Goal: Task Accomplishment & Management: Complete application form

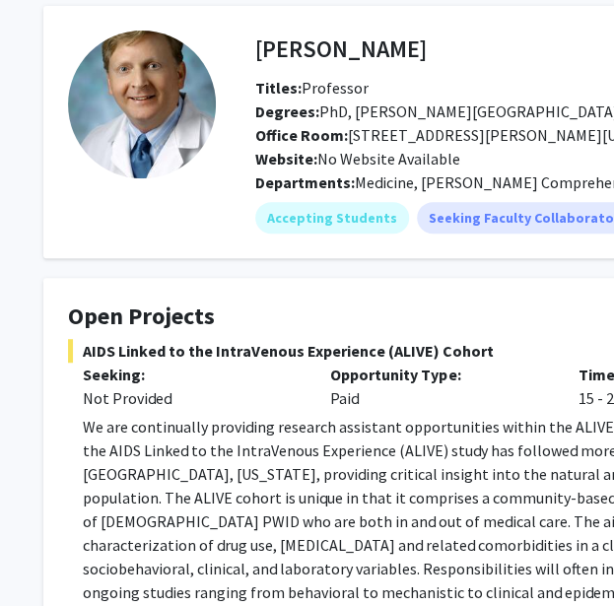
scroll to position [81, 21]
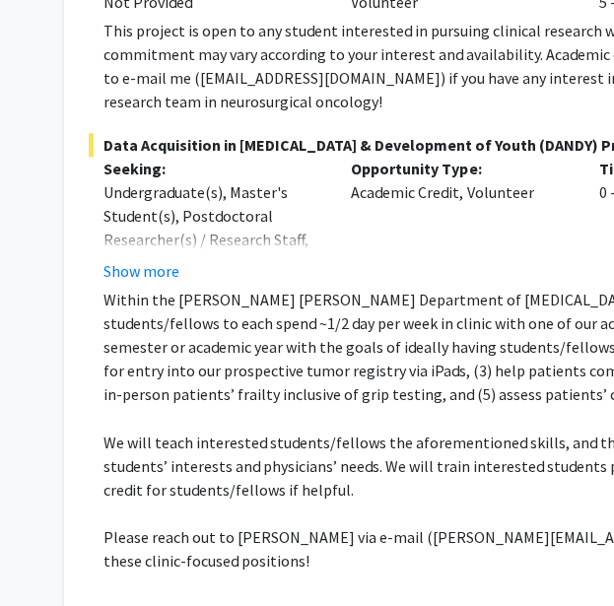
scroll to position [502, 0]
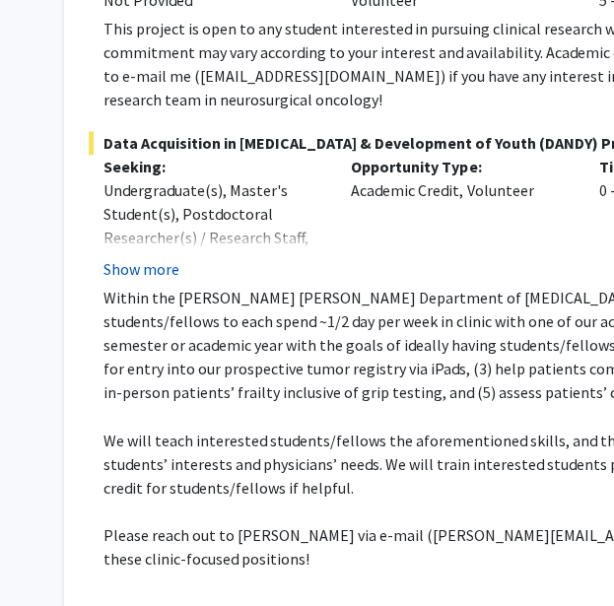
click at [141, 257] on button "Show more" at bounding box center [141, 269] width 76 height 24
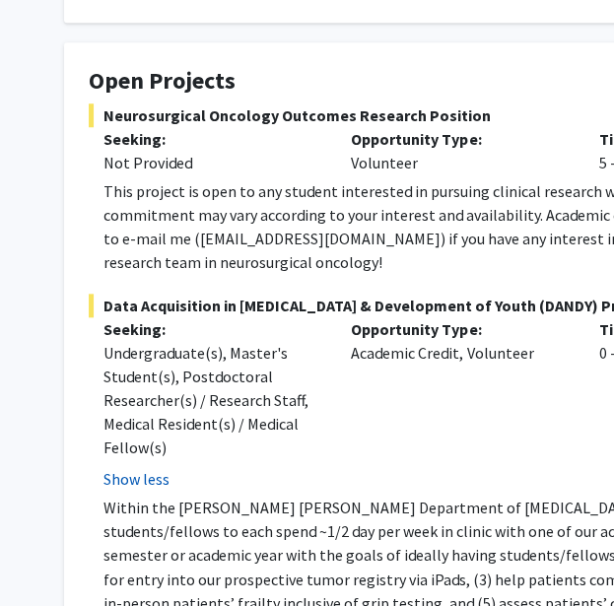
scroll to position [338, 0]
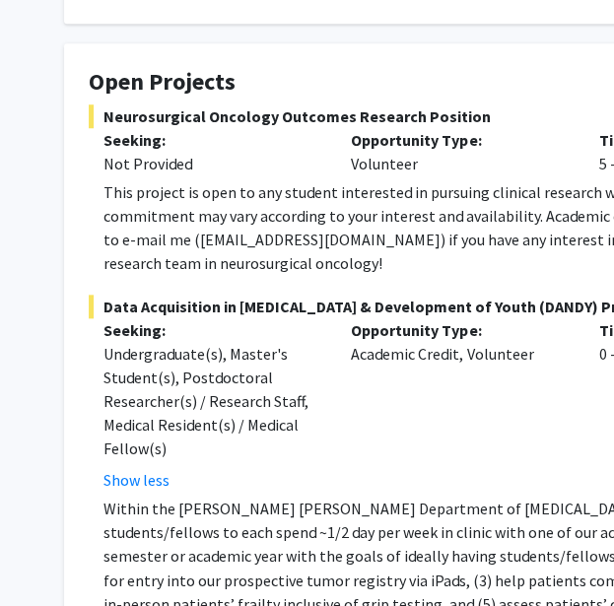
click at [113, 215] on div "This project is open to any student interested in pursuing clinical research wi…" at bounding box center [598, 227] width 991 height 95
drag, startPoint x: 113, startPoint y: 215, endPoint x: 227, endPoint y: 214, distance: 113.4
click at [227, 214] on div "This project is open to any student interested in pursuing clinical research wi…" at bounding box center [598, 227] width 991 height 95
copy div "dmukher1@jhmi.edu"
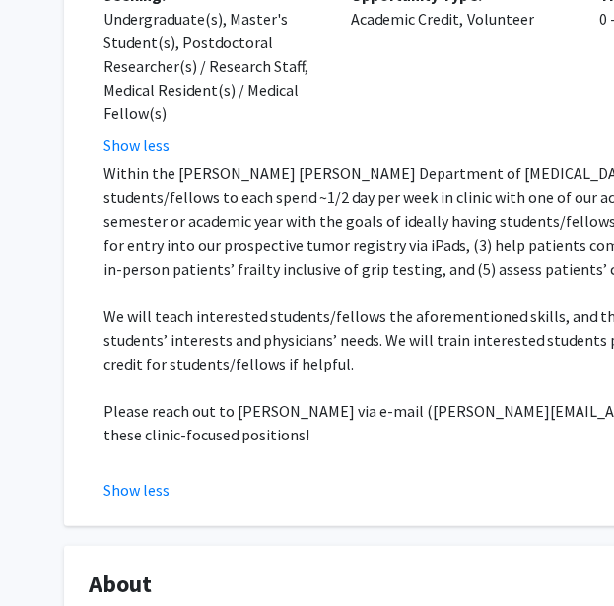
scroll to position [674, 0]
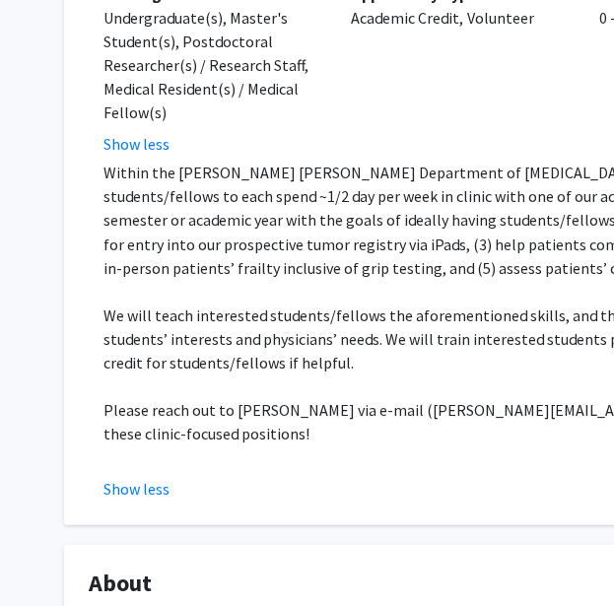
click at [432, 397] on p "Please reach out to Dr. Raj Mukherjee via e-mail (drraj@jhmi.edu) if you are po…" at bounding box center [598, 420] width 991 height 47
drag, startPoint x: 432, startPoint y: 385, endPoint x: 502, endPoint y: 384, distance: 70.0
click at [502, 397] on p "Please reach out to Dr. Raj Mukherjee via e-mail (drraj@jhmi.edu) if you are po…" at bounding box center [598, 420] width 991 height 47
copy p "drraj@jhmi.edu"
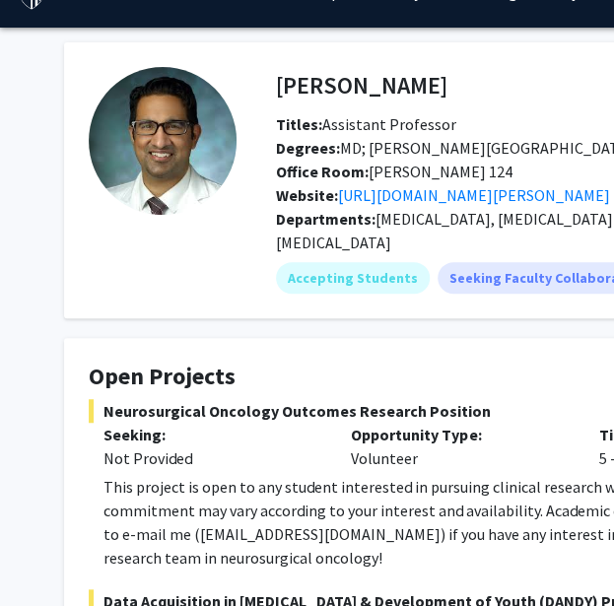
scroll to position [0, 0]
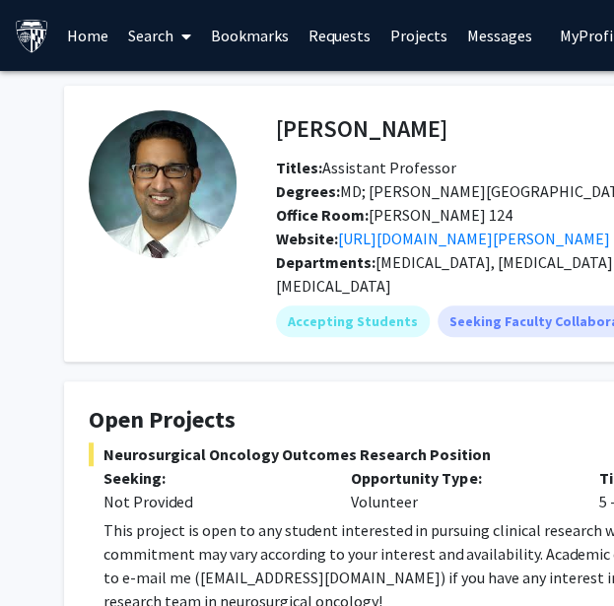
click at [515, 518] on div "This project is open to any student interested in pursuing clinical research wi…" at bounding box center [598, 565] width 991 height 95
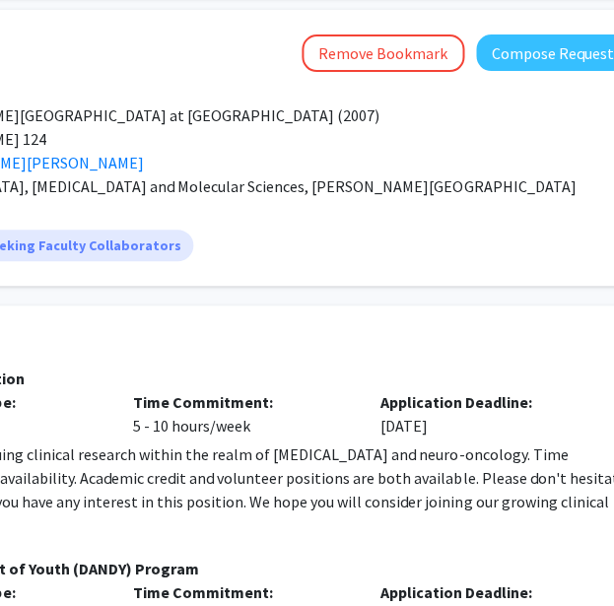
scroll to position [76, 482]
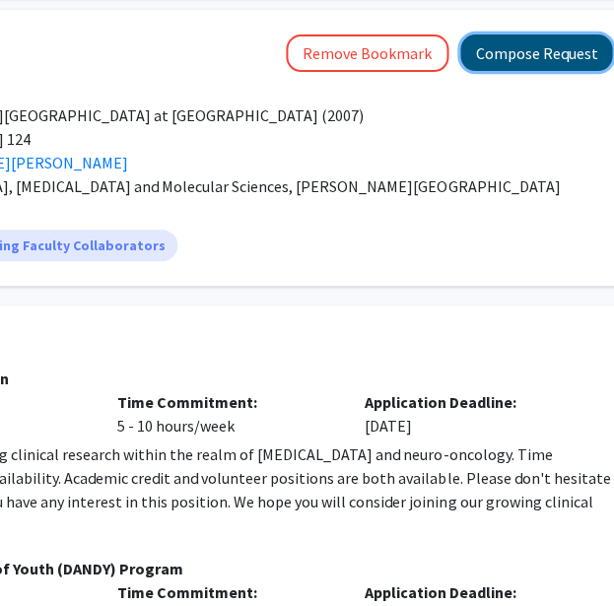
click at [534, 43] on button "Compose Request" at bounding box center [536, 52] width 152 height 36
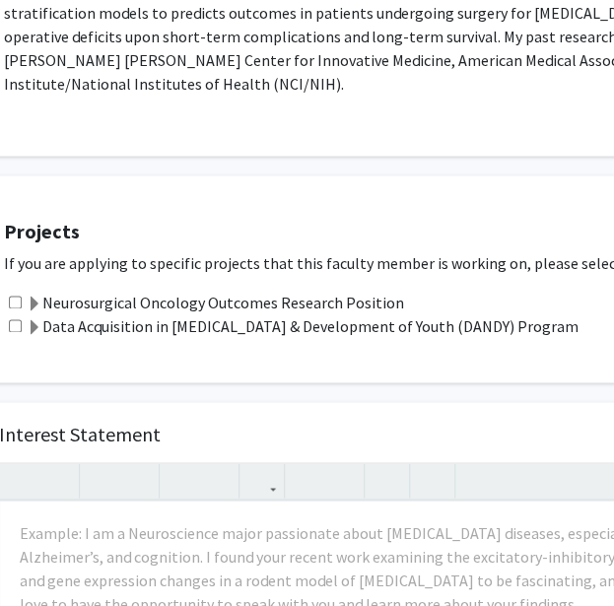
scroll to position [546, 0]
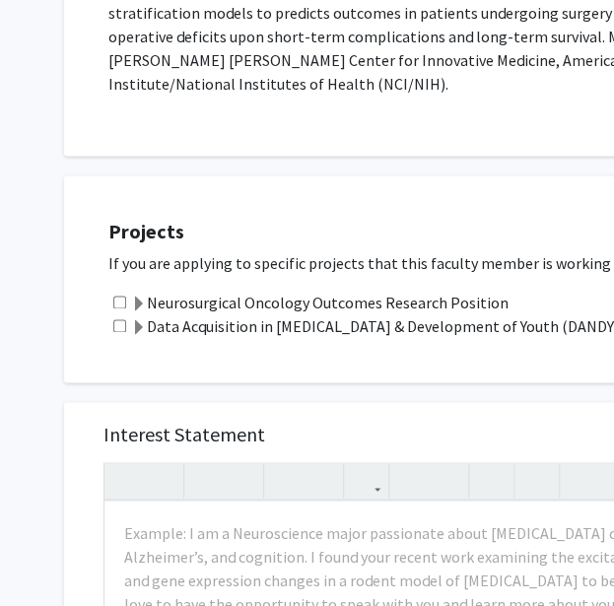
click at [124, 296] on input "checkbox" at bounding box center [119, 302] width 13 height 13
checkbox input "true"
click at [119, 319] on input "checkbox" at bounding box center [119, 325] width 13 height 13
checkbox input "true"
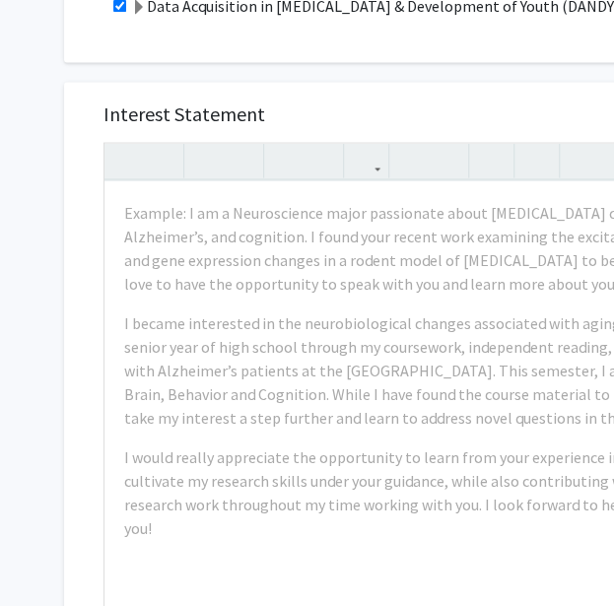
scroll to position [867, 0]
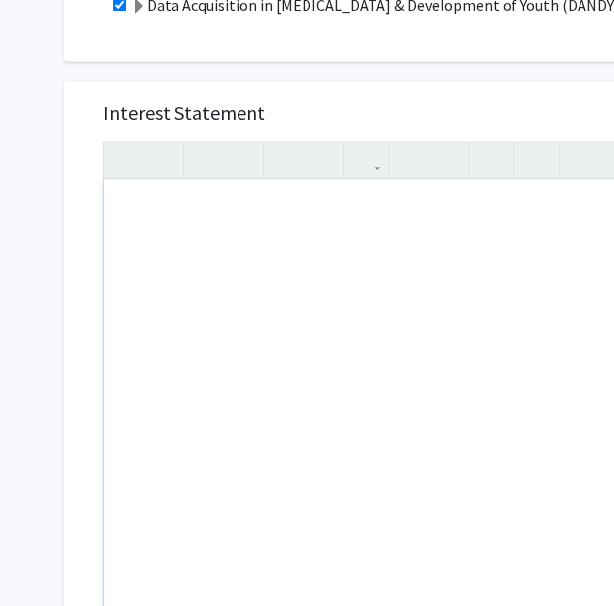
paste div "Note to users with screen readers: Please press Alt+0 or Option+0 to deactivate…"
type textarea "<p>Dear Dr. Mukherjee, </p> <p>My name is Samskruthi Madireddy, and I recently …"
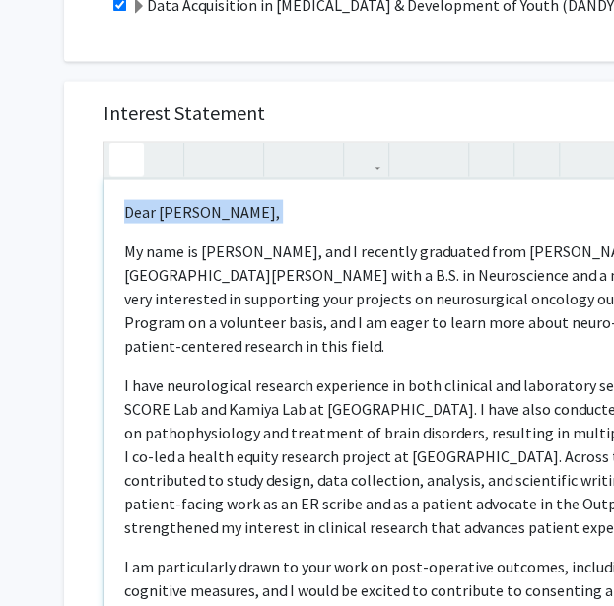
drag, startPoint x: 125, startPoint y: 198, endPoint x: 114, endPoint y: 125, distance: 73.7
click at [114, 141] on div "Dear Dr. Mukherjee,  My name is Samskruthi Madireddy, and I recently graduate…" at bounding box center [455, 387] width 705 height 492
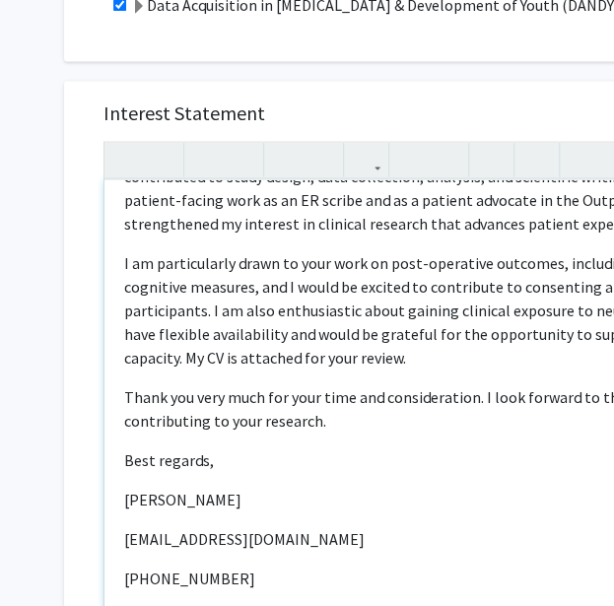
scroll to position [270, 0]
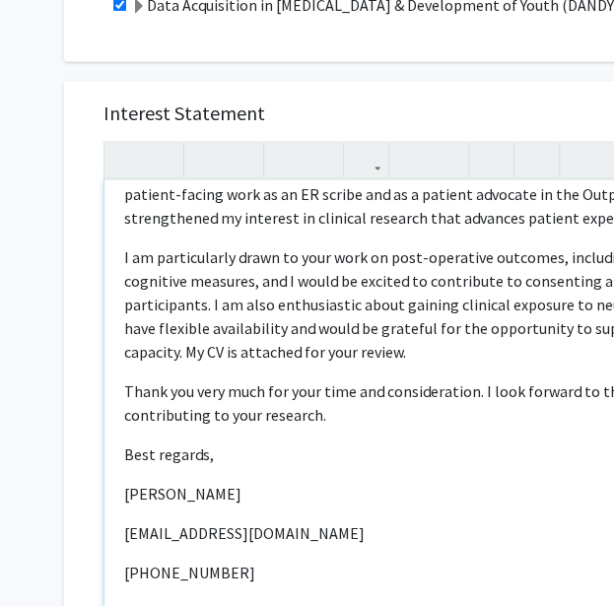
click at [294, 442] on p "Best regards," at bounding box center [455, 454] width 663 height 24
click at [250, 433] on div "My name is Samskruthi Madireddy, and I recently graduated from Johns Hopkins Un…" at bounding box center [455, 405] width 703 height 452
click at [238, 481] on p "[PERSON_NAME]" at bounding box center [455, 493] width 663 height 24
click at [241, 393] on div "My name is Samskruthi Madireddy, and I recently graduated from Johns Hopkins Un…" at bounding box center [455, 405] width 703 height 452
click at [235, 442] on p "Best regards," at bounding box center [455, 454] width 663 height 24
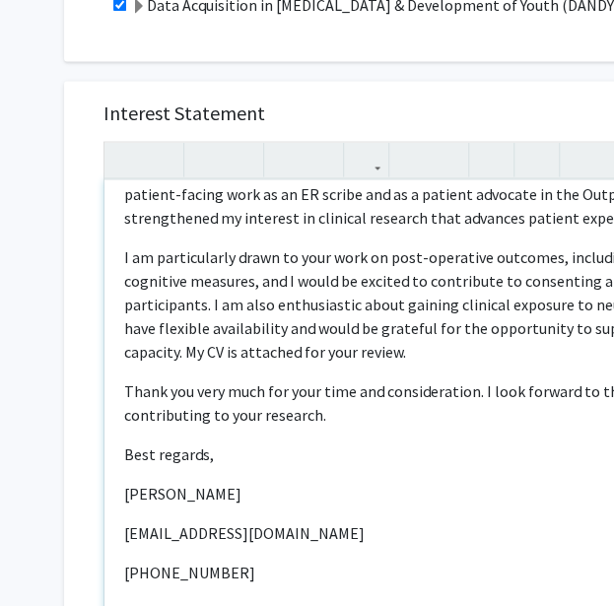
click at [234, 379] on p "Thank you very much for your time and consideration. I look forward to the poss…" at bounding box center [455, 402] width 663 height 47
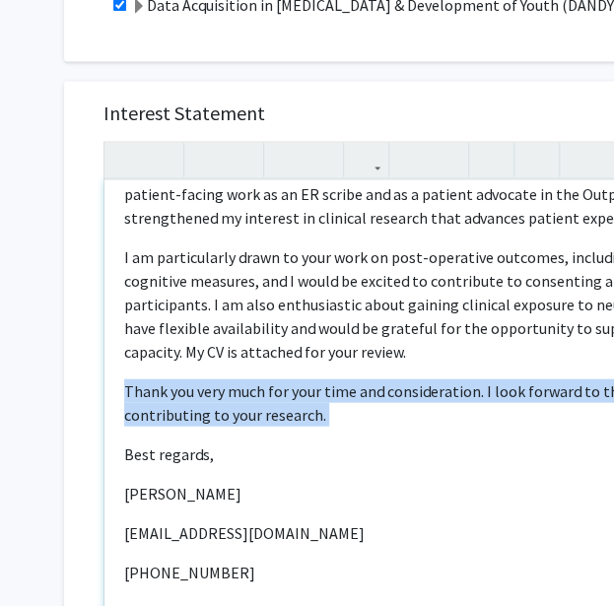
click at [234, 379] on p "Thank you very much for your time and consideration. I look forward to the poss…" at bounding box center [455, 402] width 663 height 47
click at [223, 379] on p "Thank you very much for your time and consideration. I look forward to the poss…" at bounding box center [455, 402] width 663 height 47
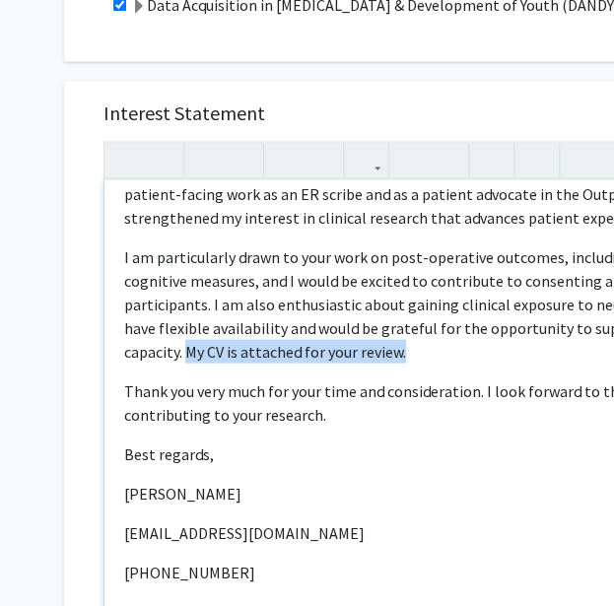
drag, startPoint x: 187, startPoint y: 283, endPoint x: 417, endPoint y: 283, distance: 229.7
click at [417, 283] on p "I am particularly drawn to your work on post-operative outcomes, including qual…" at bounding box center [455, 303] width 663 height 118
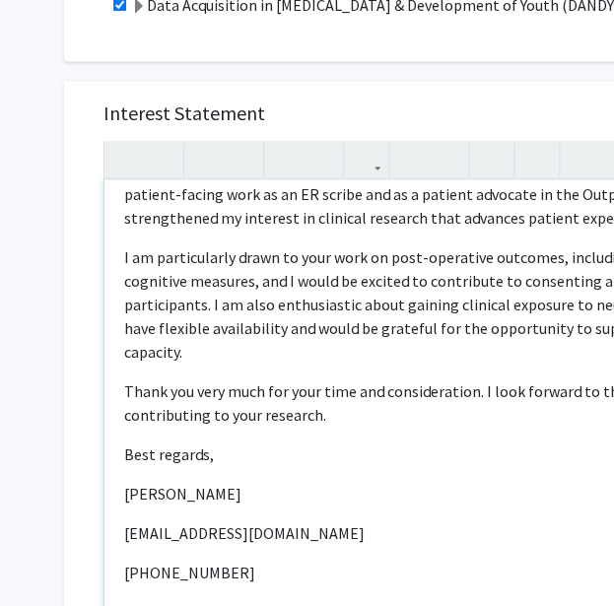
click at [389, 379] on p "Thank you very much for your time and consideration. I look forward to the poss…" at bounding box center [455, 402] width 663 height 47
click at [156, 442] on p "Best regards," at bounding box center [455, 454] width 663 height 24
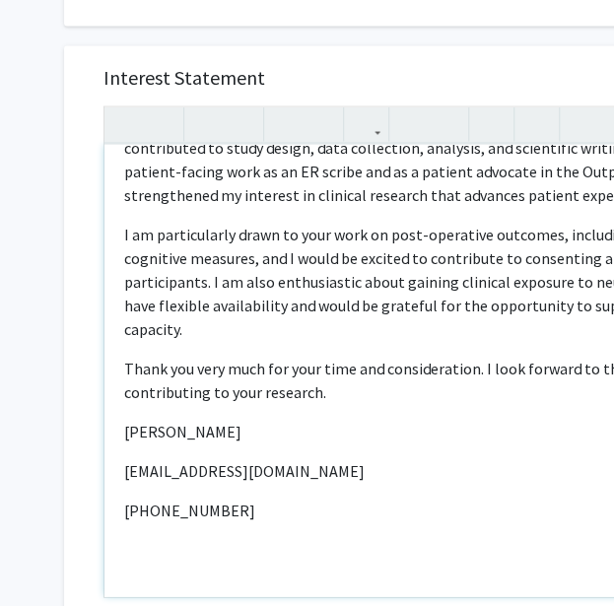
scroll to position [234, 0]
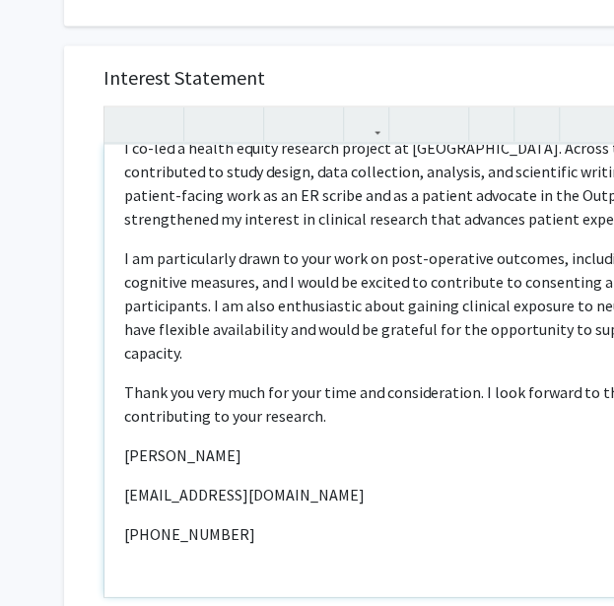
click at [126, 482] on p "[EMAIL_ADDRESS][DOMAIN_NAME]" at bounding box center [455, 494] width 663 height 24
click at [126, 521] on p "[PHONE_NUMBER]" at bounding box center [455, 533] width 663 height 24
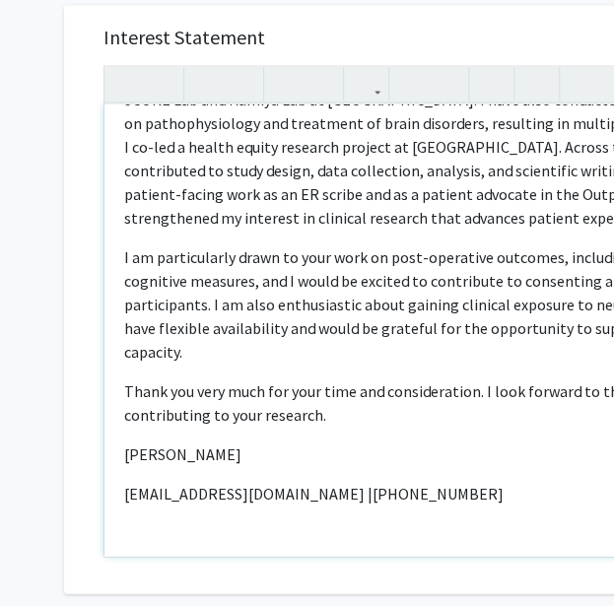
click at [284, 404] on div "My name is Samskruthi Madireddy, and I recently graduated from Johns Hopkins Un…" at bounding box center [455, 330] width 703 height 452
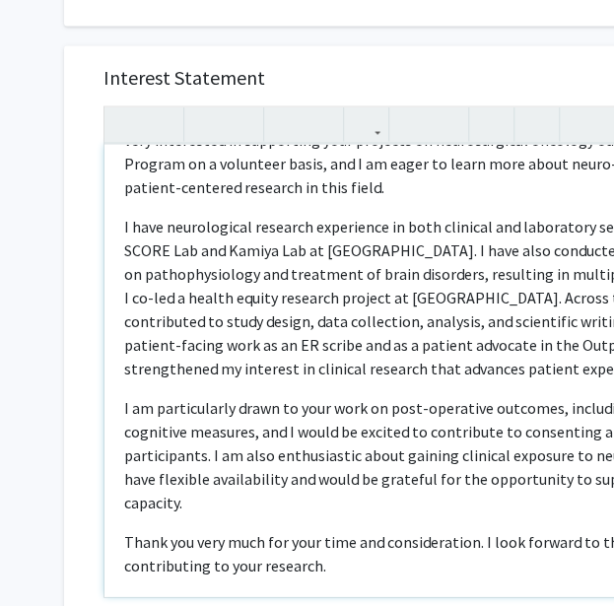
scroll to position [0, 0]
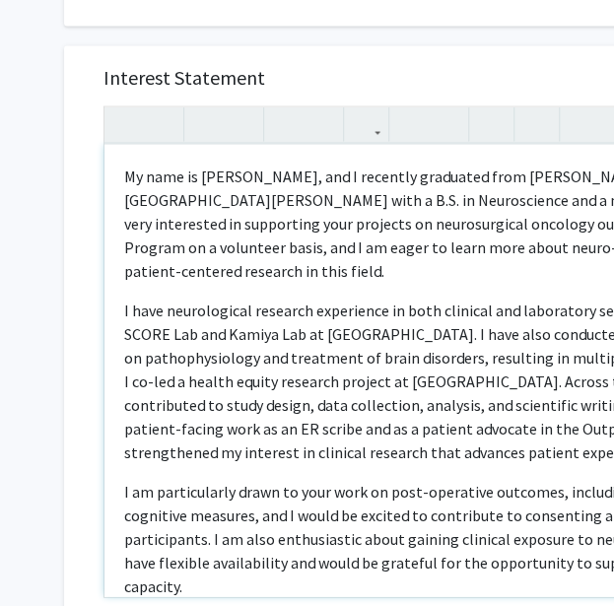
click at [301, 298] on p "I have neurological research experience in both clinical and laboratory setting…" at bounding box center [455, 381] width 663 height 166
click at [280, 189] on span "My name is Samskruthi Madireddy, and I recently graduated from Johns Hopkins Un…" at bounding box center [453, 223] width 658 height 114
click at [262, 166] on span "My name is Samskruthi Madireddy, and I recently graduated from Johns Hopkins Un…" at bounding box center [453, 223] width 658 height 114
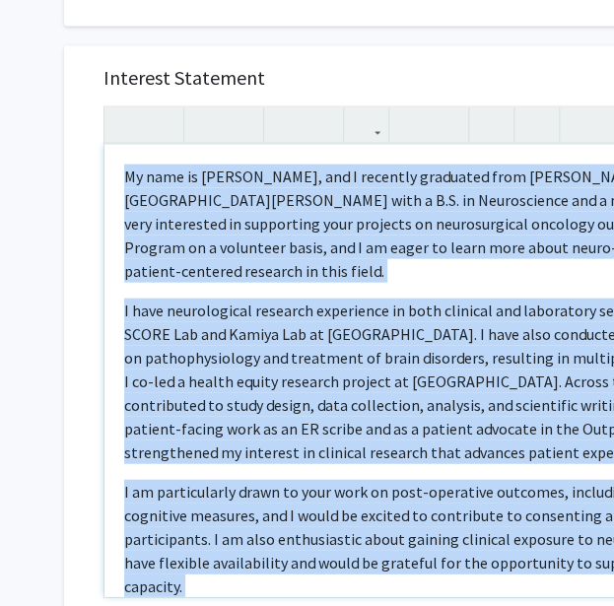
type textarea "<p><span style="font-size: 1rem;">My name is Samskruthi Madireddy, and I recent…"
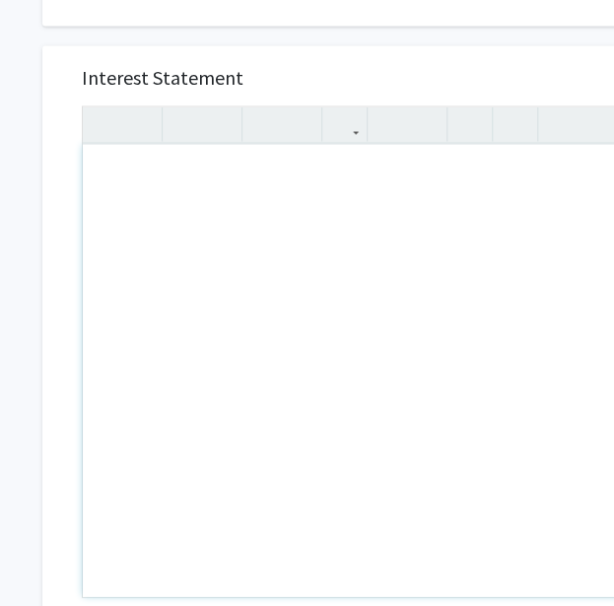
scroll to position [903, 103]
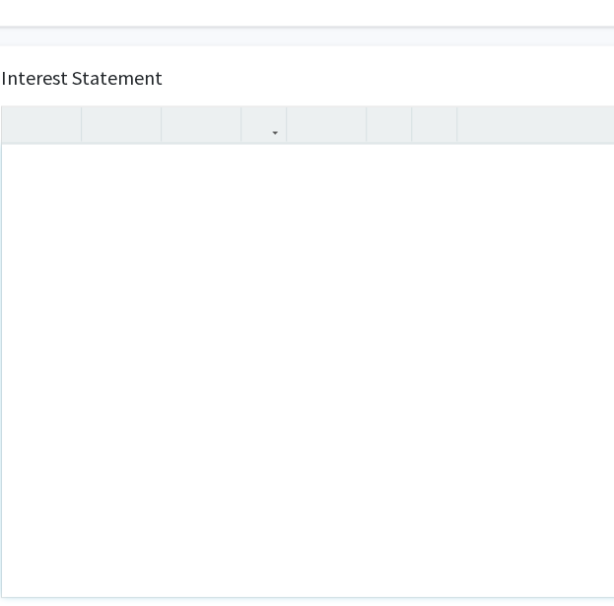
click at [474, 441] on div "Note to users with screen readers: Please press Alt+0 or Option+0 to deactivate…" at bounding box center [353, 370] width 703 height 452
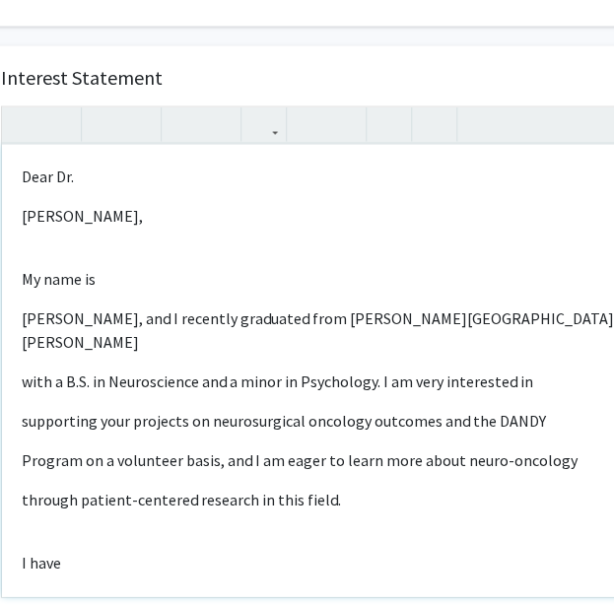
type textarea "<p>Dear Dr.</p><p>Mukherjee, </p>&nbsp; <p>My name is</p><p>Samskruthi Madiredd…"
click at [451, 408] on p "supporting your projects on neurosurgical oncology outcomes and the DANDY" at bounding box center [353, 420] width 663 height 24
click at [457, 364] on div "Dear Dr. Mukherjee,  My name is Samskruthi Madireddy, and I recently graduate…" at bounding box center [353, 370] width 703 height 452
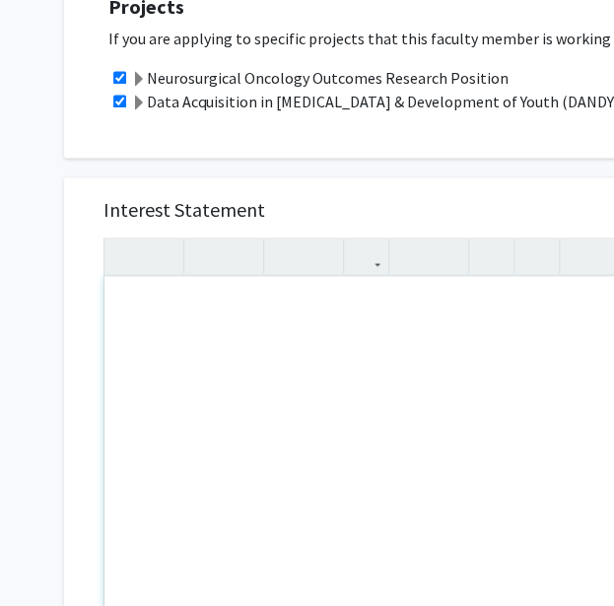
scroll to position [735, 0]
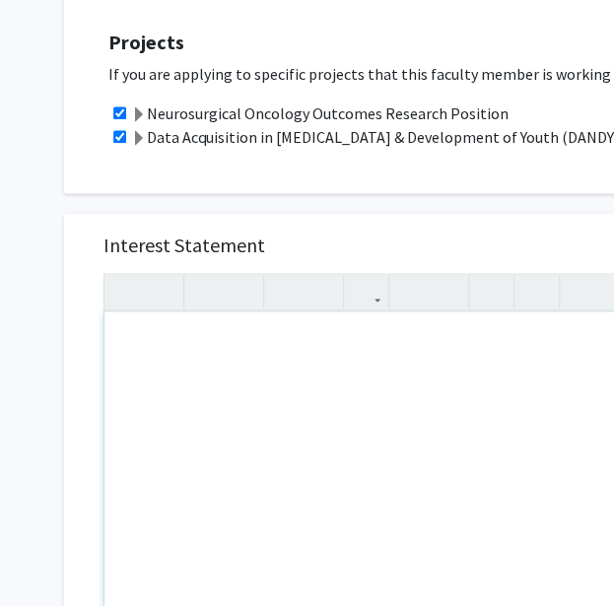
click at [325, 311] on div "Note to users with screen readers: Please press Alt+0 or Option+0 to deactivate…" at bounding box center [455, 537] width 703 height 452
click at [127, 275] on icon "button" at bounding box center [126, 291] width 17 height 33
click at [320, 399] on div "Note to users with screen readers: Please press Alt+0 or Option+0 to deactivate…" at bounding box center [455, 537] width 703 height 452
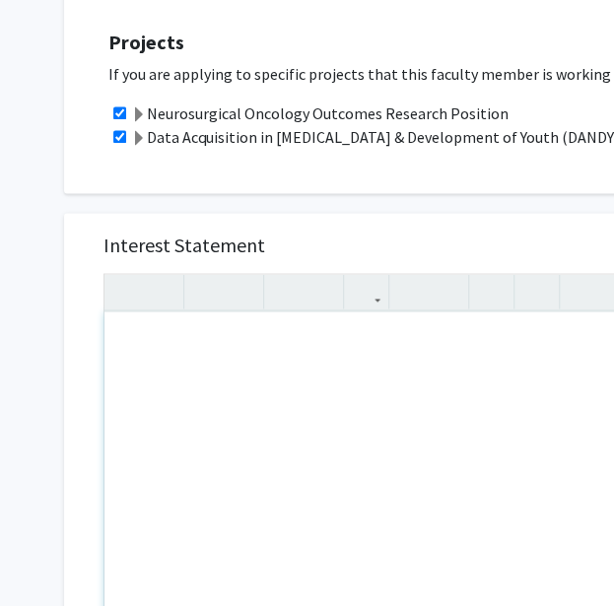
click at [293, 378] on div "Note to users with screen readers: Please press Alt+0 or Option+0 to deactivate…" at bounding box center [455, 537] width 703 height 452
click at [386, 391] on div "Note to users with screen readers: Please press Alt+0 or Option+0 to deactivate…" at bounding box center [455, 537] width 703 height 452
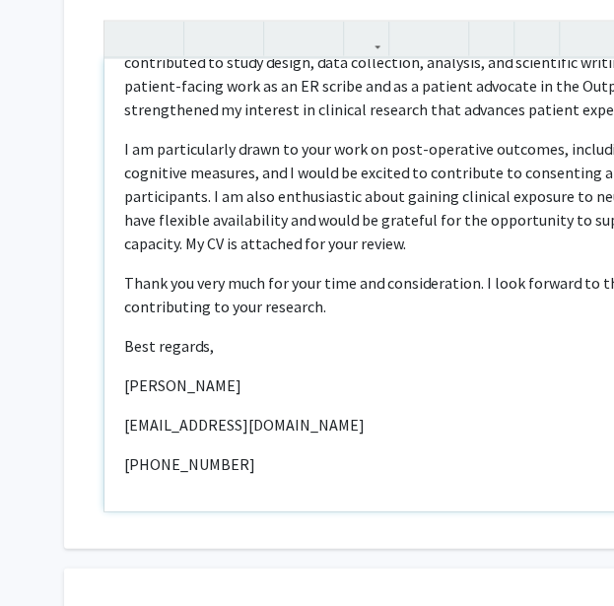
scroll to position [1027, 0]
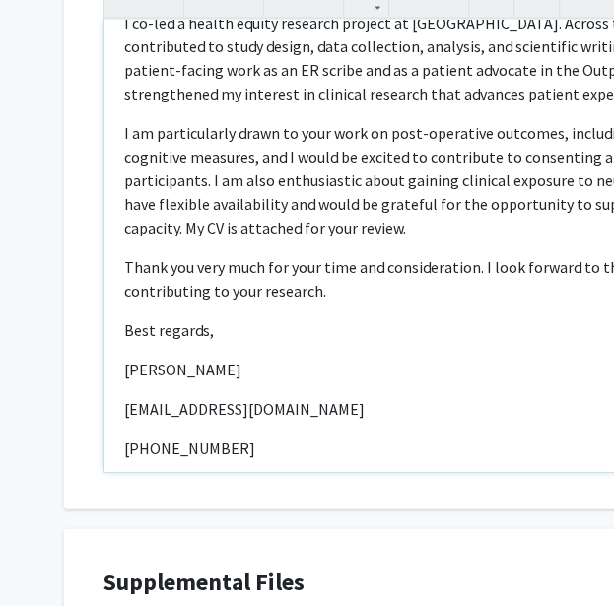
click at [130, 437] on p "[PHONE_NUMBER]" at bounding box center [455, 449] width 663 height 24
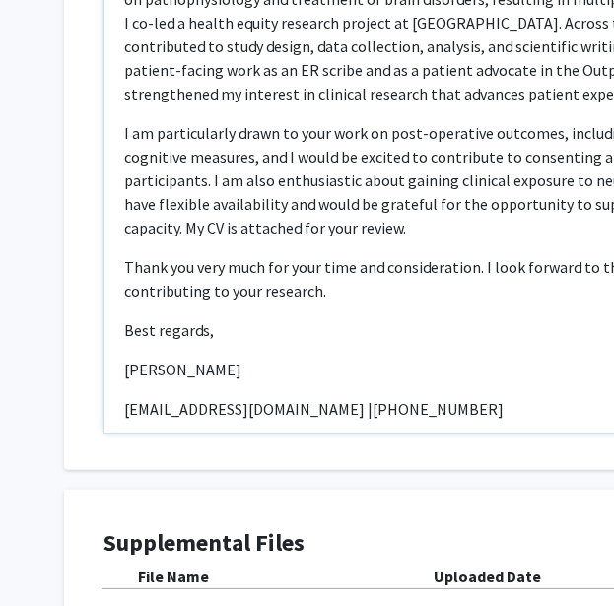
type textarea "<p>Dear Dr. Mukherjee, </p> <p>My name is Samskruthi Madireddy, and I recently …"
click at [227, 319] on div "Dear Dr. Mukherjee,  My name is Samskruthi Madireddy, and I recently graduate…" at bounding box center [455, 206] width 703 height 452
click at [256, 277] on div "Dear Dr. Mukherjee,  My name is Samskruthi Madireddy, and I recently graduate…" at bounding box center [455, 206] width 703 height 452
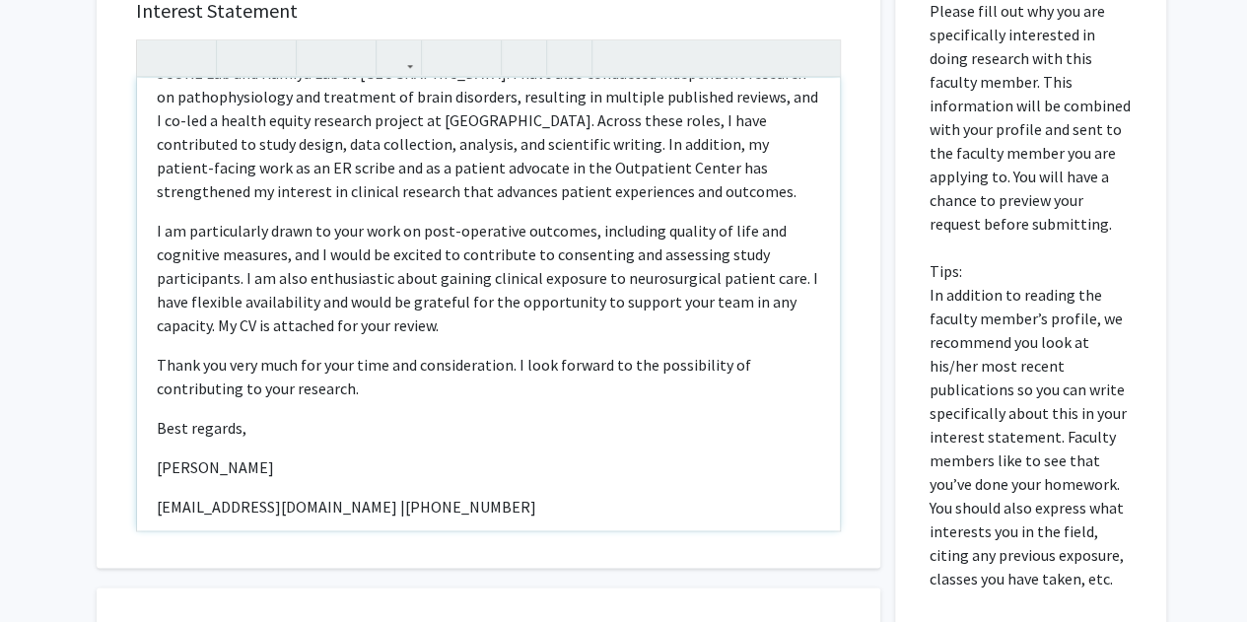
scroll to position [1253, 0]
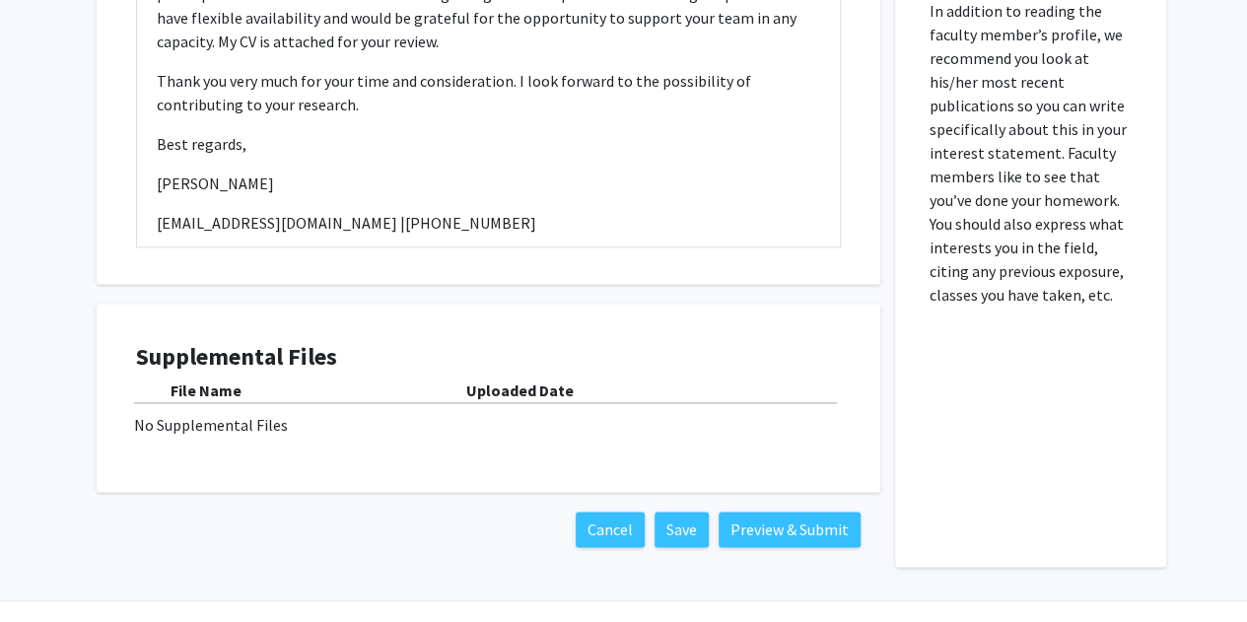
click at [564, 413] on div "No Supplemental Files" at bounding box center [488, 425] width 709 height 24
click at [193, 413] on div "No Supplemental Files" at bounding box center [488, 425] width 709 height 24
click at [310, 422] on div "Supplemental Files File Name Uploaded Date No Supplemental Files" at bounding box center [488, 398] width 744 height 150
click at [339, 413] on div "No Supplemental Files" at bounding box center [488, 425] width 709 height 24
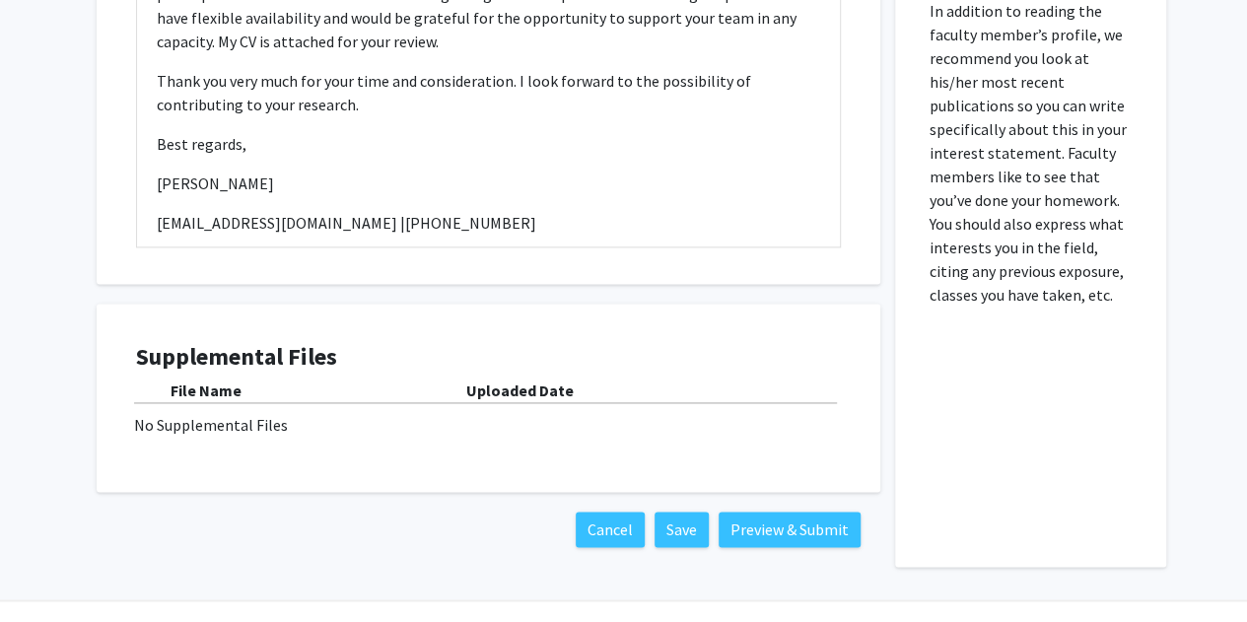
click at [323, 379] on div "File Name" at bounding box center [319, 391] width 296 height 24
click at [319, 343] on h4 "Supplemental Files" at bounding box center [488, 357] width 705 height 29
drag, startPoint x: 375, startPoint y: 319, endPoint x: 331, endPoint y: 366, distance: 63.5
click at [331, 413] on div "No Supplemental Files" at bounding box center [488, 425] width 709 height 24
click at [613, 512] on button "Save" at bounding box center [682, 529] width 54 height 35
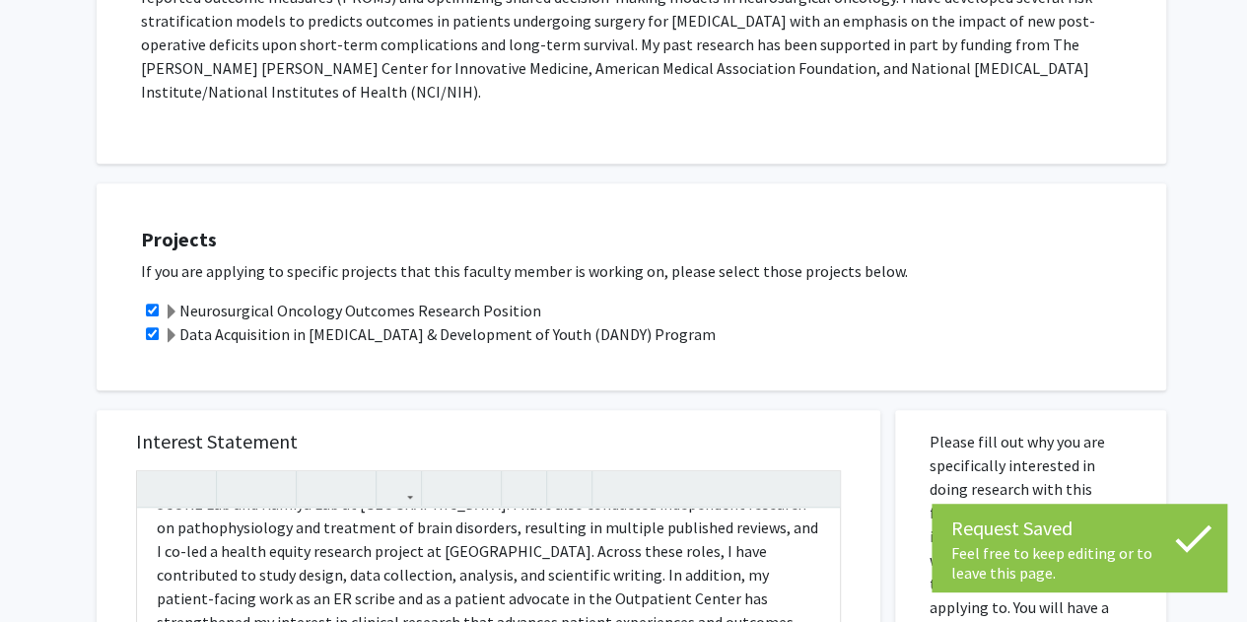
scroll to position [0, 0]
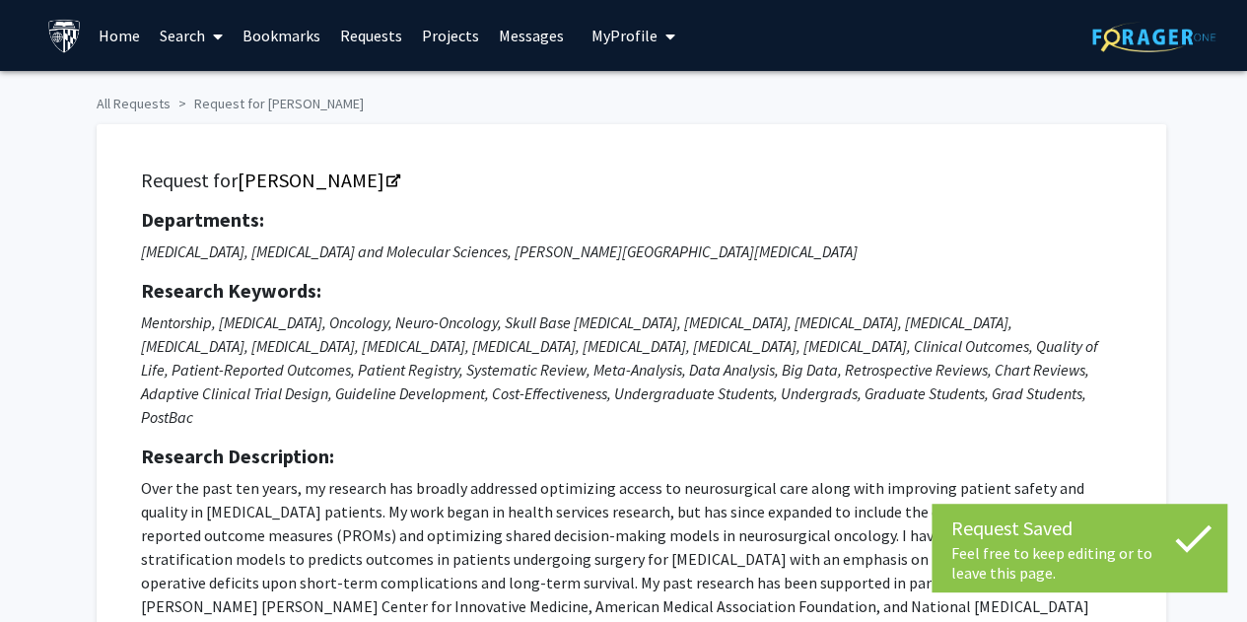
click at [375, 38] on link "Requests" at bounding box center [371, 35] width 82 height 69
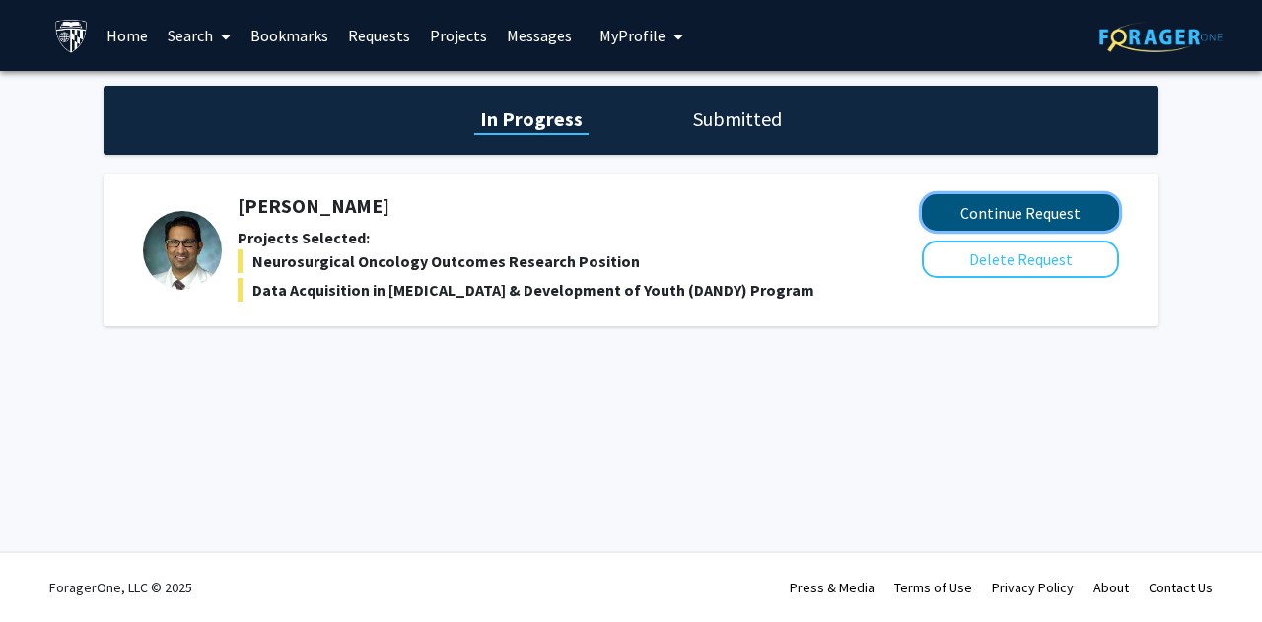
click at [613, 212] on button "Continue Request" at bounding box center [1020, 212] width 197 height 36
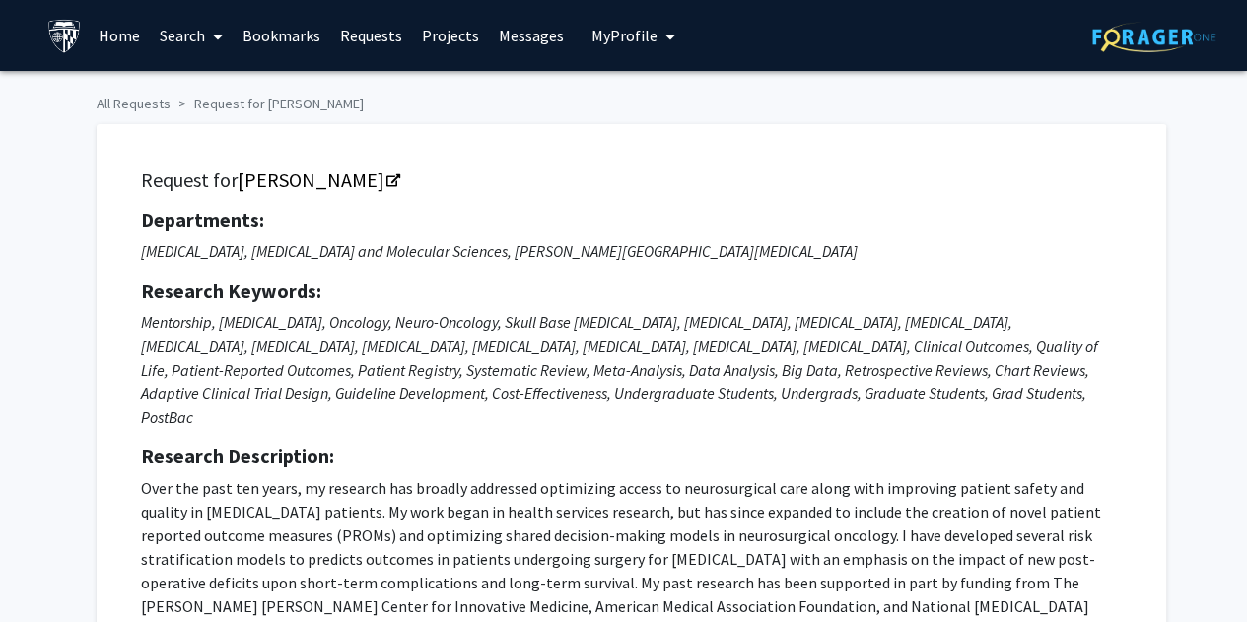
checkbox input "true"
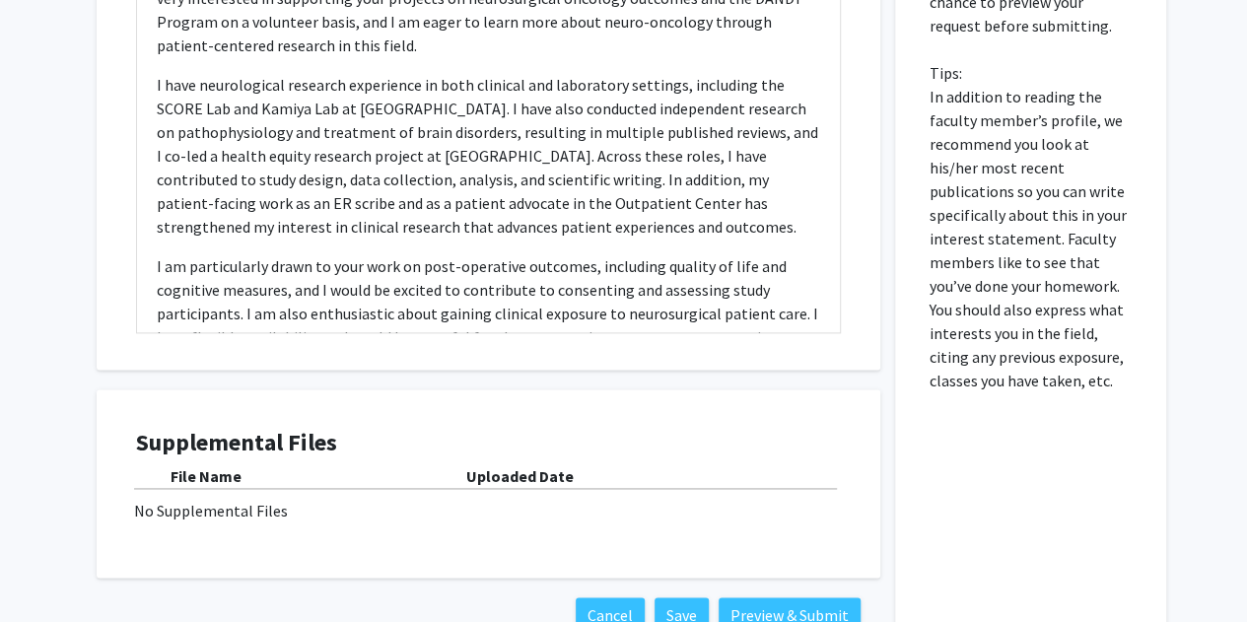
scroll to position [1253, 0]
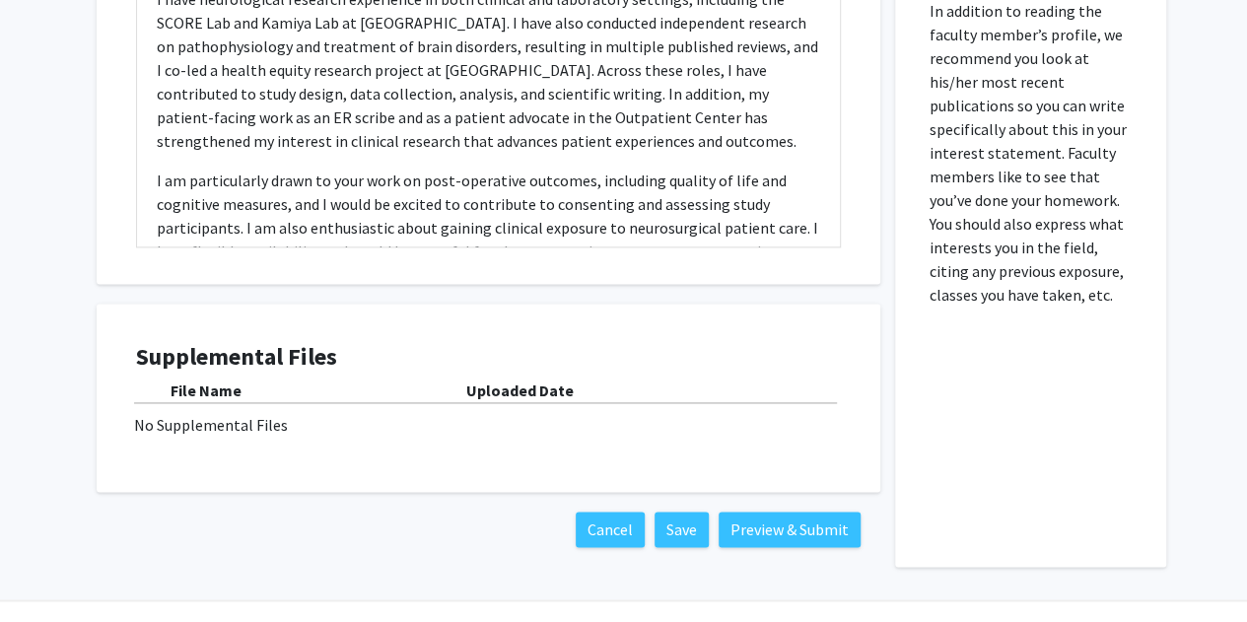
click at [613, 413] on div "No Supplemental Files" at bounding box center [488, 425] width 709 height 24
click at [613, 512] on button "Save" at bounding box center [682, 529] width 54 height 35
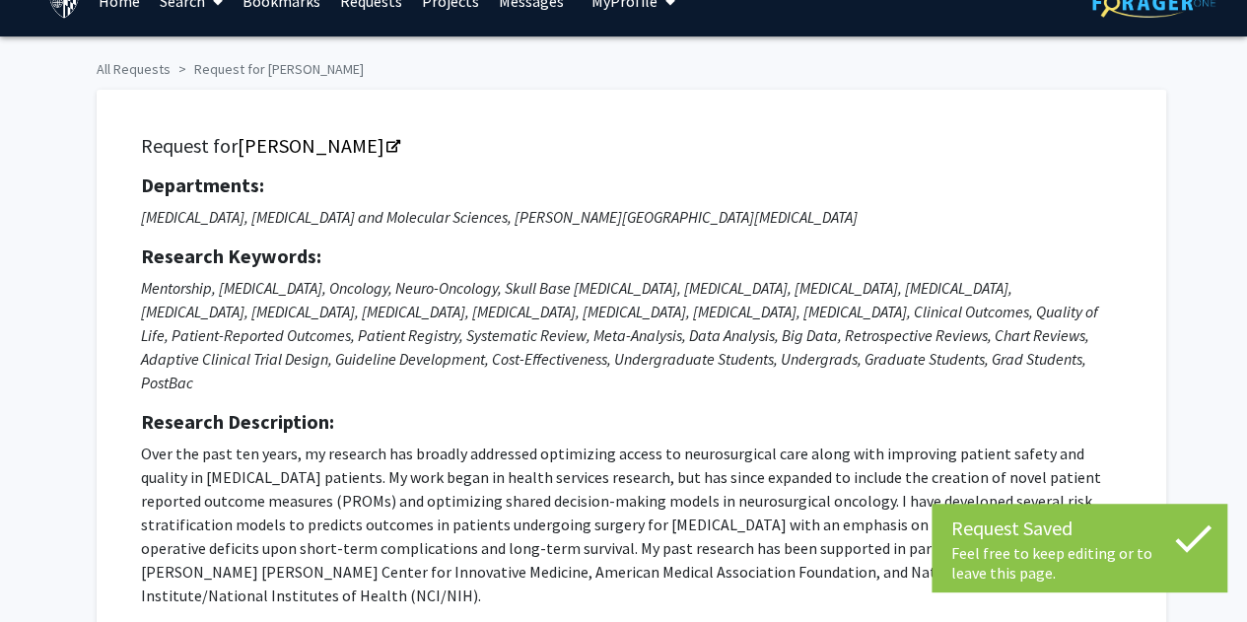
scroll to position [0, 0]
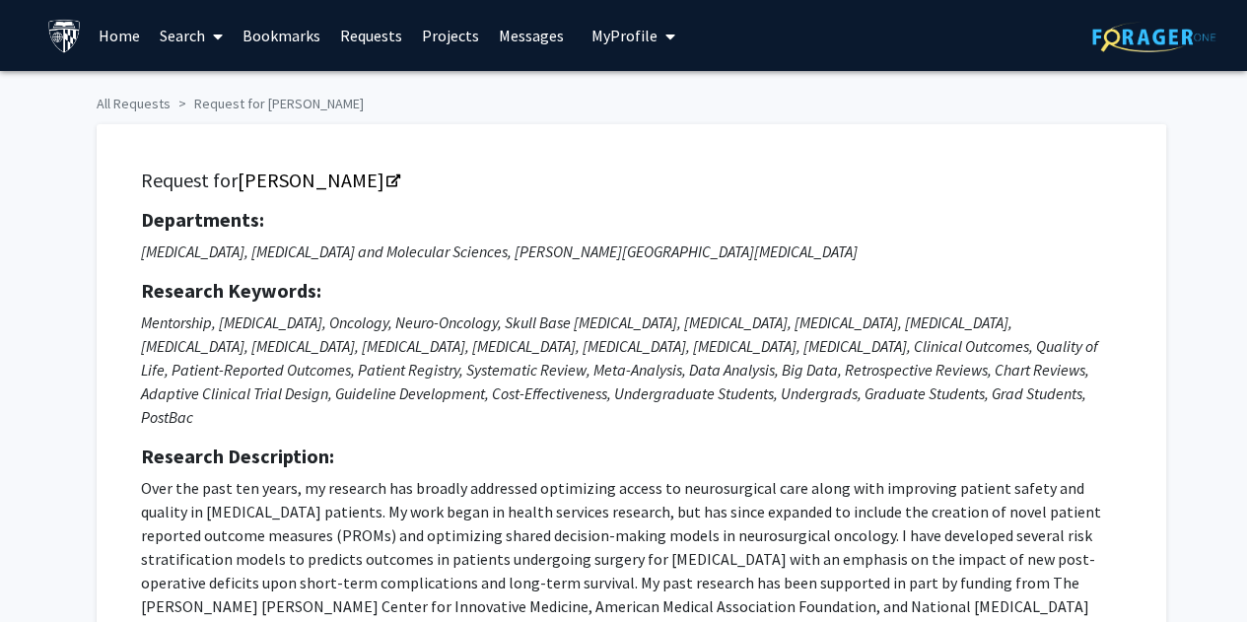
click at [388, 36] on link "Requests" at bounding box center [371, 35] width 82 height 69
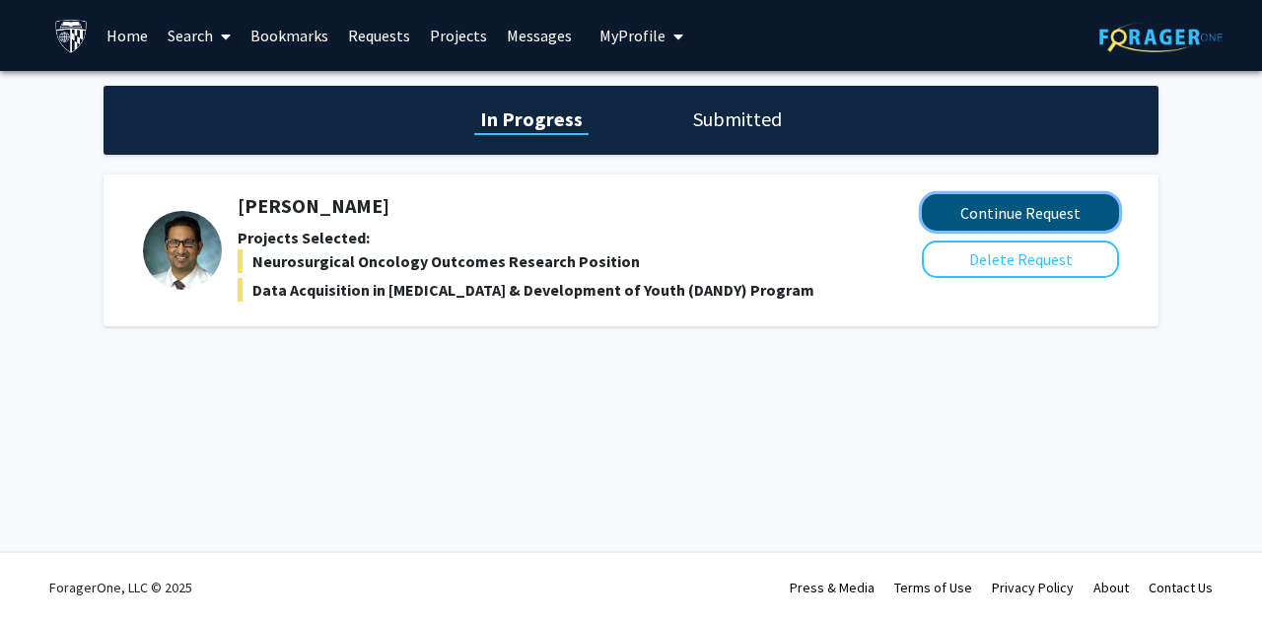
click at [613, 211] on button "Continue Request" at bounding box center [1020, 212] width 197 height 36
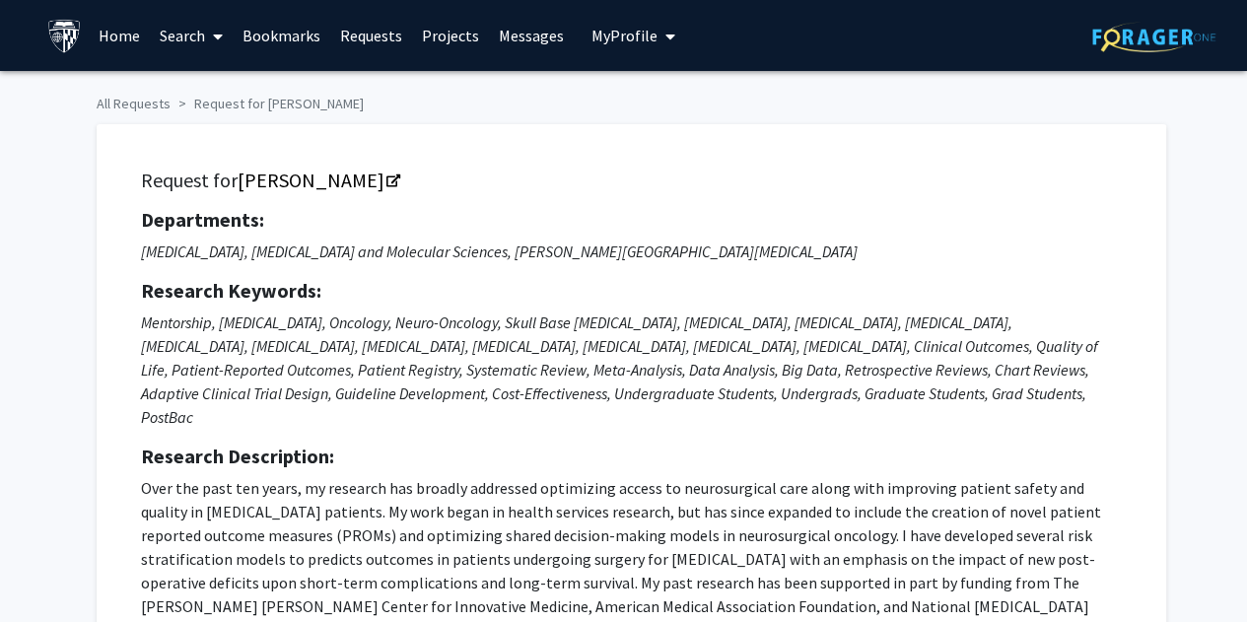
checkbox input "true"
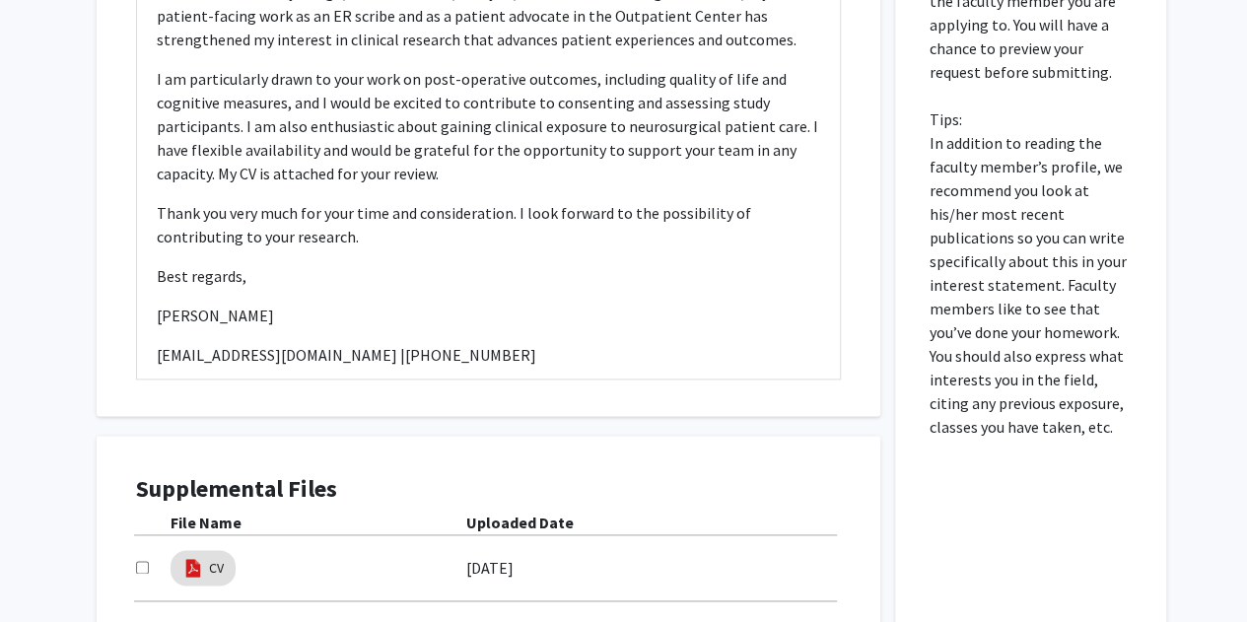
scroll to position [1249, 0]
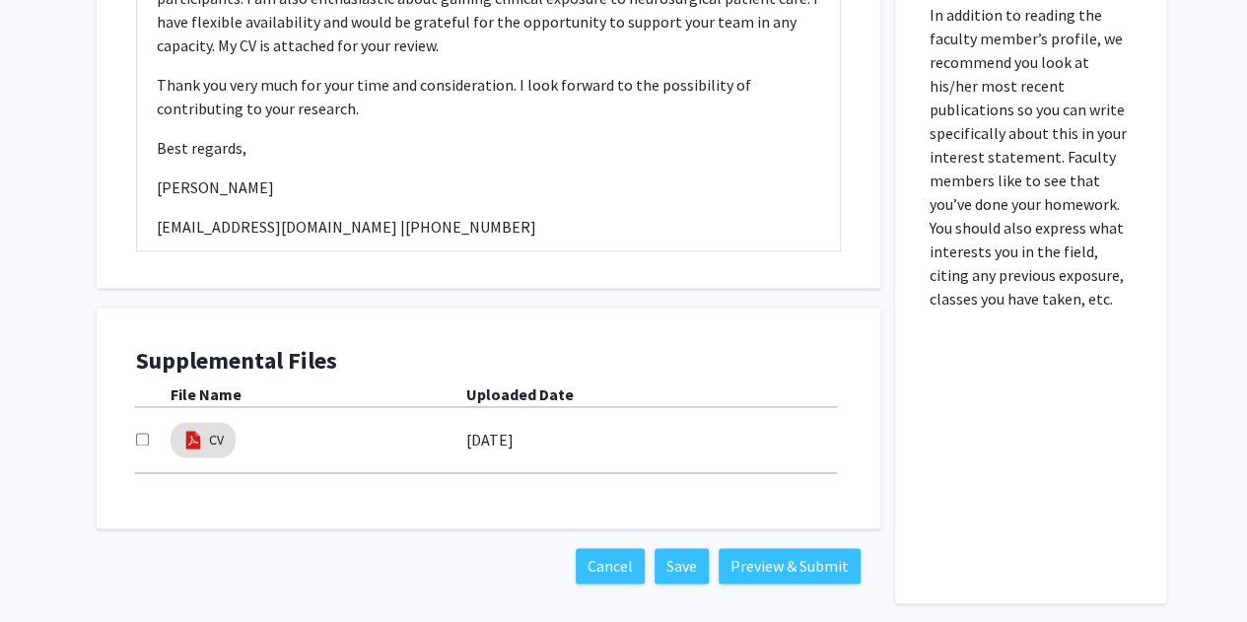
click at [139, 433] on input "checkbox" at bounding box center [142, 439] width 13 height 13
checkbox input "true"
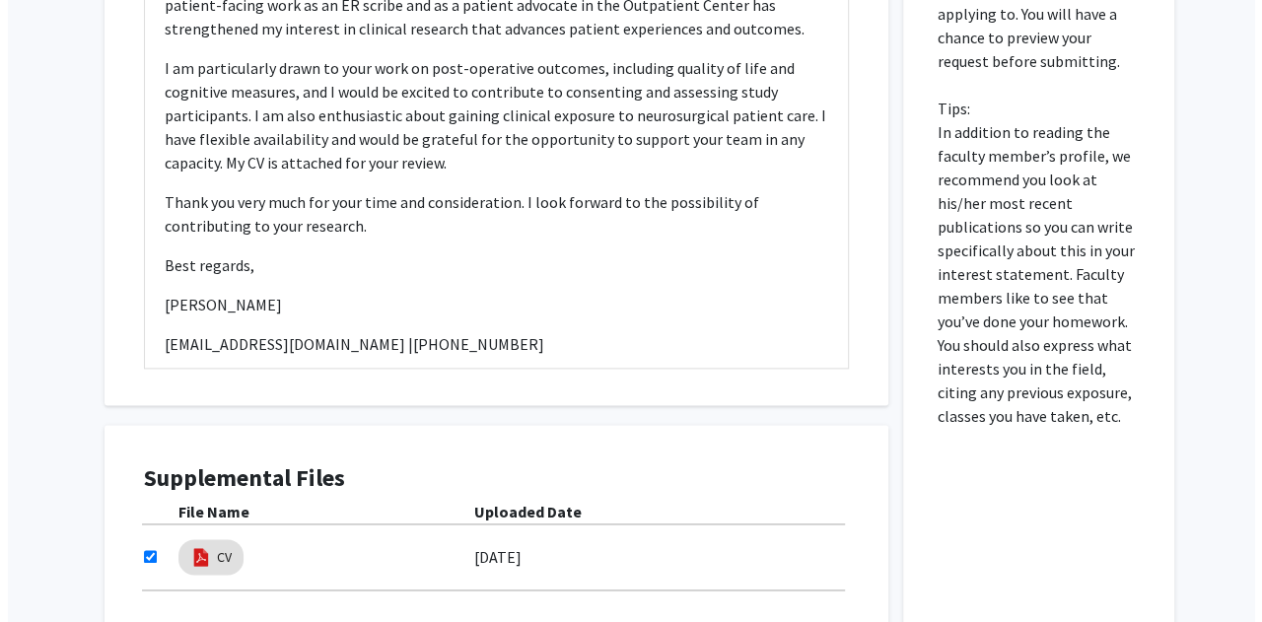
scroll to position [1139, 0]
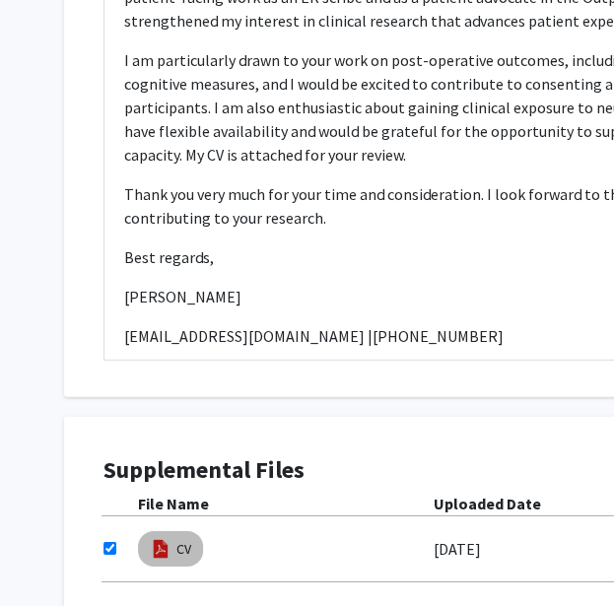
click at [172, 531] on mat-chip "CV" at bounding box center [170, 548] width 65 height 35
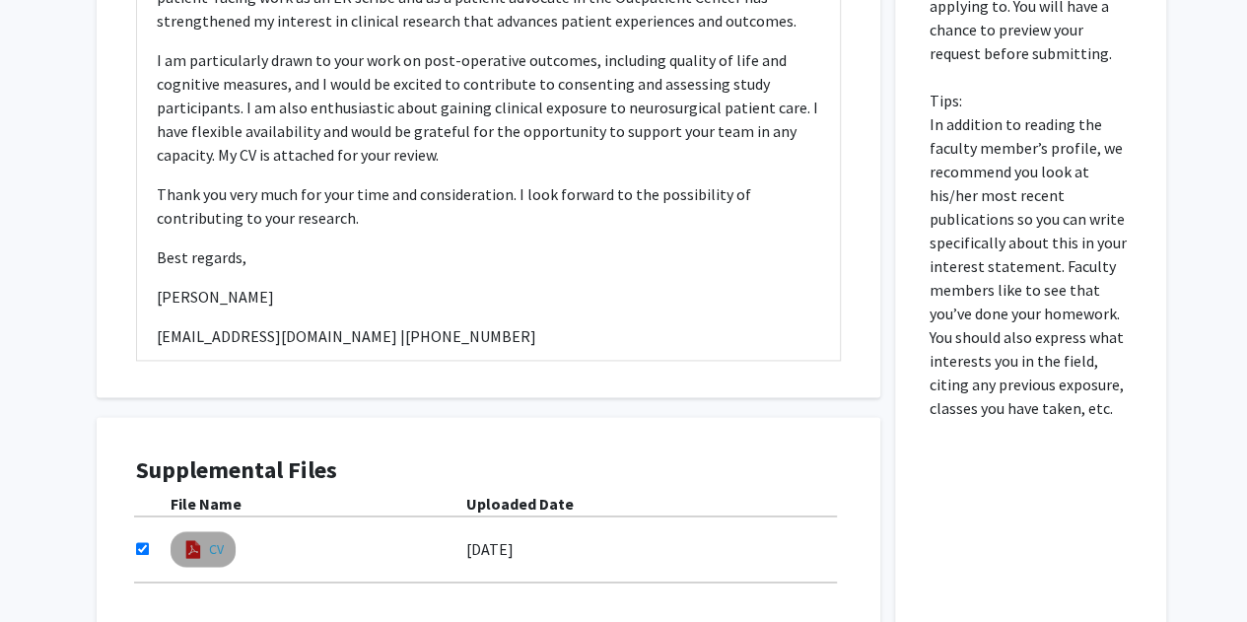
click at [209, 539] on link "CV" at bounding box center [216, 549] width 15 height 21
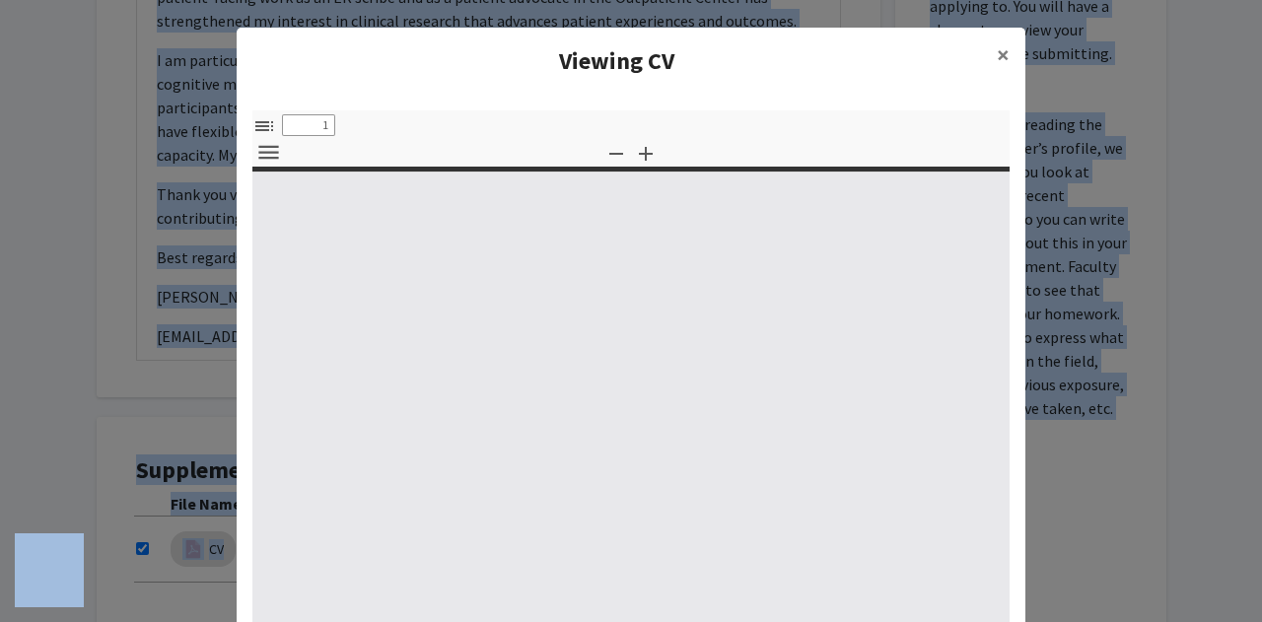
select select "custom"
type input "0"
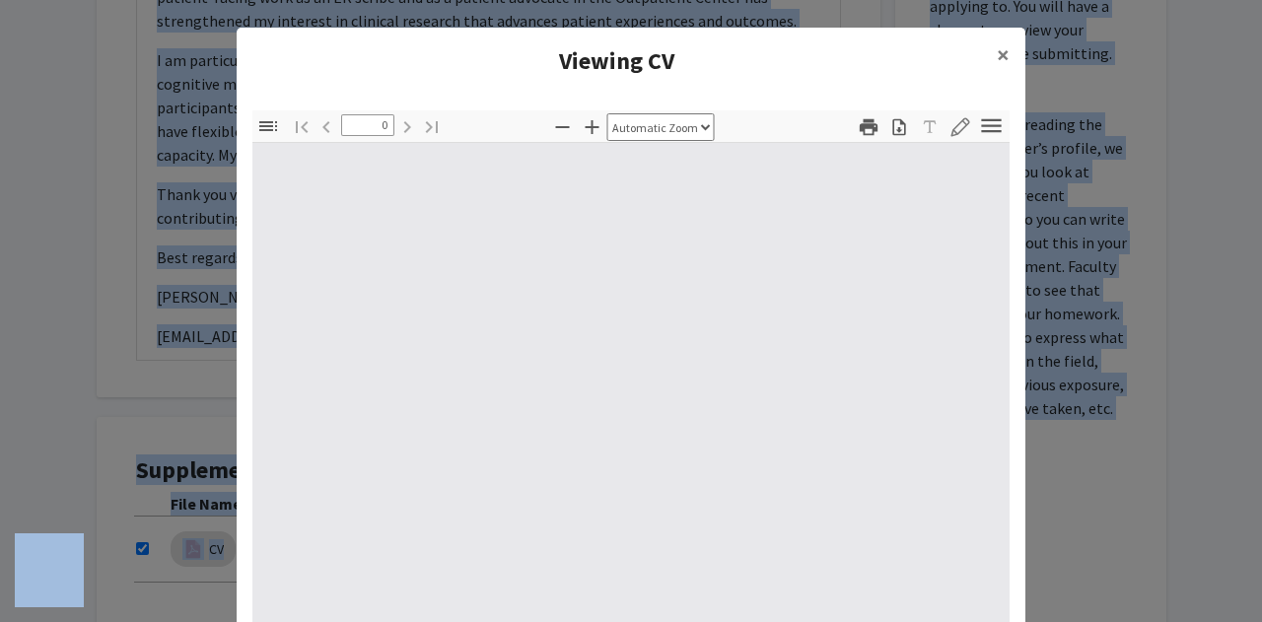
select select "custom"
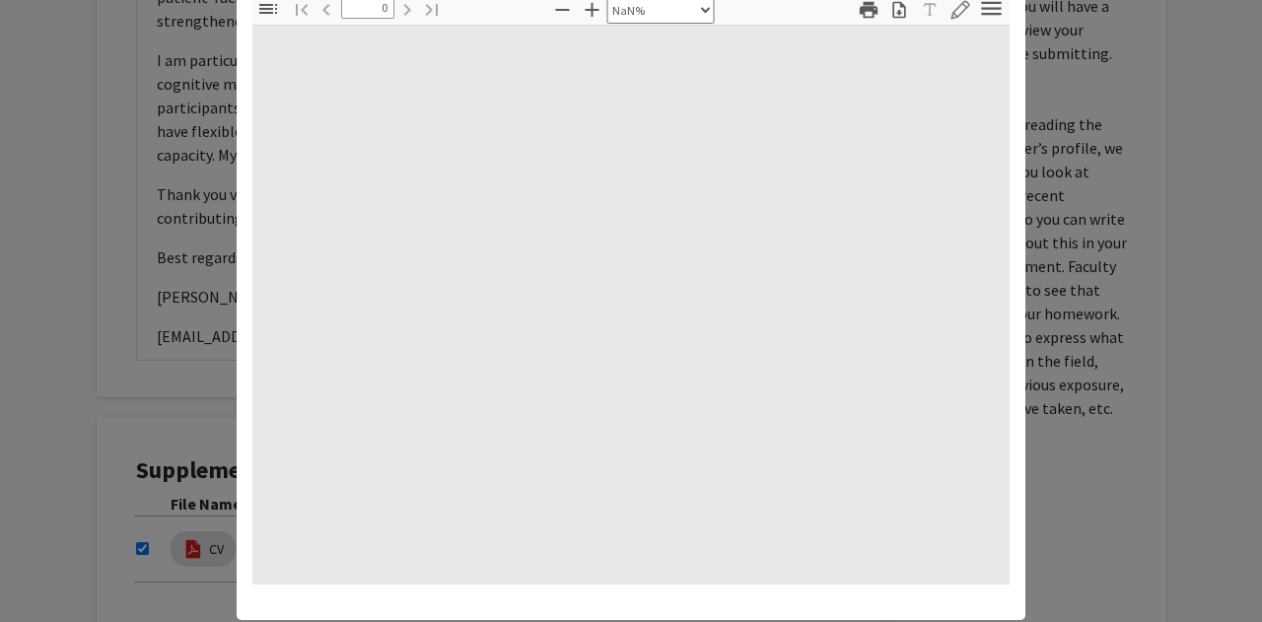
scroll to position [162, 0]
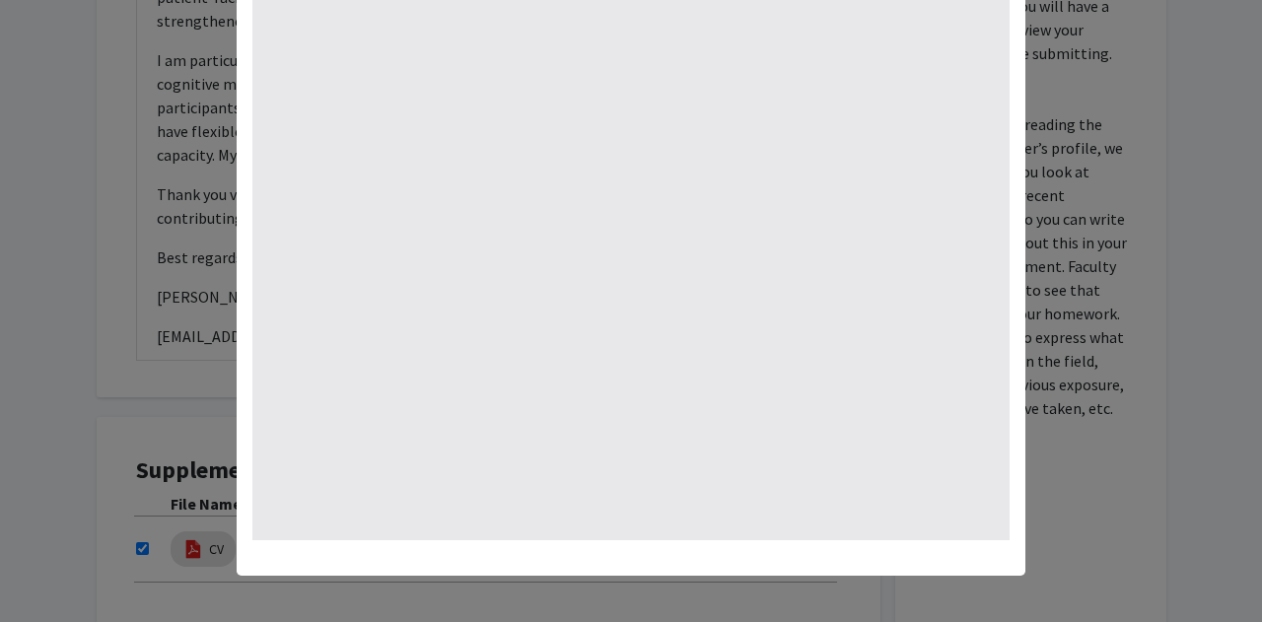
type input "1"
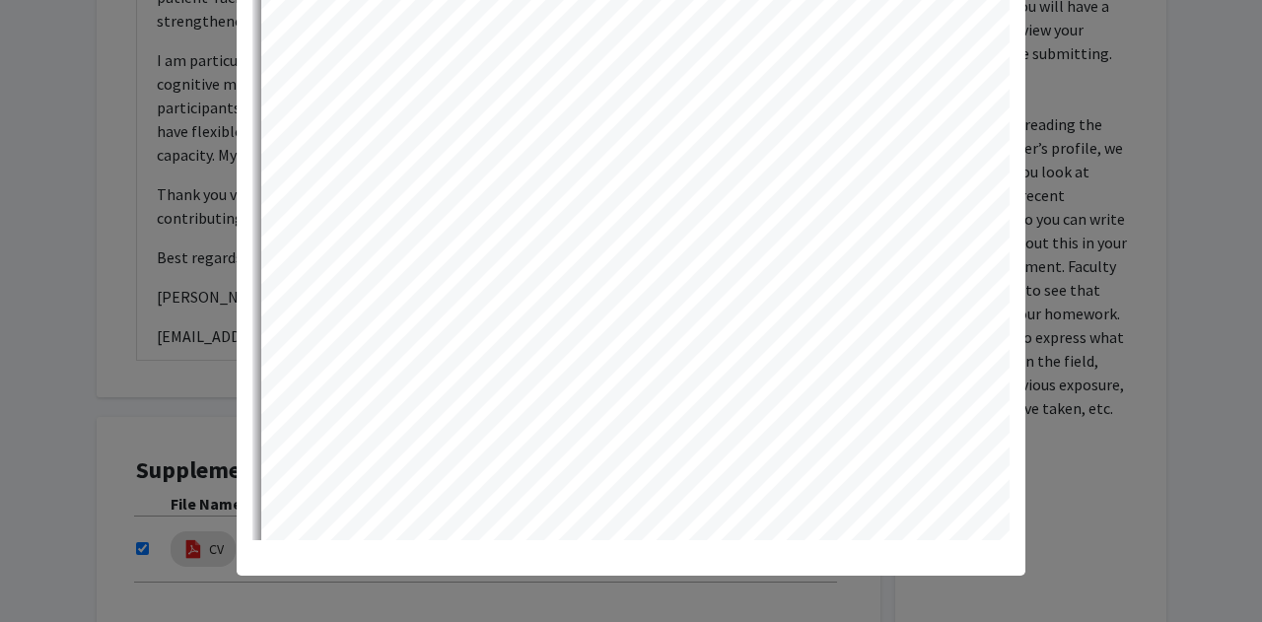
select select "auto"
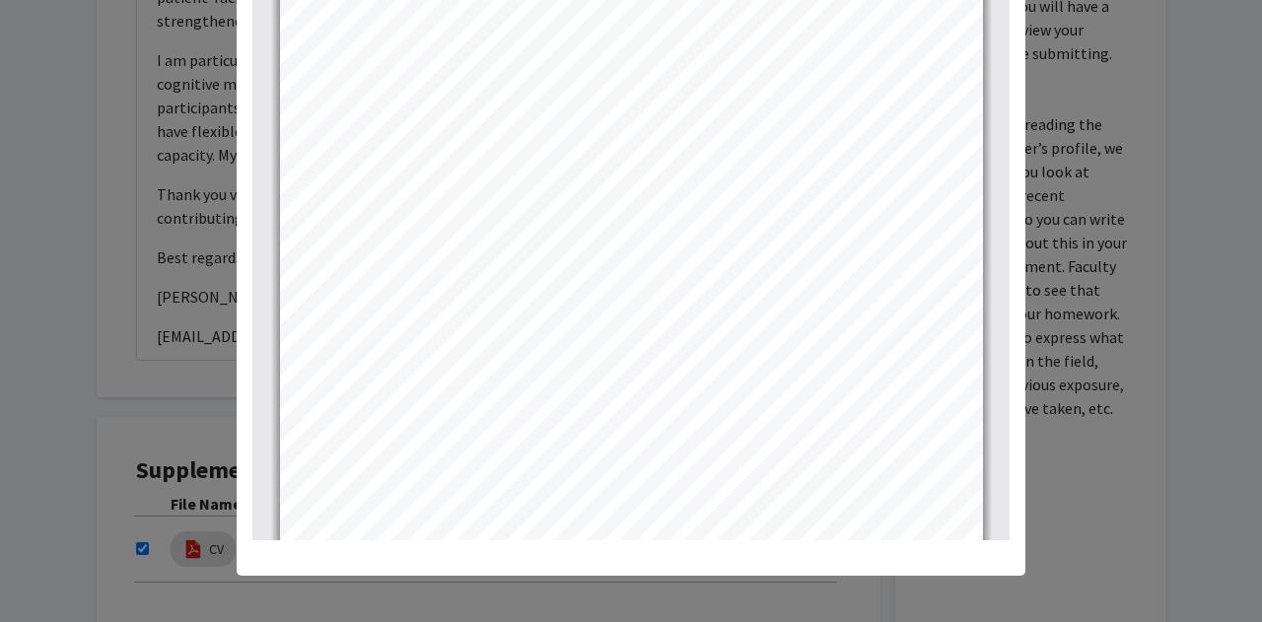
scroll to position [1075, 0]
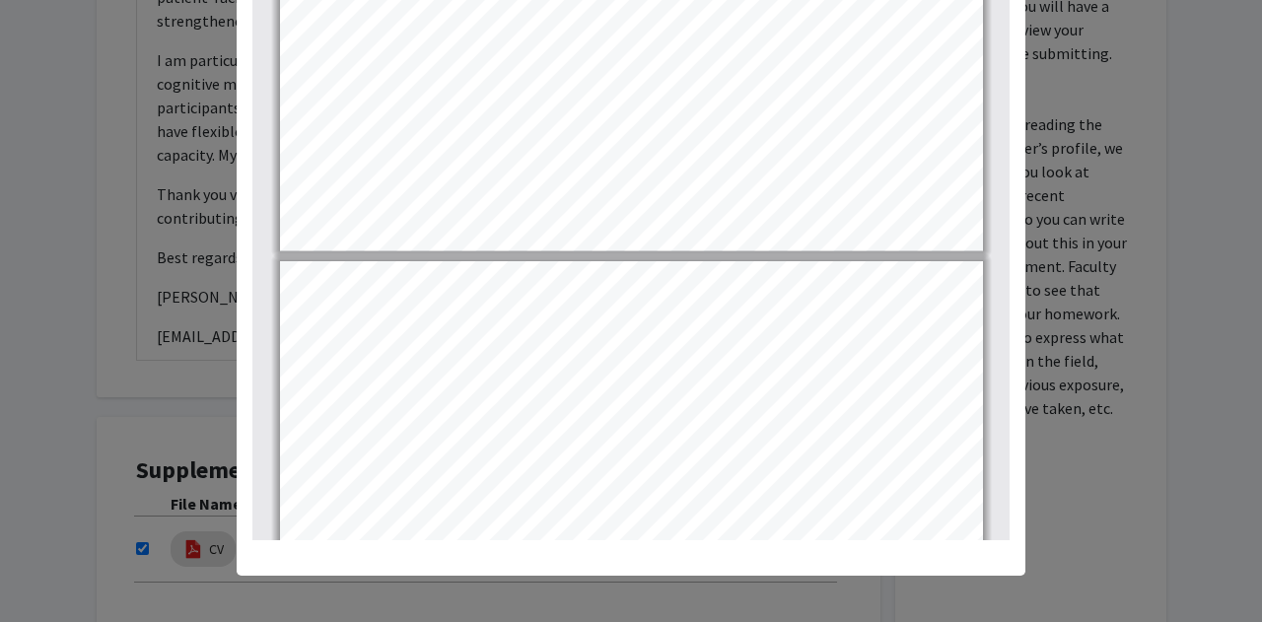
type input "1"
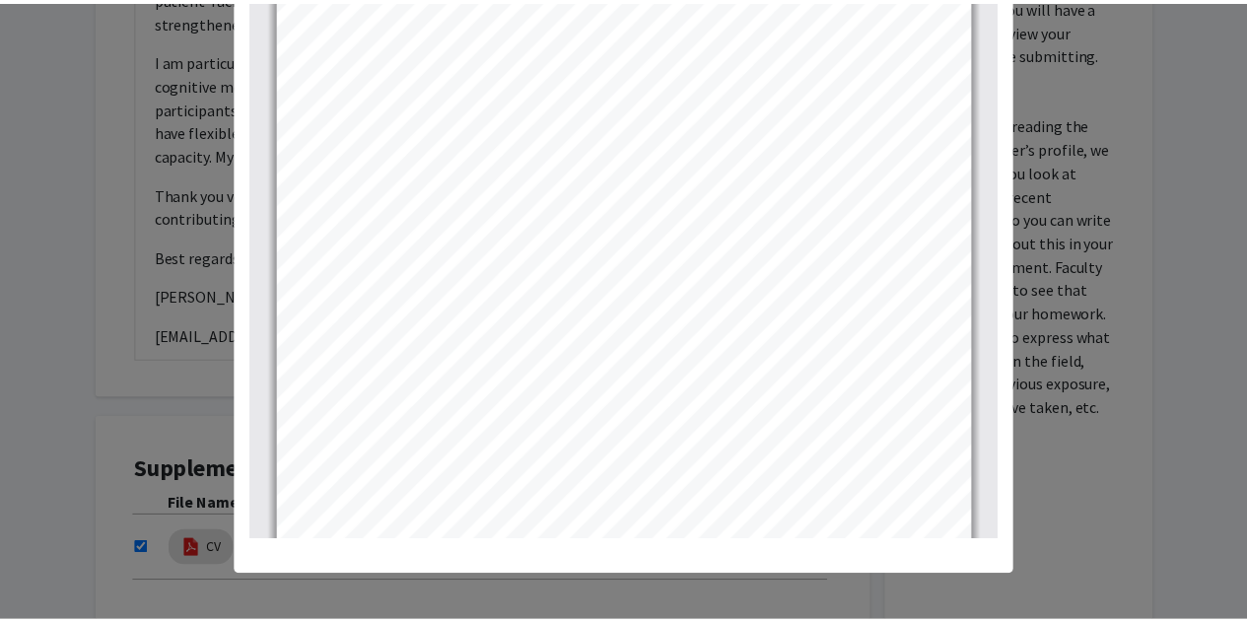
scroll to position [0, 0]
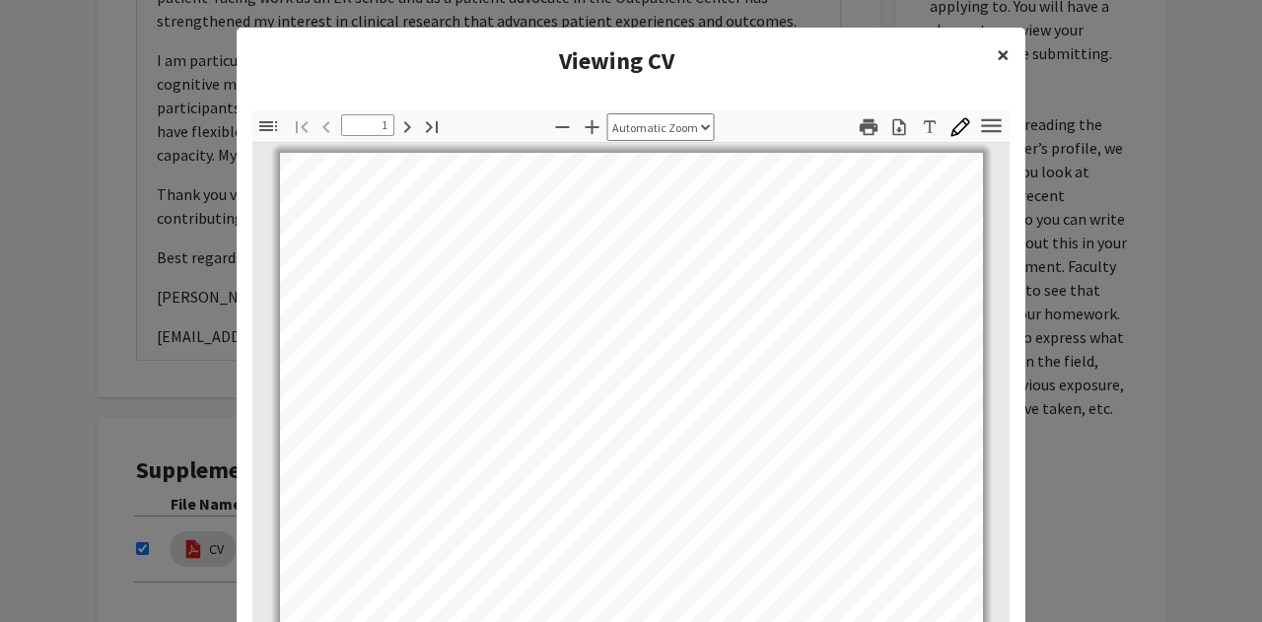
click at [613, 52] on span "×" at bounding box center [1003, 54] width 13 height 31
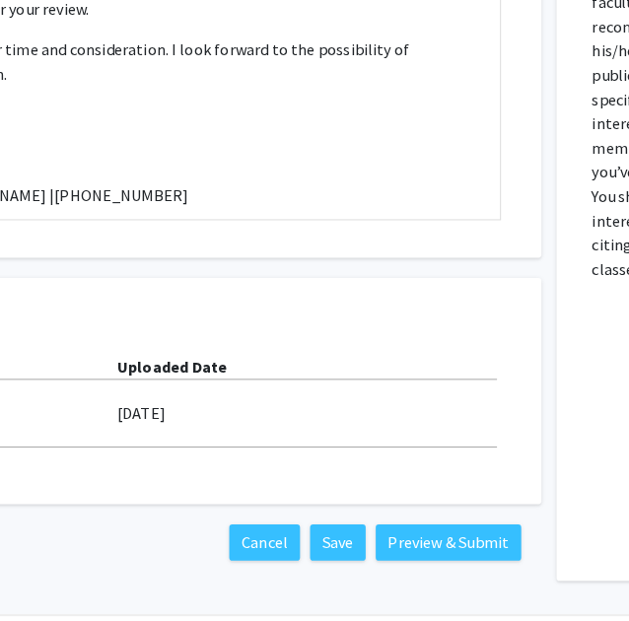
scroll to position [1285, 329]
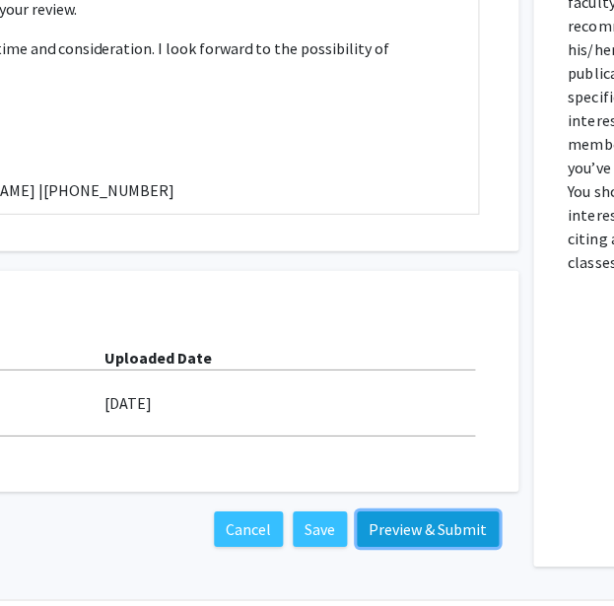
click at [414, 512] on button "Preview & Submit" at bounding box center [428, 529] width 142 height 35
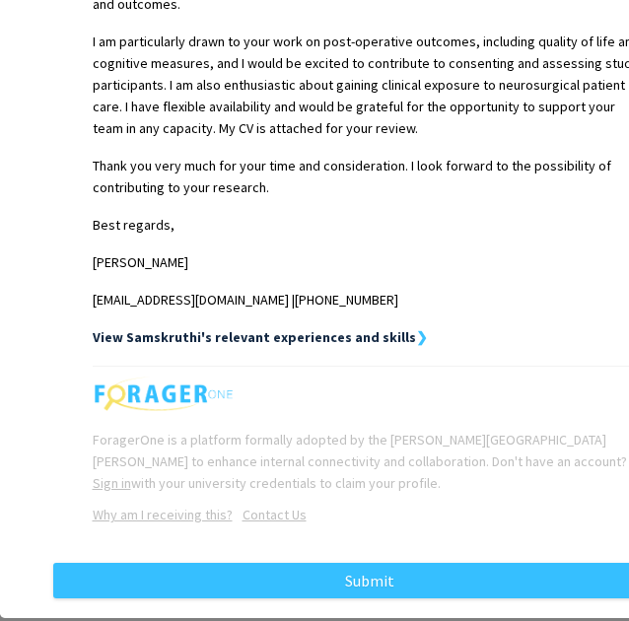
scroll to position [881, 0]
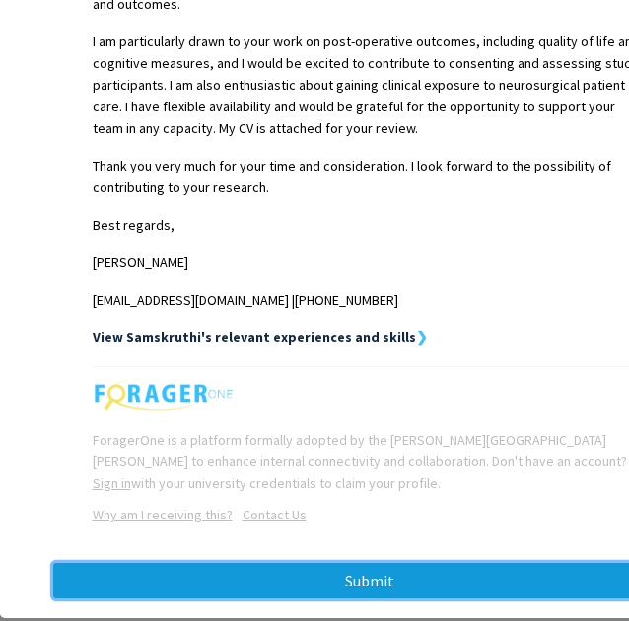
click at [473, 563] on button "Submit" at bounding box center [370, 580] width 634 height 35
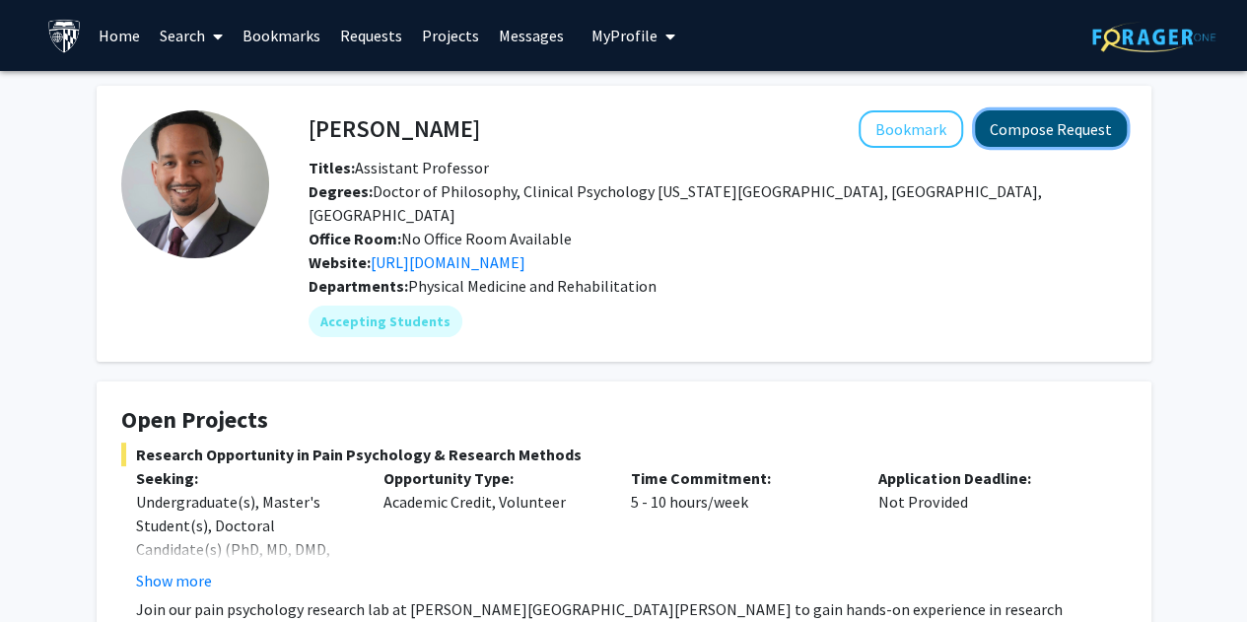
click at [1017, 133] on button "Compose Request" at bounding box center [1051, 128] width 152 height 36
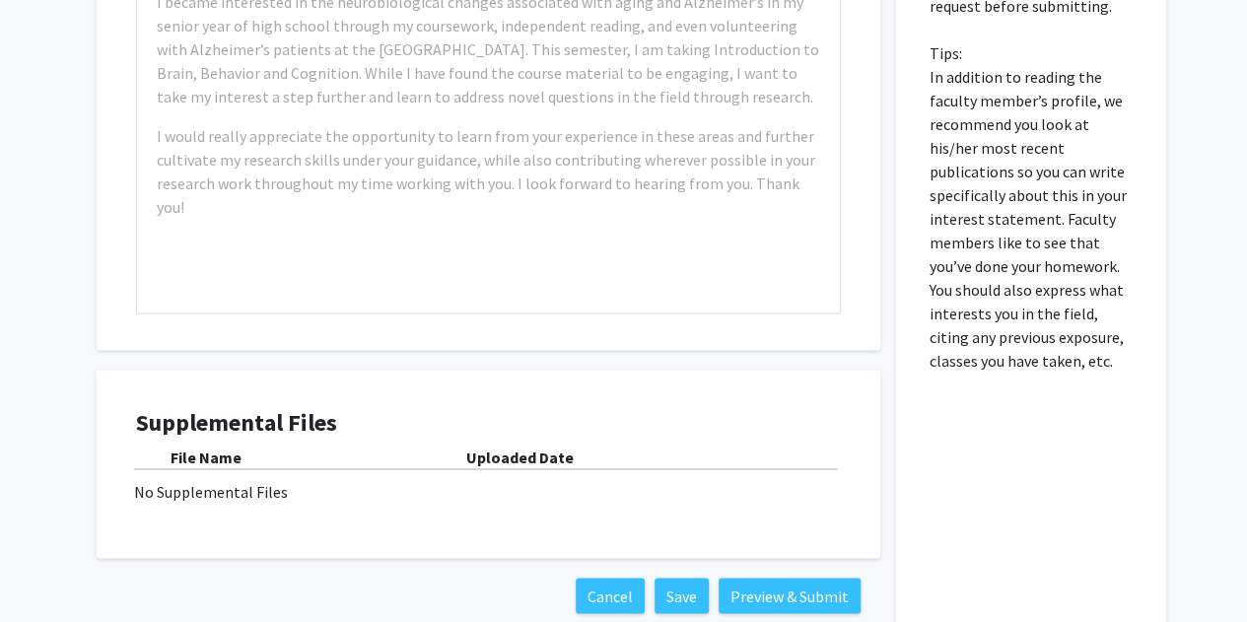
scroll to position [1521, 0]
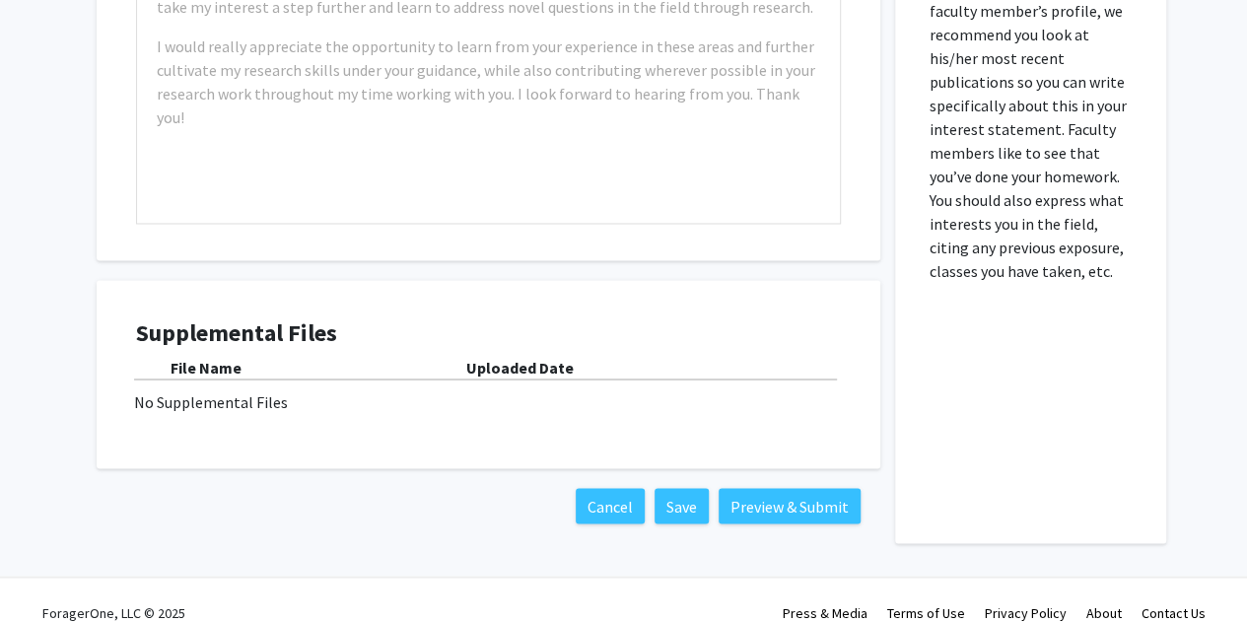
click at [796, 319] on h4 "Supplemental Files" at bounding box center [488, 333] width 705 height 29
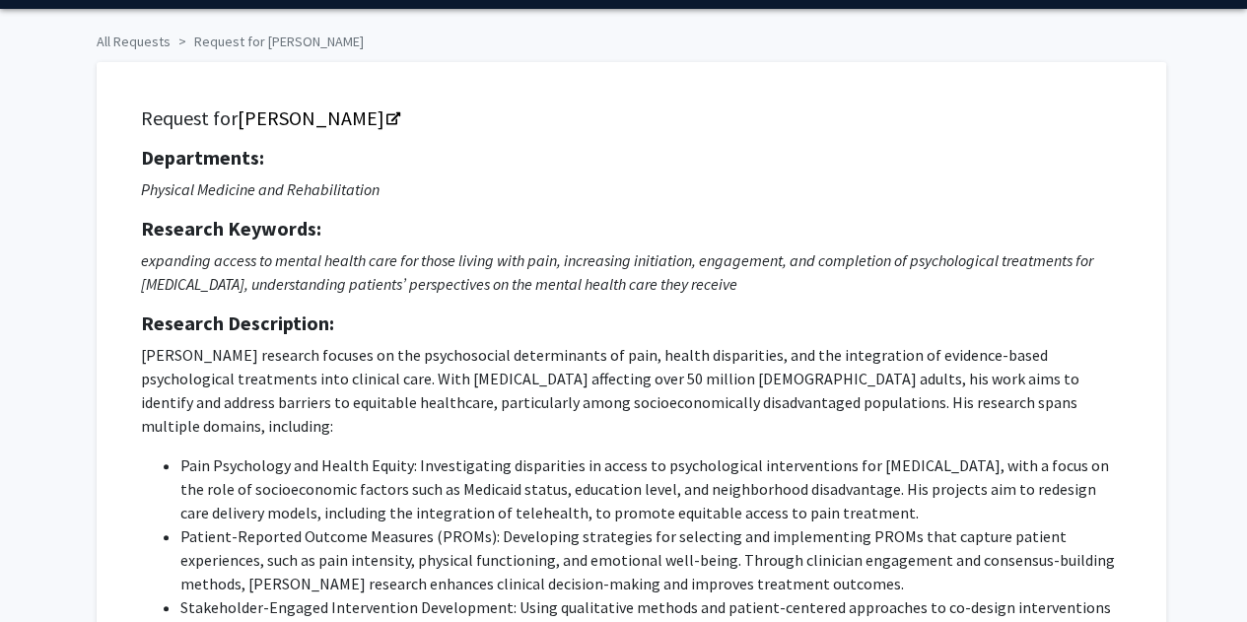
scroll to position [0, 0]
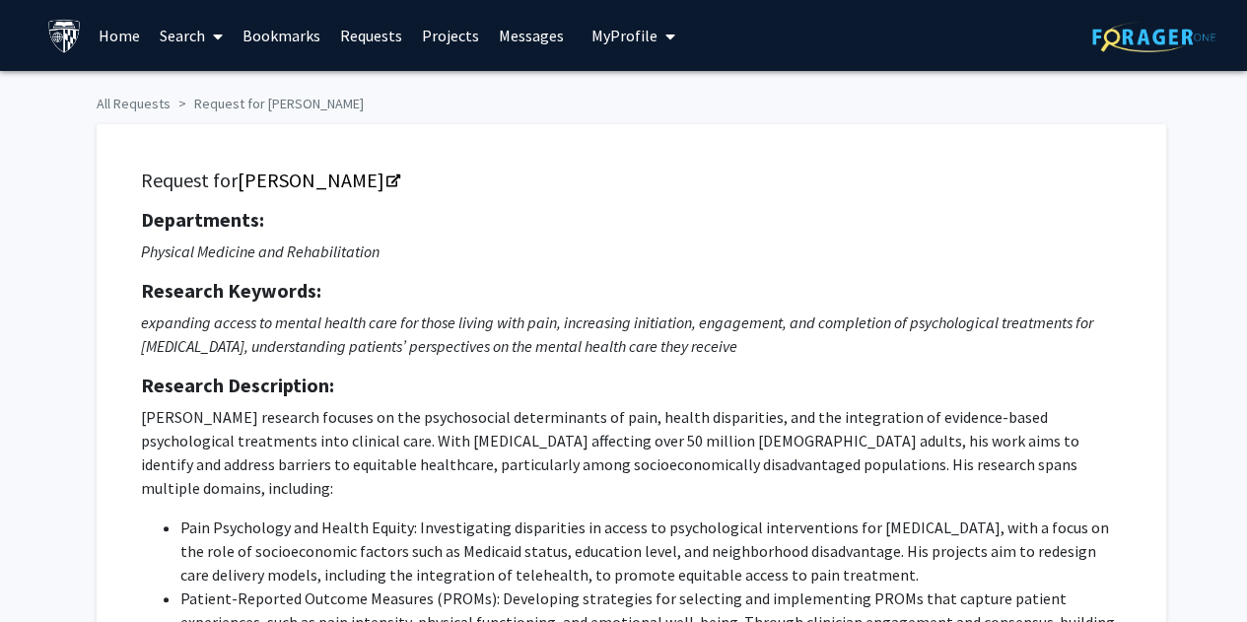
click at [646, 26] on span "My Profile" at bounding box center [624, 36] width 66 height 20
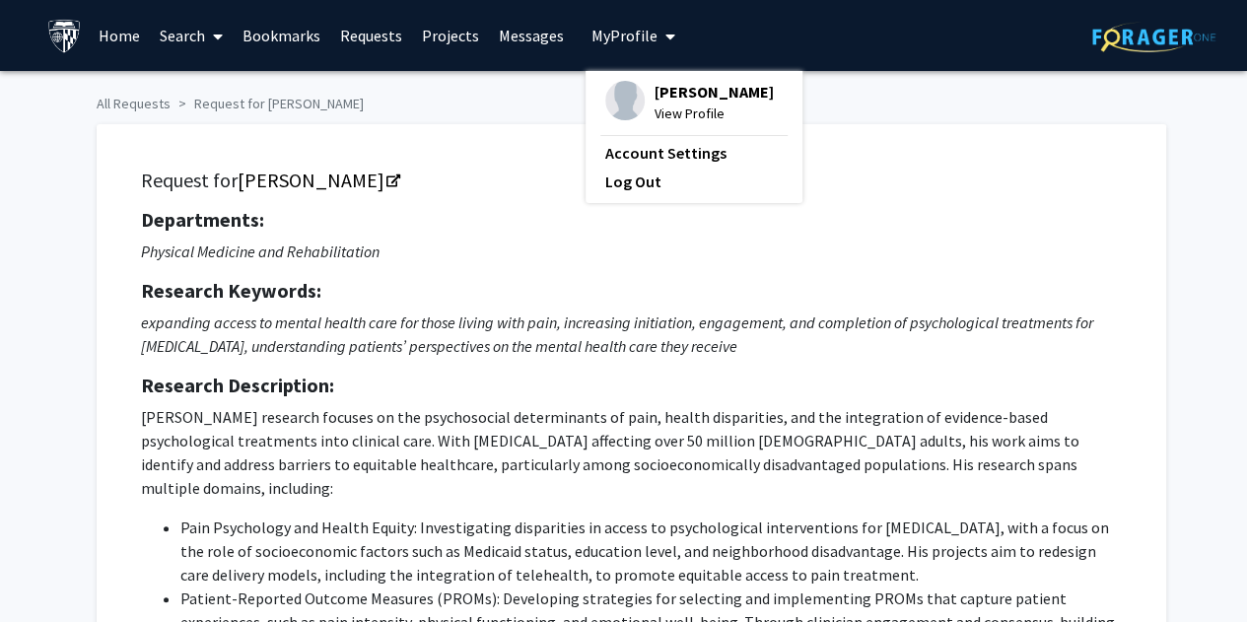
click at [690, 124] on span "View Profile" at bounding box center [714, 114] width 119 height 22
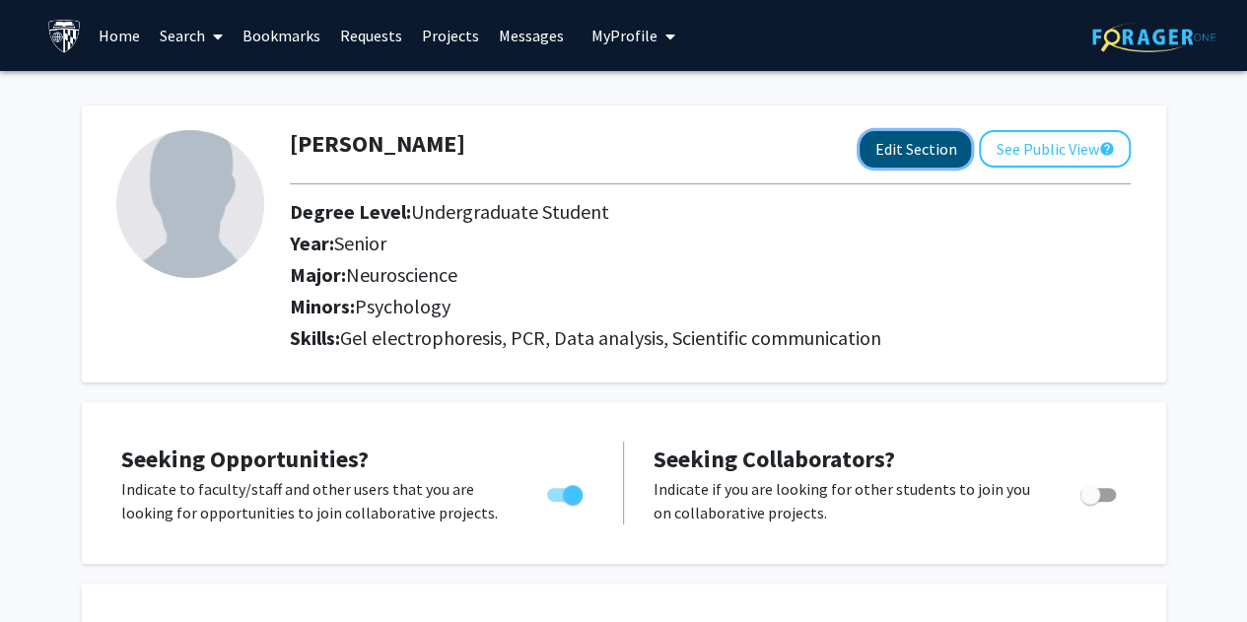
click at [922, 144] on button "Edit Section" at bounding box center [915, 149] width 111 height 36
select select "senior"
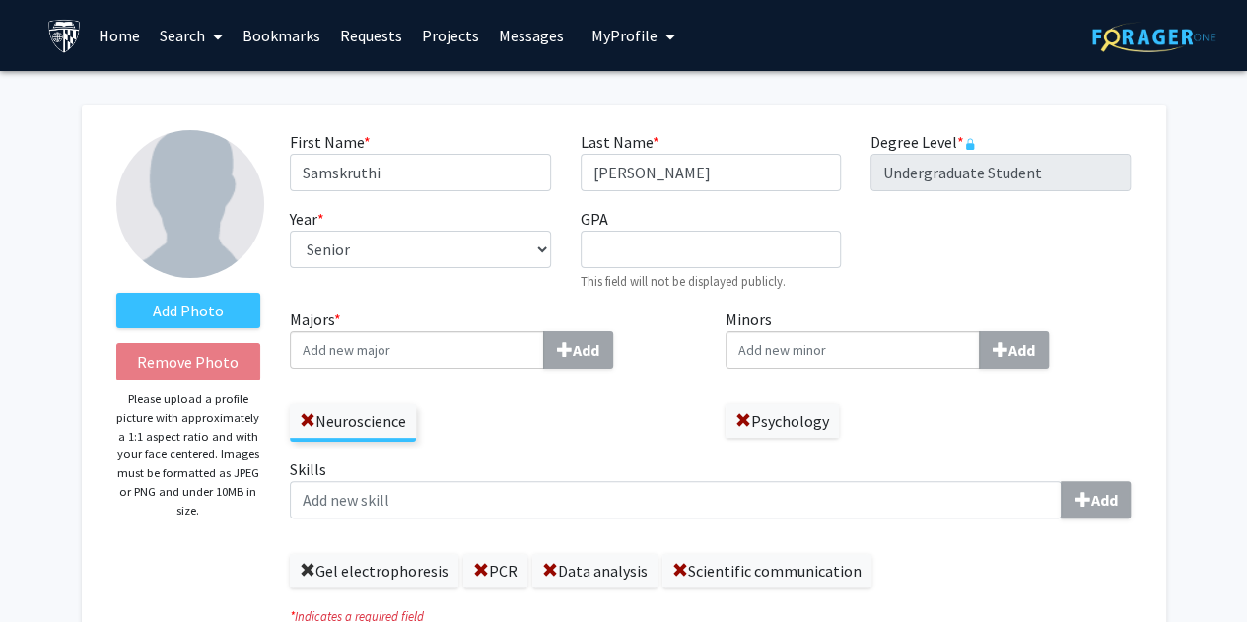
click at [305, 565] on span at bounding box center [308, 571] width 16 height 16
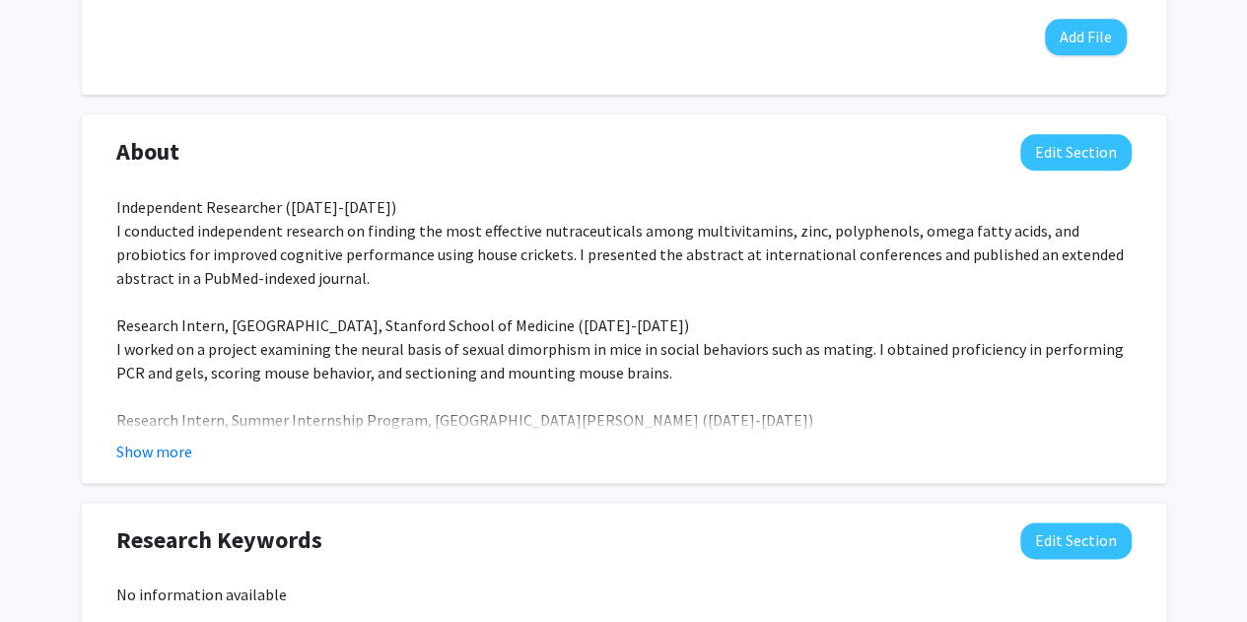
scroll to position [1124, 0]
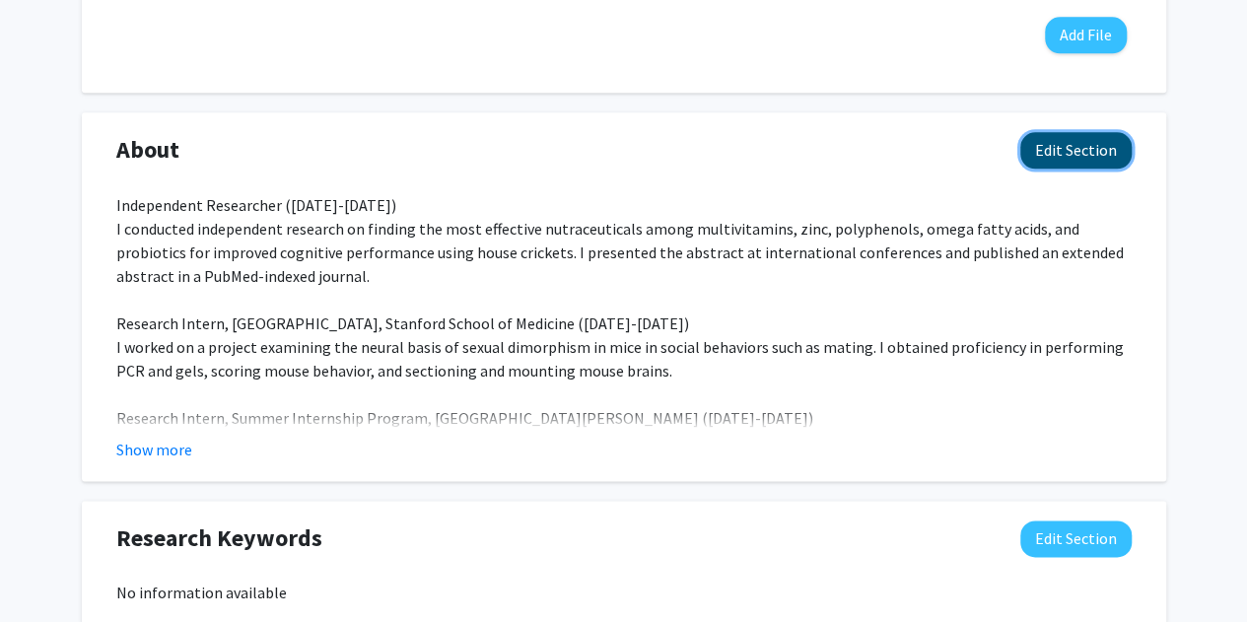
click at [1077, 159] on button "Edit Section" at bounding box center [1075, 150] width 111 height 36
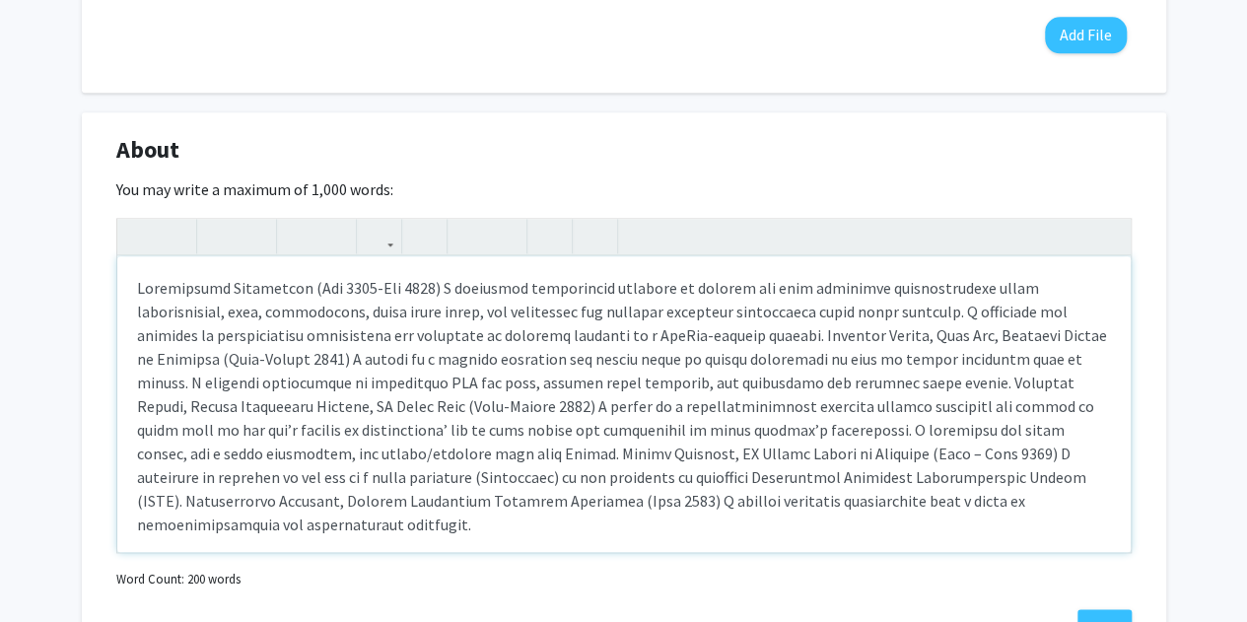
click at [901, 352] on div "Note to users with screen readers: Please deactivate our accessibility plugin f…" at bounding box center [623, 404] width 1013 height 296
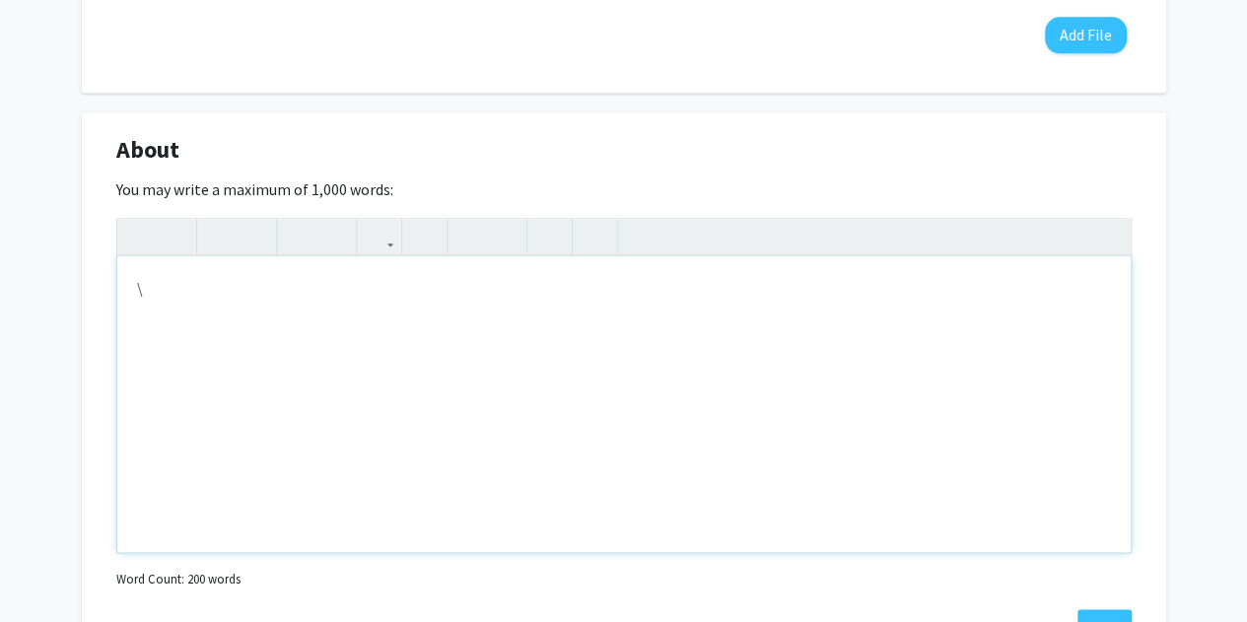
type textarea "\"
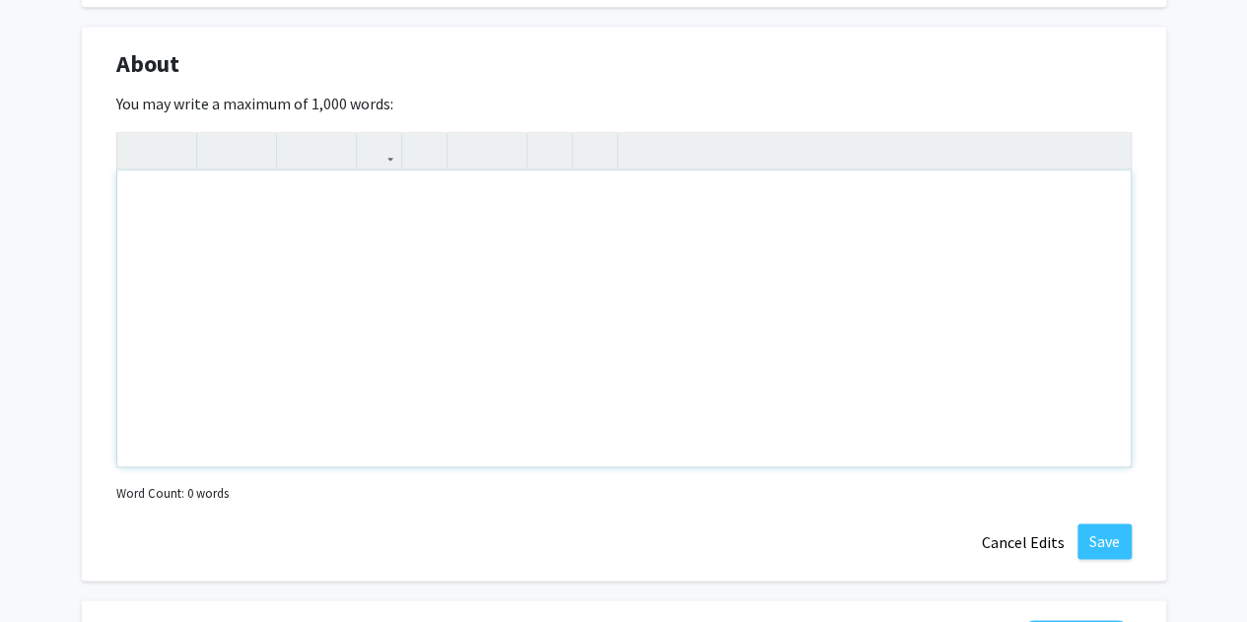
scroll to position [1247, 0]
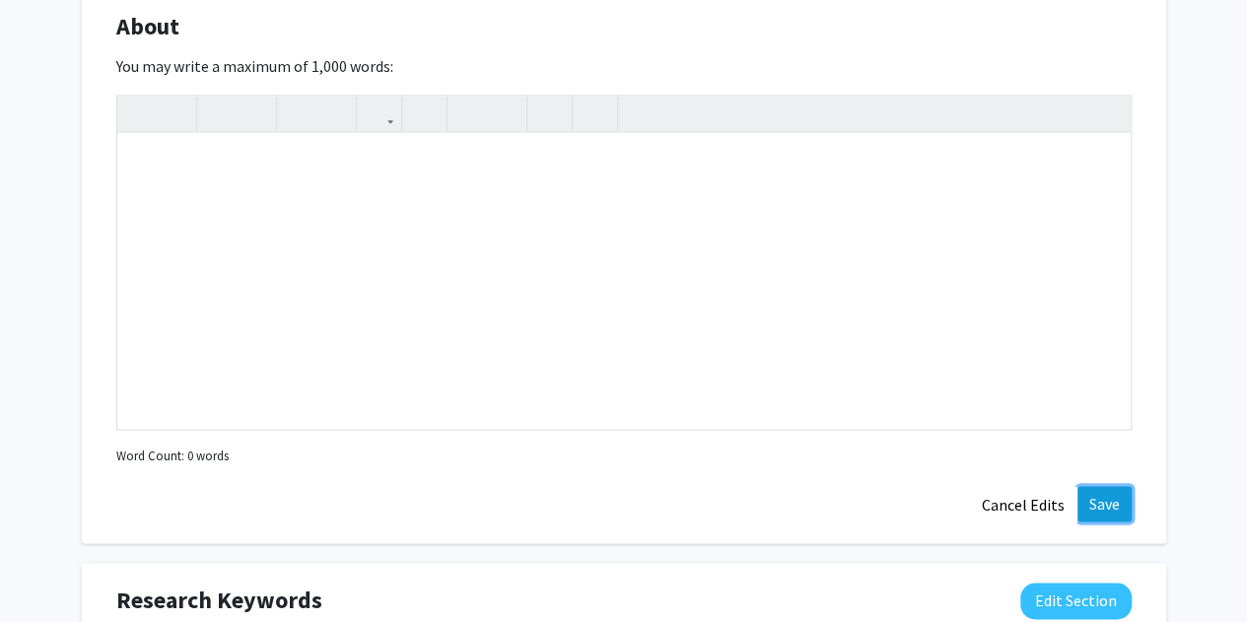
click at [1112, 504] on button "Save" at bounding box center [1104, 503] width 54 height 35
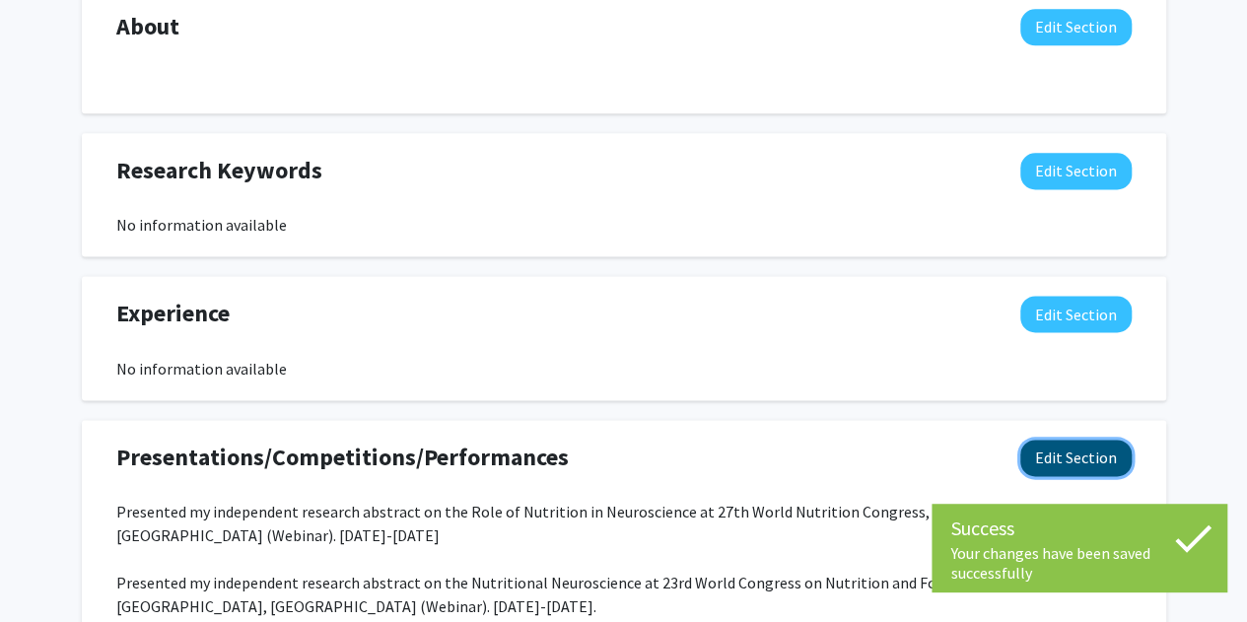
click at [1076, 460] on button "Edit Section" at bounding box center [1075, 458] width 111 height 36
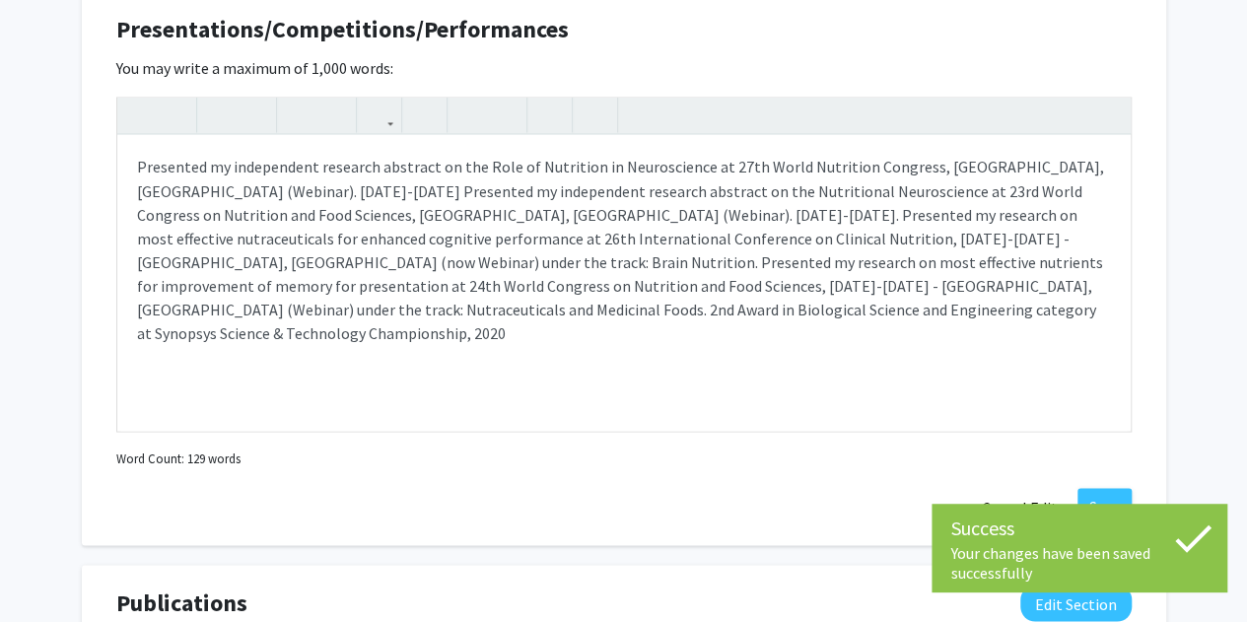
scroll to position [1700, 0]
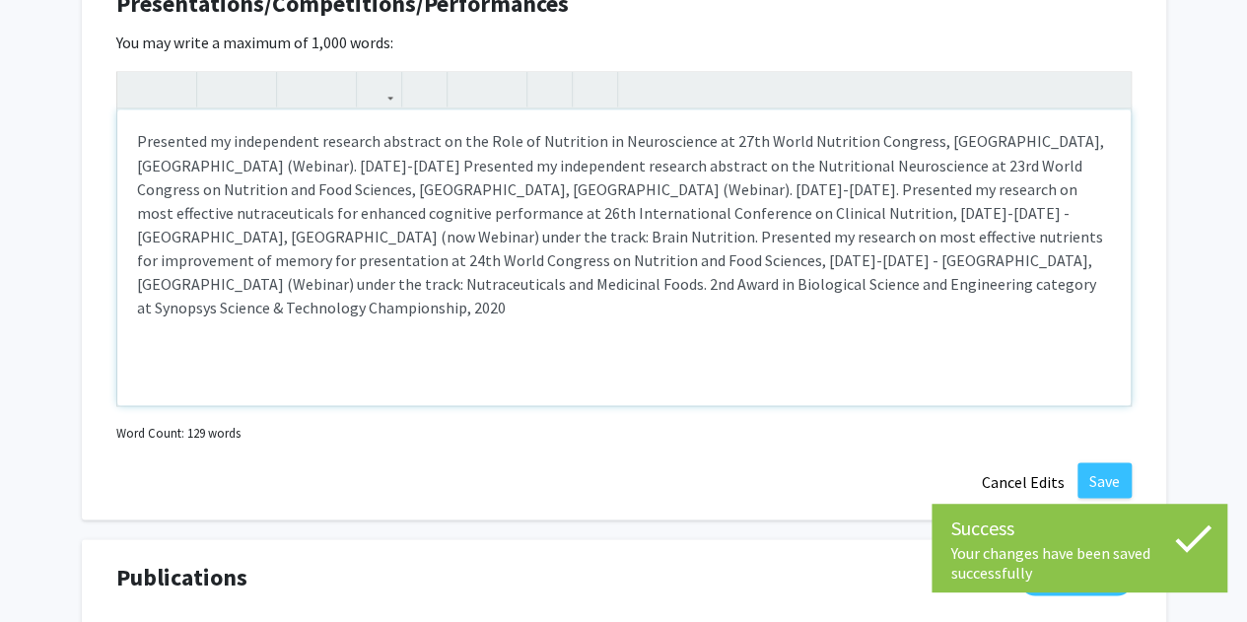
click at [544, 249] on div "Presented my independent research abstract on the Role of Nutrition in Neurosci…" at bounding box center [623, 257] width 1013 height 296
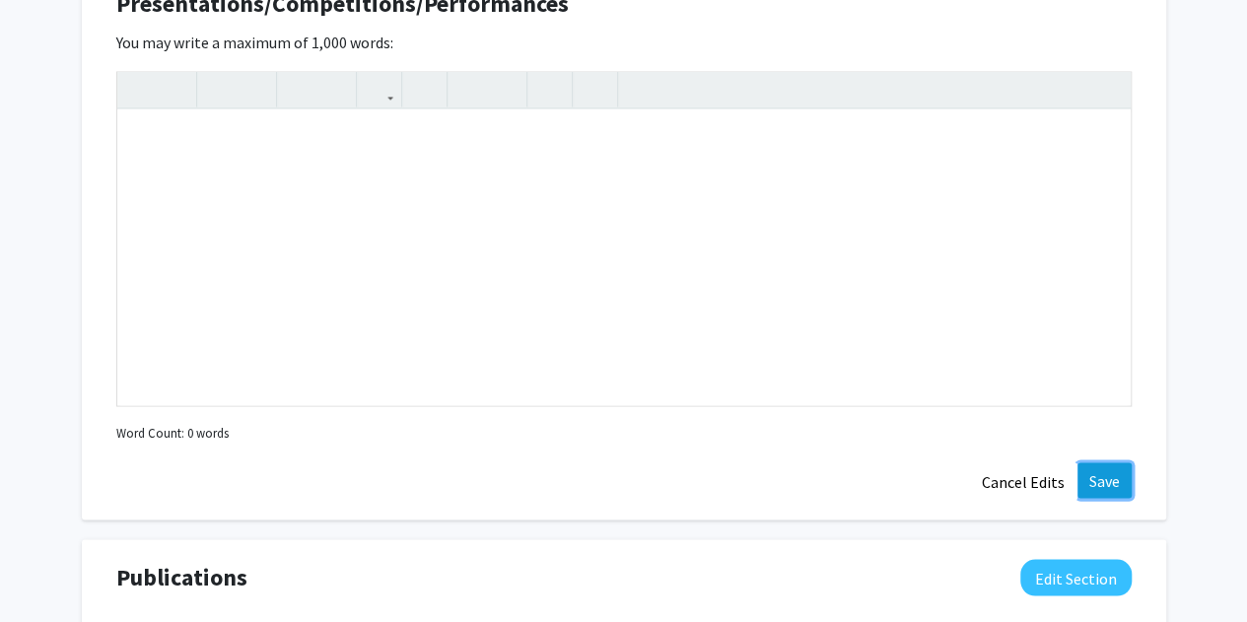
click at [1099, 474] on button "Save" at bounding box center [1104, 479] width 54 height 35
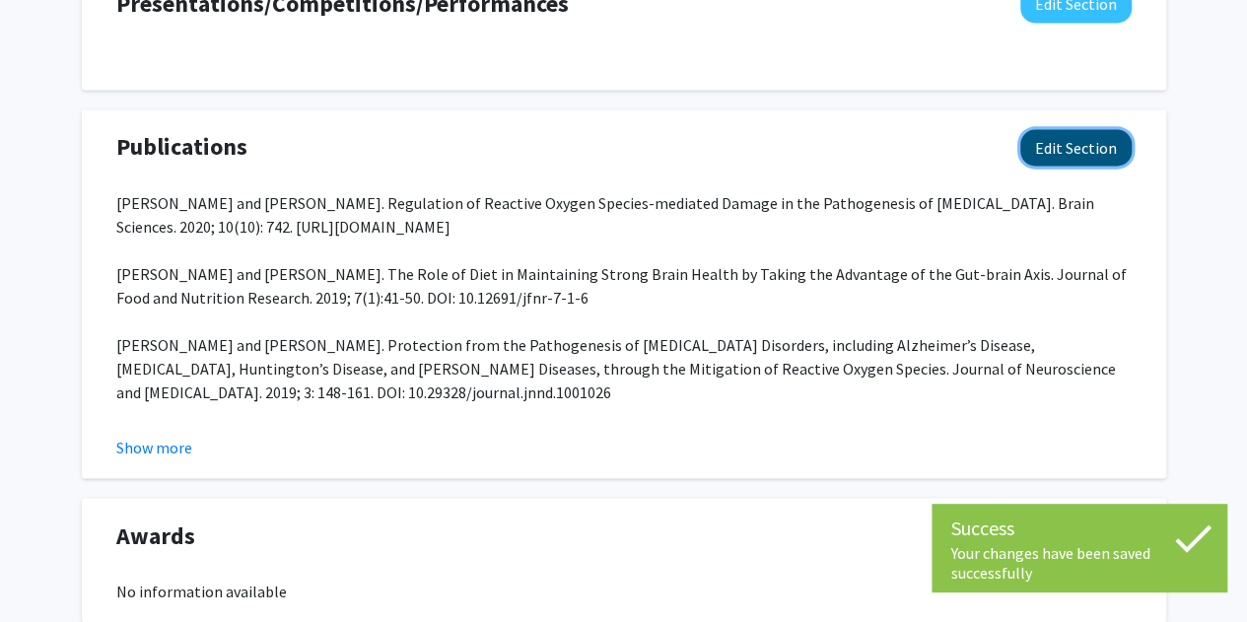
click at [1083, 147] on button "Edit Section" at bounding box center [1075, 147] width 111 height 36
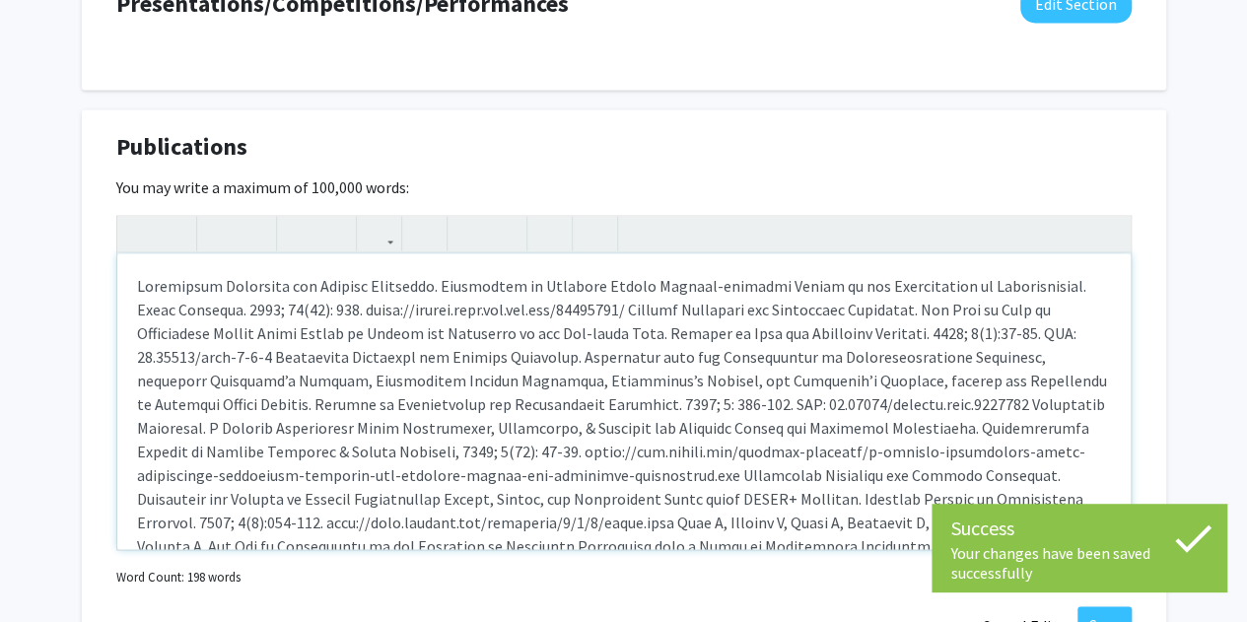
click at [669, 391] on div "Note to users with screen readers: Please deactivate our accessibility plugin f…" at bounding box center [623, 401] width 1013 height 296
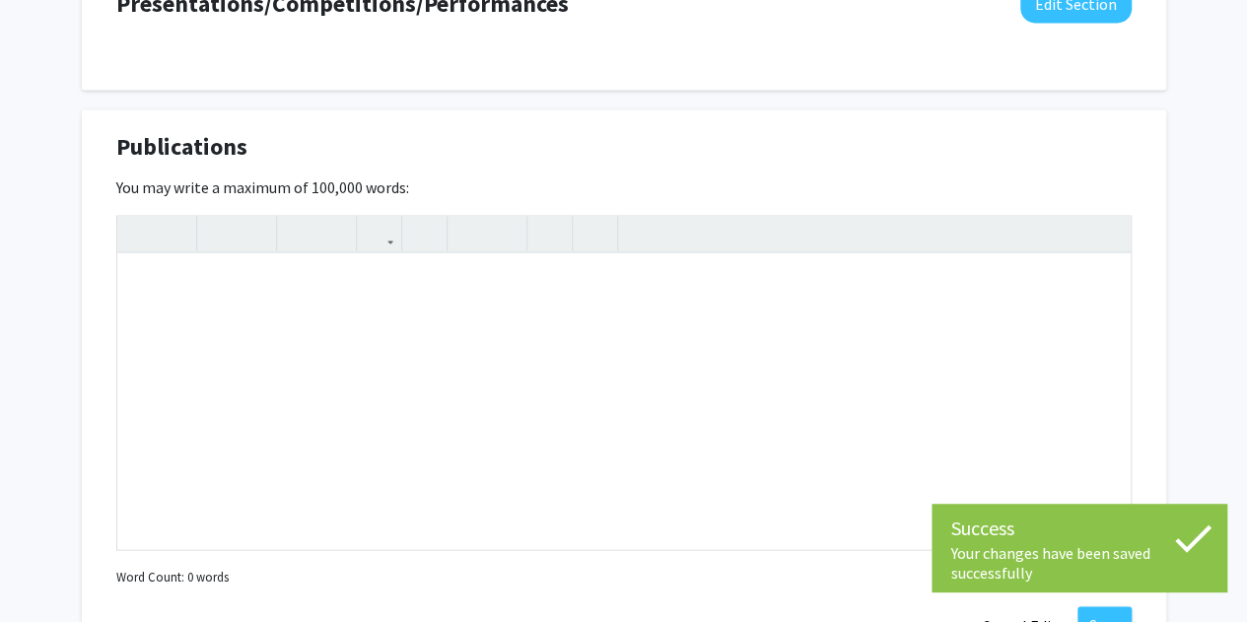
click at [856, 177] on div "You may write a maximum of 100,000 words: Insert link Remove link Word Count: 0…" at bounding box center [623, 382] width 1015 height 416
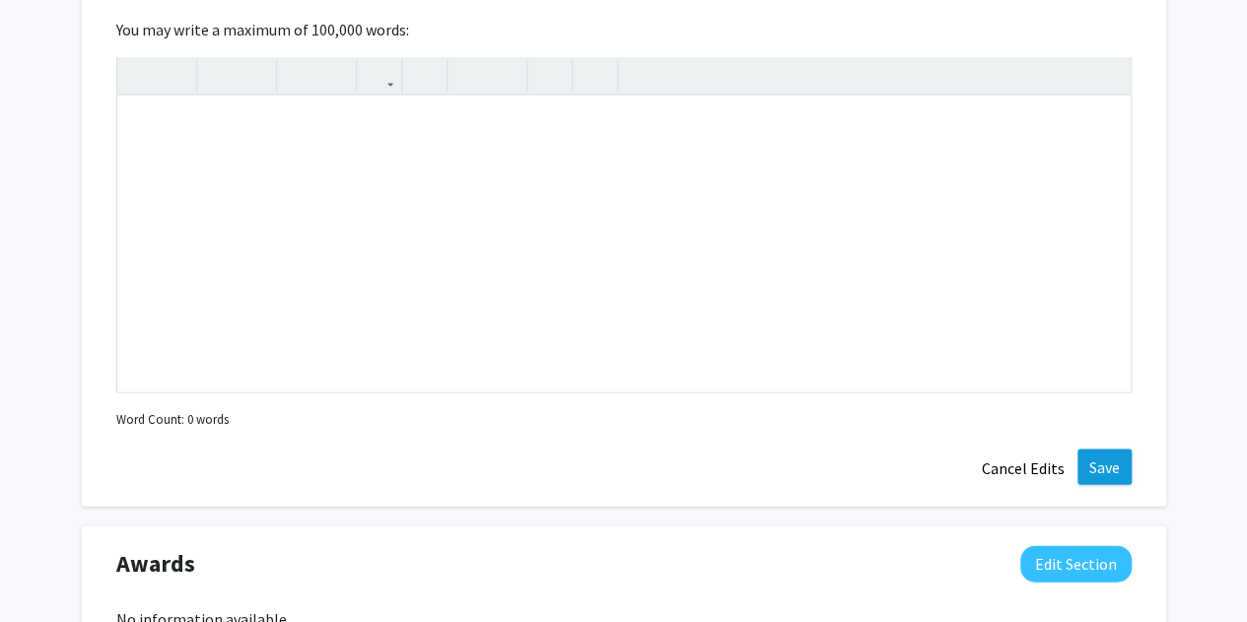
scroll to position [1954, 0]
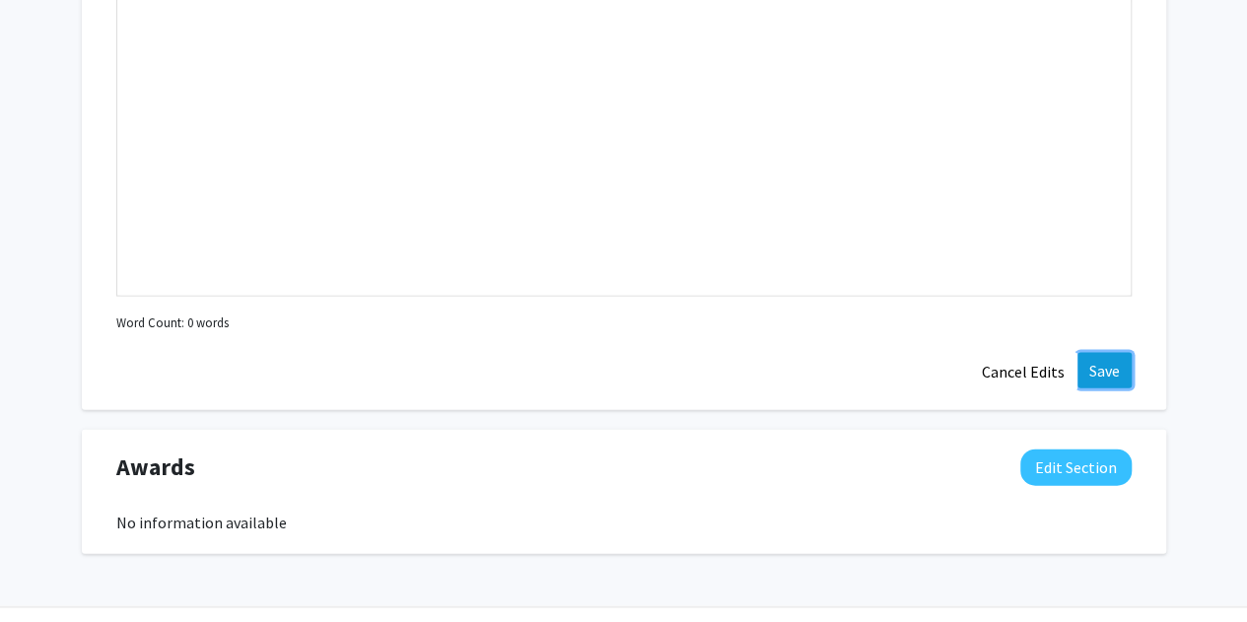
click at [1114, 366] on button "Save" at bounding box center [1104, 370] width 54 height 35
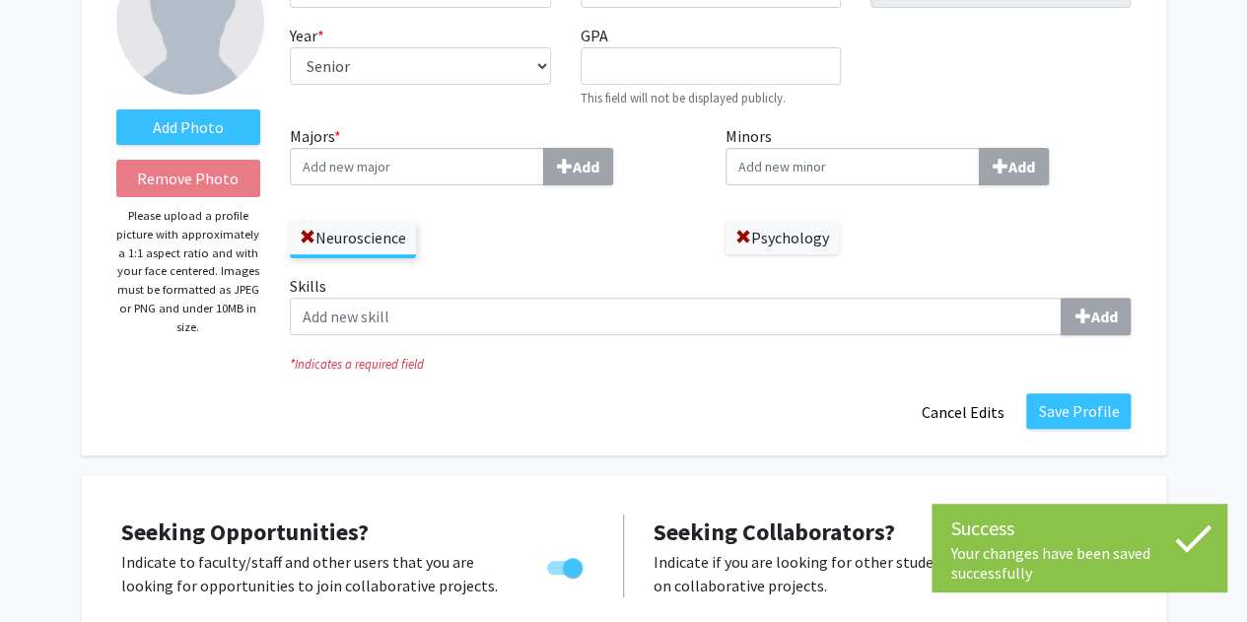
scroll to position [172, 0]
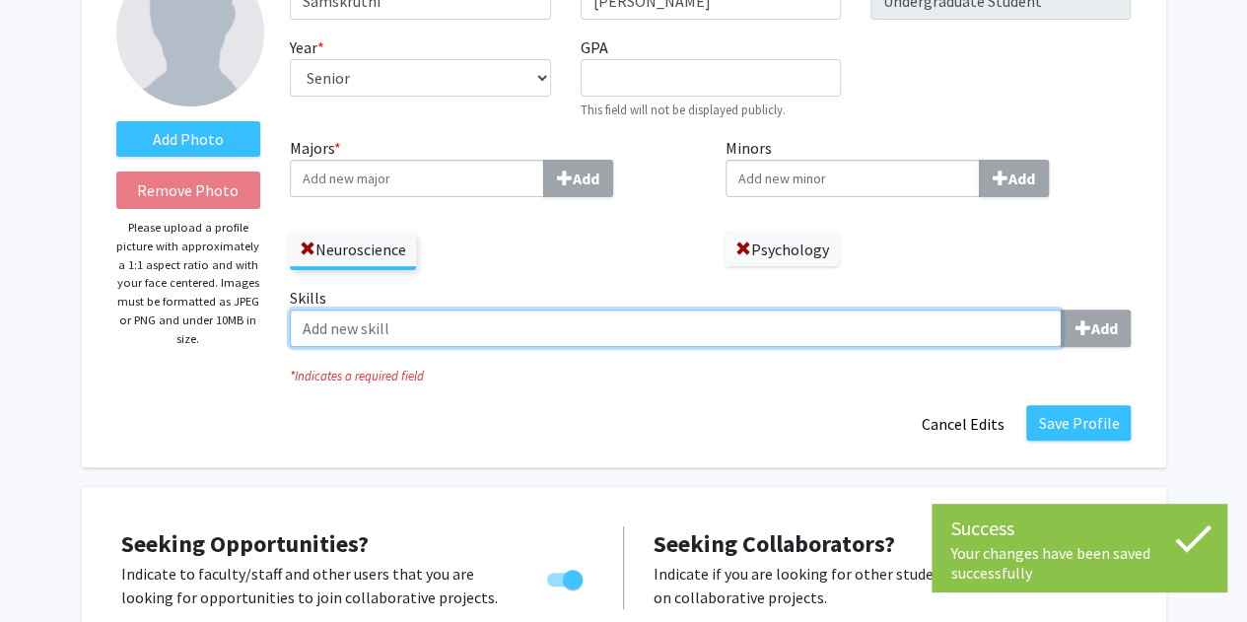
click at [809, 320] on input "Skills Add" at bounding box center [676, 328] width 772 height 37
type input "S"
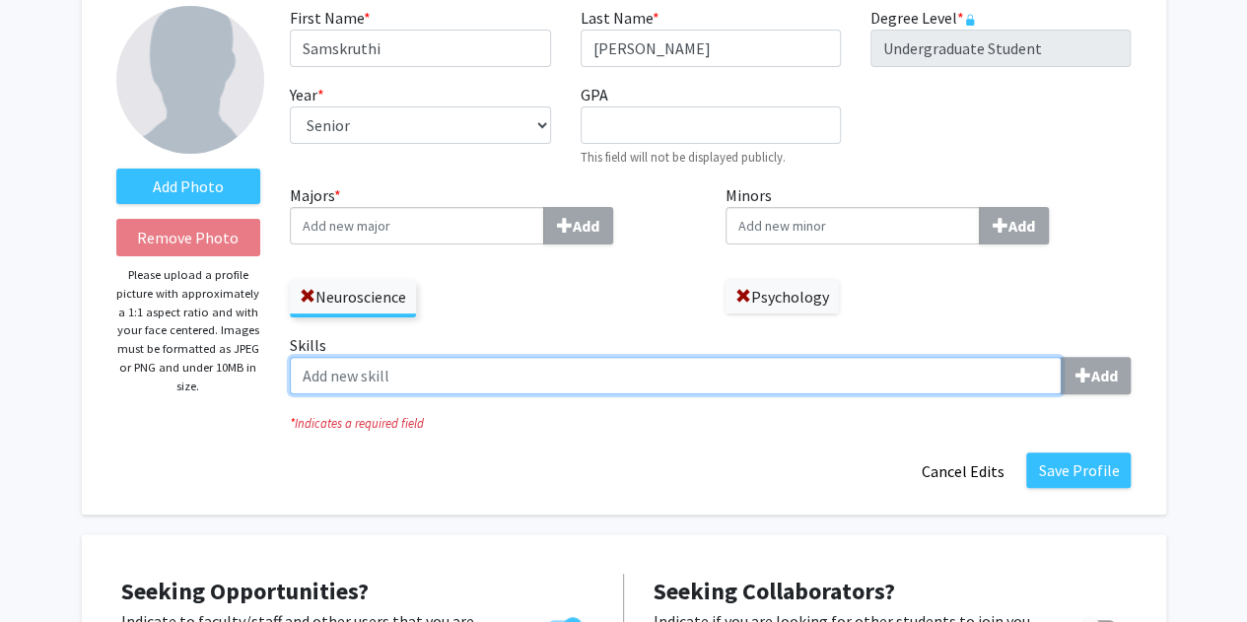
scroll to position [106, 0]
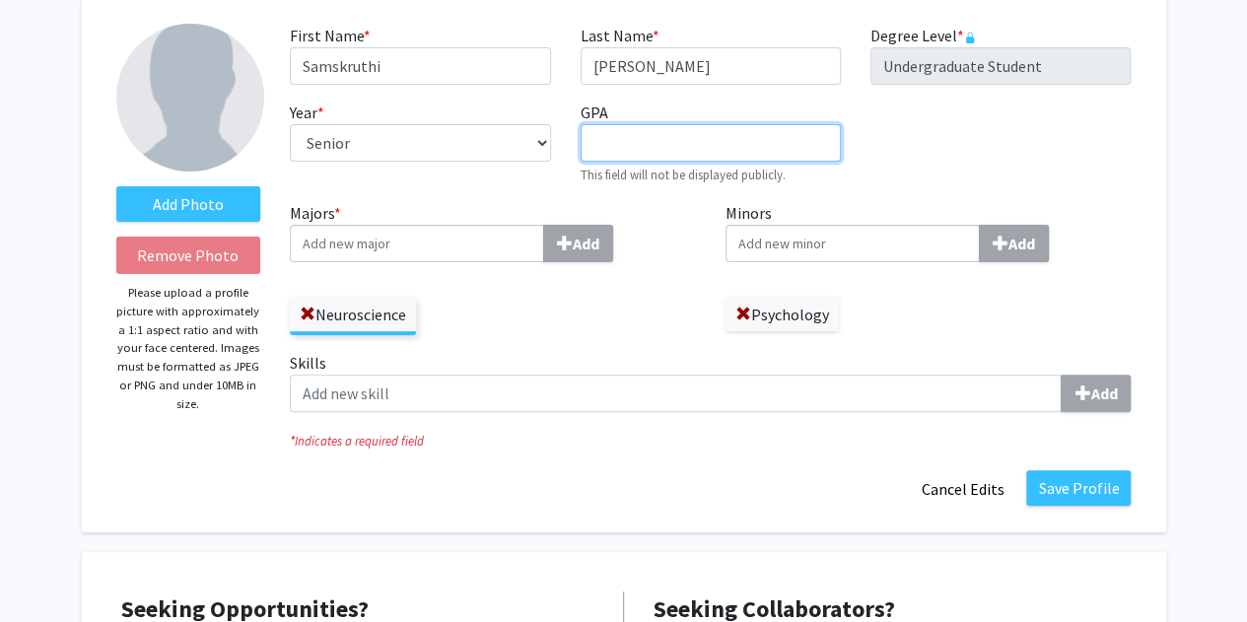
click at [735, 135] on input "GPA required" at bounding box center [711, 142] width 260 height 37
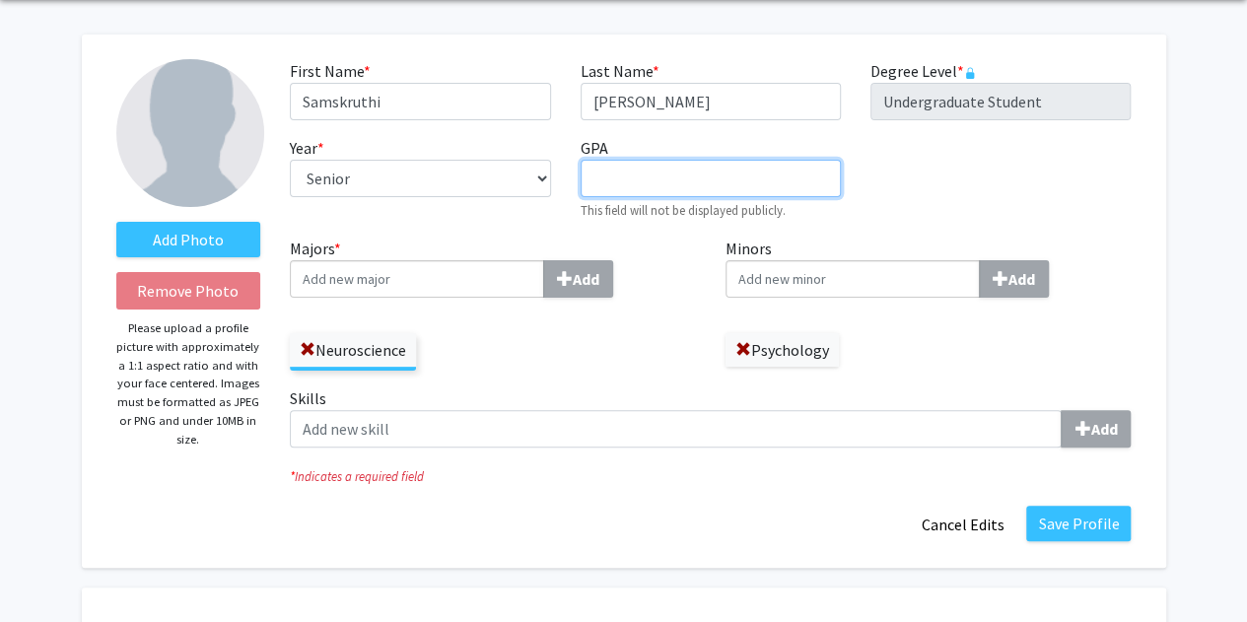
scroll to position [67, 0]
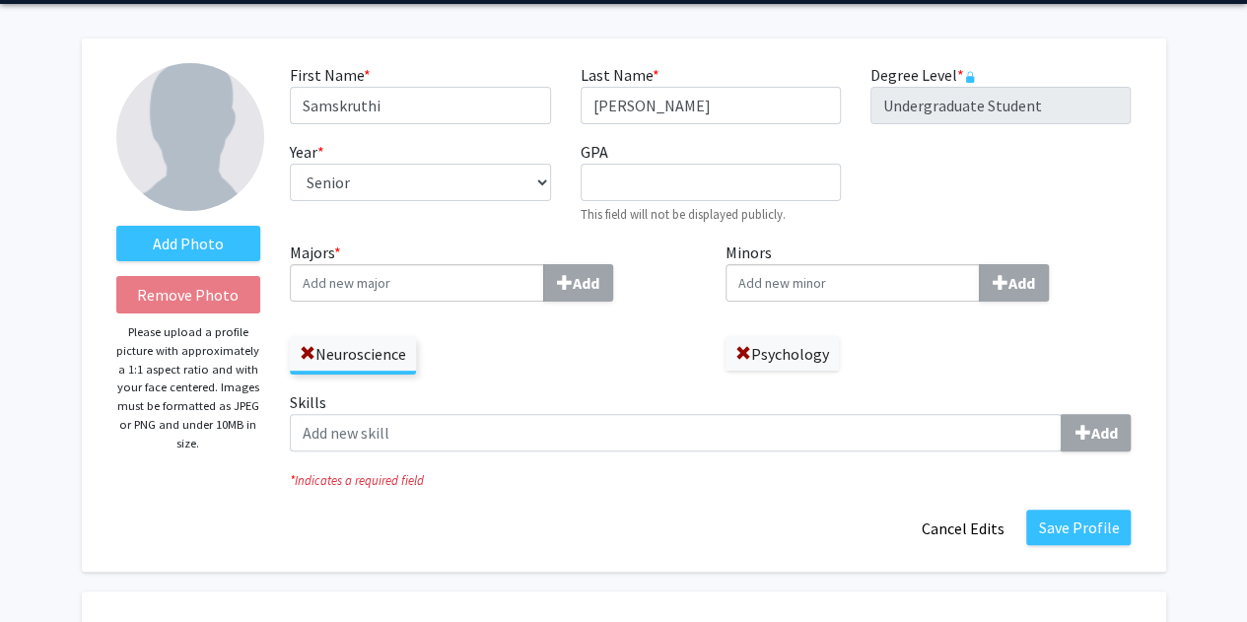
click at [1125, 207] on div "First Name * required Samskruthi Last Name * required Madireddy Degree Level * …" at bounding box center [710, 151] width 870 height 177
click at [1086, 530] on button "Save Profile" at bounding box center [1078, 527] width 104 height 35
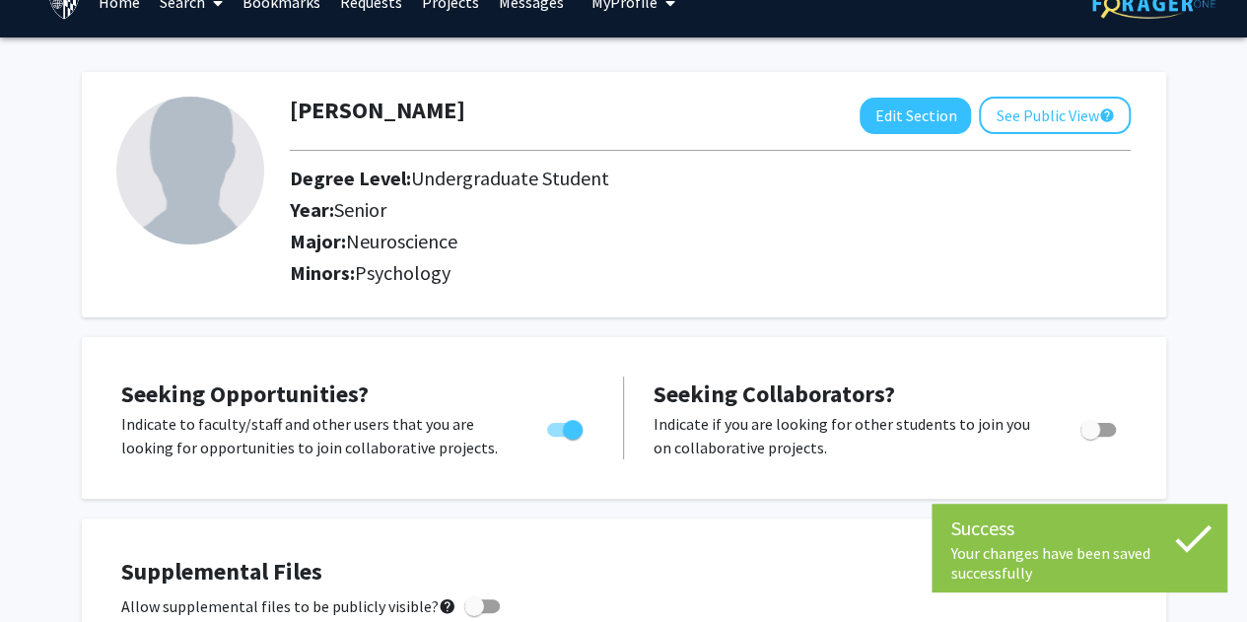
scroll to position [0, 0]
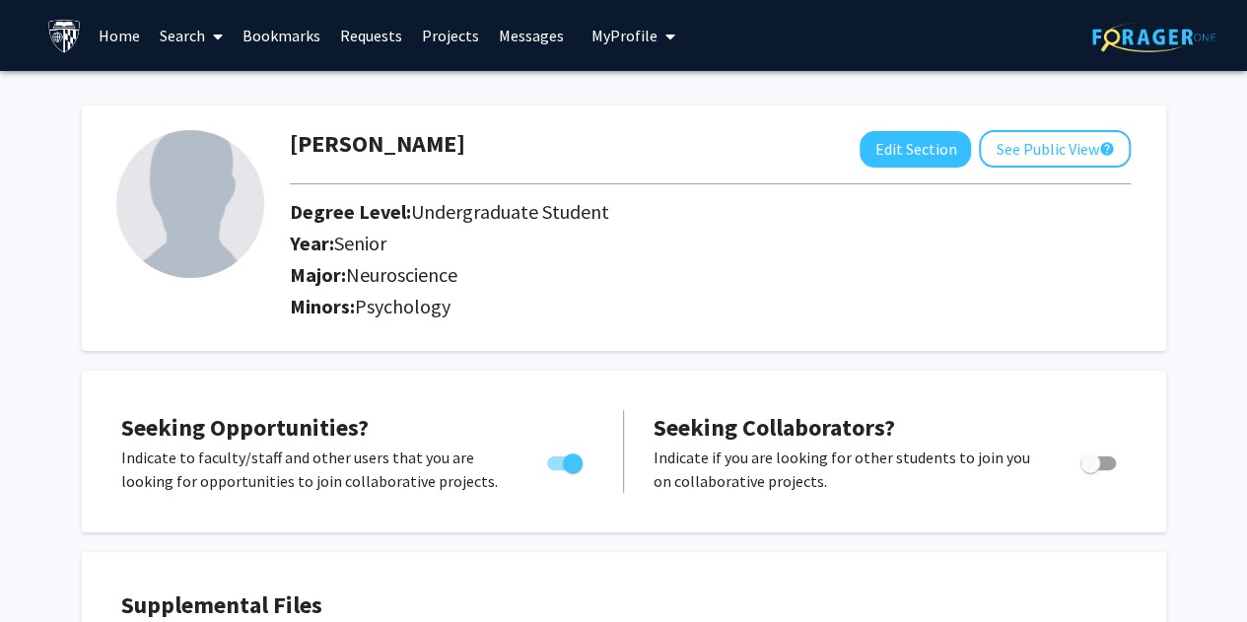
click at [217, 34] on icon at bounding box center [218, 37] width 10 height 16
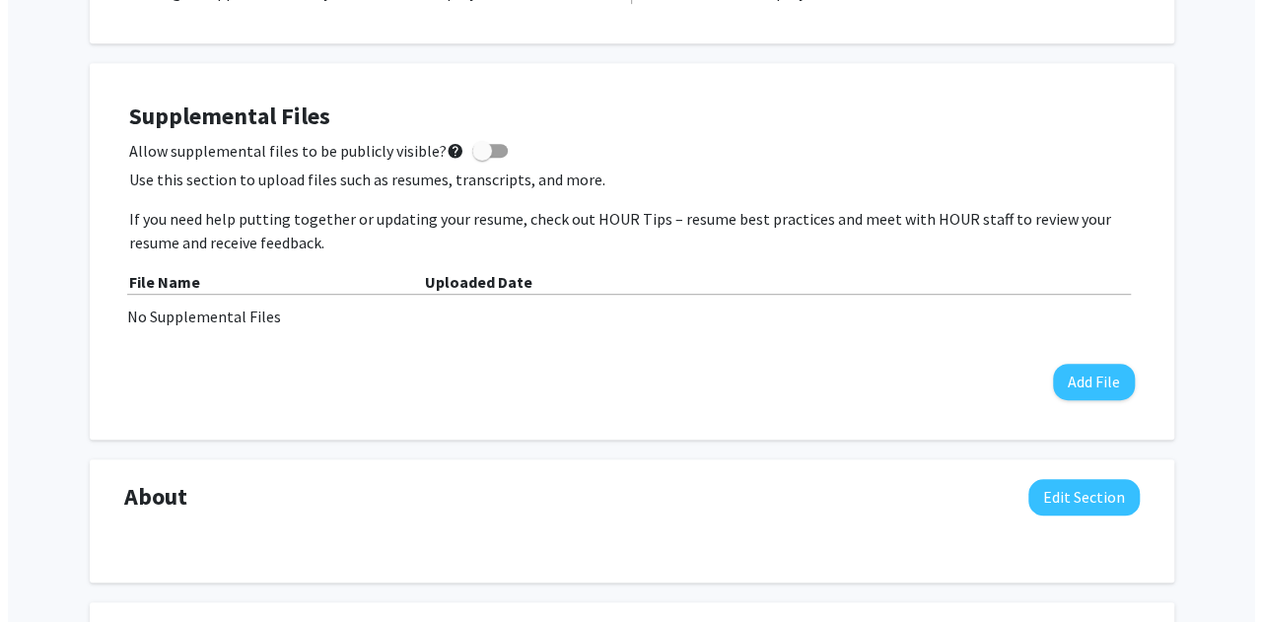
scroll to position [493, 0]
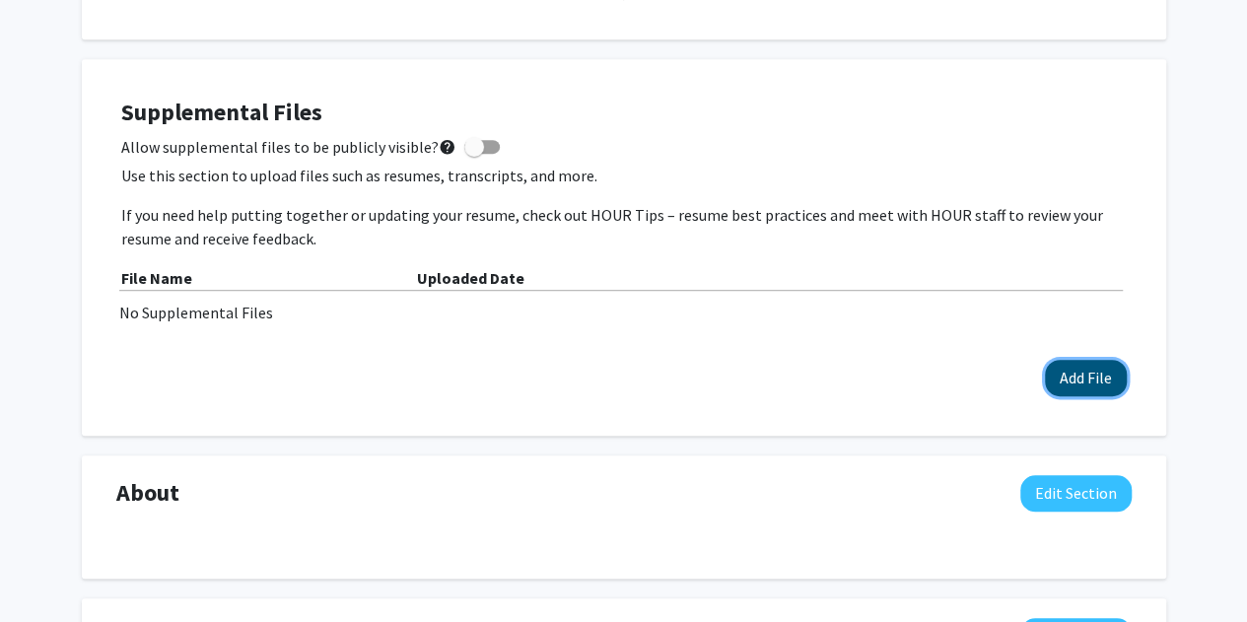
click at [1095, 377] on button "Add File" at bounding box center [1086, 378] width 82 height 36
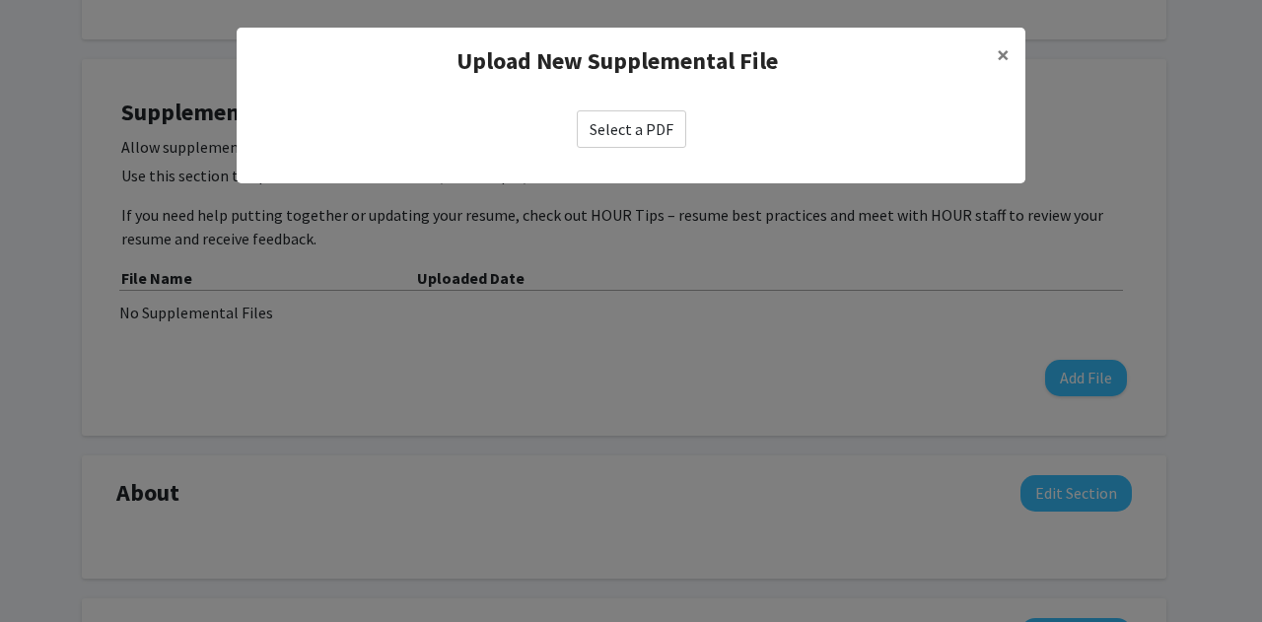
click at [645, 127] on label "Select a PDF" at bounding box center [631, 128] width 109 height 37
click at [0, 0] on input "Select a PDF" at bounding box center [0, 0] width 0 height 0
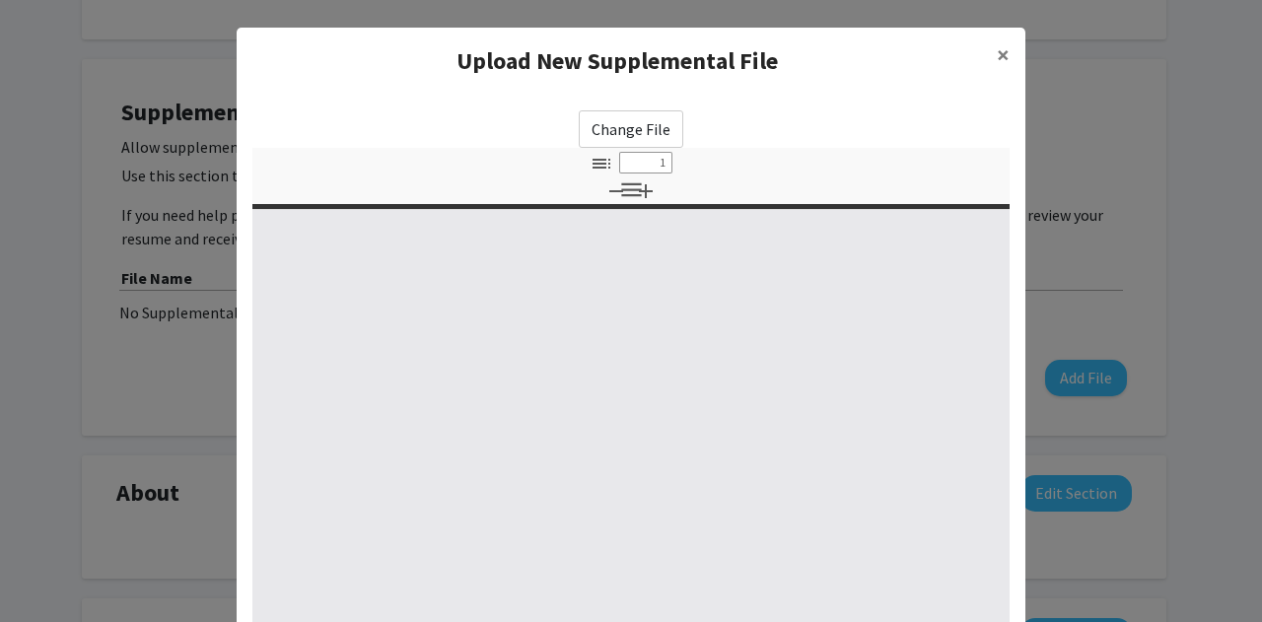
select select "custom"
type input "0"
select select "custom"
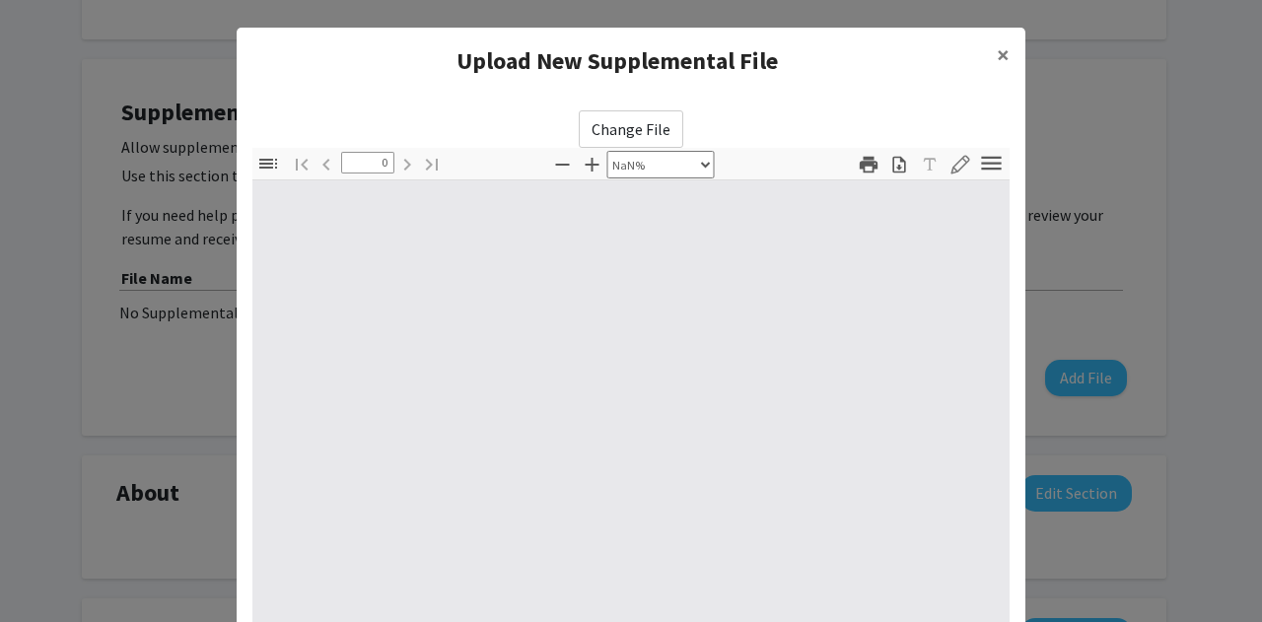
type input "1"
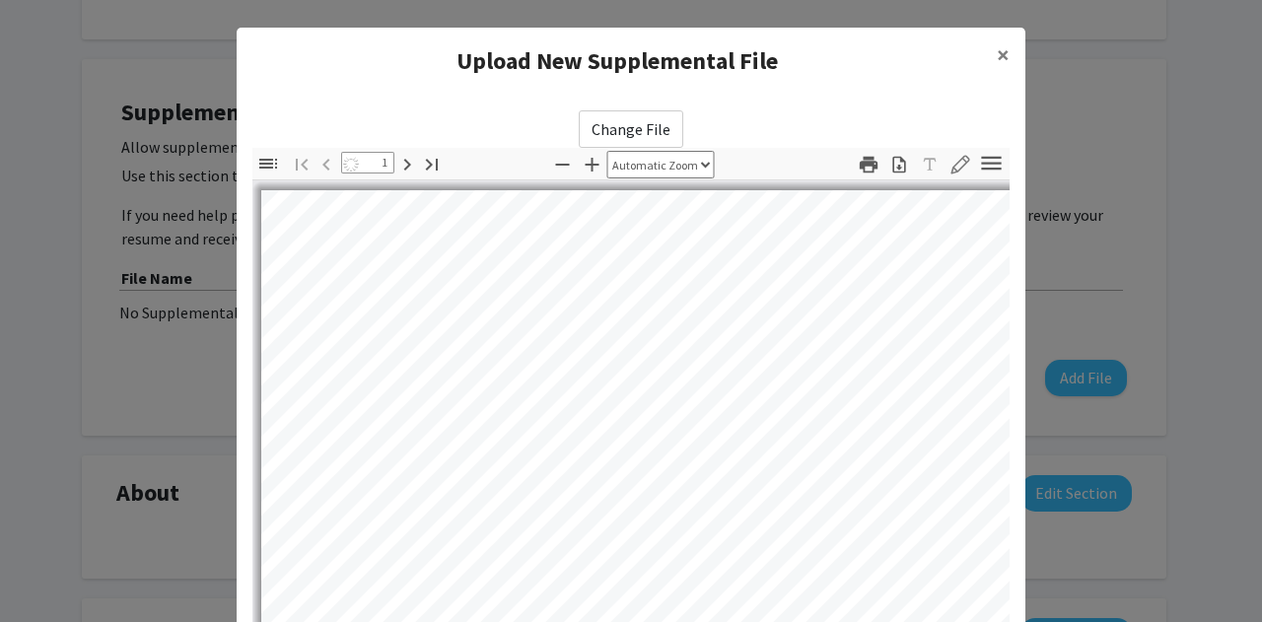
select select "auto"
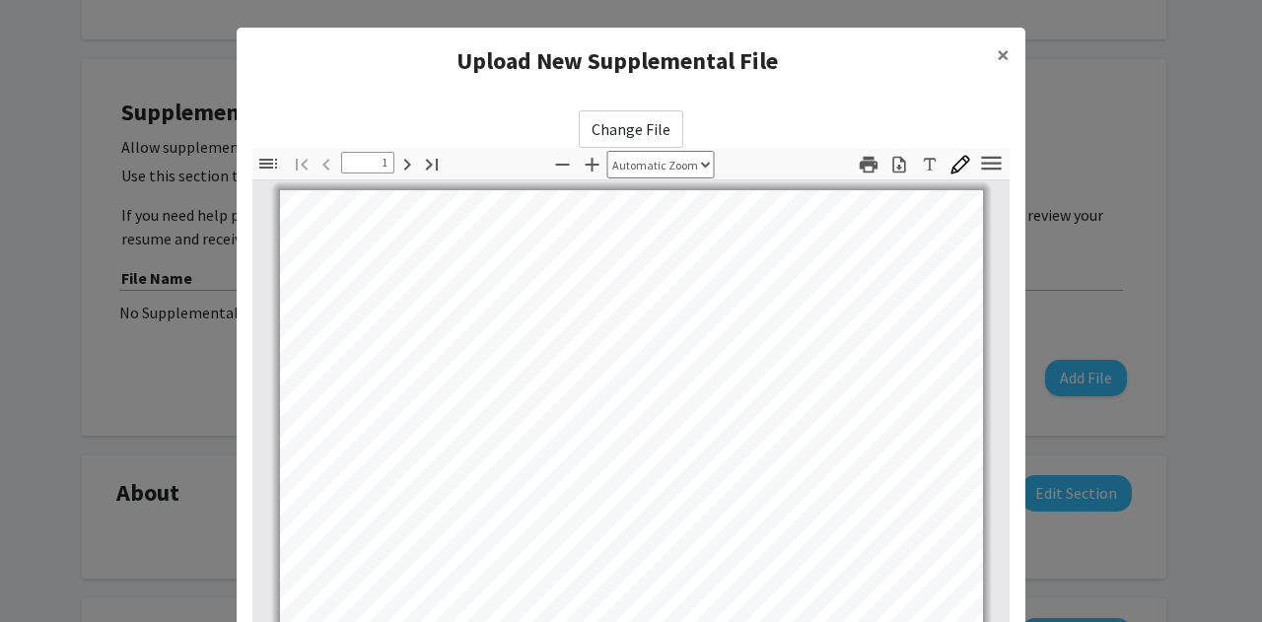
scroll to position [0, 0]
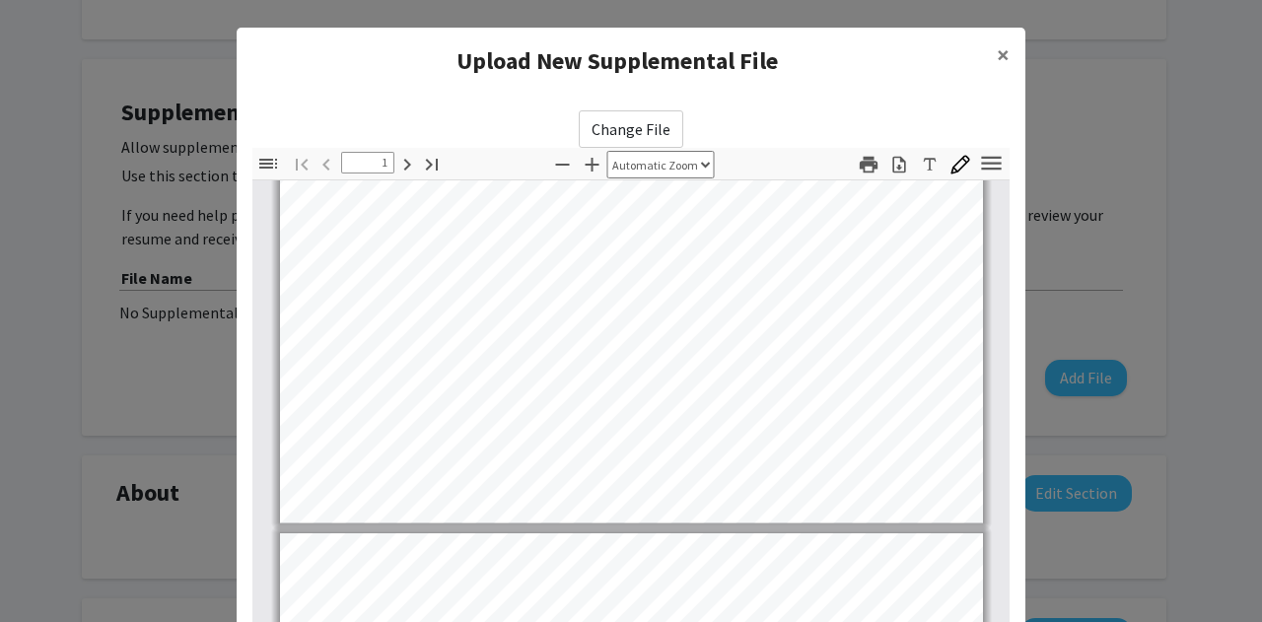
type input "2"
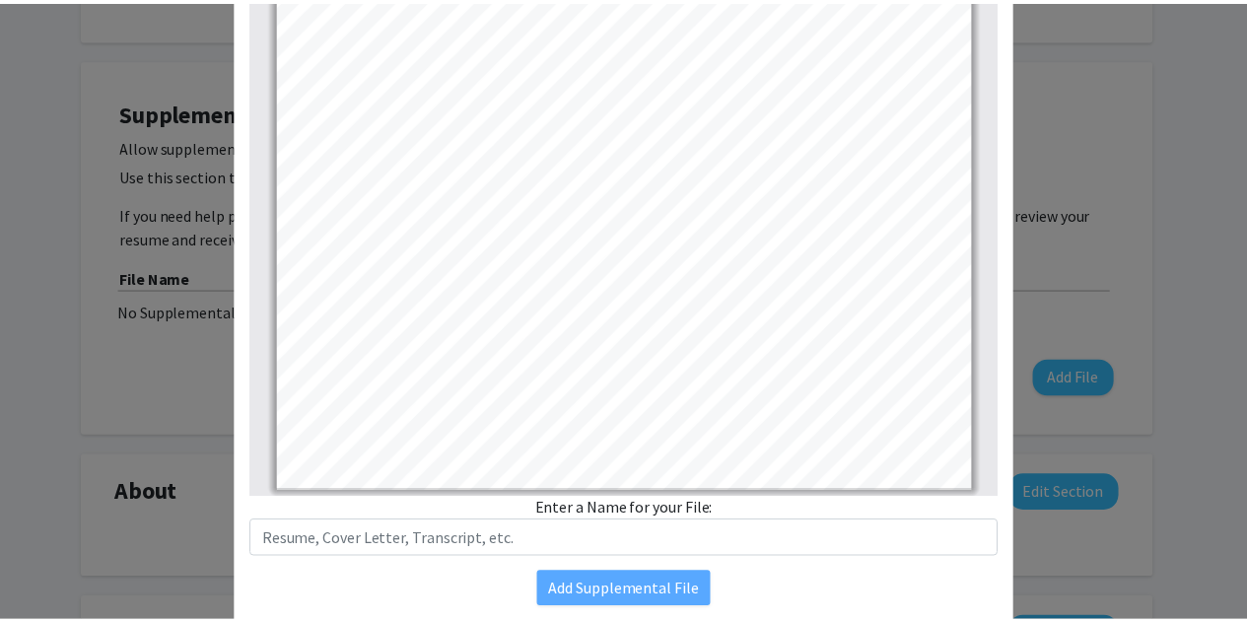
scroll to position [310, 0]
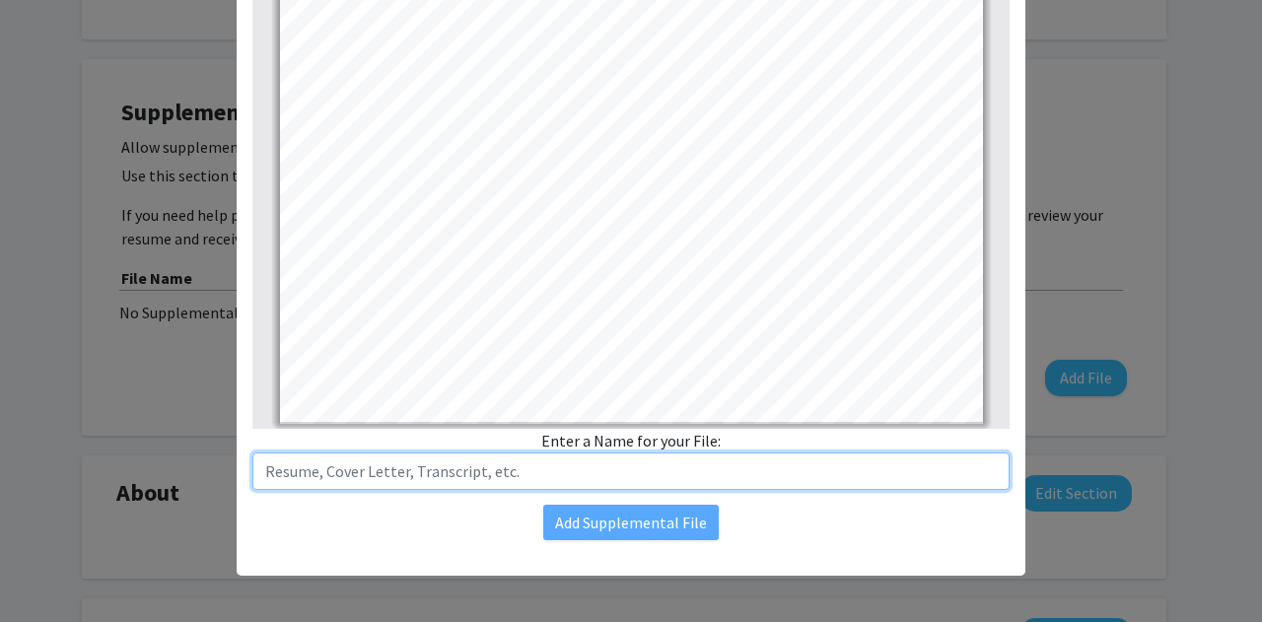
click at [614, 472] on input "text" at bounding box center [630, 470] width 757 height 37
type input "CV"
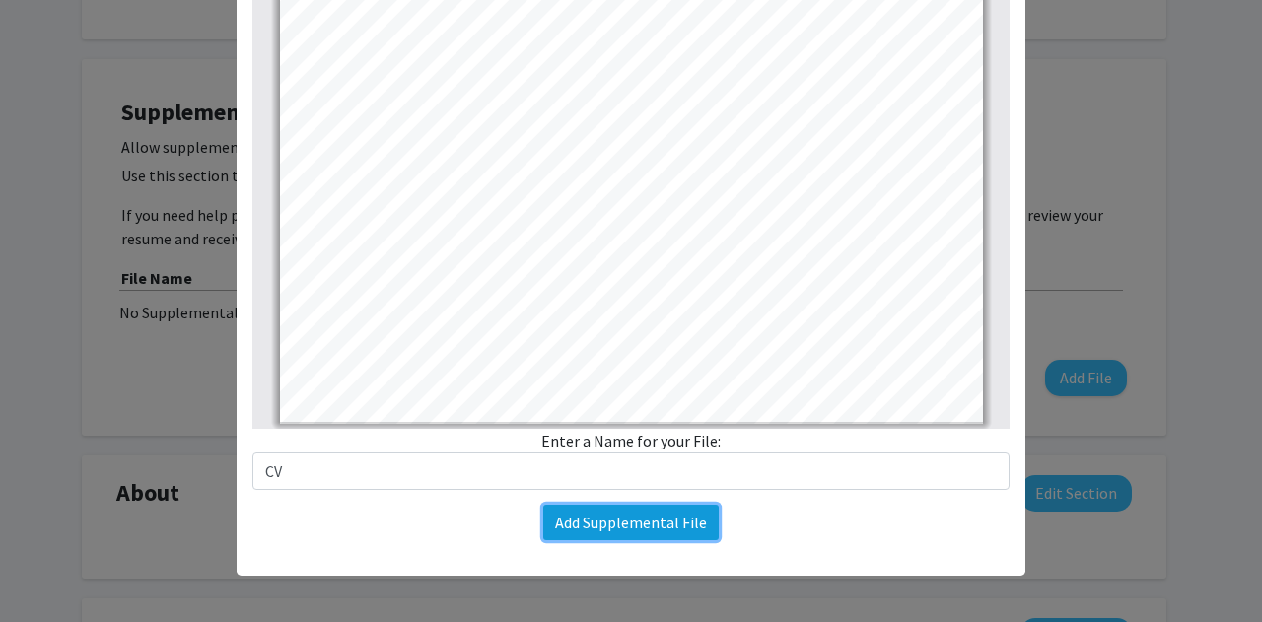
click at [630, 518] on button "Add Supplemental File" at bounding box center [630, 522] width 175 height 35
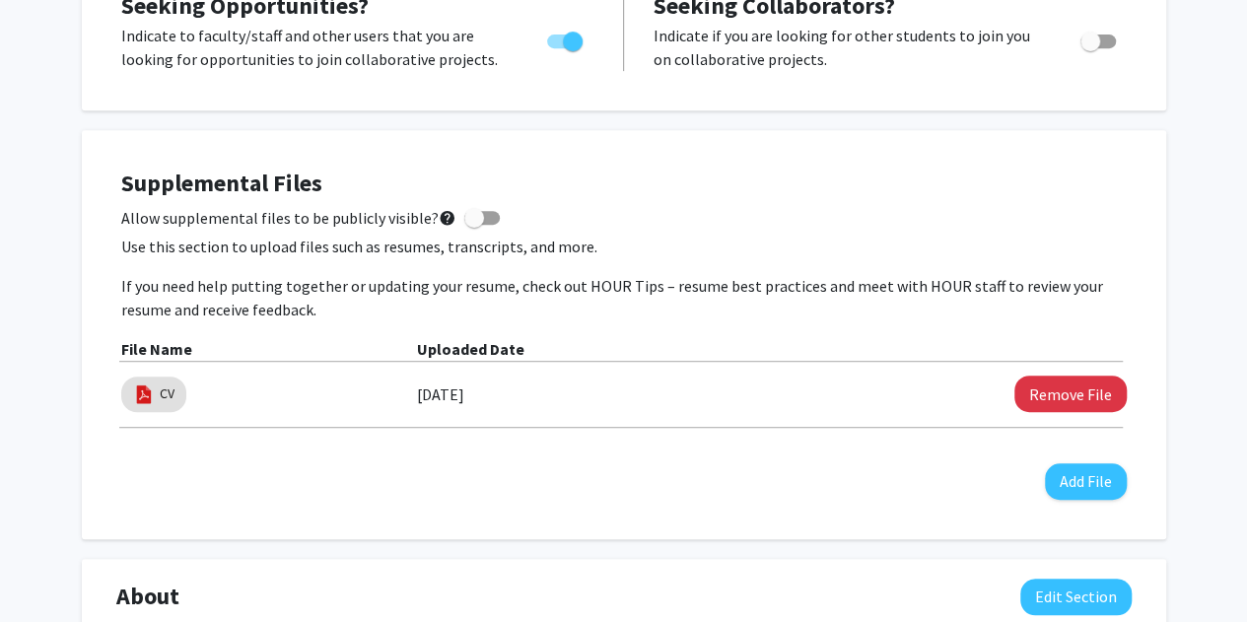
scroll to position [0, 0]
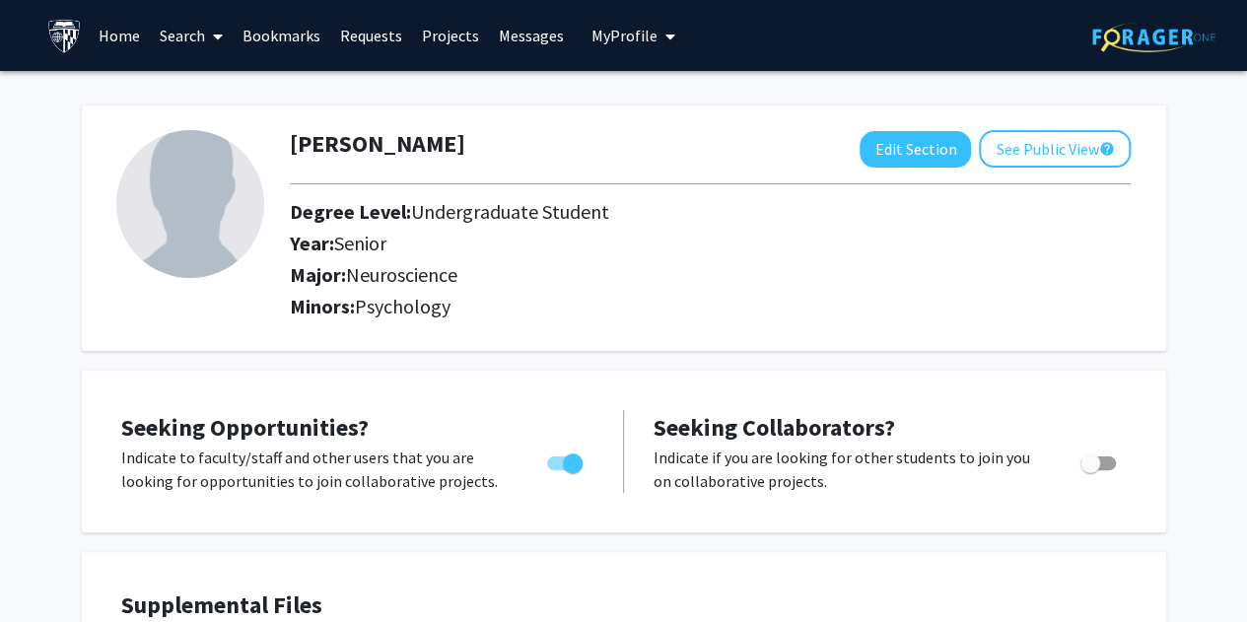
click at [179, 36] on link "Search" at bounding box center [191, 35] width 83 height 69
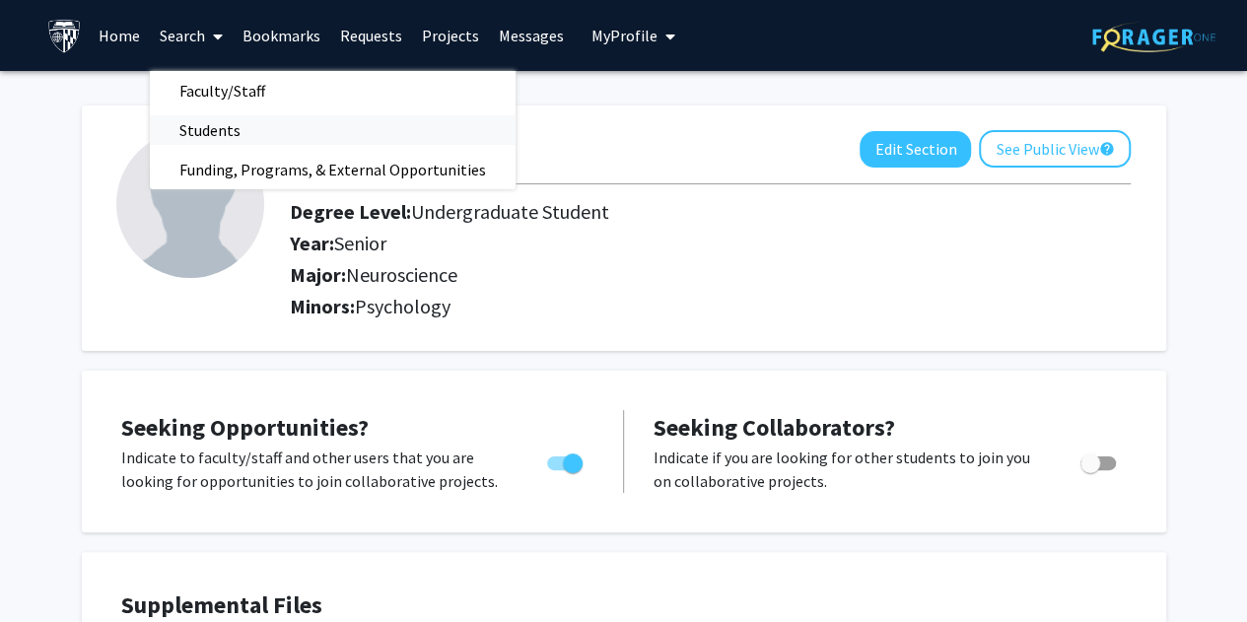
click at [231, 124] on span "Students" at bounding box center [210, 129] width 120 height 39
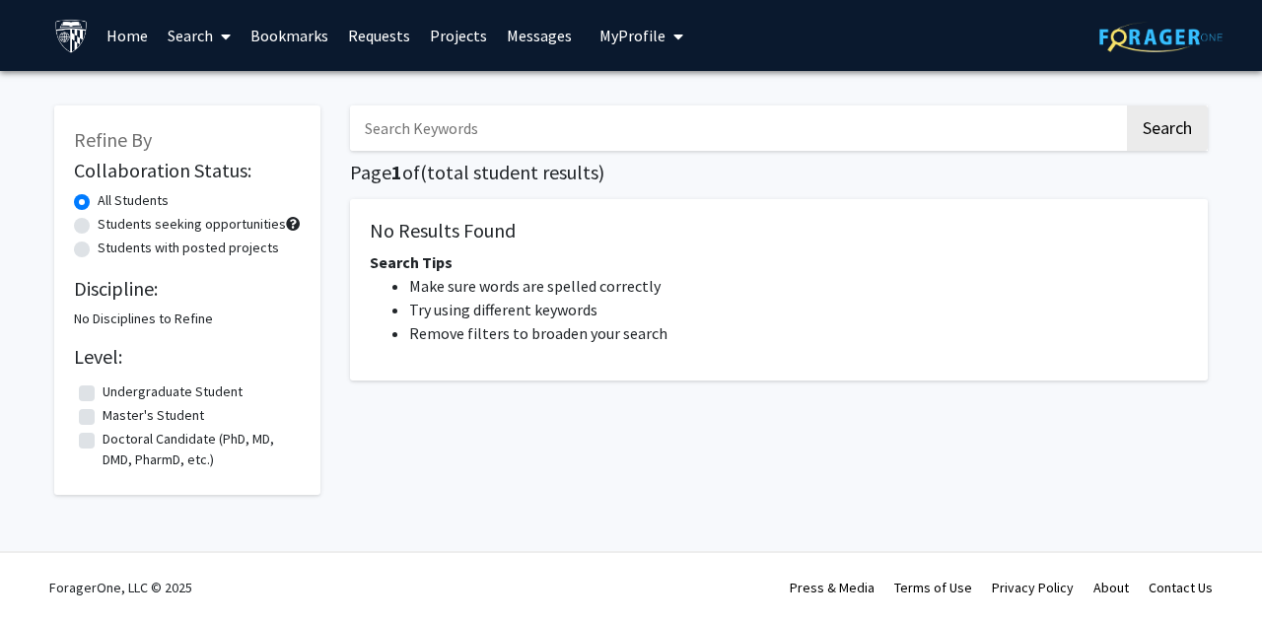
click at [206, 51] on link "Search" at bounding box center [199, 35] width 83 height 69
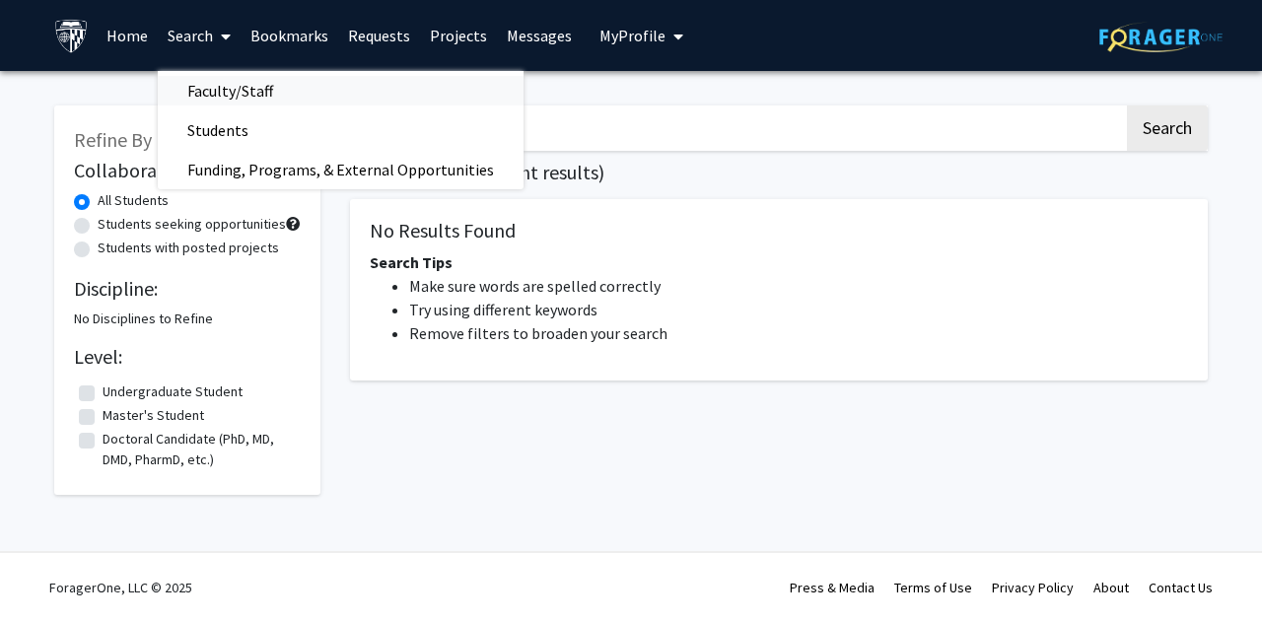
click at [245, 93] on span "Faculty/Staff" at bounding box center [230, 90] width 145 height 39
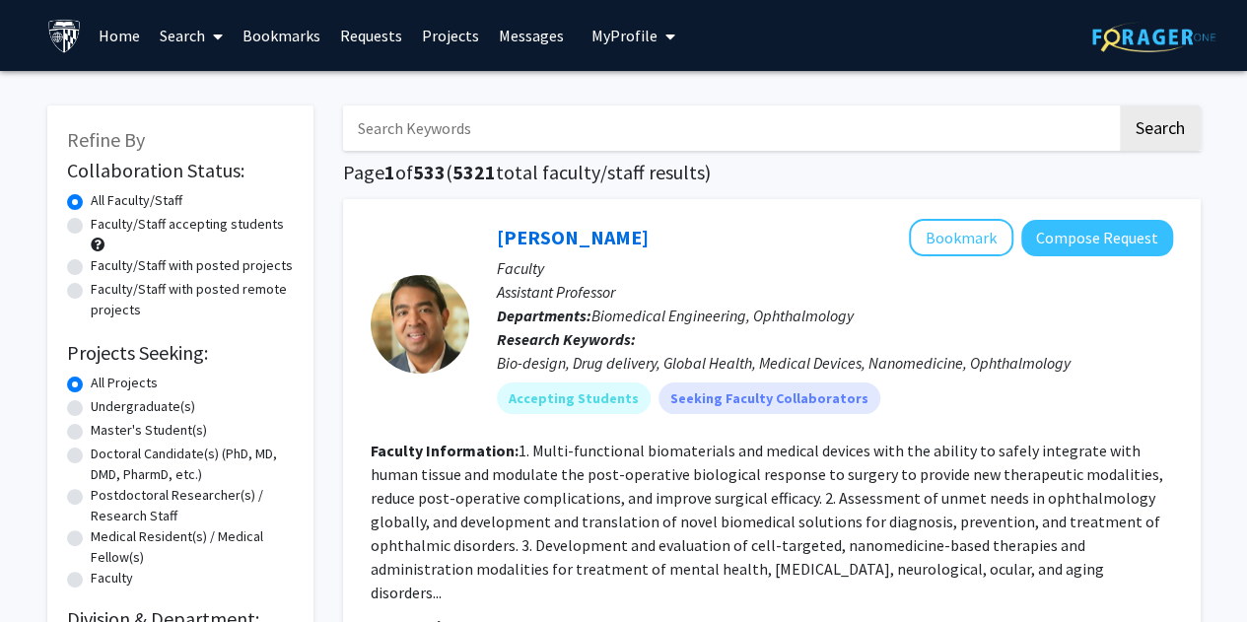
click at [408, 120] on input "Search Keywords" at bounding box center [730, 127] width 774 height 45
type input "fenan rassu"
click at [1120, 105] on button "Search" at bounding box center [1160, 127] width 81 height 45
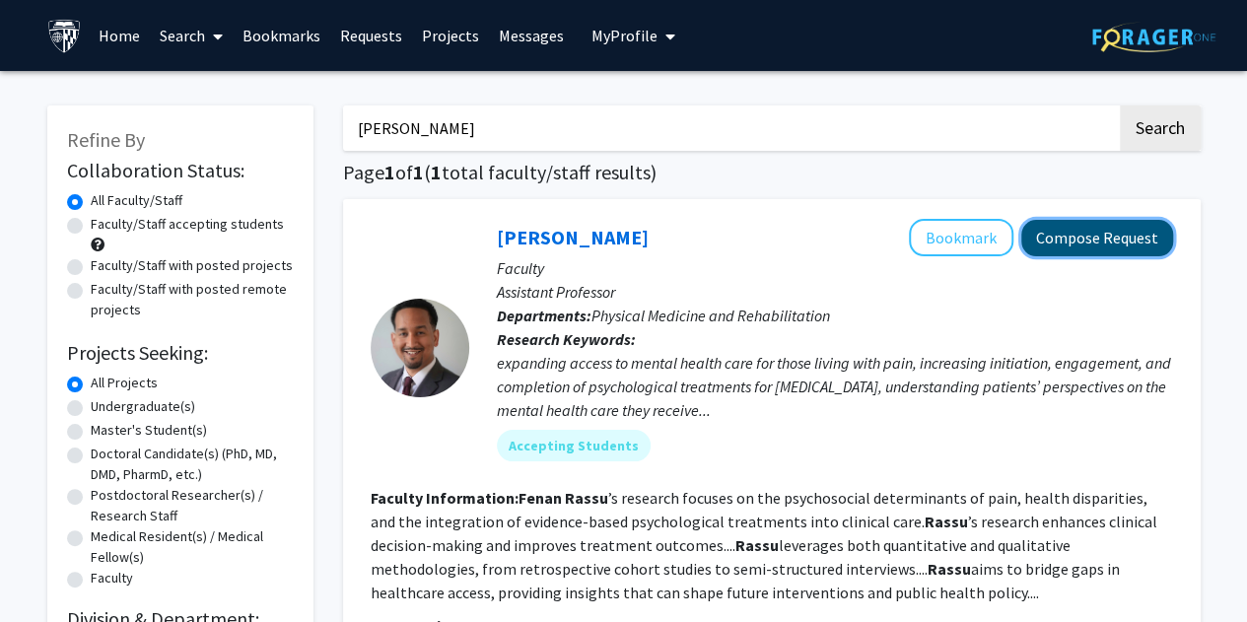
click at [1138, 231] on button "Compose Request" at bounding box center [1097, 238] width 152 height 36
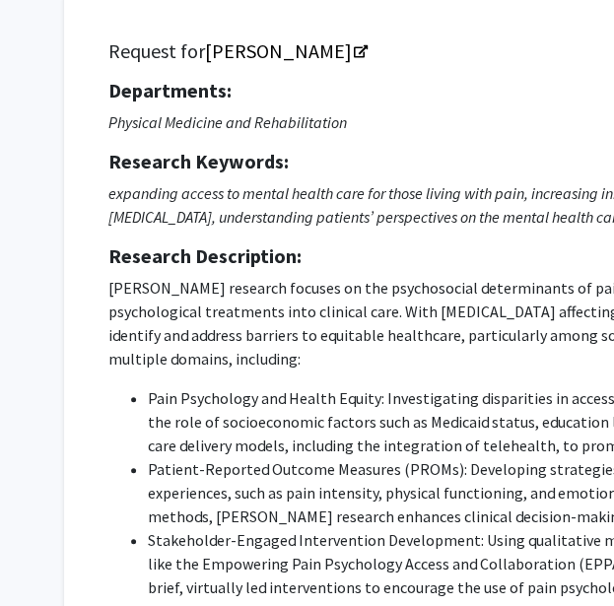
scroll to position [130, 0]
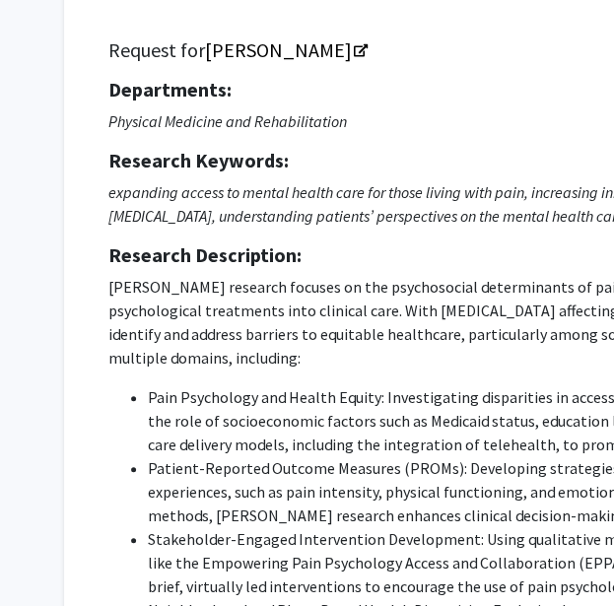
click at [392, 342] on p "Dr. Fenan Rassu’s research focuses on the psychosocial determinants of pain, he…" at bounding box center [598, 322] width 981 height 95
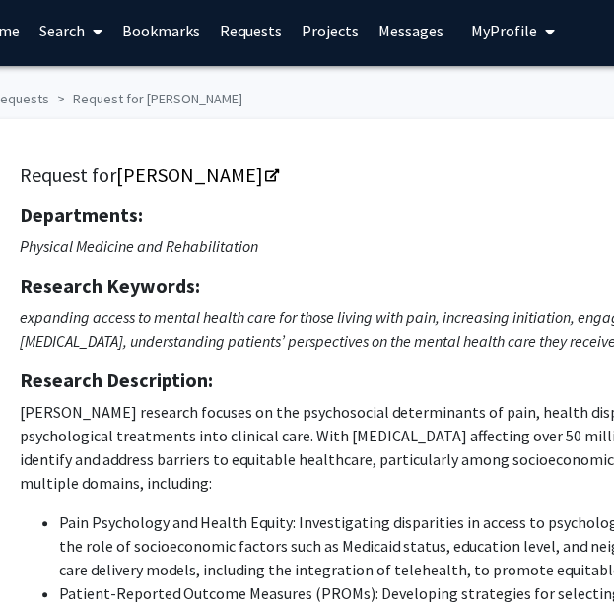
scroll to position [4, 89]
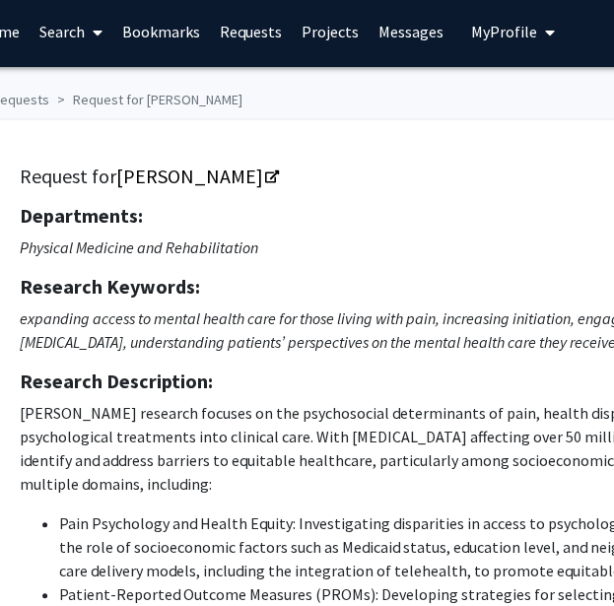
click at [521, 40] on span "My Profile" at bounding box center [504, 32] width 66 height 20
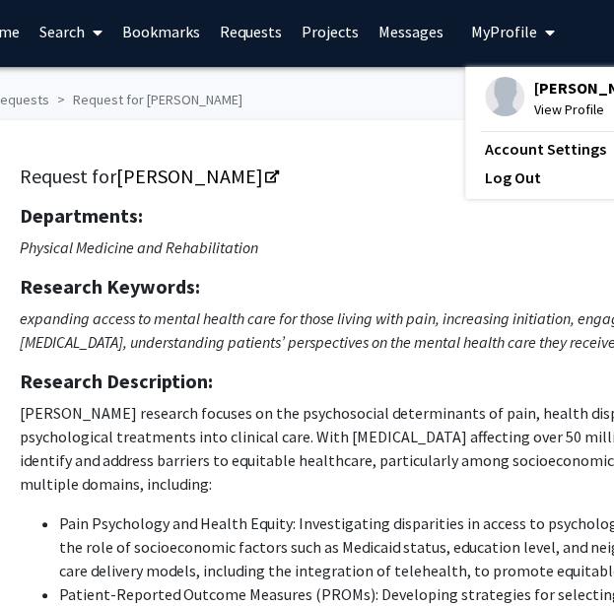
click at [553, 120] on span "View Profile" at bounding box center [593, 110] width 119 height 22
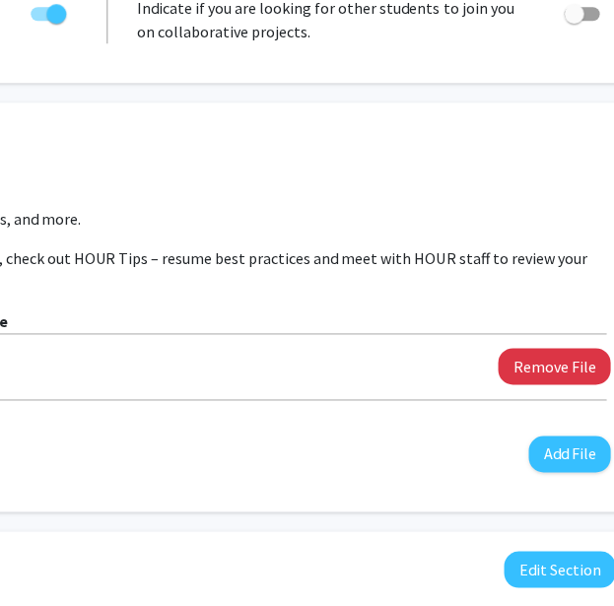
scroll to position [449, 569]
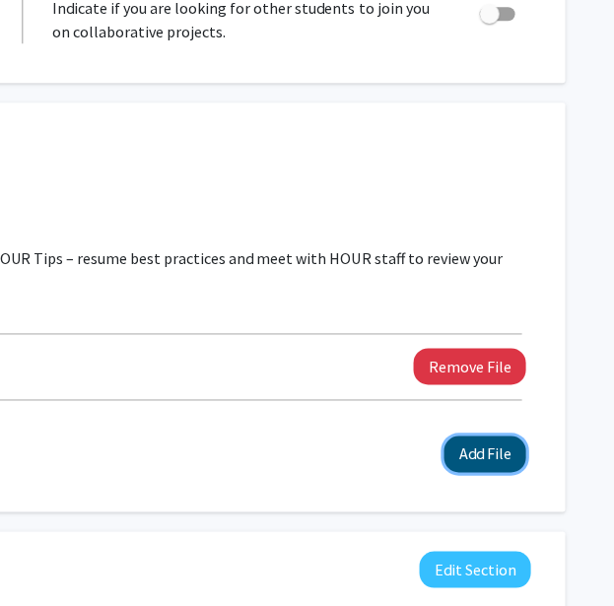
click at [491, 445] on button "Add File" at bounding box center [485, 454] width 82 height 36
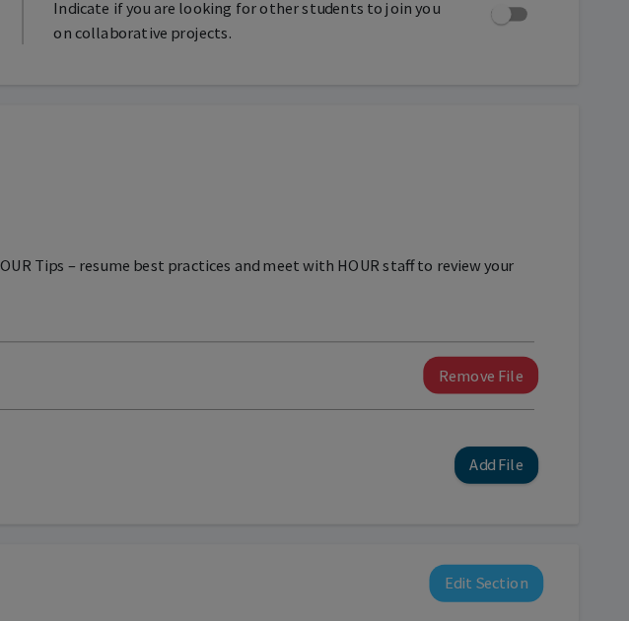
scroll to position [449, 554]
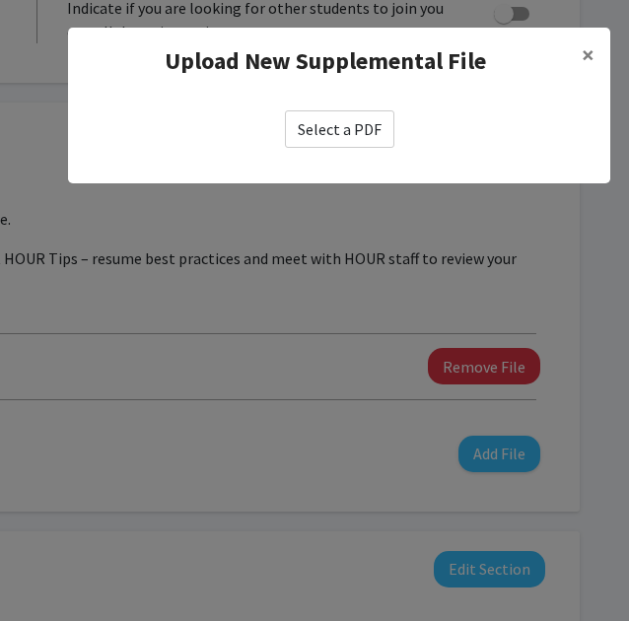
click at [330, 128] on label "Select a PDF" at bounding box center [339, 128] width 109 height 37
click at [0, 0] on input "Select a PDF" at bounding box center [0, 0] width 0 height 0
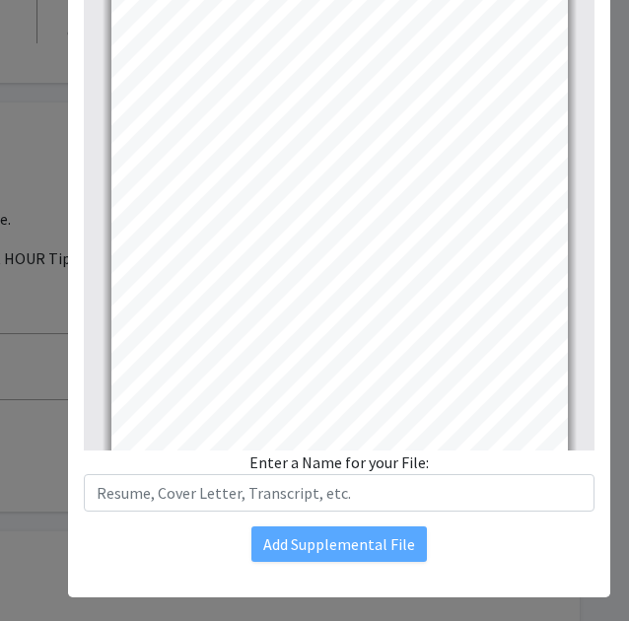
scroll to position [311, 0]
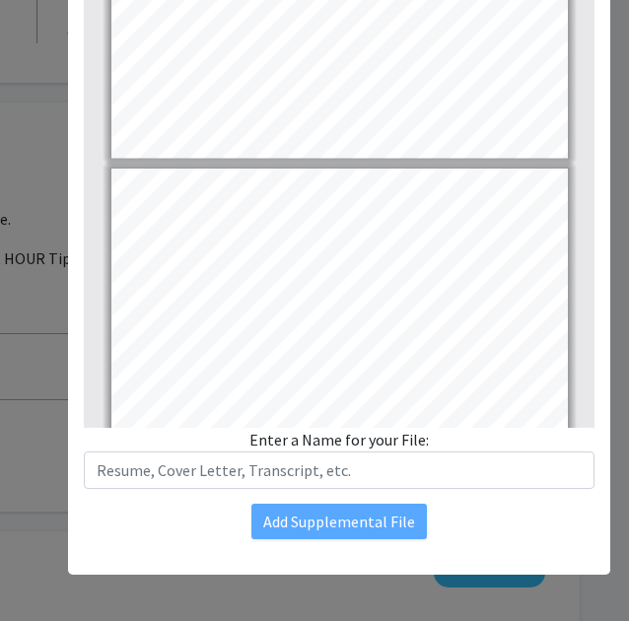
type input "2"
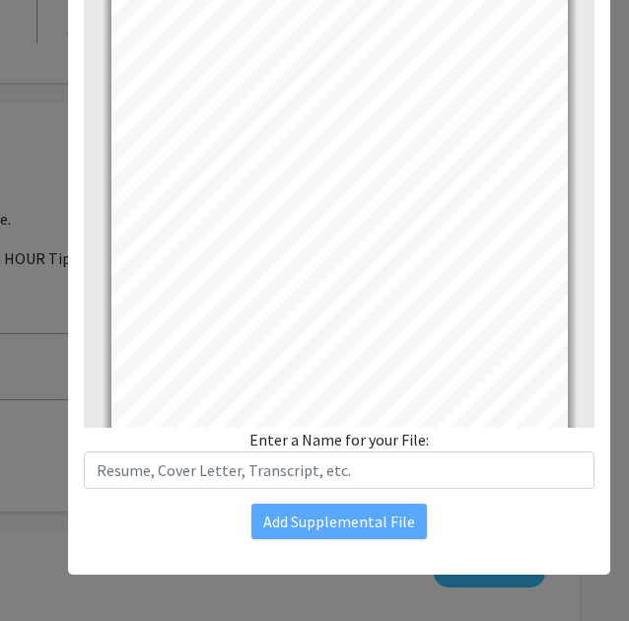
scroll to position [651, 0]
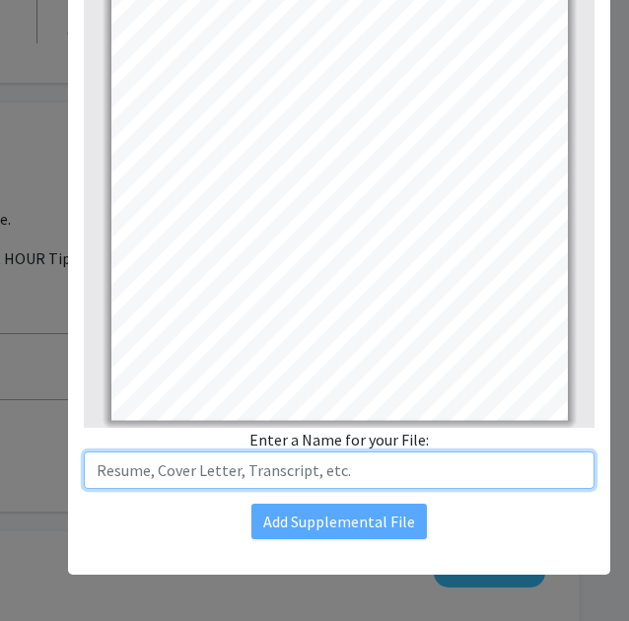
click at [313, 470] on input "text" at bounding box center [339, 469] width 511 height 37
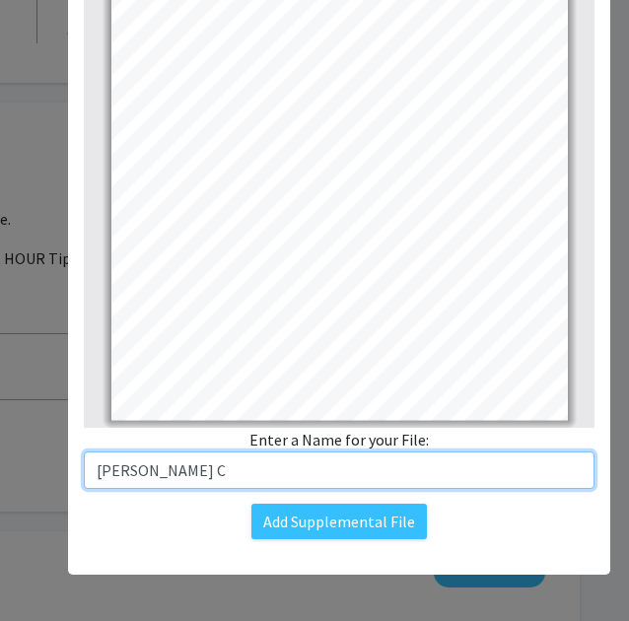
type input "[PERSON_NAME] CV"
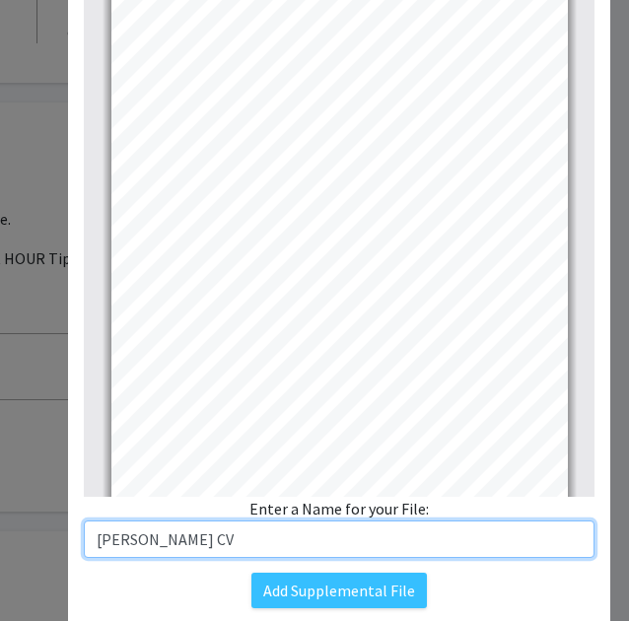
scroll to position [0, 0]
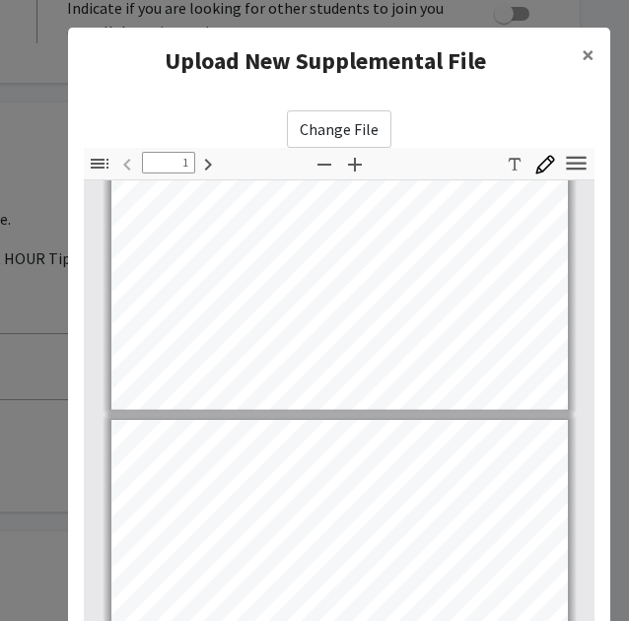
type input "2"
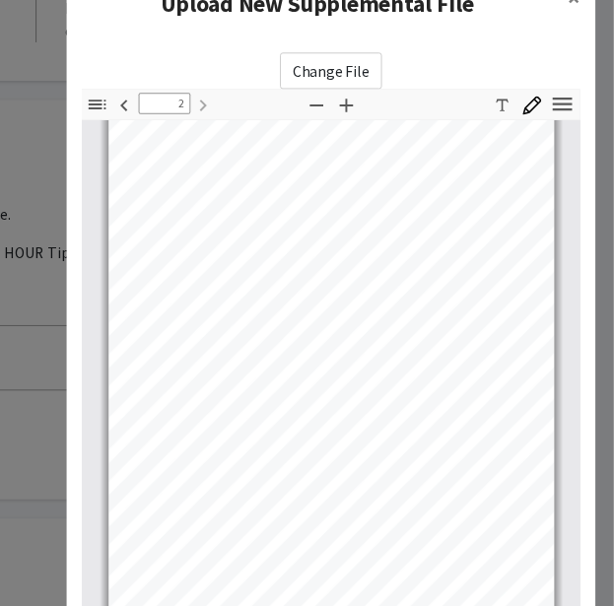
scroll to position [311, 0]
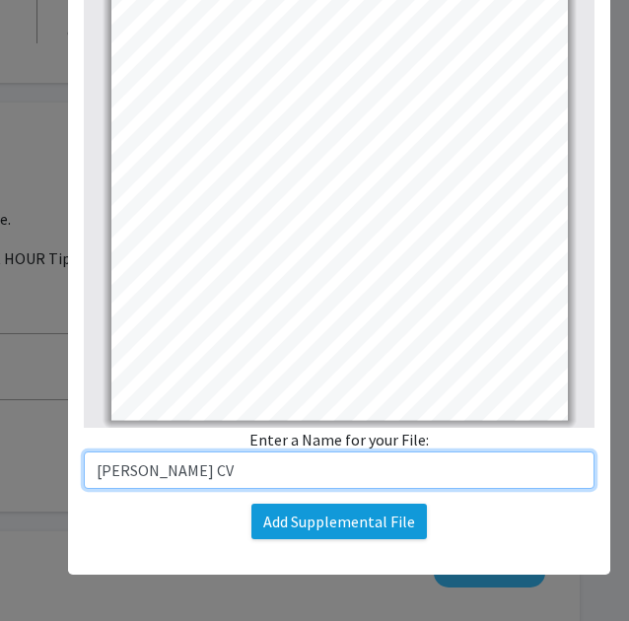
type input "Samskruthi Madireddy CV"
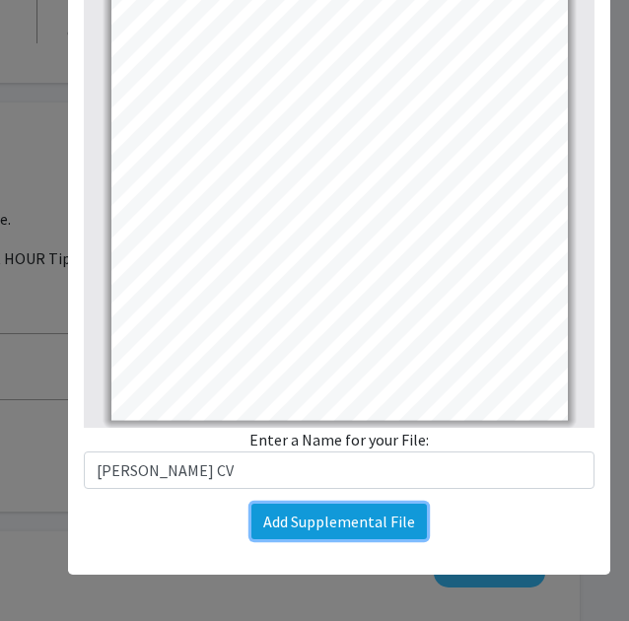
click at [403, 514] on button "Add Supplemental File" at bounding box center [338, 521] width 175 height 35
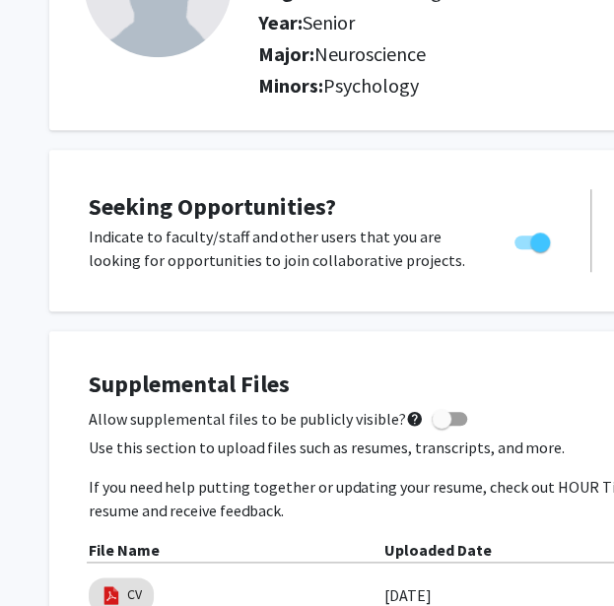
scroll to position [0, 0]
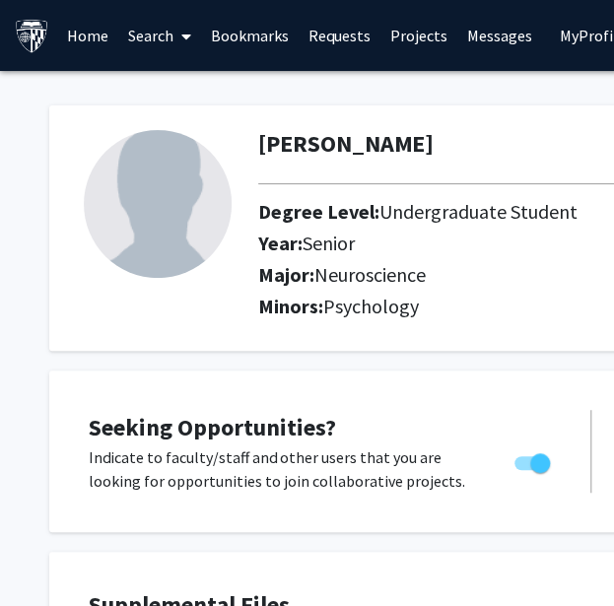
click at [161, 36] on link "Search" at bounding box center [159, 35] width 83 height 69
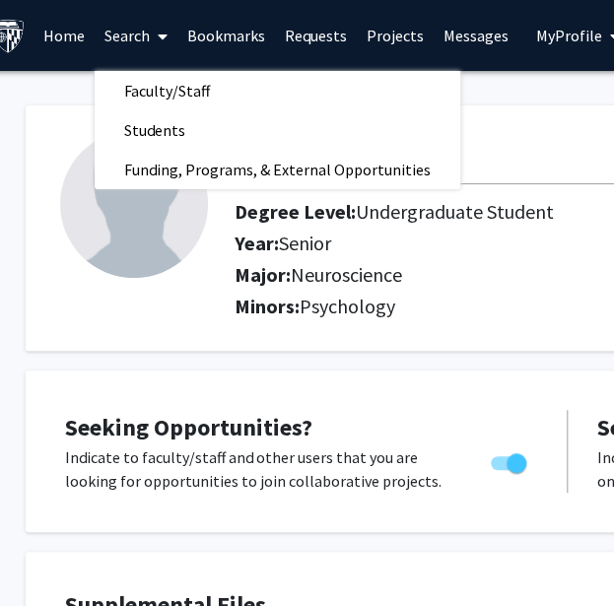
scroll to position [0, 17]
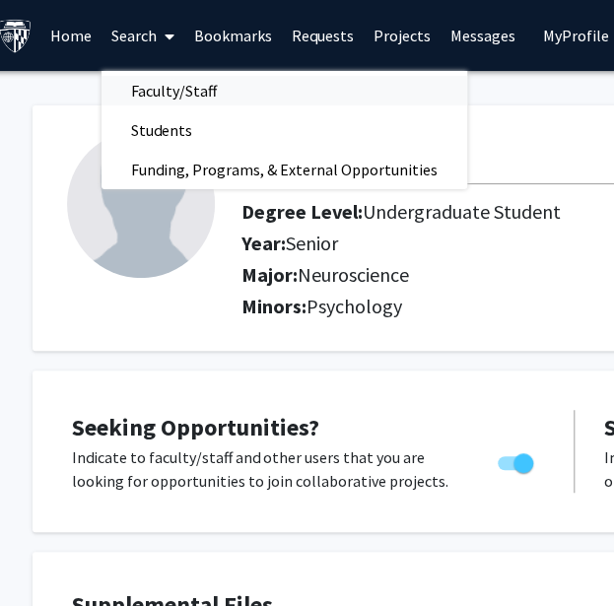
click at [204, 93] on span "Faculty/Staff" at bounding box center [174, 90] width 145 height 39
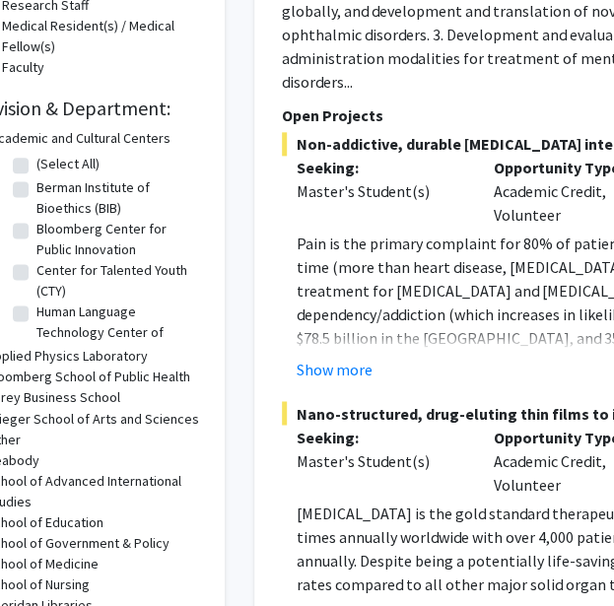
scroll to position [513, 56]
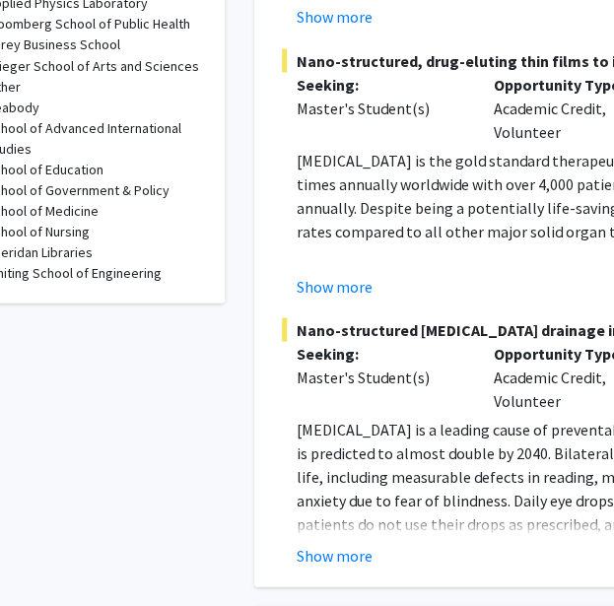
type input "fenan rassu"
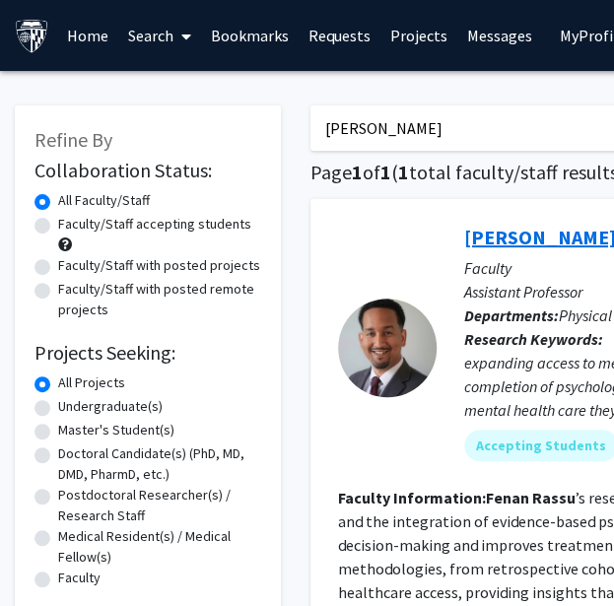
click at [535, 243] on link "Fenan Rassu" at bounding box center [540, 237] width 152 height 25
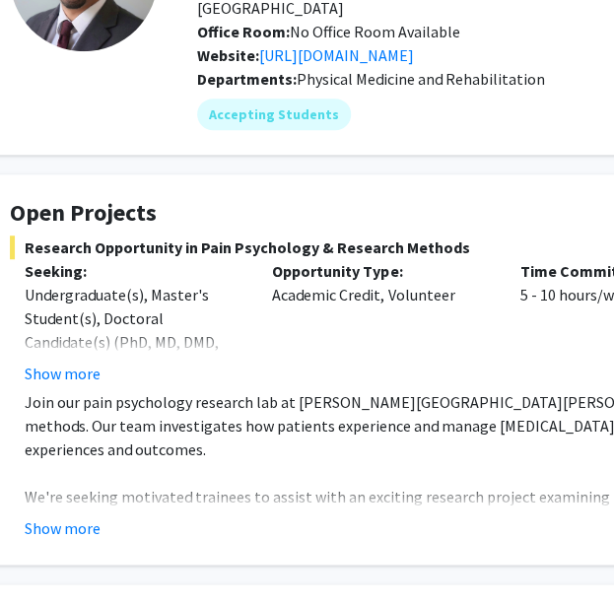
scroll to position [207, 0]
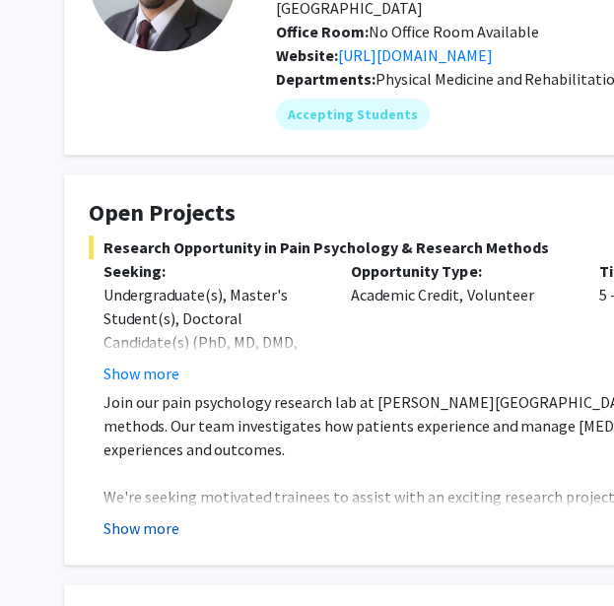
click at [165, 517] on button "Show more" at bounding box center [141, 529] width 76 height 24
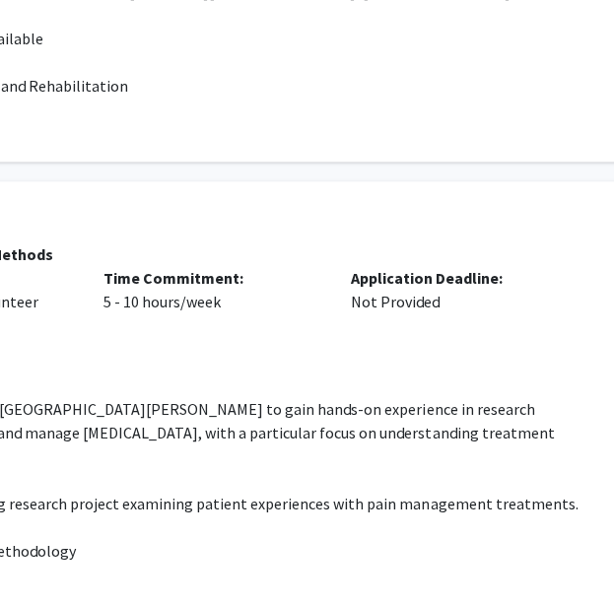
scroll to position [0, 496]
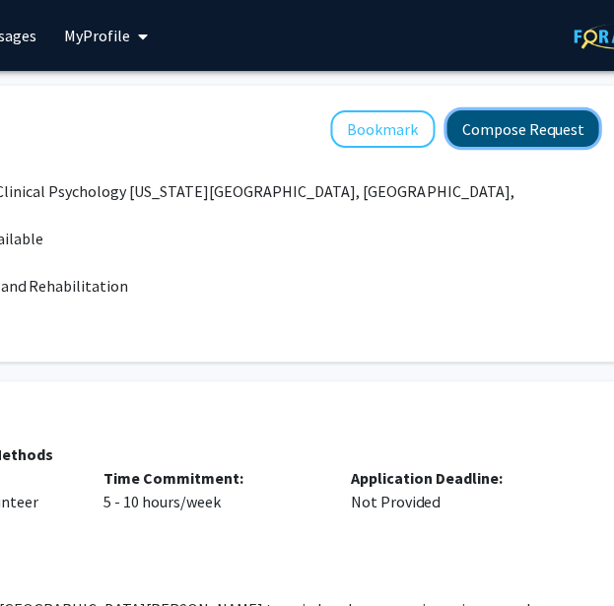
click at [517, 127] on button "Compose Request" at bounding box center [523, 128] width 152 height 36
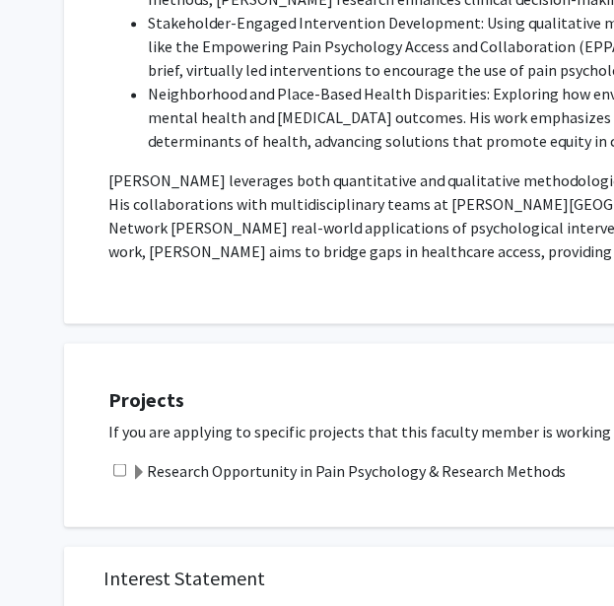
scroll to position [673, 0]
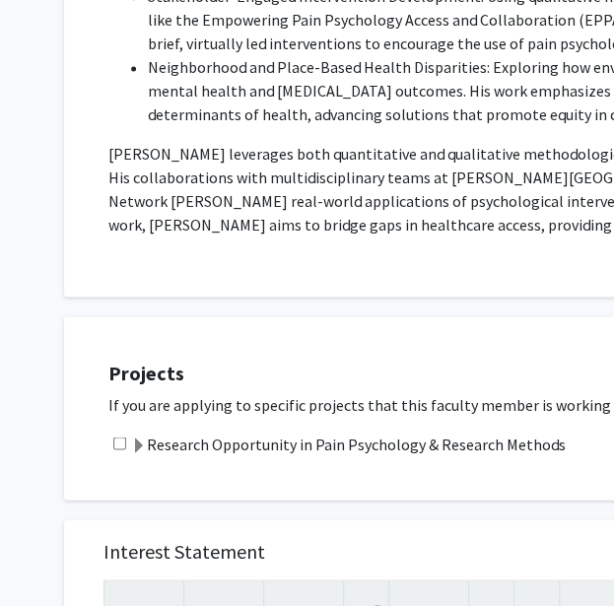
click at [116, 437] on input "checkbox" at bounding box center [119, 443] width 13 height 13
checkbox input "true"
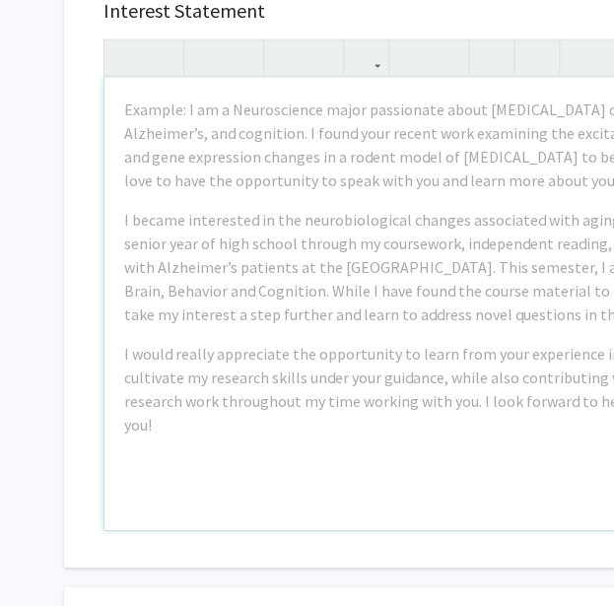
scroll to position [1225, 0]
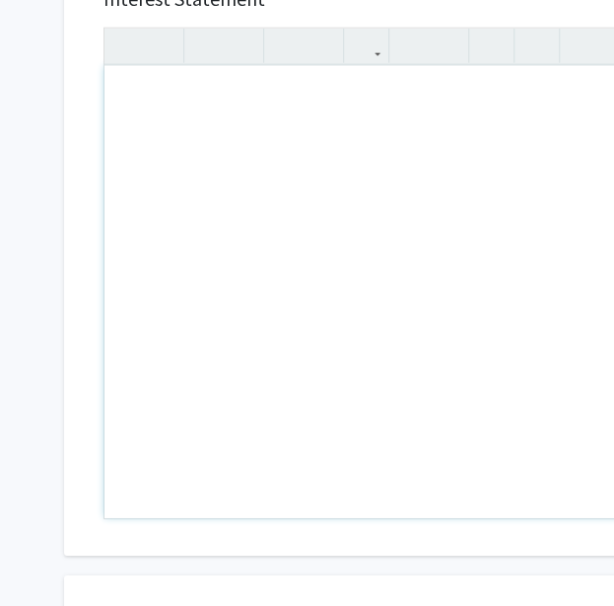
click at [258, 295] on div "Note to users with screen readers: Please press Alt+0 or Option+0 to deactivate…" at bounding box center [455, 292] width 703 height 452
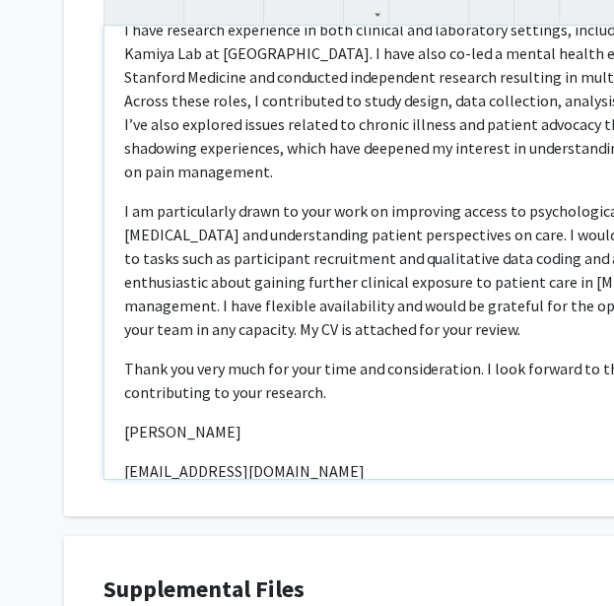
scroll to position [257, 0]
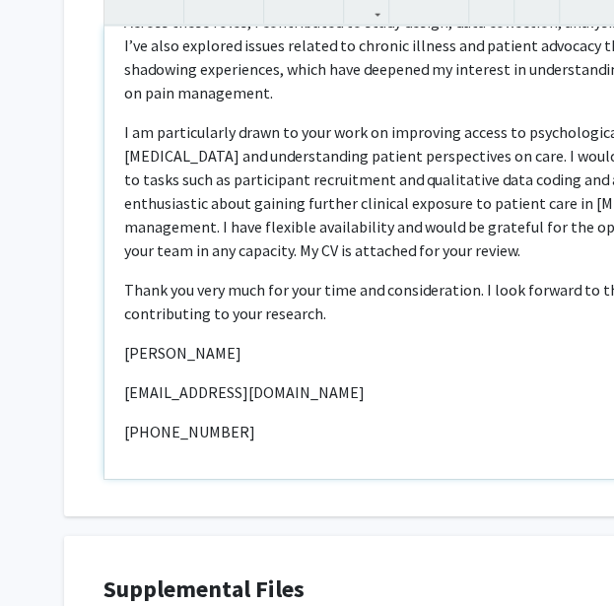
click at [128, 420] on p "(408) 921-4162" at bounding box center [455, 432] width 663 height 24
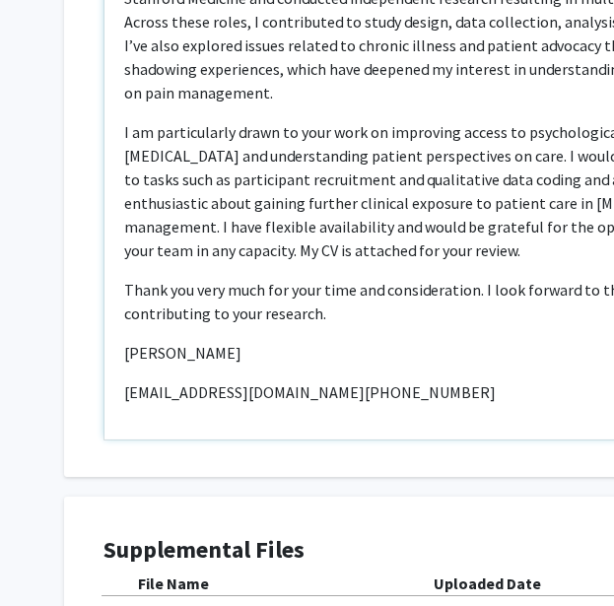
scroll to position [218, 0]
type textarea "<p>Dear Dr. Rassu,</p><p>My name is Samskruthi Madireddy, and I recently gradua…"
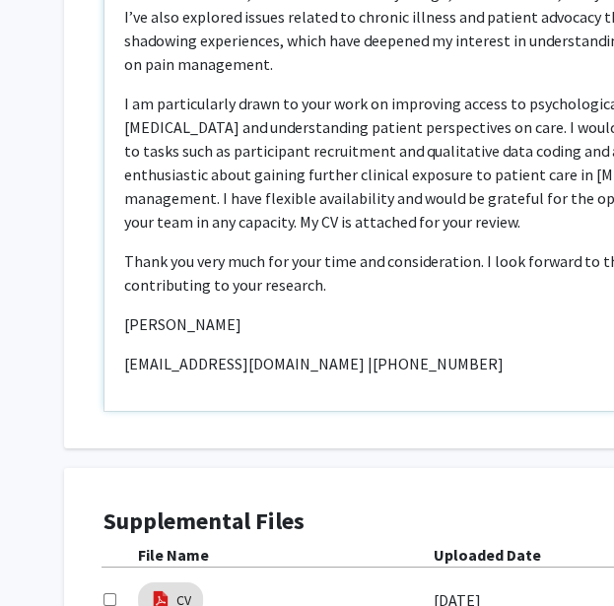
scroll to position [1636, 0]
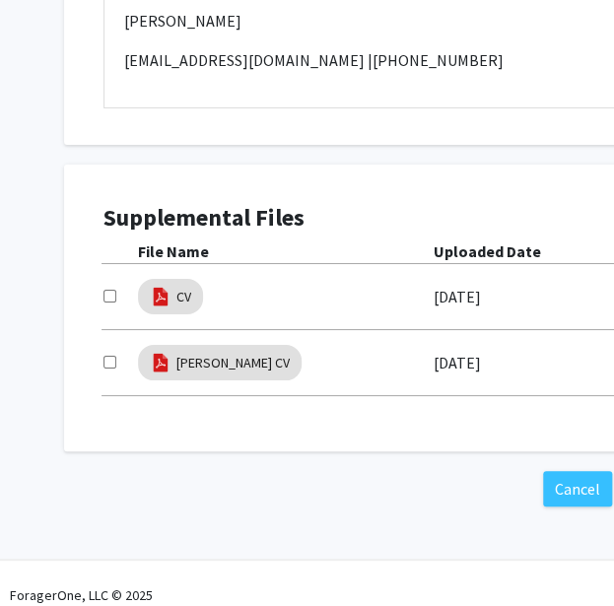
click at [108, 356] on input "checkbox" at bounding box center [109, 362] width 13 height 13
checkbox input "true"
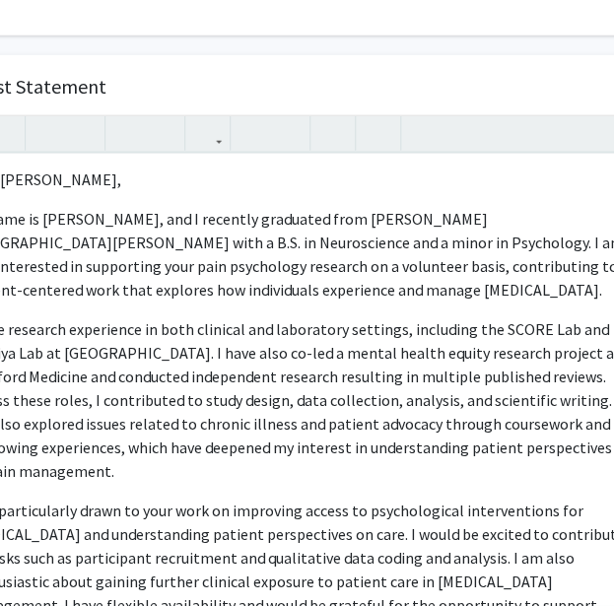
scroll to position [1138, 160]
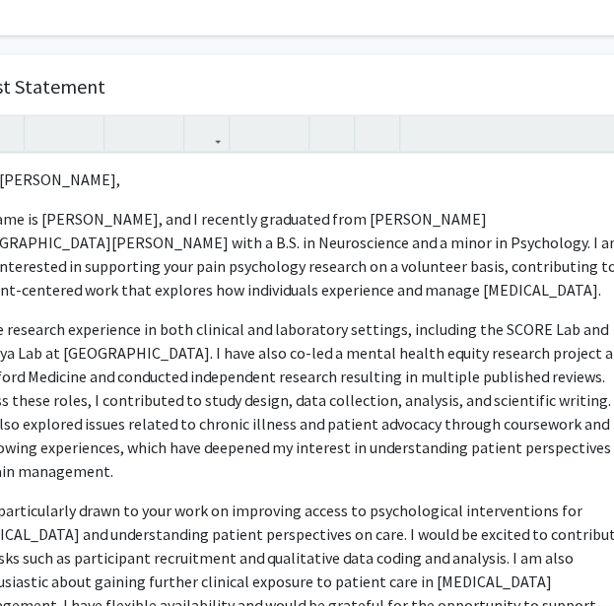
click at [475, 379] on p "I have research experience in both clinical and laboratory settings, including …" at bounding box center [296, 400] width 663 height 166
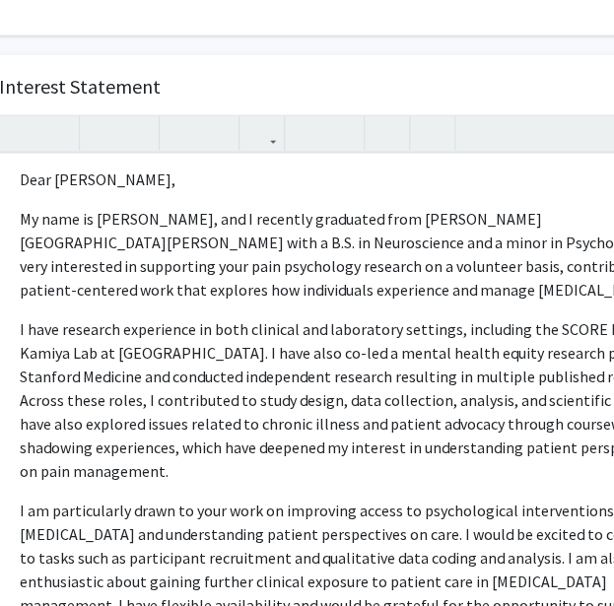
scroll to position [1138, 102]
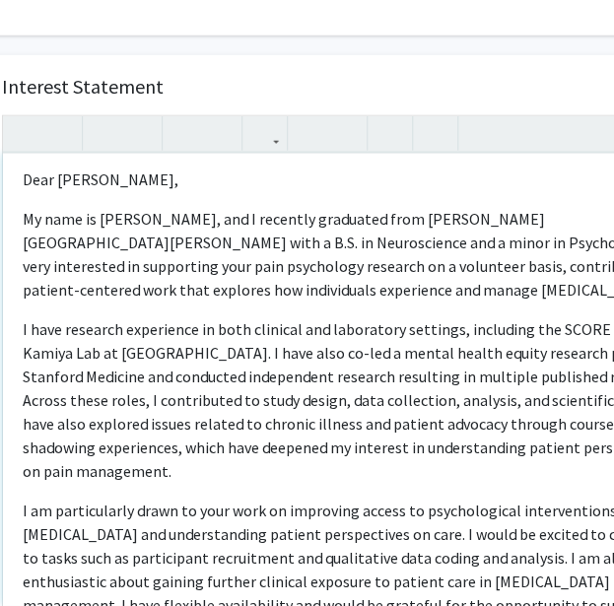
click at [430, 397] on p "I have research experience in both clinical and laboratory settings, including …" at bounding box center [354, 400] width 663 height 166
click at [398, 447] on p "I have research experience in both clinical and laboratory settings, including …" at bounding box center [354, 400] width 663 height 166
click at [241, 405] on p "I have research experience in both clinical and laboratory settings, including …" at bounding box center [354, 400] width 663 height 166
drag, startPoint x: 241, startPoint y: 405, endPoint x: 332, endPoint y: 405, distance: 91.7
click at [332, 405] on p "I have research experience in both clinical and laboratory settings, including …" at bounding box center [354, 400] width 663 height 166
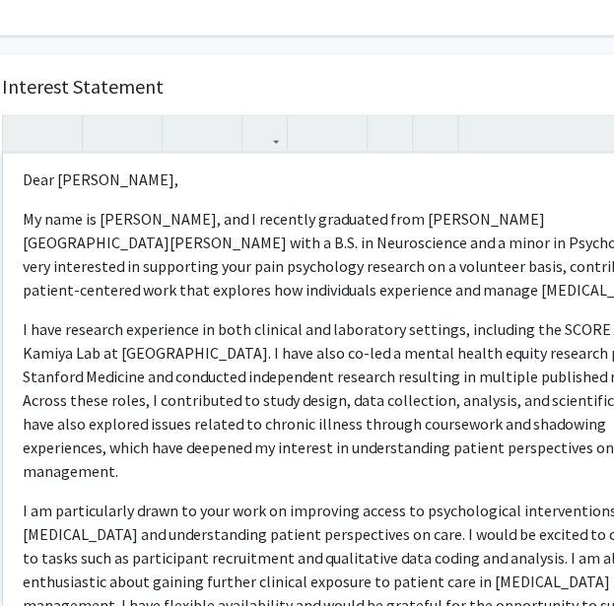
type textarea "<p>Dear Dr. Rassu,</p><p>My name is Samskruthi Madireddy, and I recently gradua…"
click at [349, 429] on p "I have research experience in both clinical and laboratory settings, including …" at bounding box center [354, 400] width 663 height 166
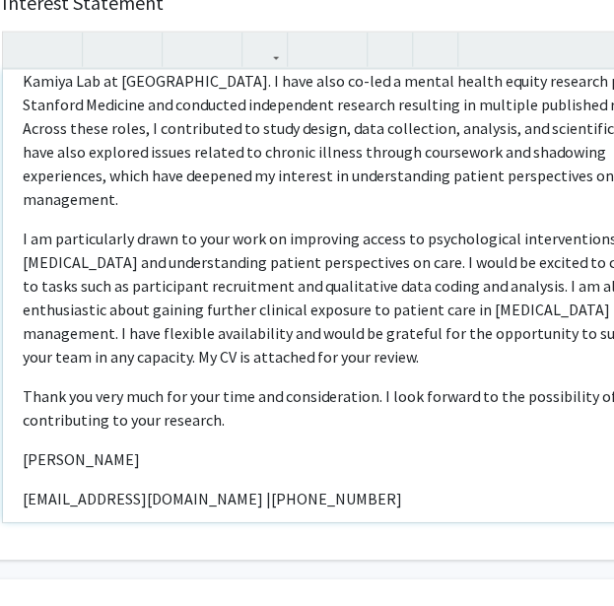
scroll to position [1636, 102]
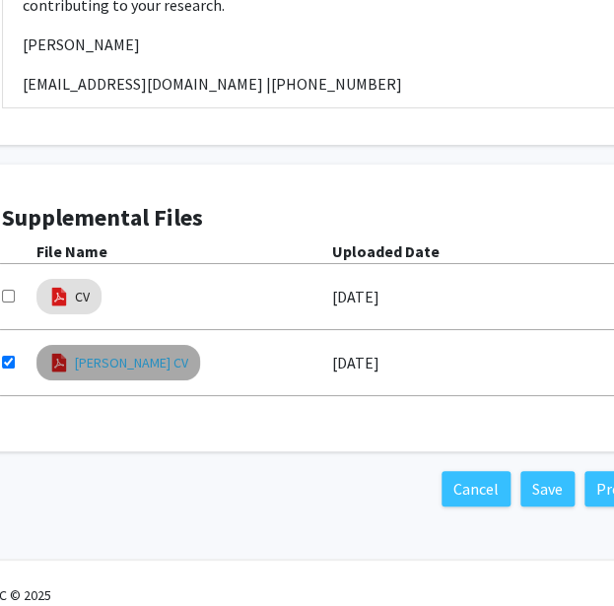
click at [163, 353] on link "Samskruthi Madireddy CV" at bounding box center [131, 363] width 113 height 21
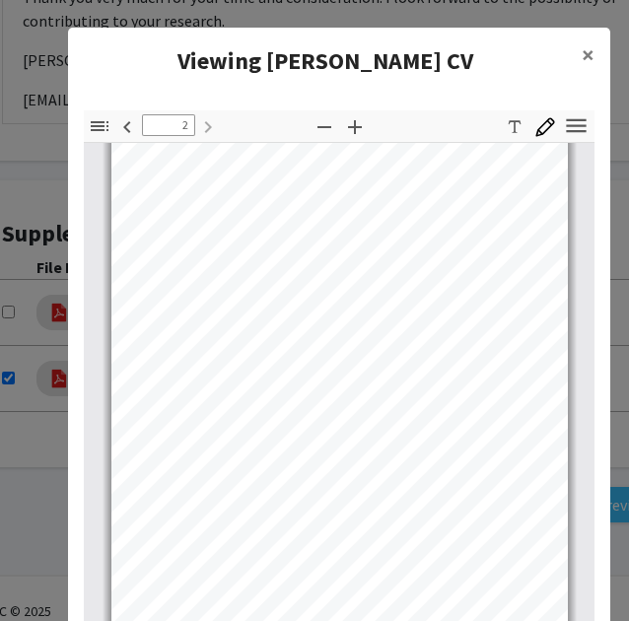
scroll to position [164, 0]
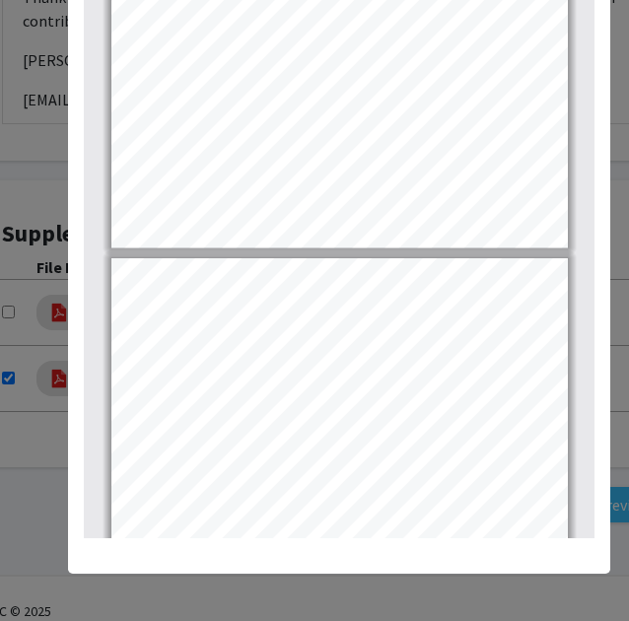
type input "1"
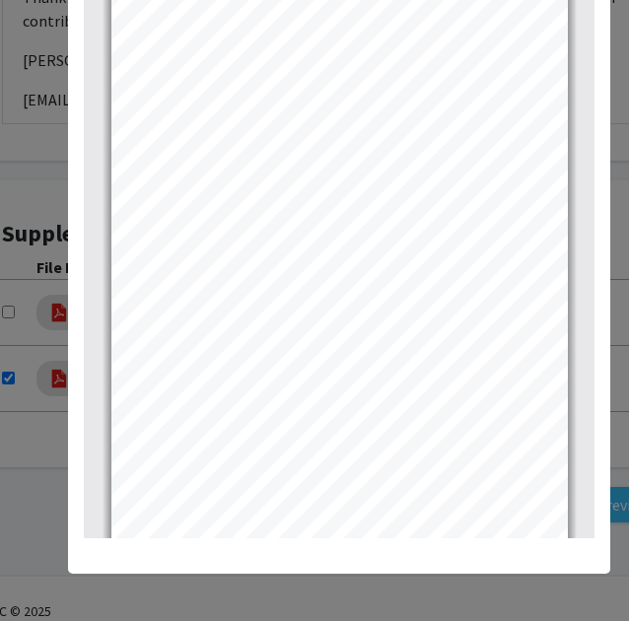
scroll to position [0, 0]
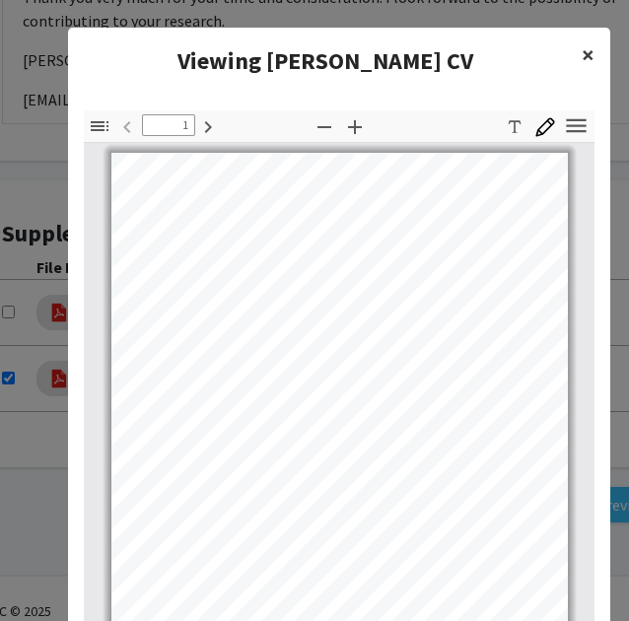
click at [582, 59] on span "×" at bounding box center [588, 54] width 13 height 31
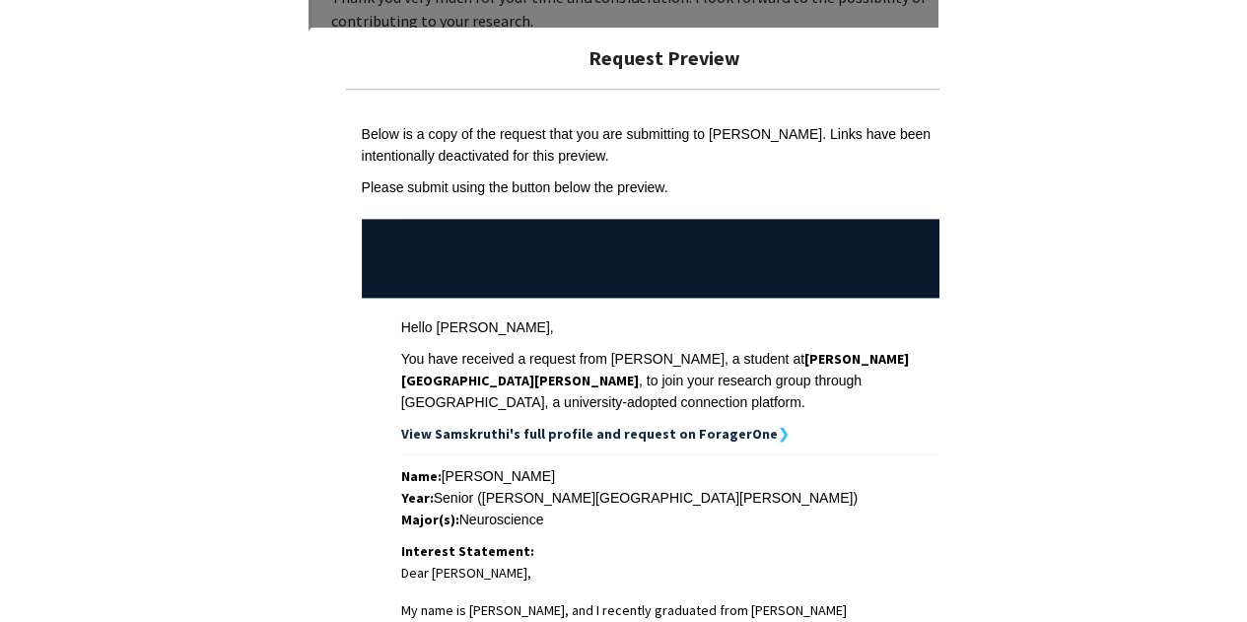
scroll to position [1620, 0]
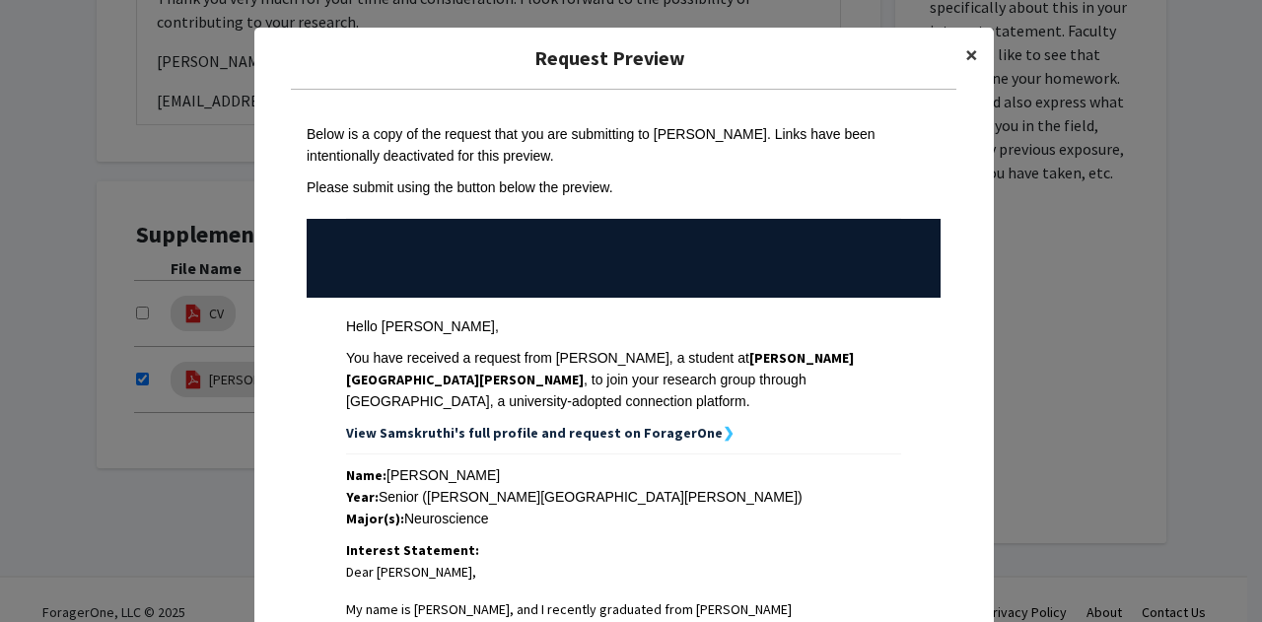
click at [965, 53] on span "×" at bounding box center [971, 54] width 13 height 31
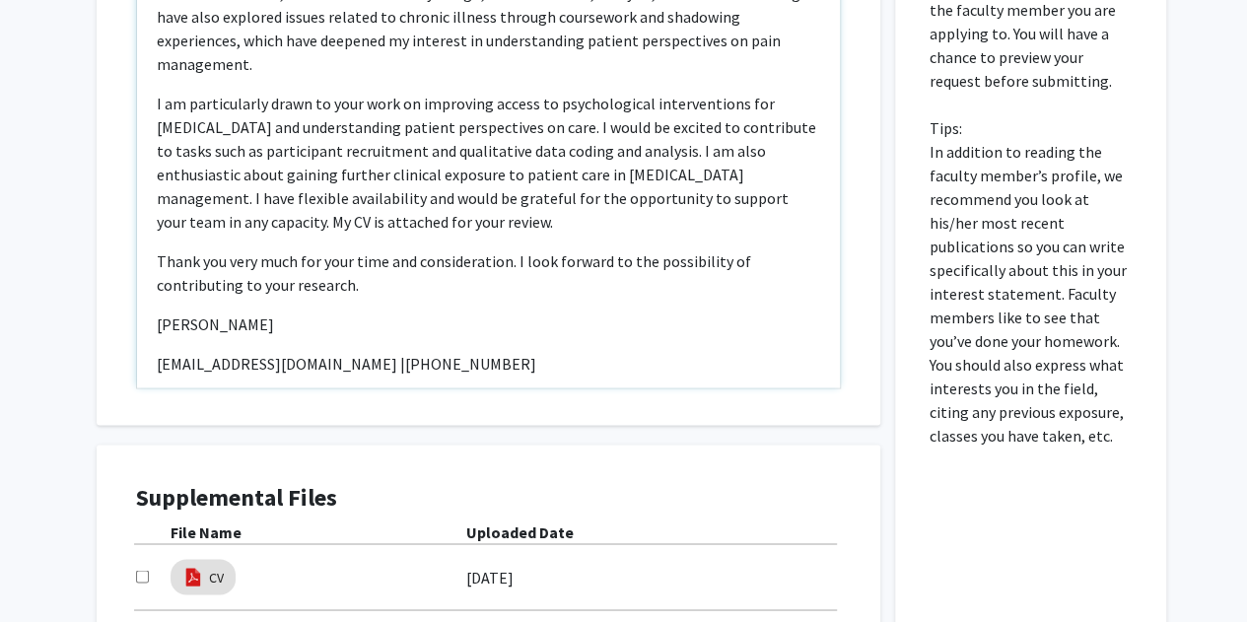
scroll to position [1334, 0]
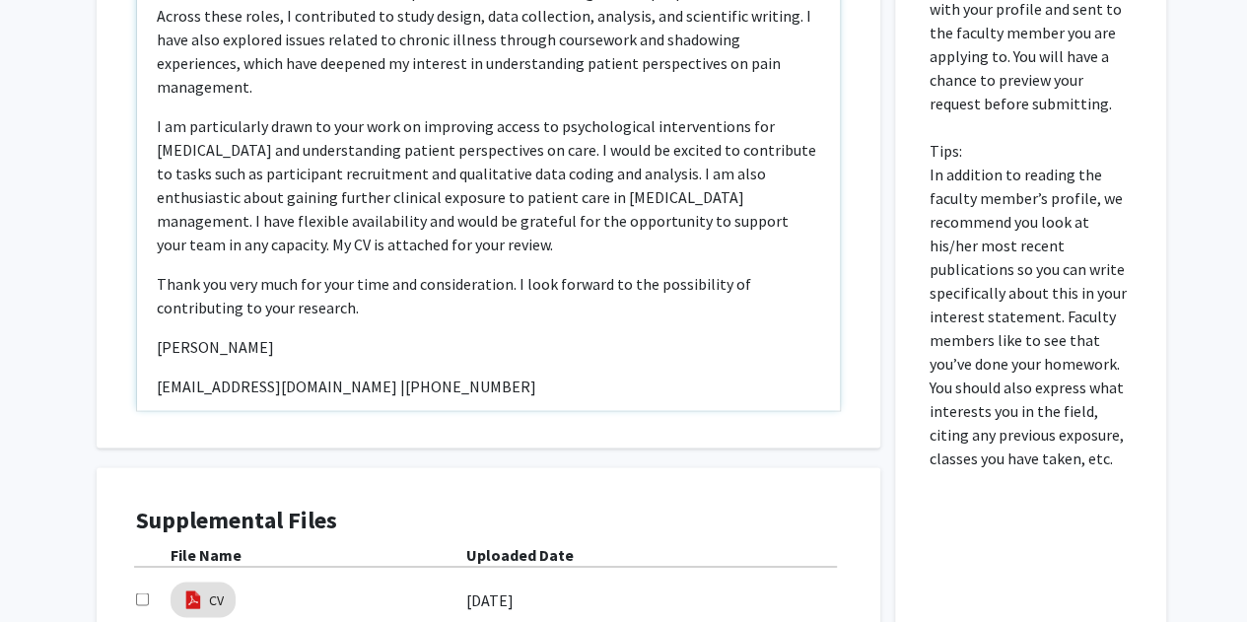
click at [563, 118] on p "I am particularly drawn to your work on improving access to psychological inter…" at bounding box center [488, 185] width 663 height 142
click at [537, 114] on p "I am particularly drawn to your work on improving access to psychological inter…" at bounding box center [488, 185] width 663 height 142
drag, startPoint x: 537, startPoint y: 103, endPoint x: 271, endPoint y: 99, distance: 266.2
click at [271, 114] on p "I am particularly drawn to your work on improving access to psychological inter…" at bounding box center [488, 185] width 663 height 142
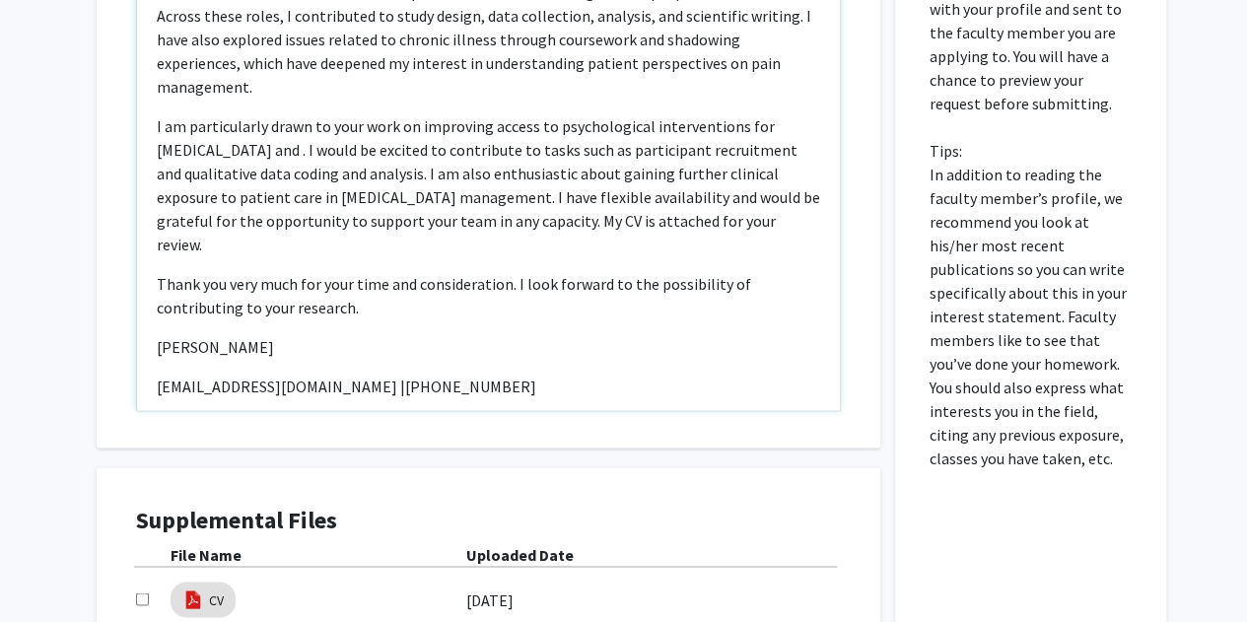
scroll to position [1357, 0]
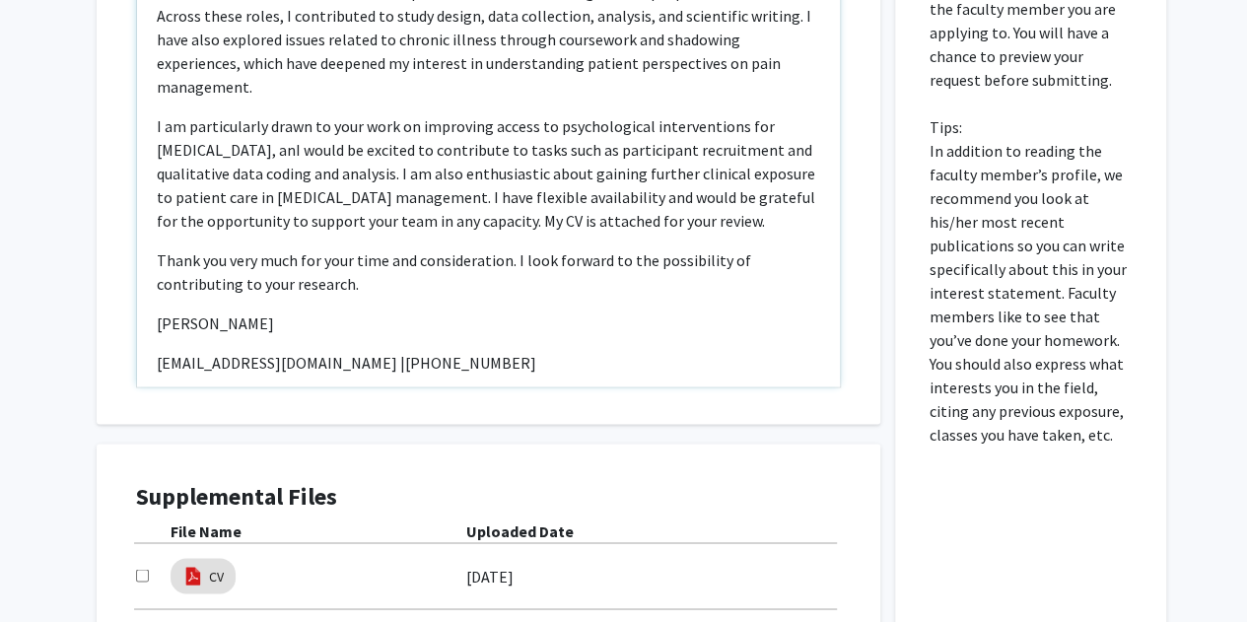
type textarea "<p>Dear Dr. Rassu,</p><p>My name is Samskruthi Madireddy, and I recently gradua…"
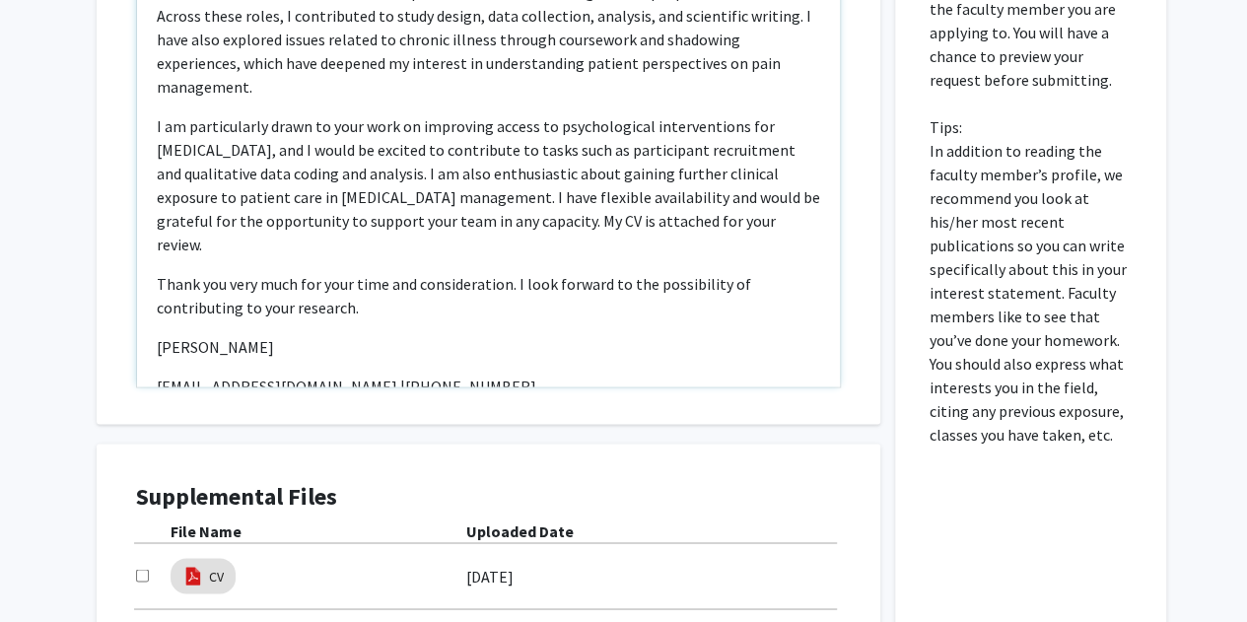
click at [471, 195] on div "Dear Dr. Rassu, My name is Samskruthi Madireddy, and I recently graduated from …" at bounding box center [488, 160] width 703 height 452
click at [449, 341] on div "Dear Dr. Rassu, My name is Samskruthi Madireddy, and I recently graduated from …" at bounding box center [488, 160] width 703 height 452
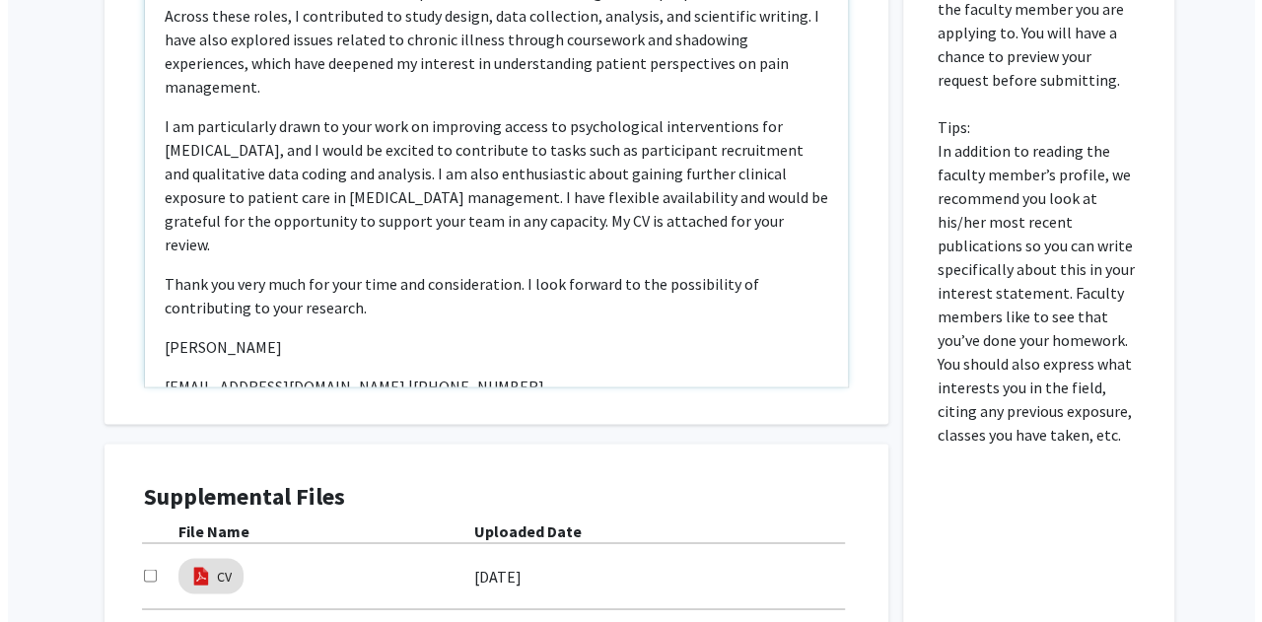
scroll to position [1620, 0]
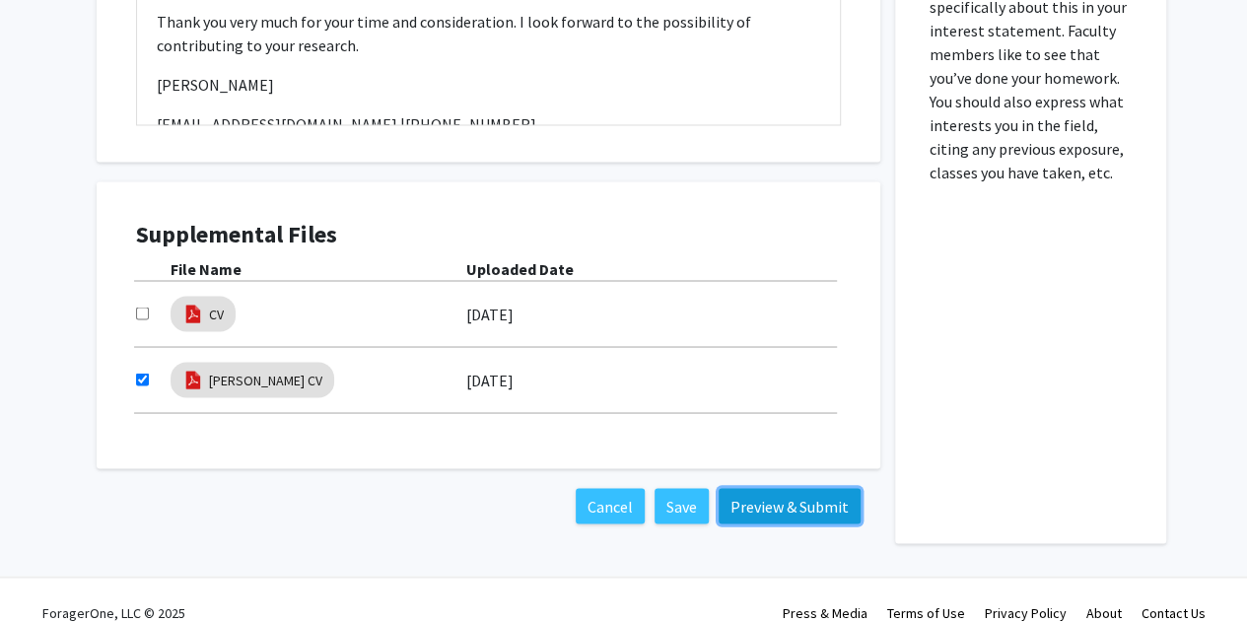
click at [794, 488] on button "Preview & Submit" at bounding box center [790, 505] width 142 height 35
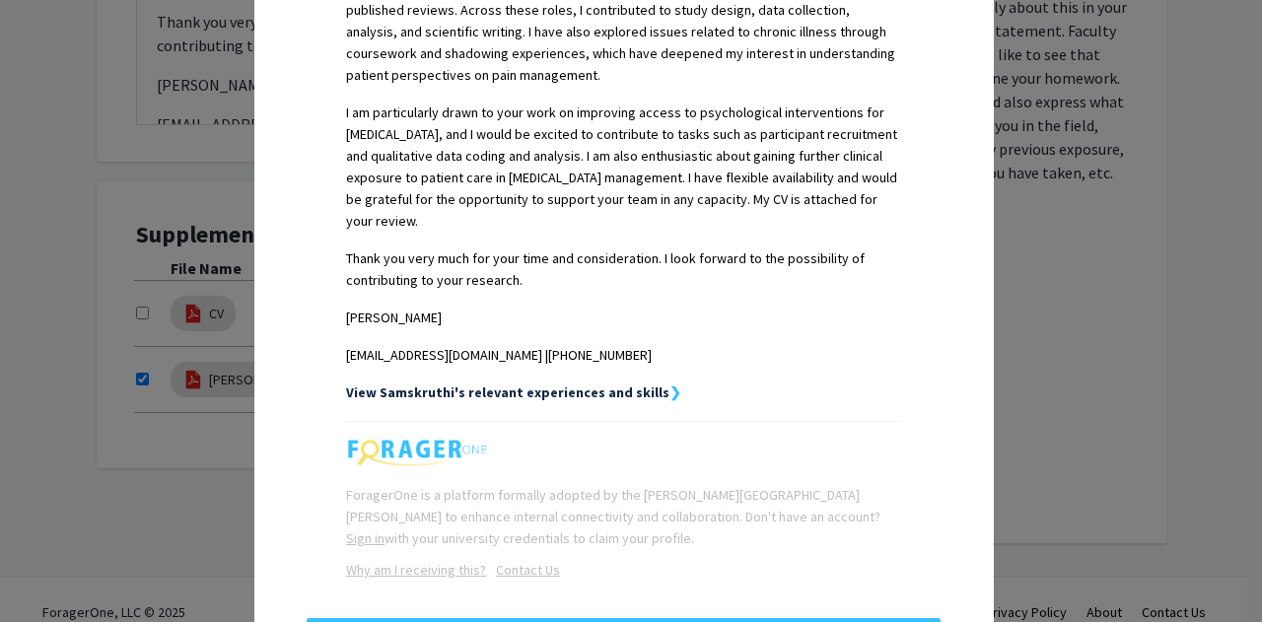
scroll to position [843, 0]
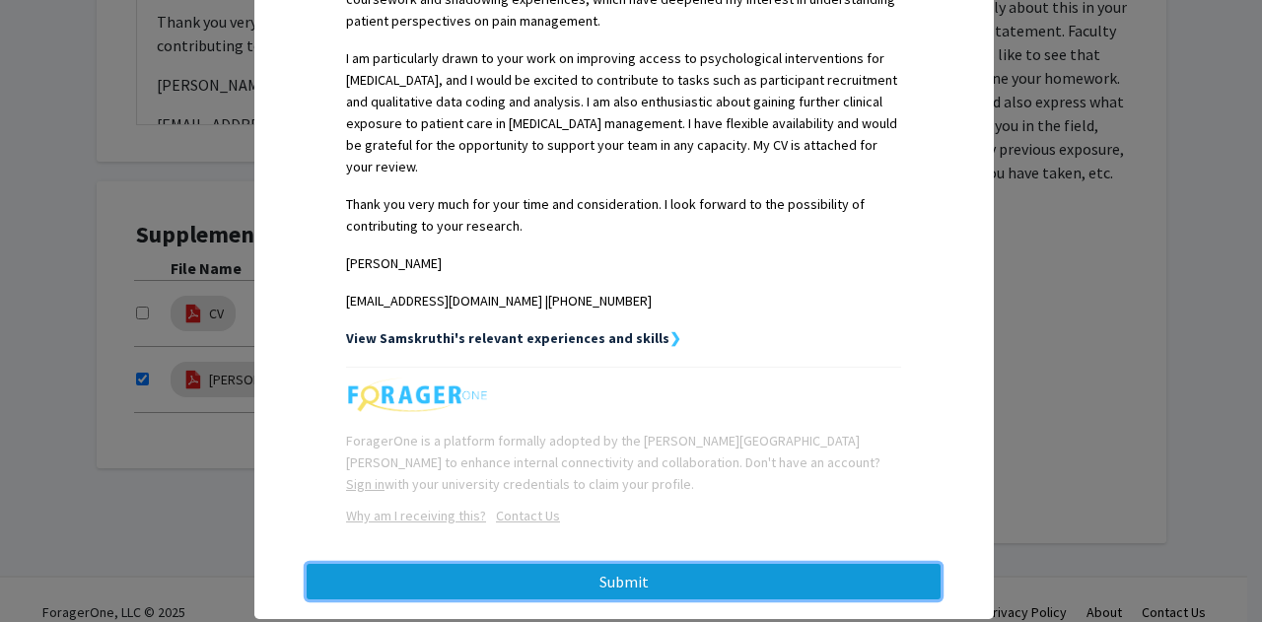
click at [645, 564] on button "Submit" at bounding box center [624, 581] width 634 height 35
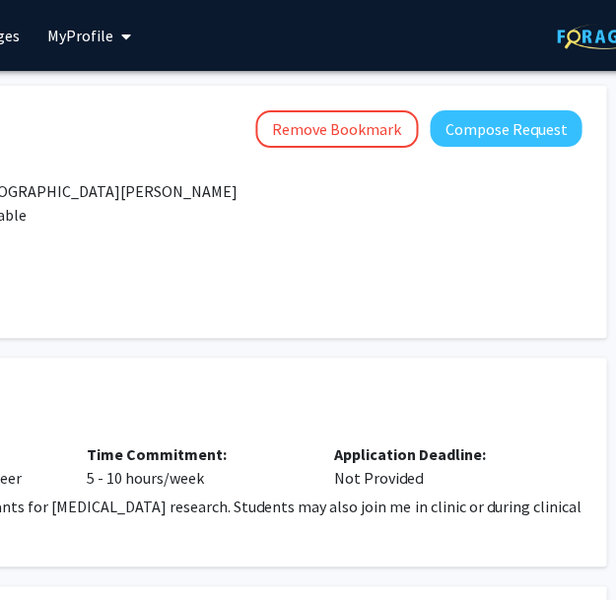
scroll to position [0, 567]
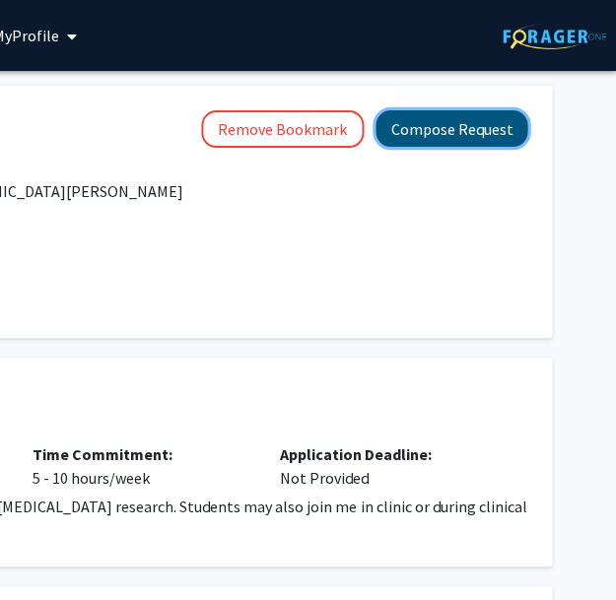
click at [458, 133] on button "Compose Request" at bounding box center [452, 128] width 152 height 36
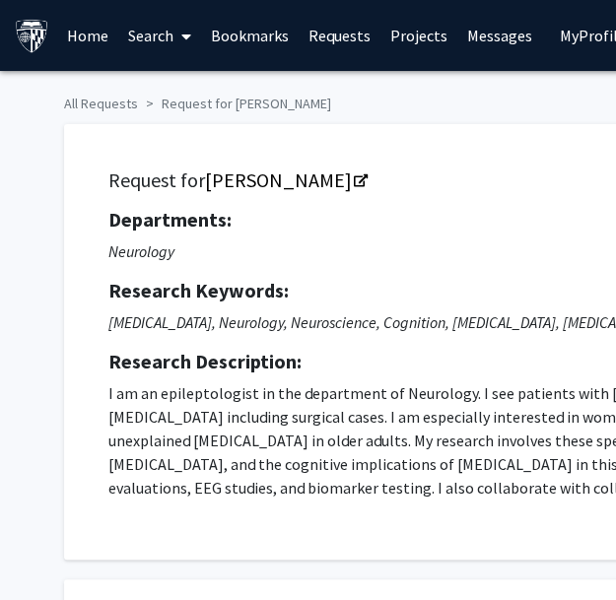
click at [515, 400] on p "I am an epileptologist in the department of Neurology. I see patients with epil…" at bounding box center [598, 440] width 981 height 118
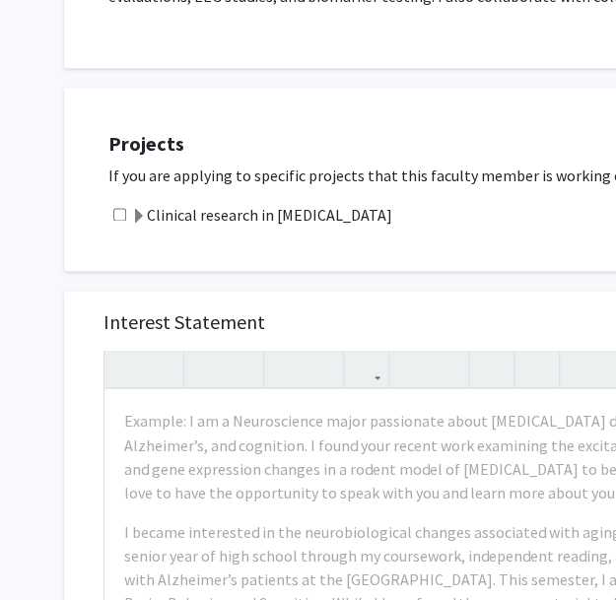
scroll to position [505, 0]
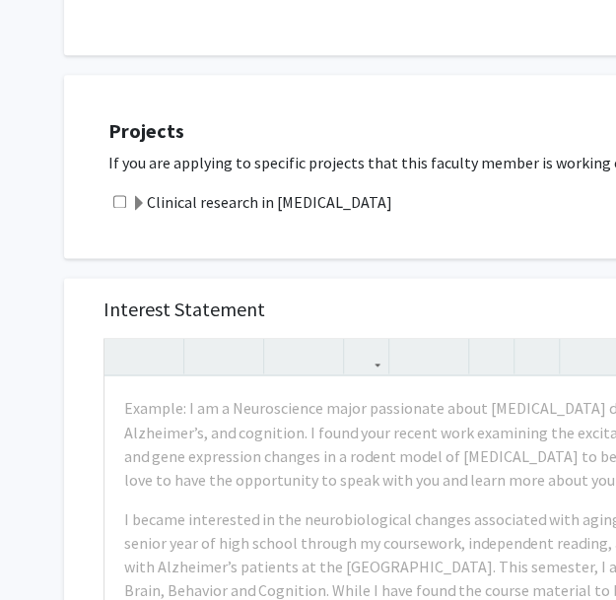
click at [121, 200] on input "checkbox" at bounding box center [119, 201] width 13 height 13
checkbox input "true"
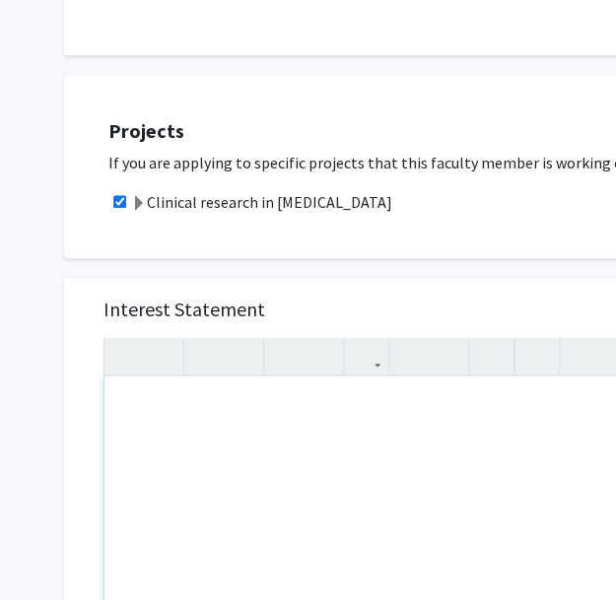
click at [341, 468] on div "Note to users with screen readers: Please press Alt+0 or Option+0 to deactivate…" at bounding box center [455, 603] width 703 height 452
paste div "Note to users with screen readers: Please press Alt+0 or Option+0 to deactivate…"
type textarea "<p>Dear Dr. Johnson, </p> <p>My name is Samskruthi Madireddy, and I recently gr…"
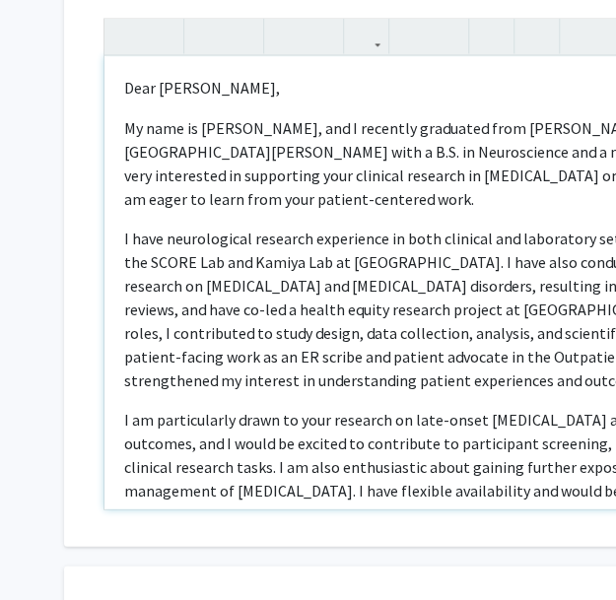
scroll to position [830, 0]
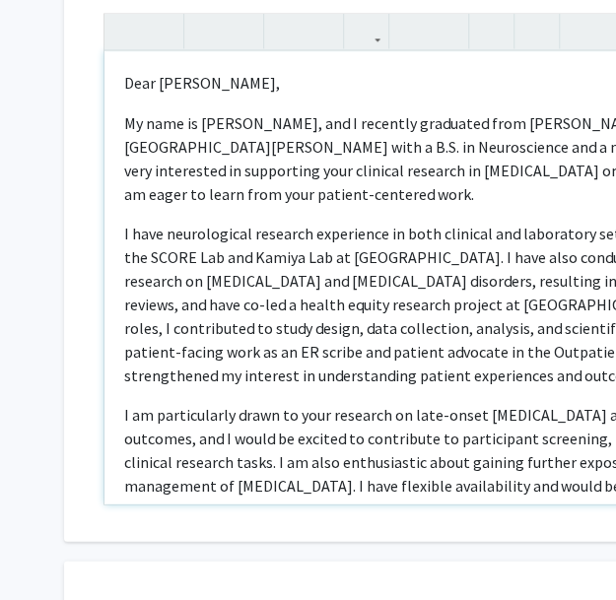
click at [423, 327] on p "I have neurological research experience in both clinical and laboratory setting…" at bounding box center [455, 304] width 663 height 166
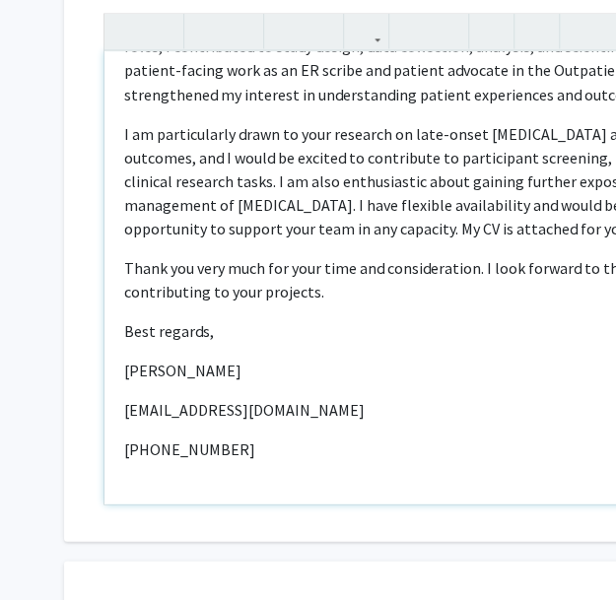
scroll to position [282, 0]
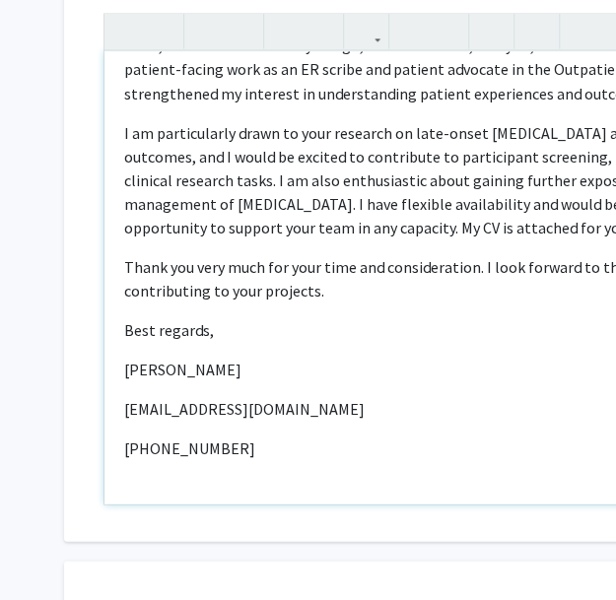
click at [128, 436] on p "[PHONE_NUMBER]" at bounding box center [455, 448] width 663 height 24
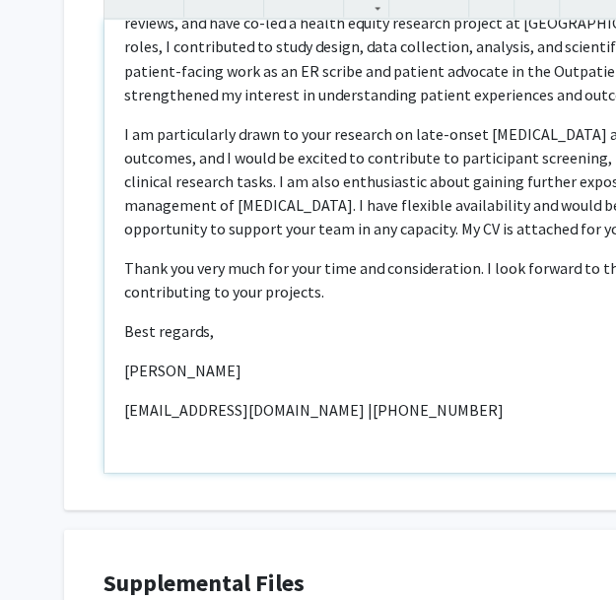
type textarea "<p>Dear Dr. Johnson, </p> <p>My name is Samskruthi Madireddy, and I recently gr…"
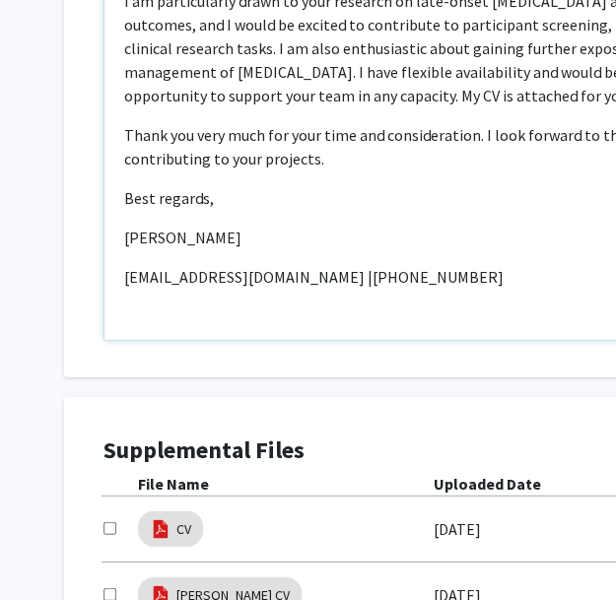
scroll to position [1120, 0]
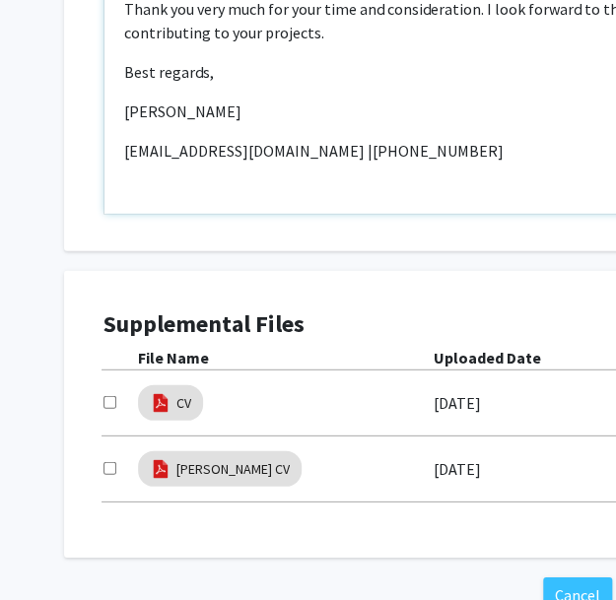
click at [111, 397] on input "checkbox" at bounding box center [109, 402] width 13 height 13
checkbox input "true"
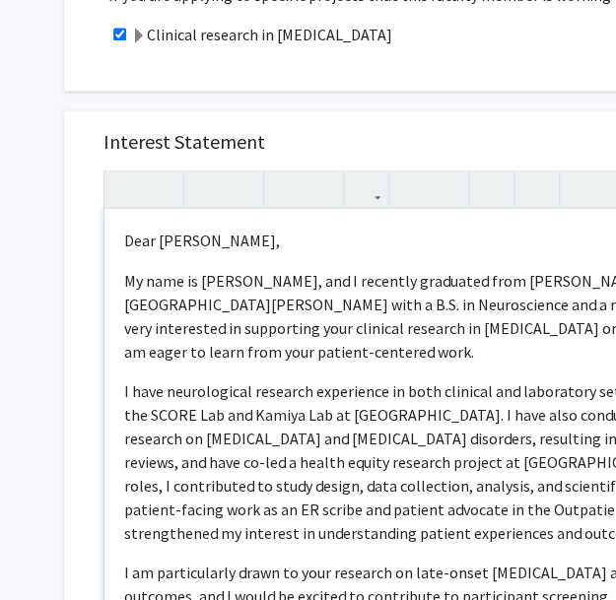
scroll to position [0, 0]
click at [493, 344] on div "Dear Dr. Johnson,  My name is Samskruthi Madireddy, and I recently graduated …" at bounding box center [455, 435] width 703 height 452
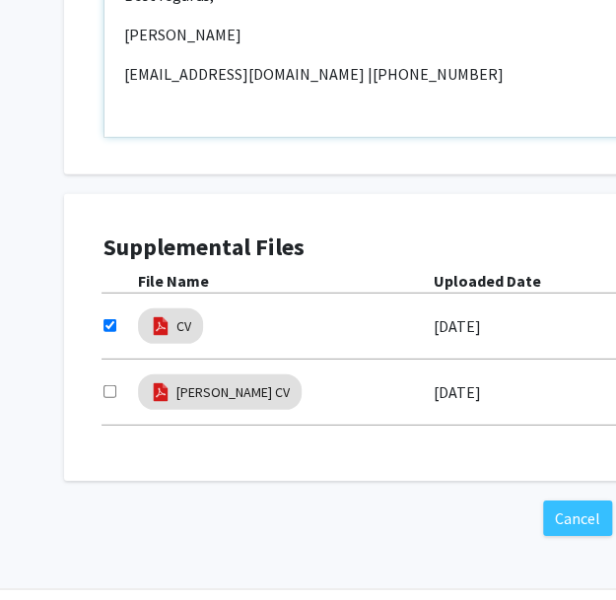
scroll to position [1256, 0]
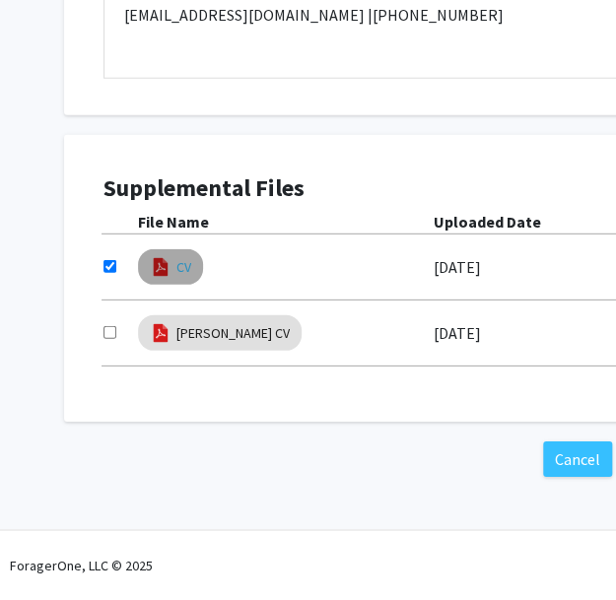
click at [181, 268] on link "CV" at bounding box center [183, 267] width 15 height 21
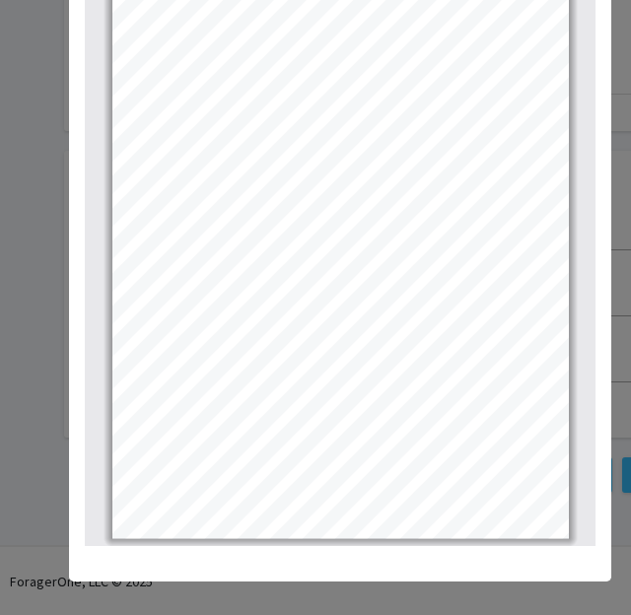
scroll to position [170, 0]
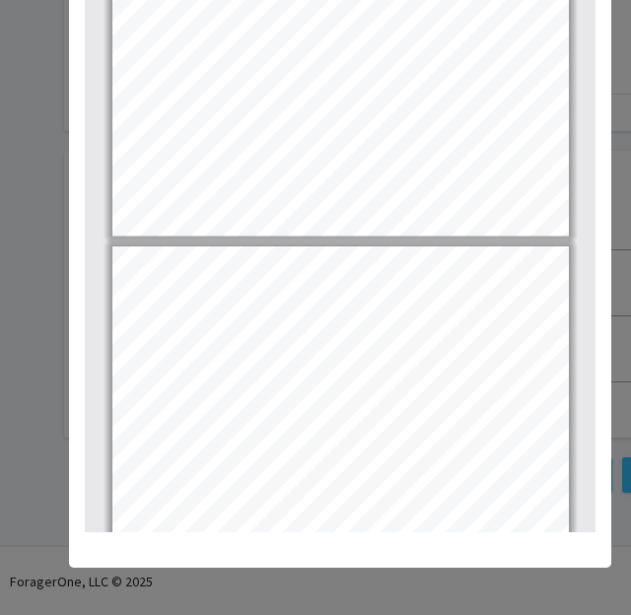
type input "1"
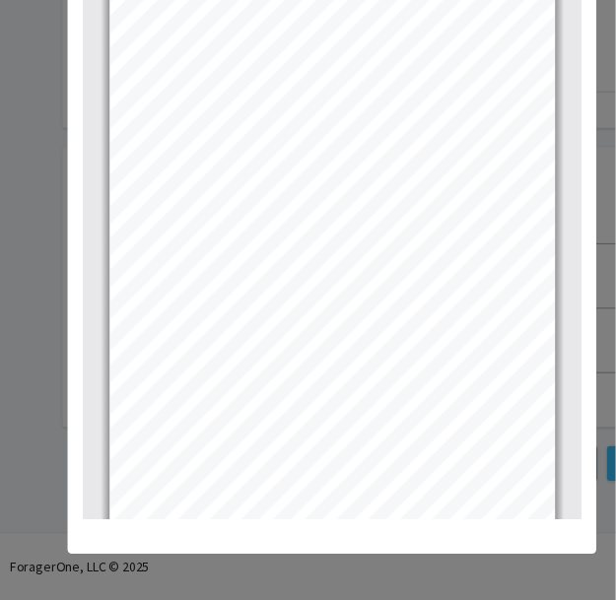
scroll to position [0, 0]
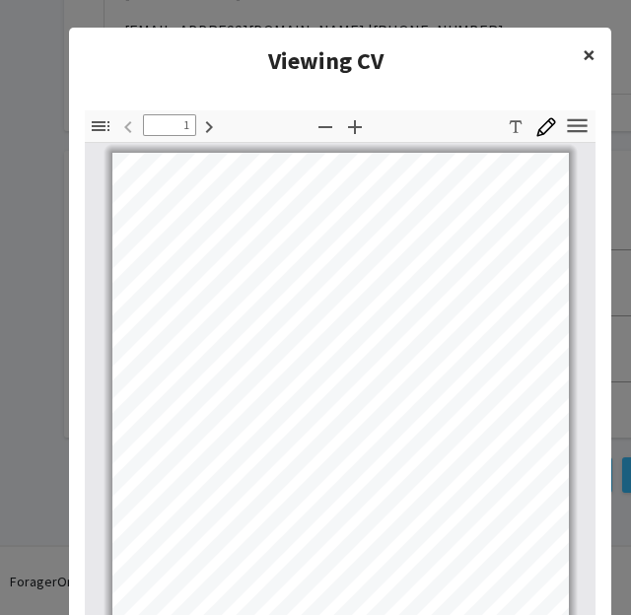
click at [583, 53] on span "×" at bounding box center [589, 54] width 13 height 31
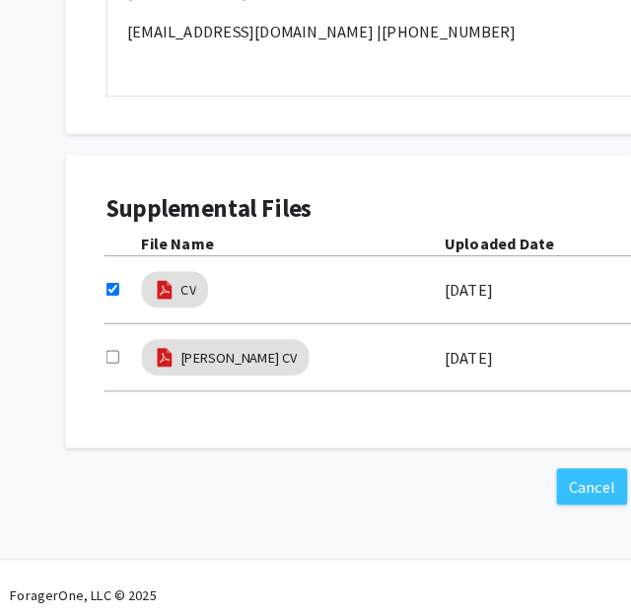
scroll to position [1240, 193]
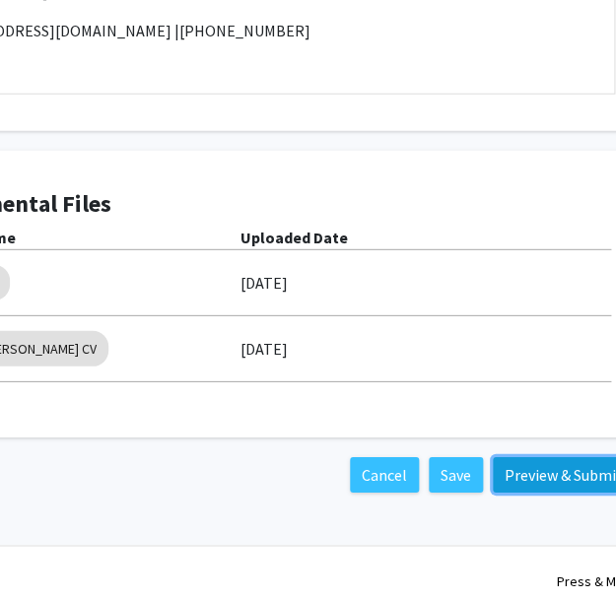
click at [520, 474] on button "Preview & Submit" at bounding box center [564, 474] width 142 height 35
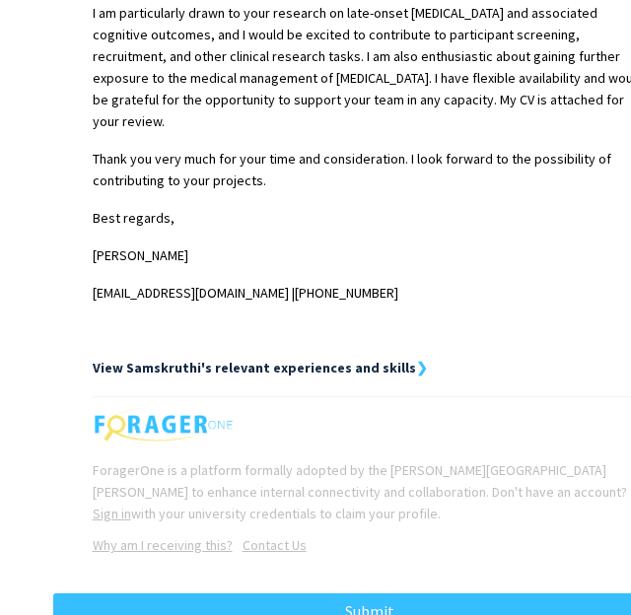
scroll to position [925, 0]
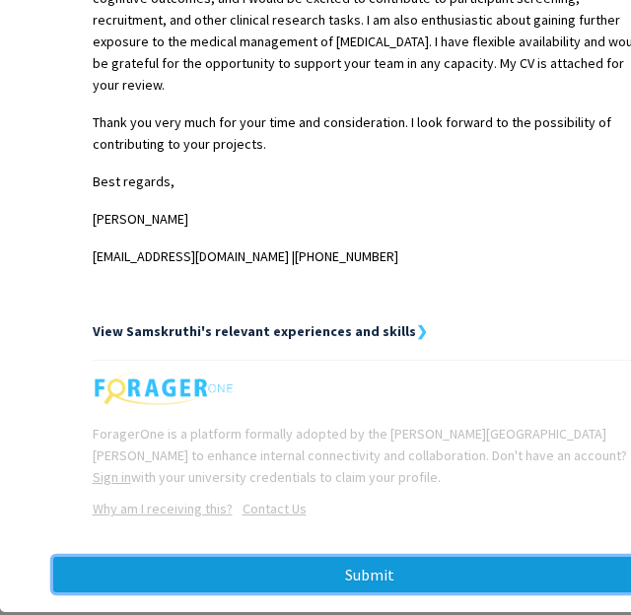
click at [415, 557] on button "Submit" at bounding box center [370, 574] width 634 height 35
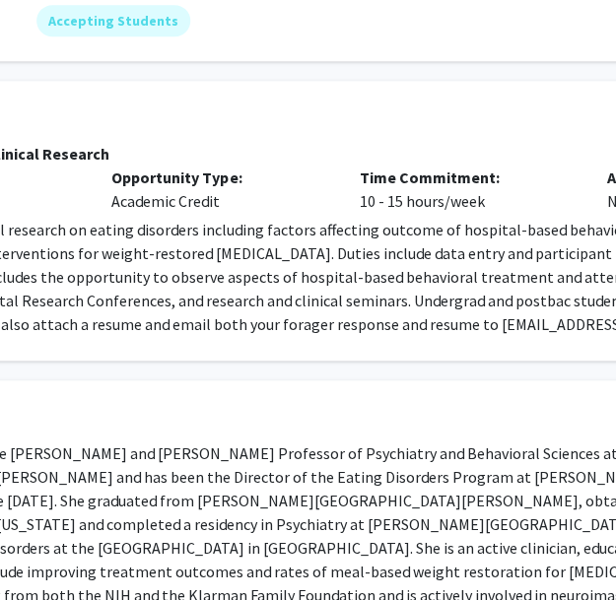
scroll to position [277, 249]
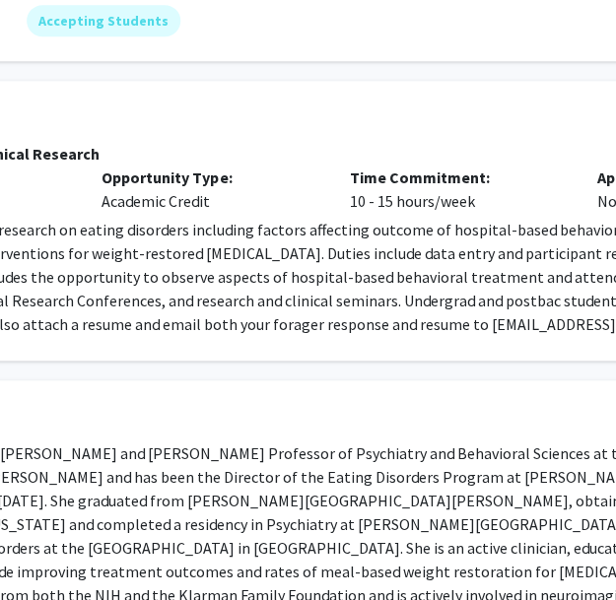
click at [326, 332] on span "Experience in clinical research on eating disorders including factors affecting…" at bounding box center [347, 289] width 987 height 138
drag, startPoint x: 326, startPoint y: 332, endPoint x: 424, endPoint y: 325, distance: 97.8
click at [424, 325] on span "Experience in clinical research on eating disorders including factors affecting…" at bounding box center [347, 289] width 987 height 138
copy span "[EMAIL_ADDRESS][DOMAIN_NAME]"
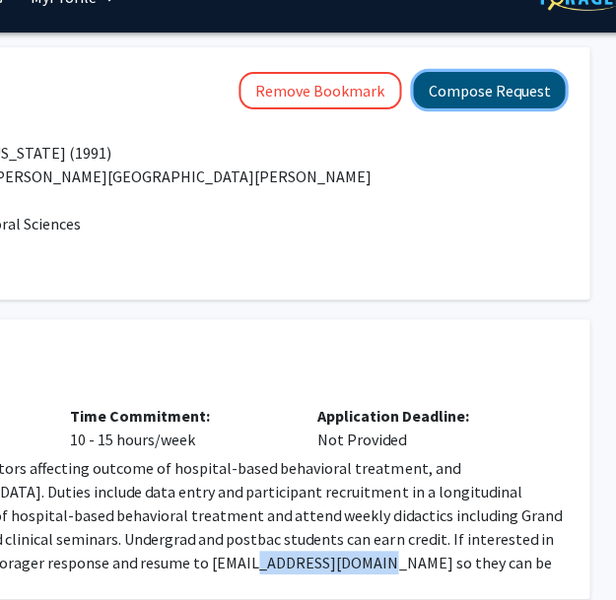
click at [481, 94] on button "Compose Request" at bounding box center [489, 90] width 152 height 36
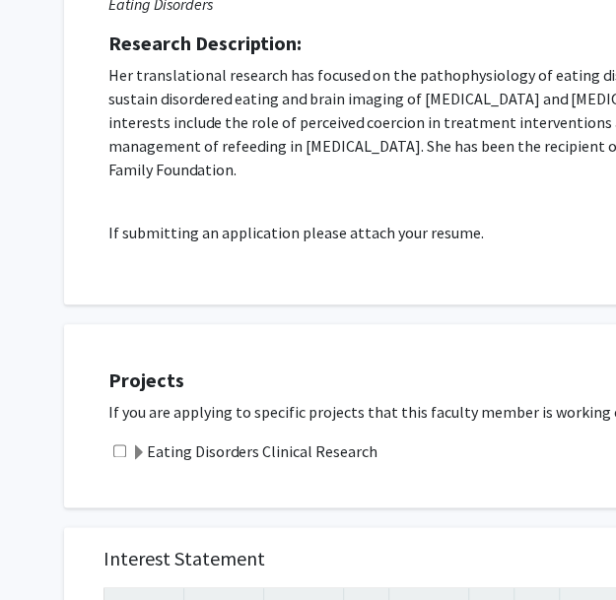
scroll to position [330, 0]
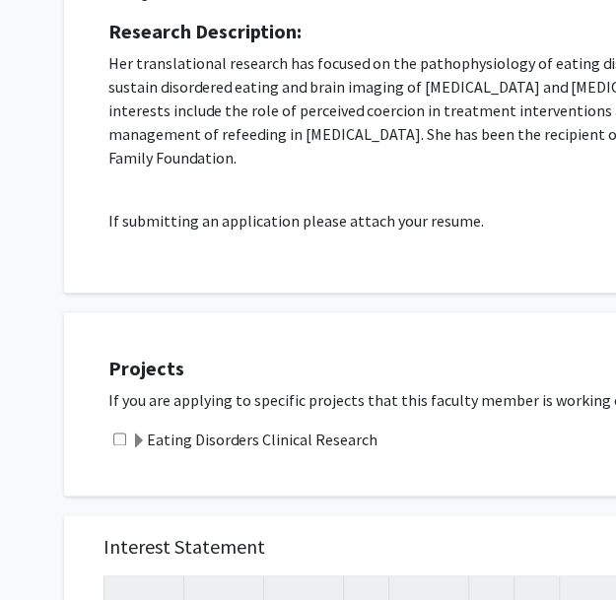
click at [117, 433] on input "checkbox" at bounding box center [119, 439] width 13 height 13
checkbox input "true"
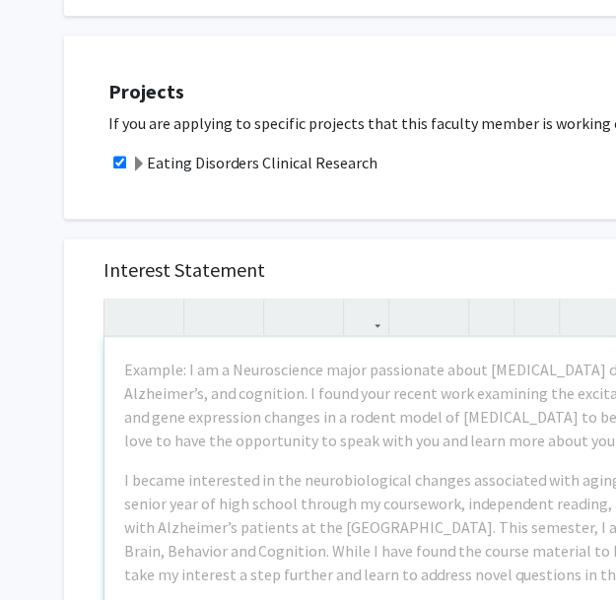
scroll to position [614, 0]
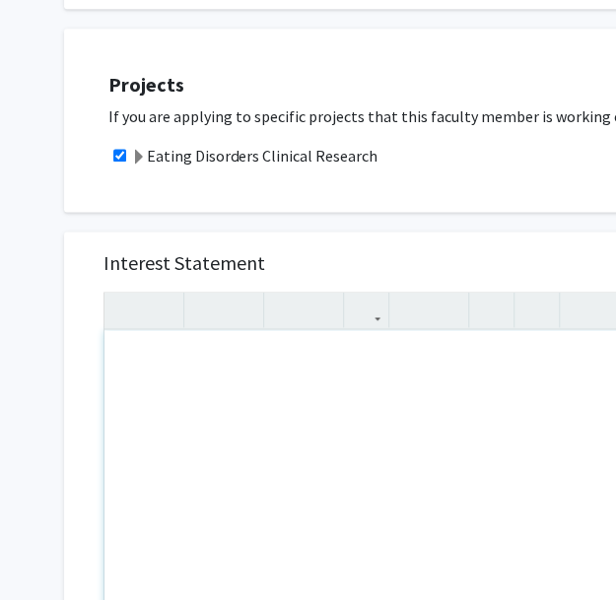
click at [310, 405] on div "Note to users with screen readers: Please press Alt+0 or Option+0 to deactivate…" at bounding box center [455, 556] width 703 height 452
paste div "Note to users with screen readers: Please press Alt+0 or Option+0 to deactivate…"
type textarea "<p>Dear [PERSON_NAME], </p> <p>My name is [PERSON_NAME], and I recently graduat…"
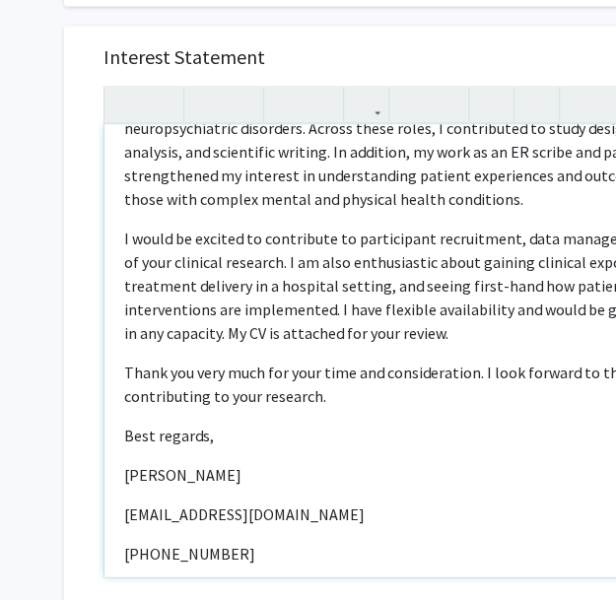
scroll to position [860, 0]
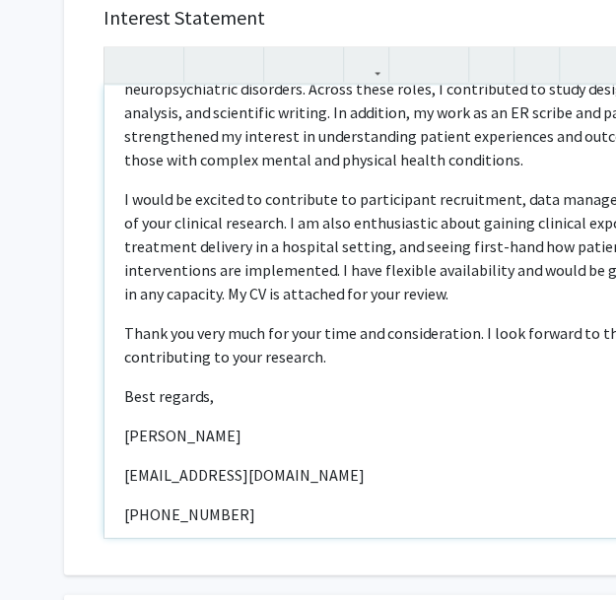
click at [126, 502] on p "[PHONE_NUMBER]" at bounding box center [455, 514] width 663 height 24
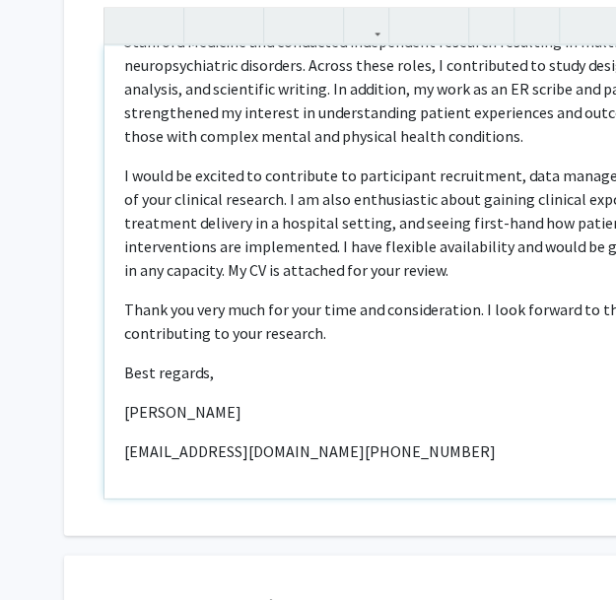
scroll to position [234, 0]
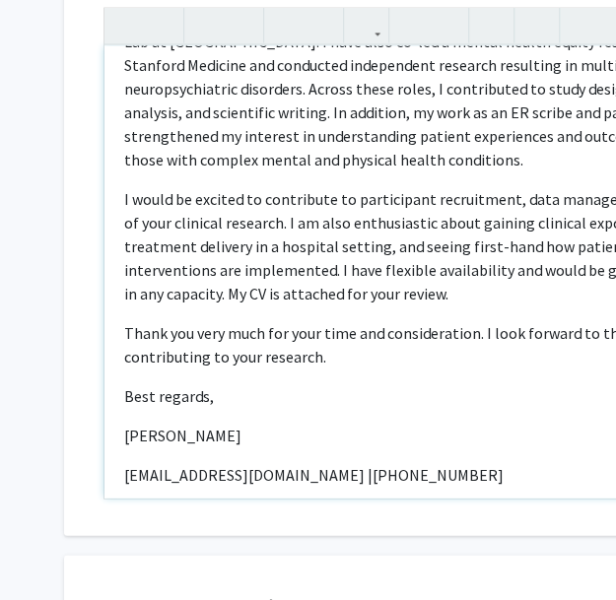
type textarea "<p>Dear [PERSON_NAME], </p> <p>My name is [PERSON_NAME], and I recently graduat…"
click at [286, 494] on div "Interest Statement Dear [PERSON_NAME],  My name is [PERSON_NAME], and I recen…" at bounding box center [456, 241] width 744 height 588
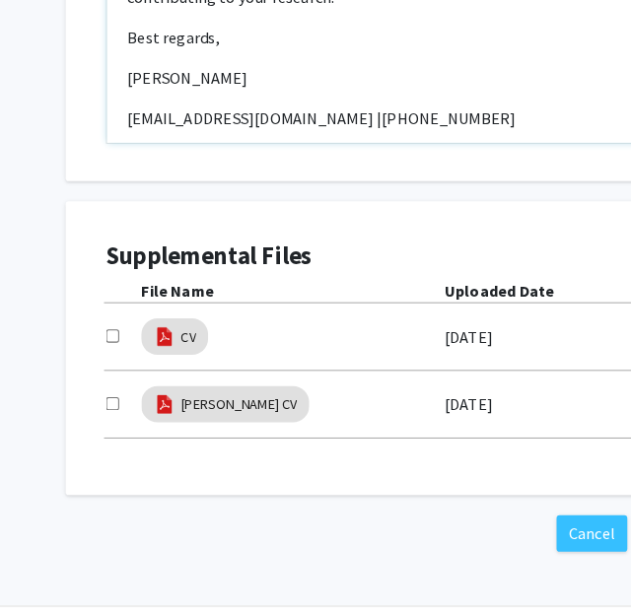
scroll to position [1262, 0]
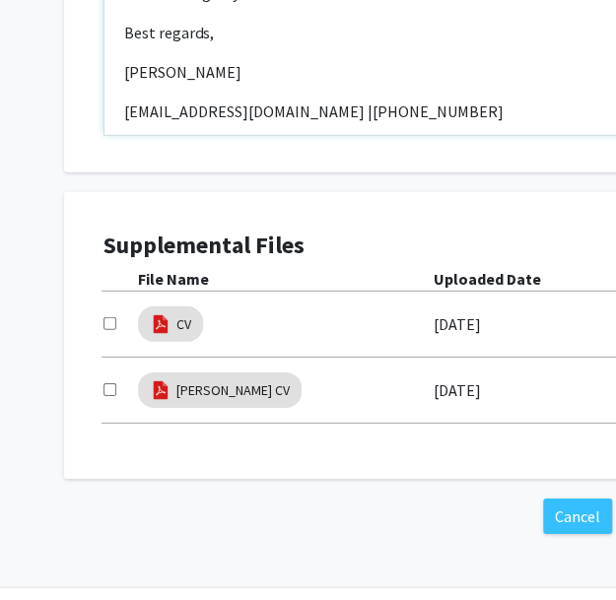
click at [111, 383] on input "checkbox" at bounding box center [109, 389] width 13 height 13
checkbox input "true"
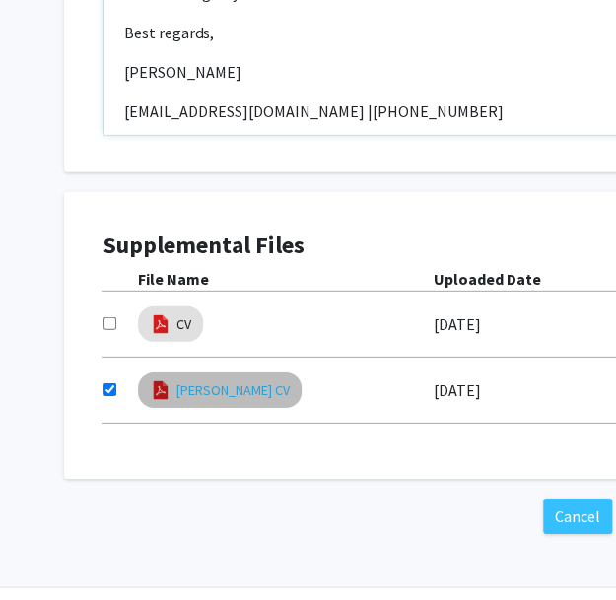
click at [237, 380] on link "[PERSON_NAME] CV" at bounding box center [232, 390] width 113 height 21
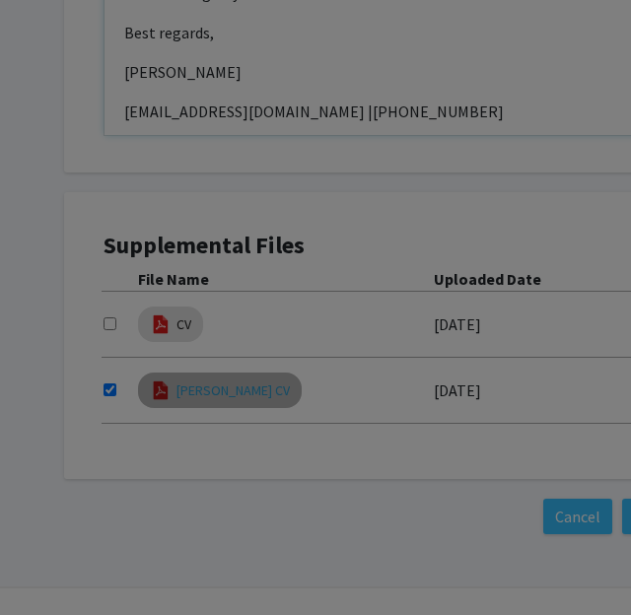
click at [237, 369] on div at bounding box center [340, 258] width 511 height 531
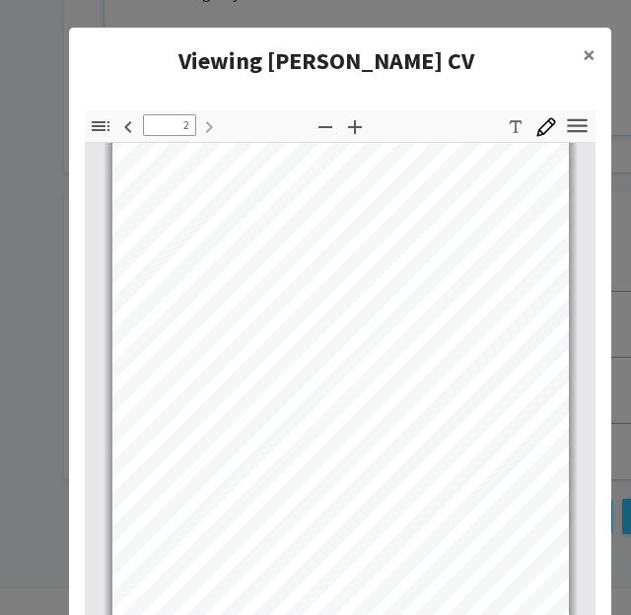
scroll to position [170, 0]
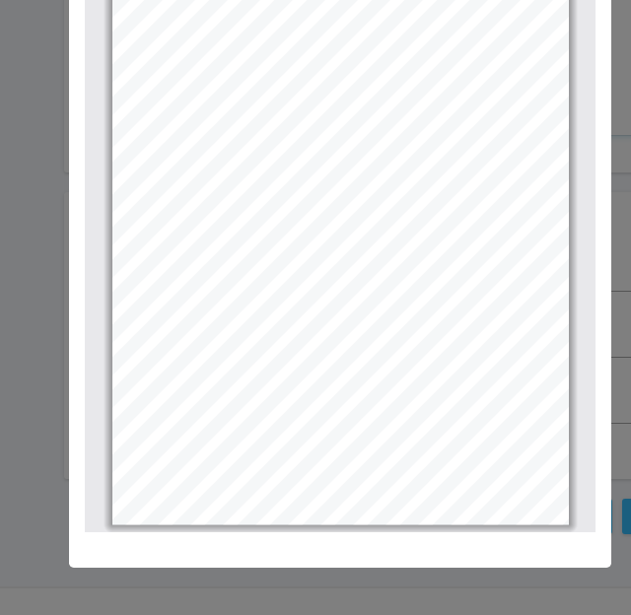
type input "1"
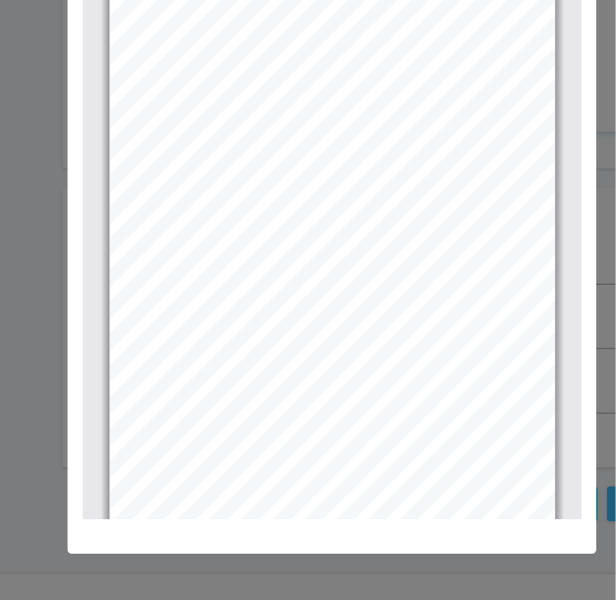
scroll to position [0, 0]
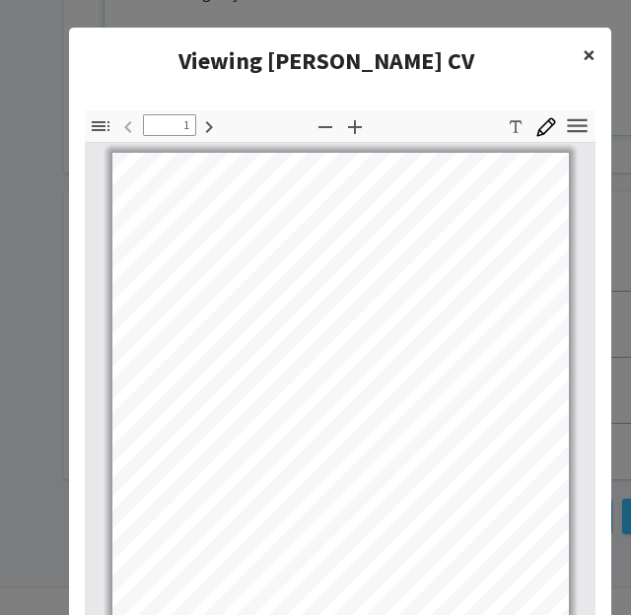
click at [586, 54] on span "×" at bounding box center [589, 54] width 13 height 31
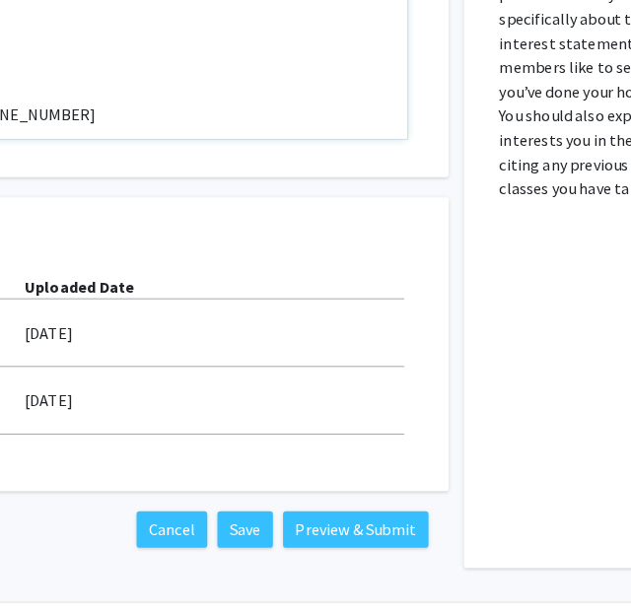
scroll to position [1262, 402]
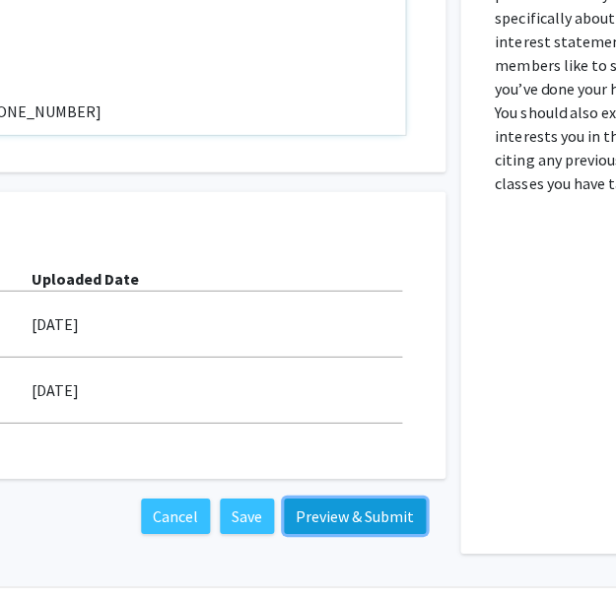
click at [357, 499] on button "Preview & Submit" at bounding box center [355, 516] width 142 height 35
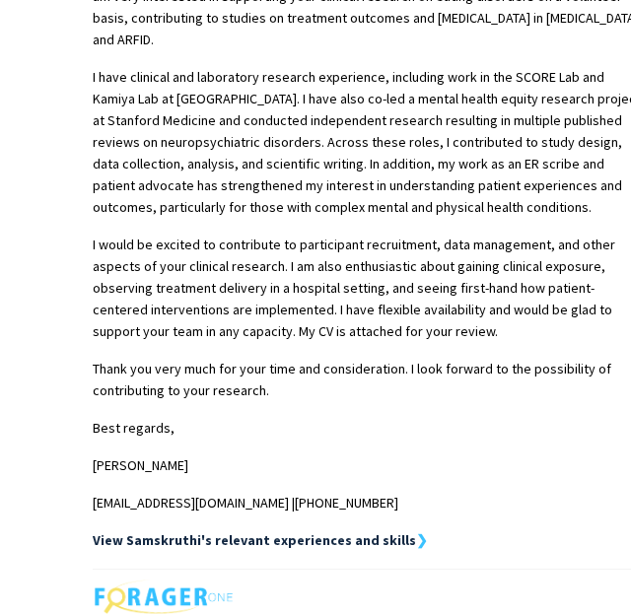
scroll to position [887, 0]
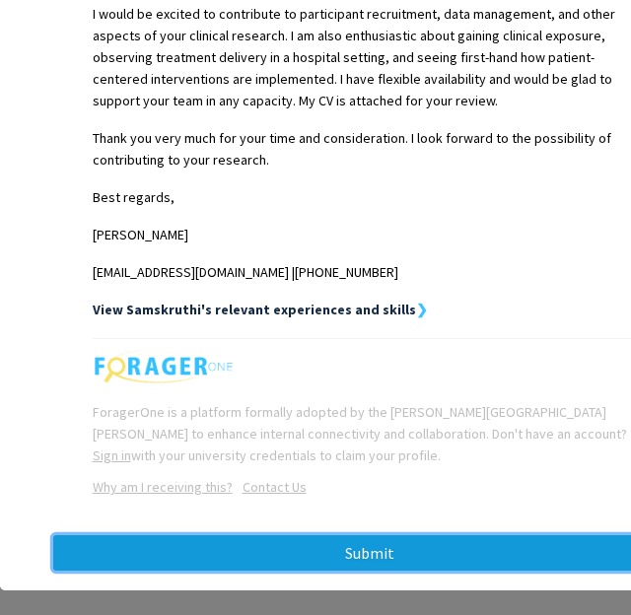
click at [371, 535] on button "Submit" at bounding box center [370, 552] width 634 height 35
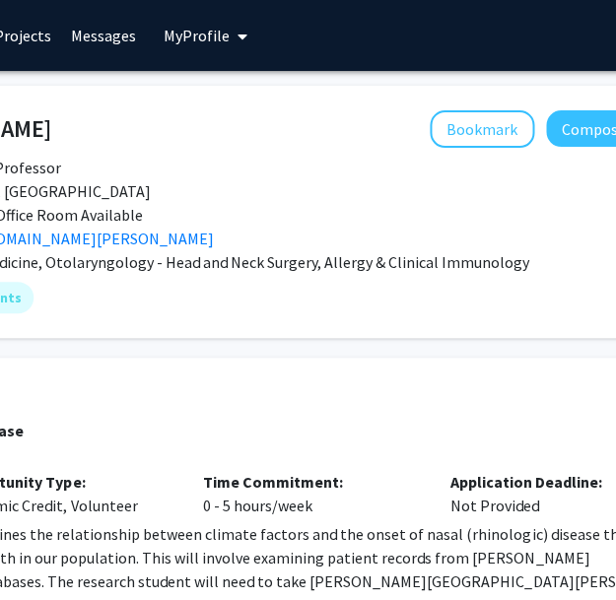
scroll to position [0, 434]
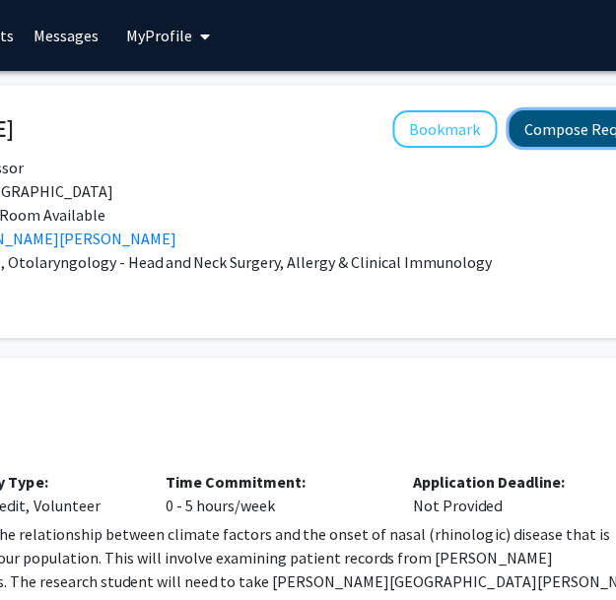
click at [548, 133] on button "Compose Request" at bounding box center [585, 128] width 152 height 36
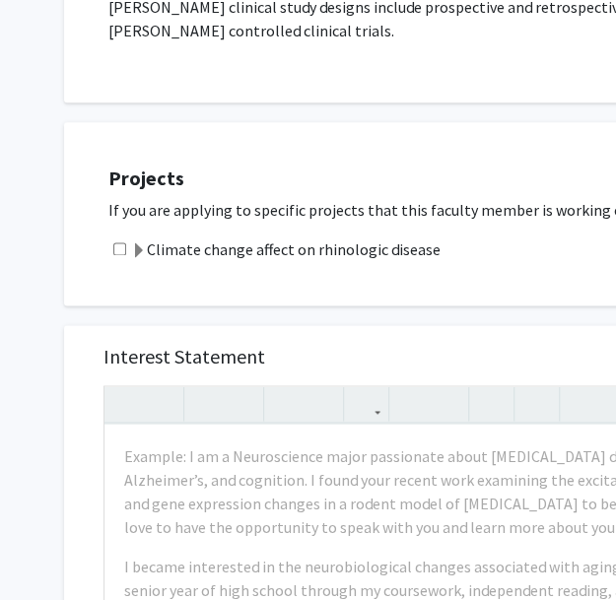
scroll to position [740, 0]
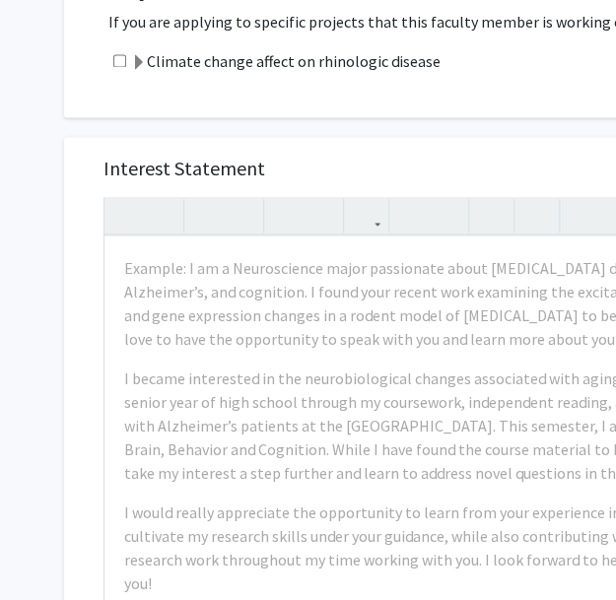
click at [119, 54] on input "checkbox" at bounding box center [119, 60] width 13 height 13
checkbox input "true"
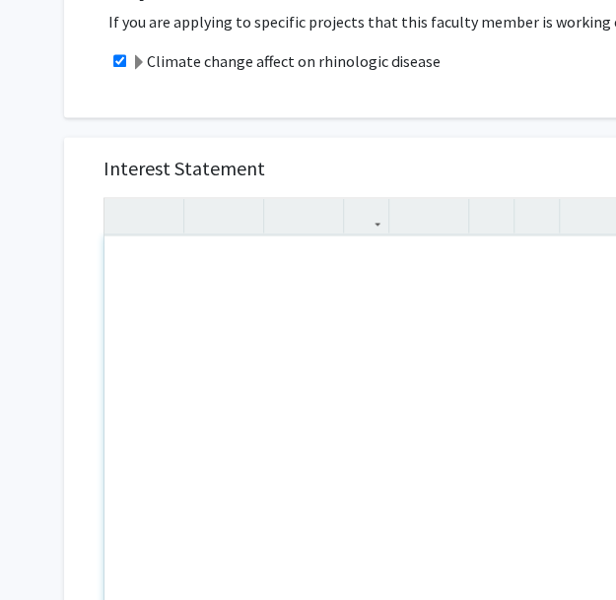
paste div "Note to users with screen readers: Please press Alt+0 or Option+0 to deactivate…"
type textarea "<p>Dear [PERSON_NAME], </p> <p>My name is [PERSON_NAME], and I recently graduat…"
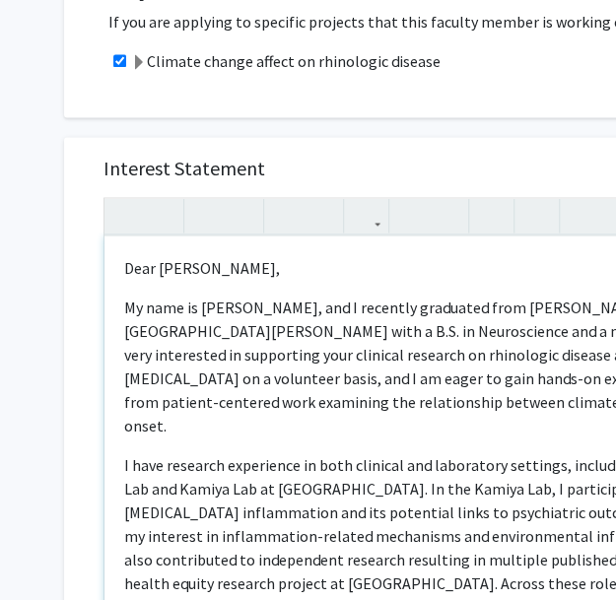
click at [341, 327] on p "My name is Samskruthi Madireddy, and I recently graduated from Johns Hopkins Un…" at bounding box center [455, 366] width 663 height 142
drag, startPoint x: 341, startPoint y: 327, endPoint x: 485, endPoint y: 331, distance: 144.0
click at [485, 331] on p "My name is Samskruthi Madireddy, and I recently graduated from Johns Hopkins Un…" at bounding box center [455, 366] width 663 height 142
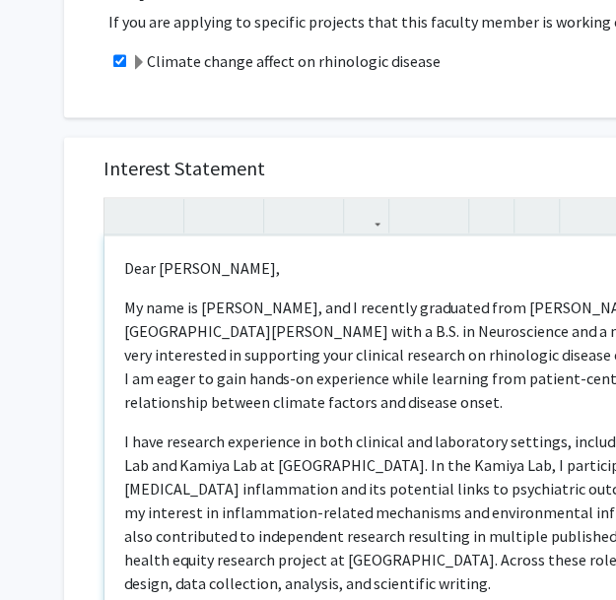
click at [379, 386] on p "My name is Samskruthi Madireddy, and I recently graduated from Johns Hopkins Un…" at bounding box center [455, 354] width 663 height 118
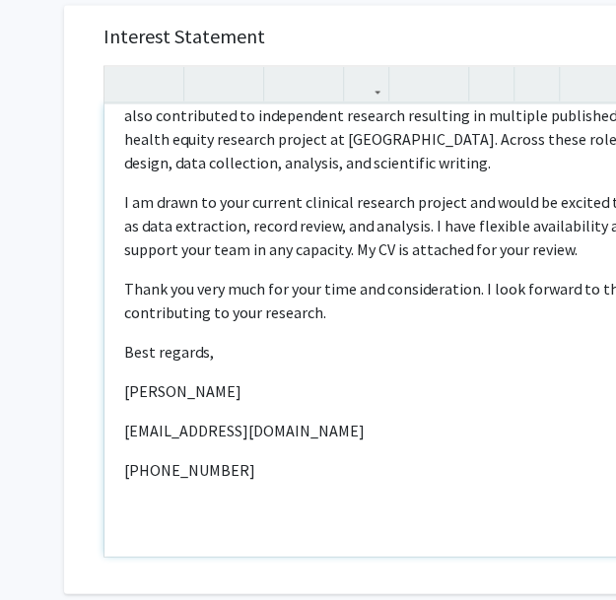
scroll to position [873, 0]
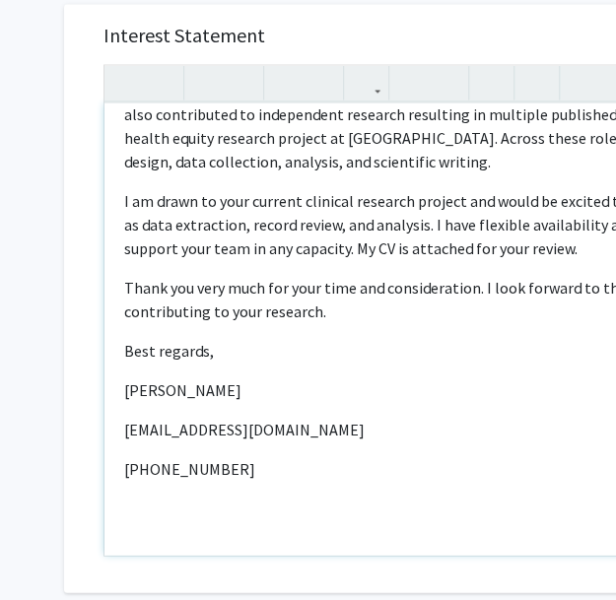
drag, startPoint x: 161, startPoint y: 508, endPoint x: 210, endPoint y: 438, distance: 85.6
click at [161, 508] on div "Dear Dr. Kim,  My name is Samskruthi Madireddy, and I recently graduated from…" at bounding box center [455, 329] width 703 height 452
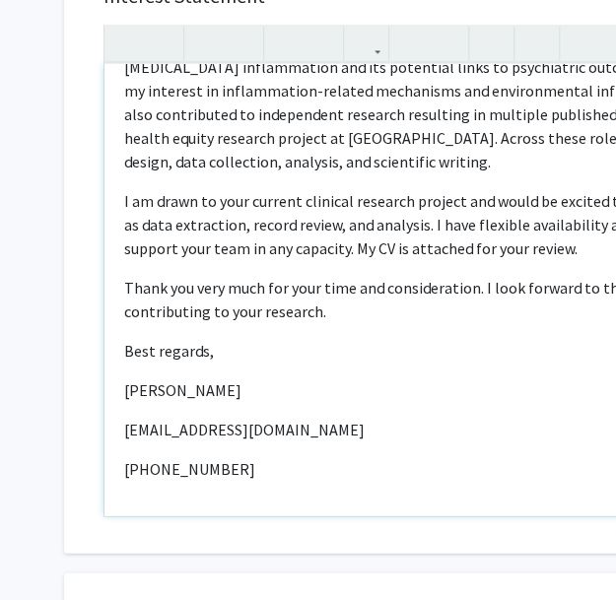
scroll to position [249, 0]
click at [124, 456] on p "[PHONE_NUMBER]" at bounding box center [455, 468] width 663 height 24
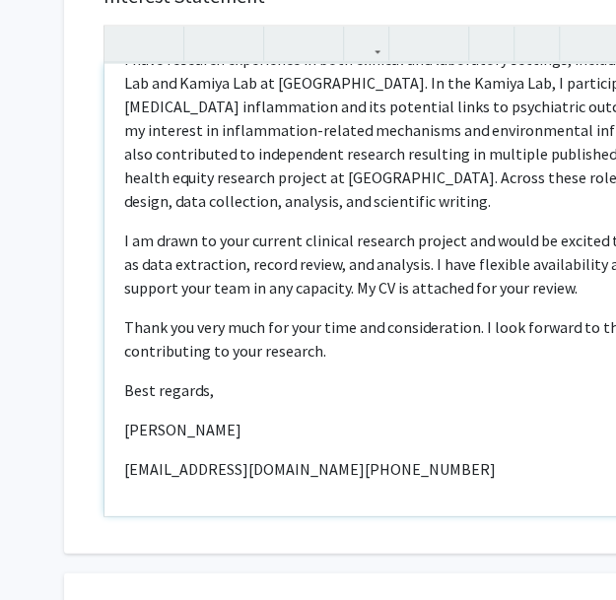
scroll to position [952, 0]
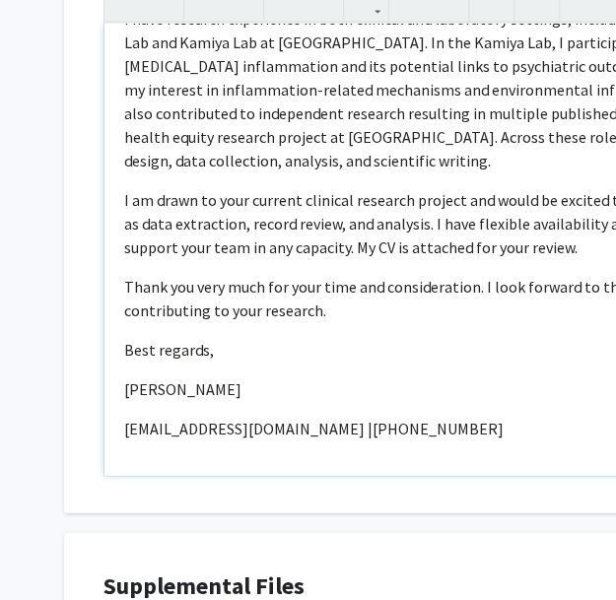
type textarea "<p>Dear Dr. Kim, </p> <p>My name is Samskruthi Madireddy, and I recently gradua…"
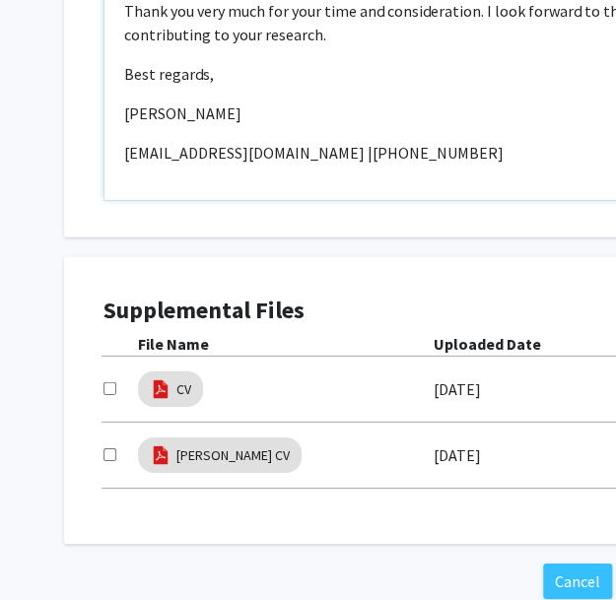
scroll to position [1229, 0]
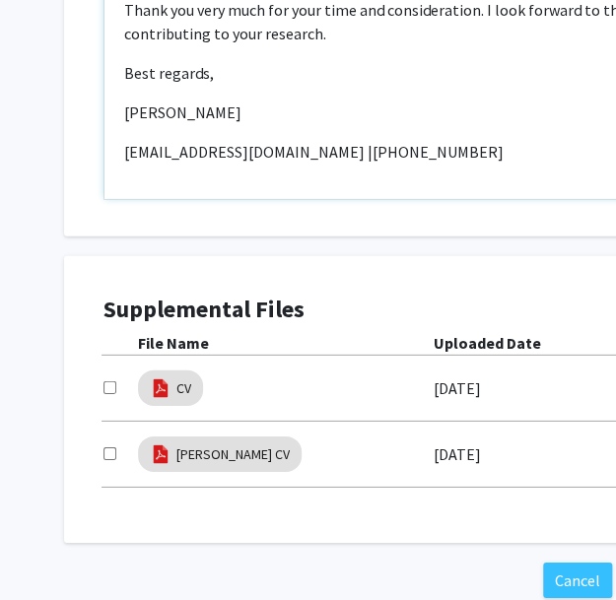
click at [109, 381] on input "checkbox" at bounding box center [109, 387] width 13 height 13
checkbox input "true"
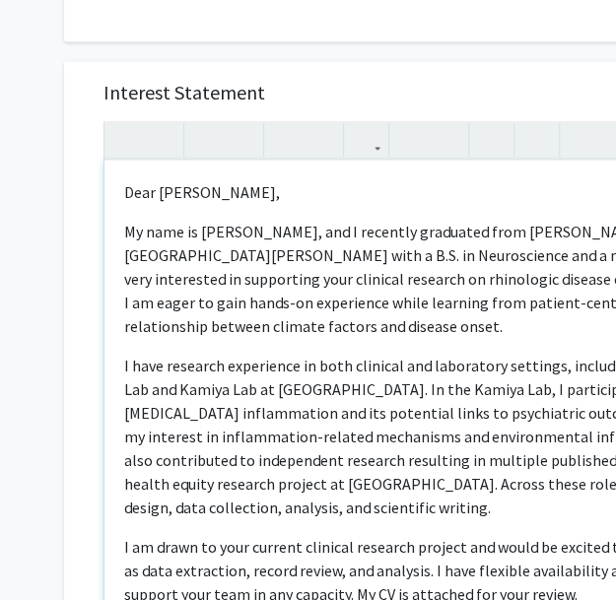
scroll to position [815, 0]
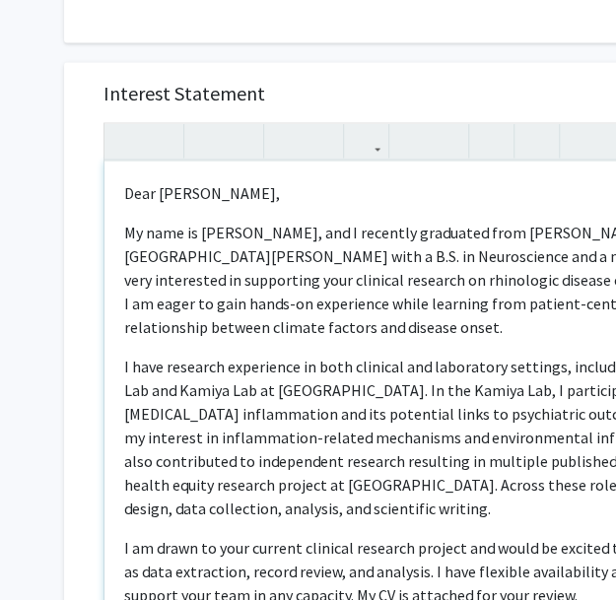
click at [367, 228] on p "My name is Samskruthi Madireddy, and I recently graduated from Johns Hopkins Un…" at bounding box center [455, 279] width 663 height 118
click at [328, 229] on p "My name is Samskruthi Madireddy, and I recently graduated from Johns Hopkins Un…" at bounding box center [455, 279] width 663 height 118
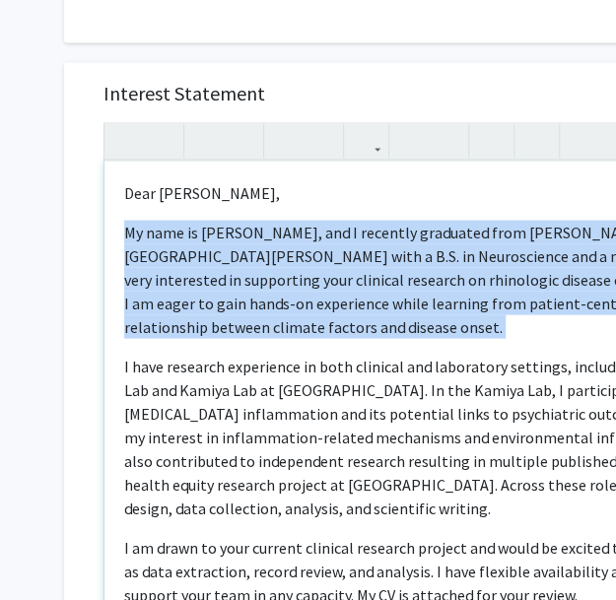
click at [328, 229] on p "My name is Samskruthi Madireddy, and I recently graduated from Johns Hopkins Un…" at bounding box center [455, 279] width 663 height 118
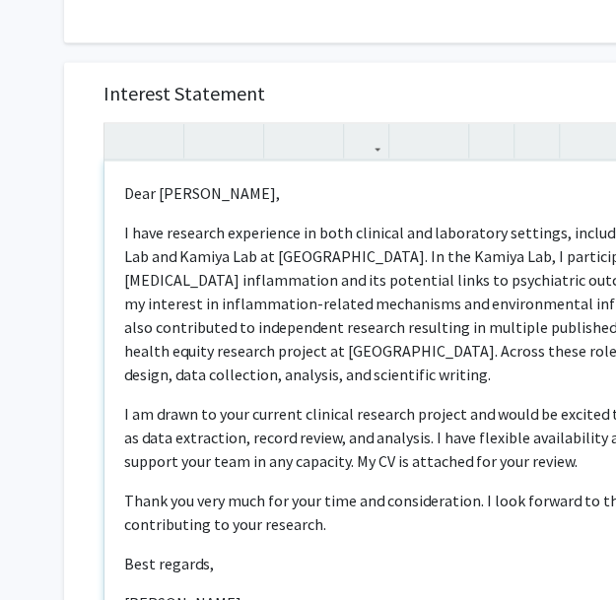
click at [431, 342] on p "I have research experience in both clinical and laboratory settings, including …" at bounding box center [455, 303] width 663 height 166
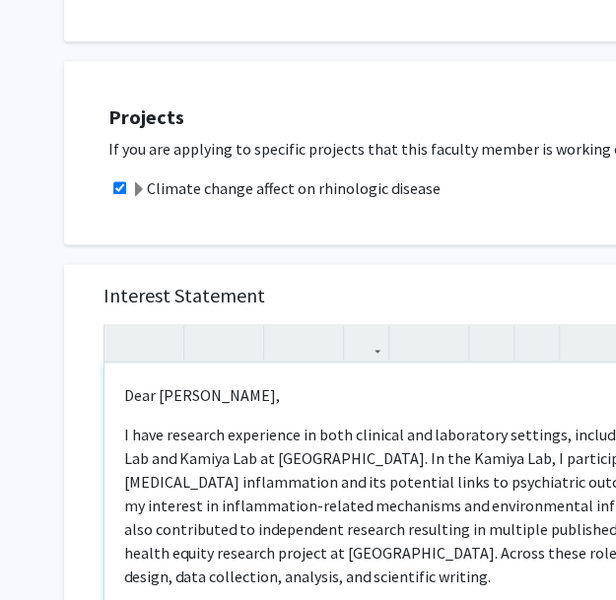
scroll to position [612, 0]
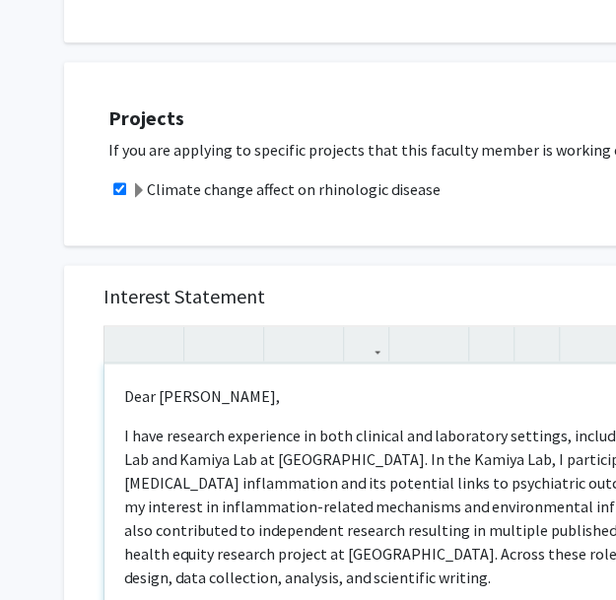
click at [298, 423] on p "I have research experience in both clinical and laboratory settings, including …" at bounding box center [455, 506] width 663 height 166
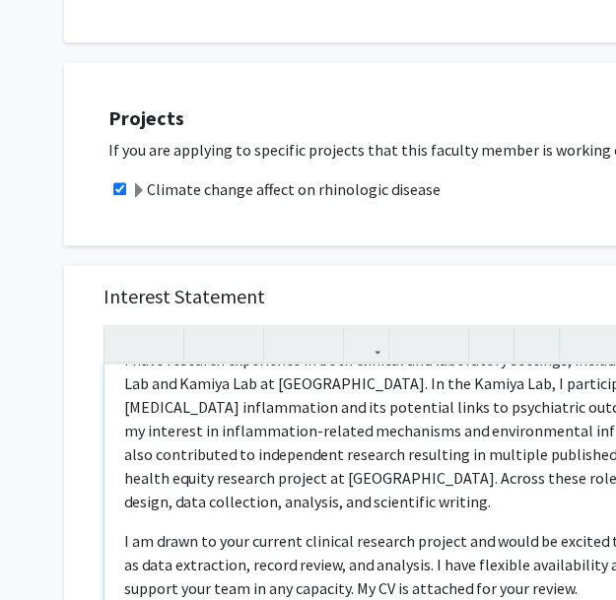
scroll to position [0, 0]
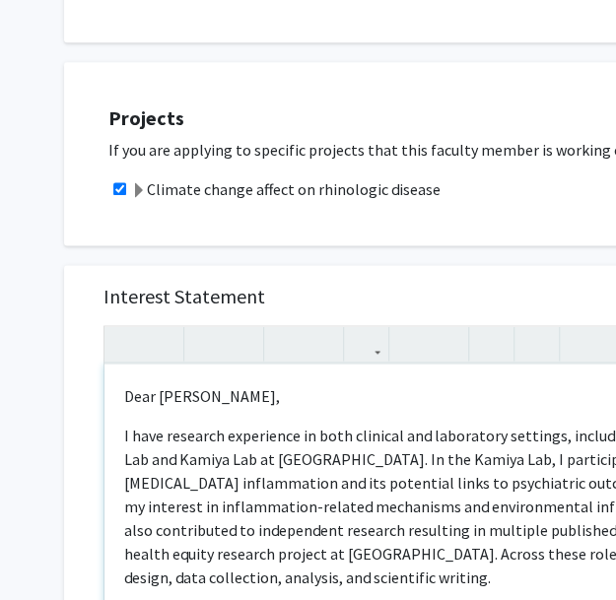
click at [272, 383] on p "Dear Dr. Kim," at bounding box center [455, 395] width 663 height 24
click at [254, 382] on div "Dear Dr. Kim,  I have research experience in both clinical and laboratory set…" at bounding box center [455, 590] width 703 height 452
click at [244, 383] on p "Dear Dr. Kim," at bounding box center [455, 395] width 663 height 24
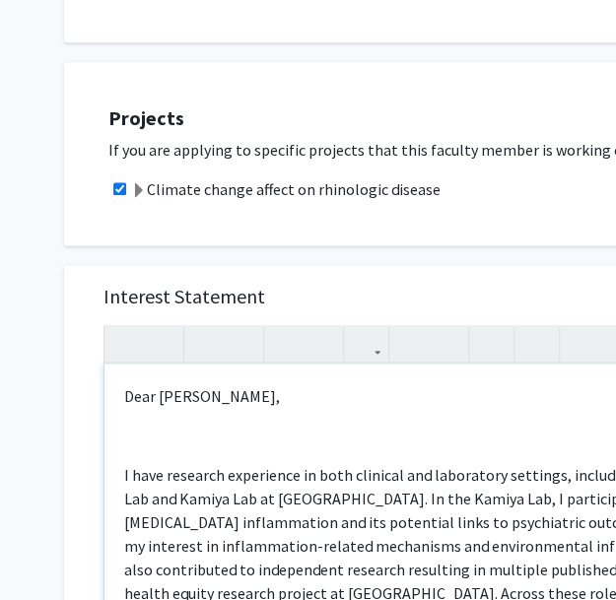
click at [360, 424] on div "Dear Dr. Kim,  I have research experience in both clinical and laboratory set…" at bounding box center [455, 590] width 703 height 452
click at [306, 423] on p "Note to users with screen readers: Please press Alt+0 or Option+0 to deactivate…" at bounding box center [455, 435] width 663 height 24
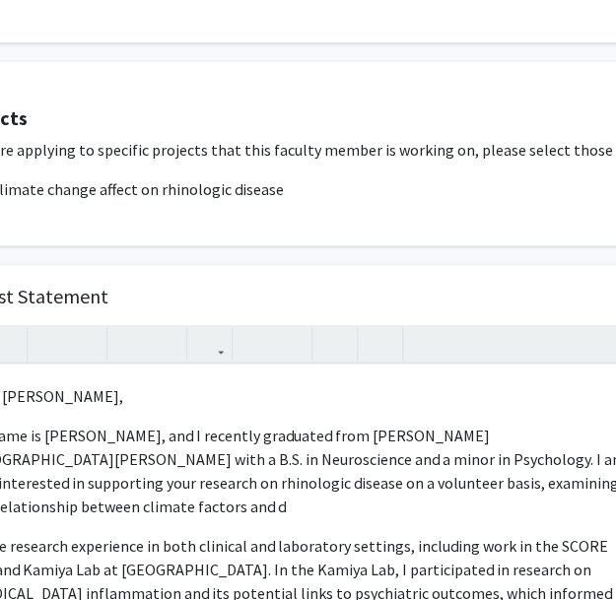
scroll to position [612, 132]
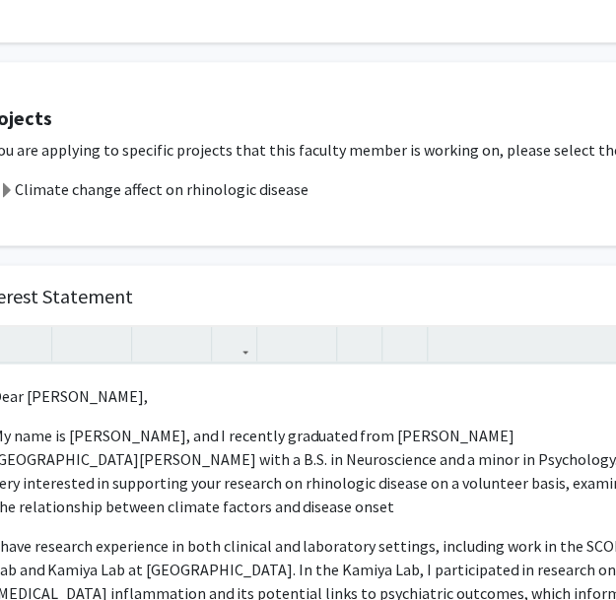
type textarea "<p>Dear Dr. Kim, </p><p>My name is Samskruthi Madireddy, and I recently graduat…"
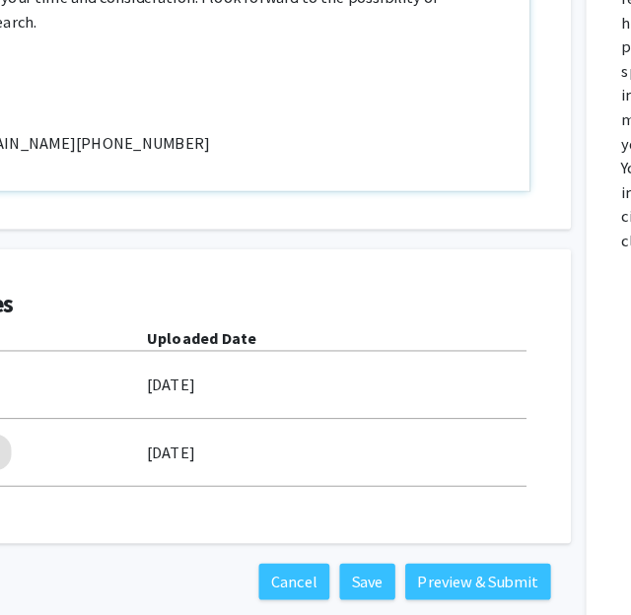
scroll to position [1242, 302]
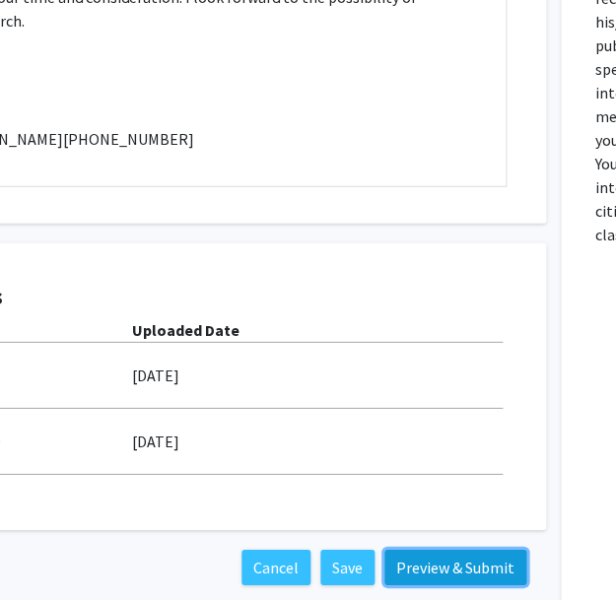
click at [470, 550] on button "Preview & Submit" at bounding box center [455, 567] width 142 height 35
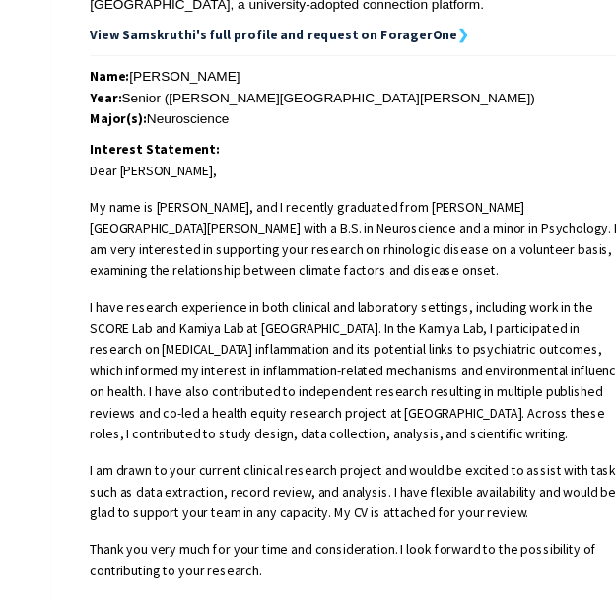
scroll to position [844, 0]
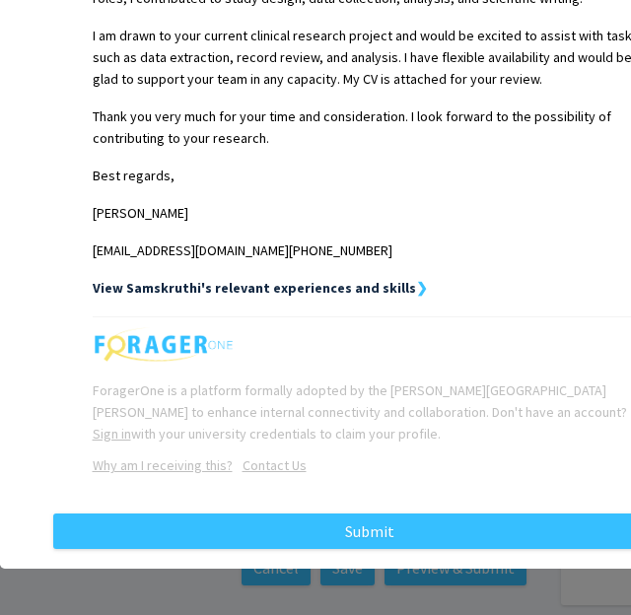
click at [508, 577] on div "Request Preview × Below is a copy of the request that you are submitting to Jea…" at bounding box center [315, 307] width 631 height 615
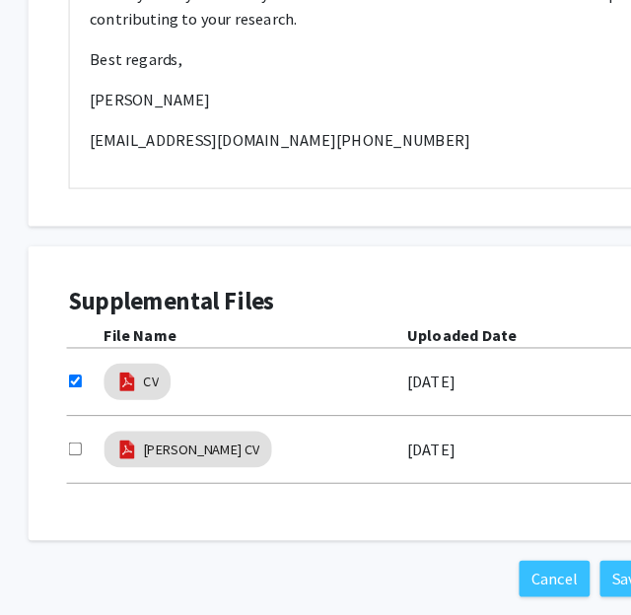
scroll to position [1245, 0]
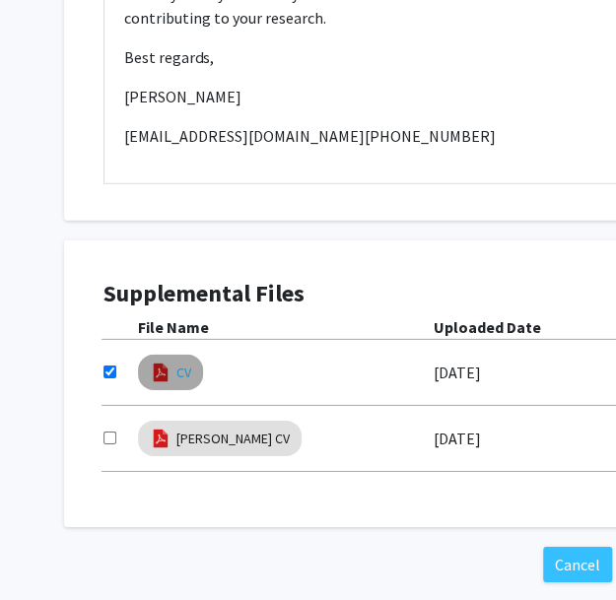
click at [181, 363] on link "CV" at bounding box center [183, 373] width 15 height 21
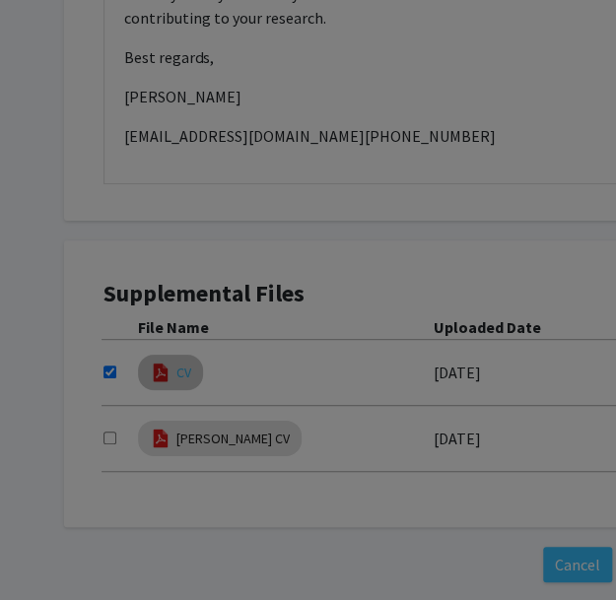
click at [181, 350] on div at bounding box center [333, 258] width 511 height 531
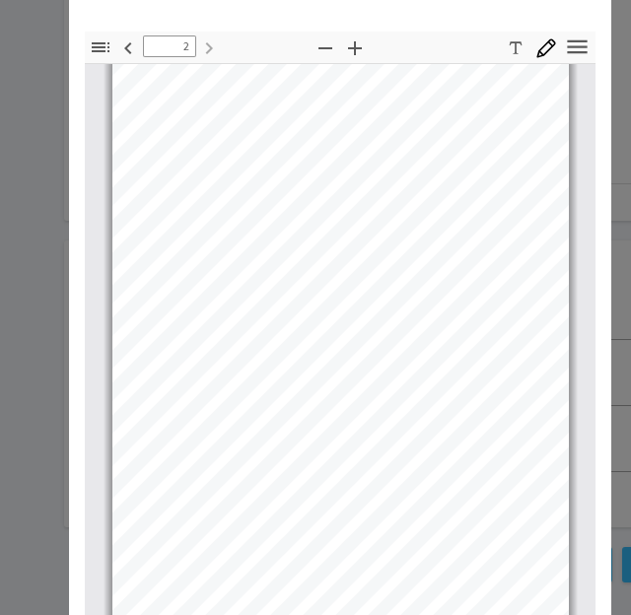
scroll to position [170, 0]
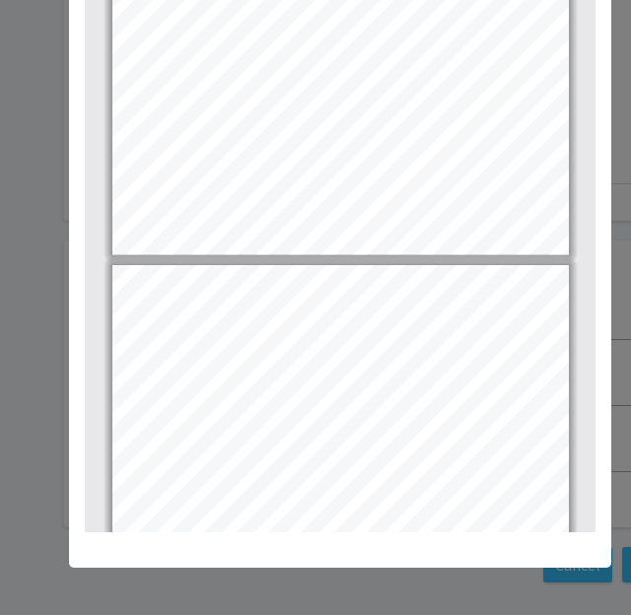
type input "1"
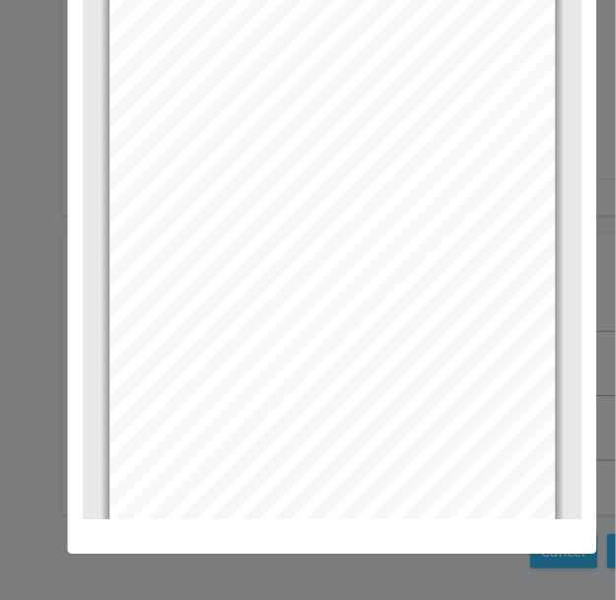
scroll to position [0, 0]
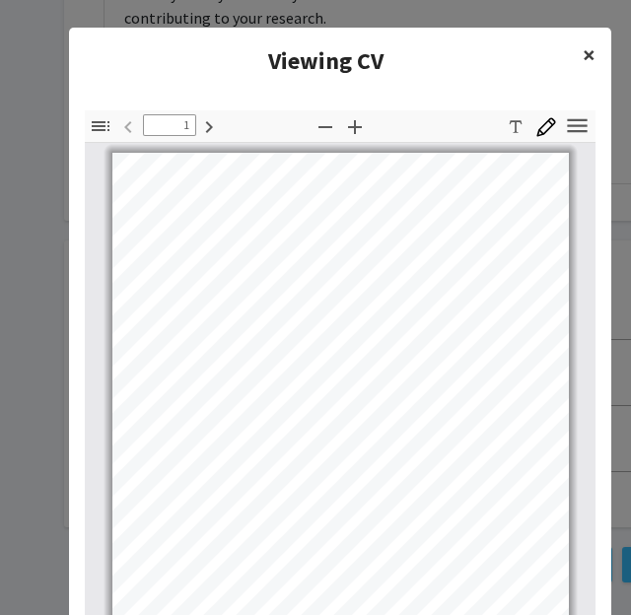
click at [583, 56] on span "×" at bounding box center [589, 54] width 13 height 31
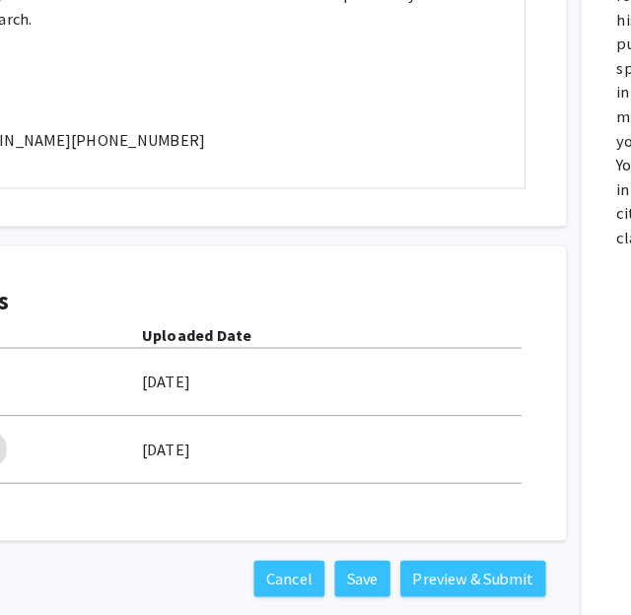
scroll to position [1245, 300]
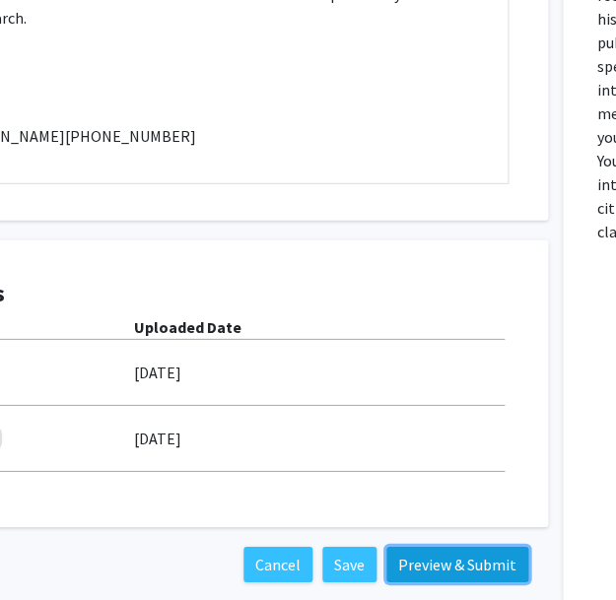
click at [463, 547] on button "Preview & Submit" at bounding box center [457, 564] width 142 height 35
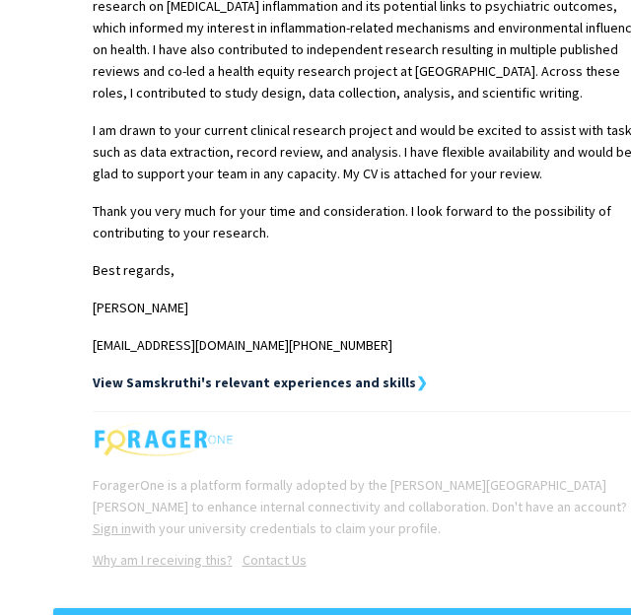
scroll to position [785, 0]
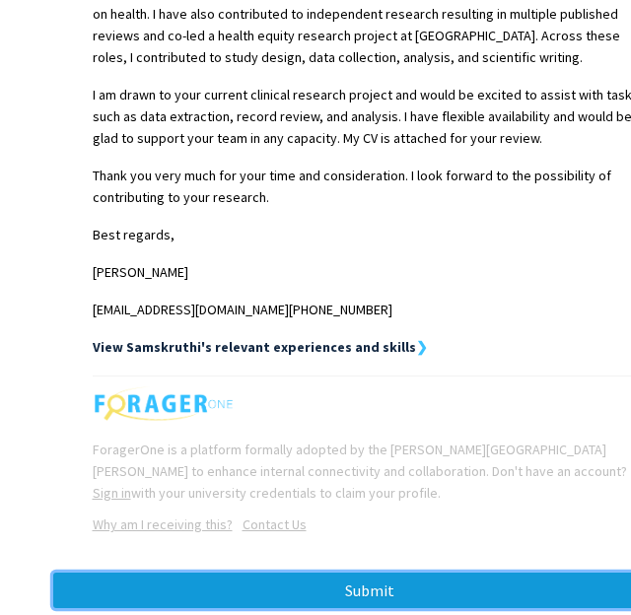
click at [337, 586] on button "Submit" at bounding box center [370, 590] width 634 height 35
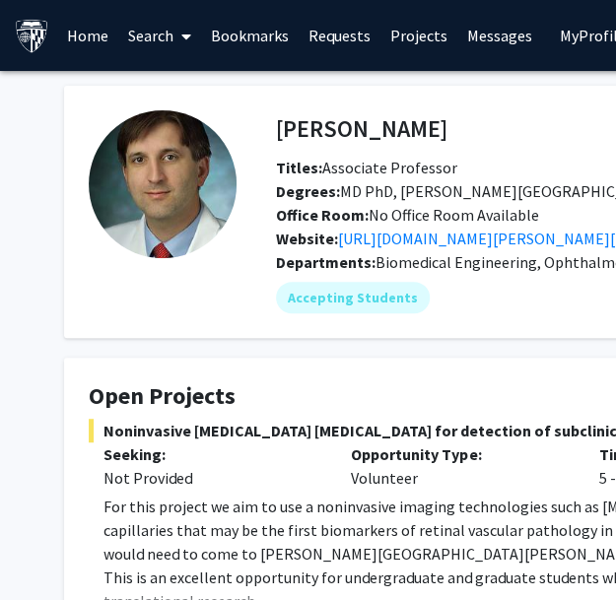
click at [423, 423] on span "Noninvasive [MEDICAL_DATA] [MEDICAL_DATA] for detection of subclinical [MEDICAL…" at bounding box center [591, 431] width 1005 height 24
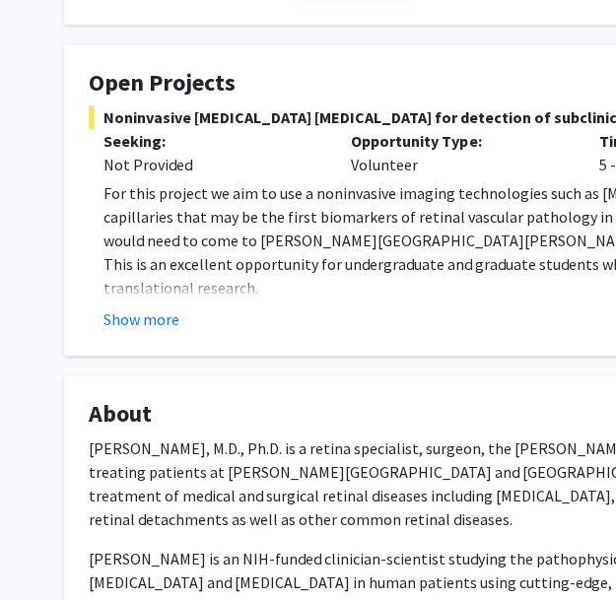
scroll to position [321, 0]
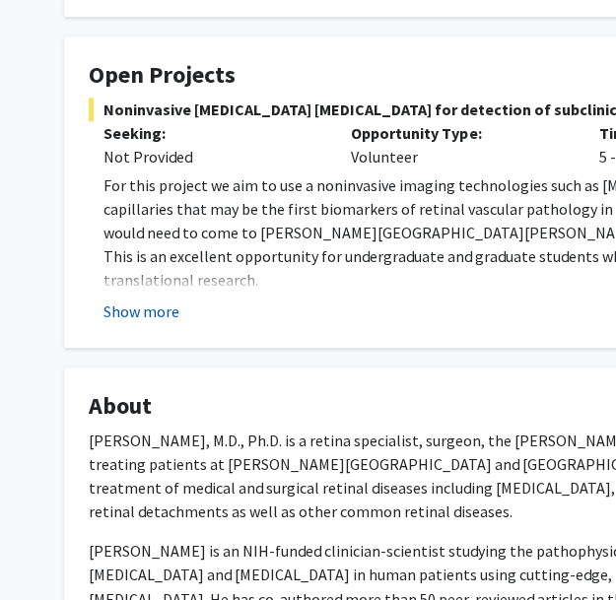
click at [154, 310] on button "Show more" at bounding box center [141, 312] width 76 height 24
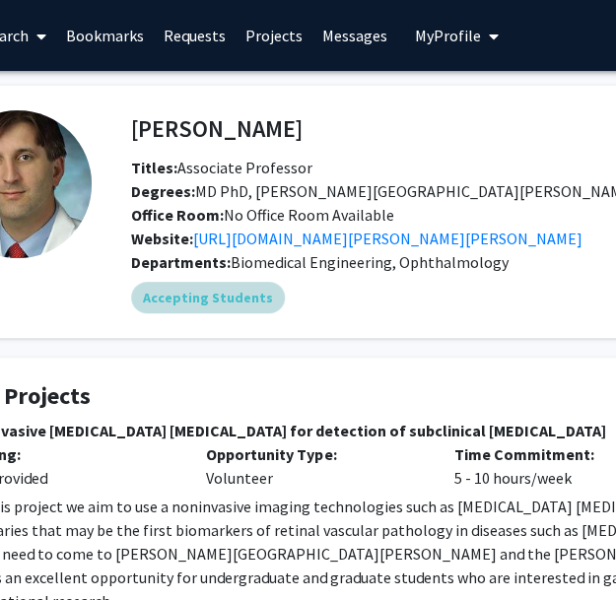
scroll to position [0, 0]
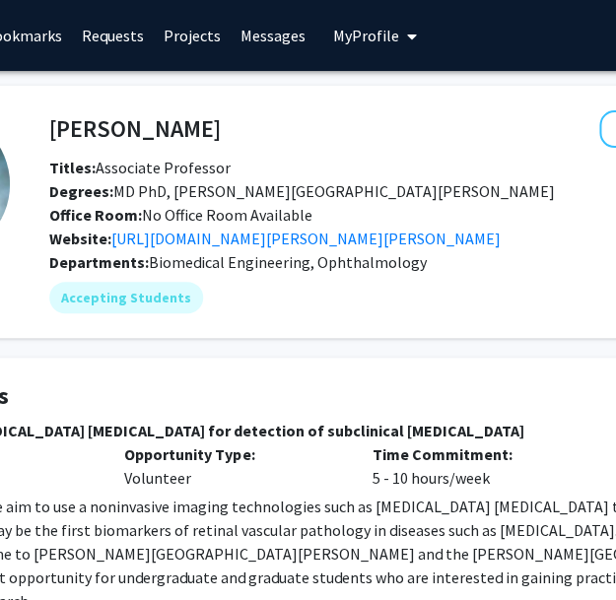
click at [408, 427] on span "Noninvasive [MEDICAL_DATA] [MEDICAL_DATA] for detection of subclinical [MEDICAL…" at bounding box center [364, 431] width 1005 height 24
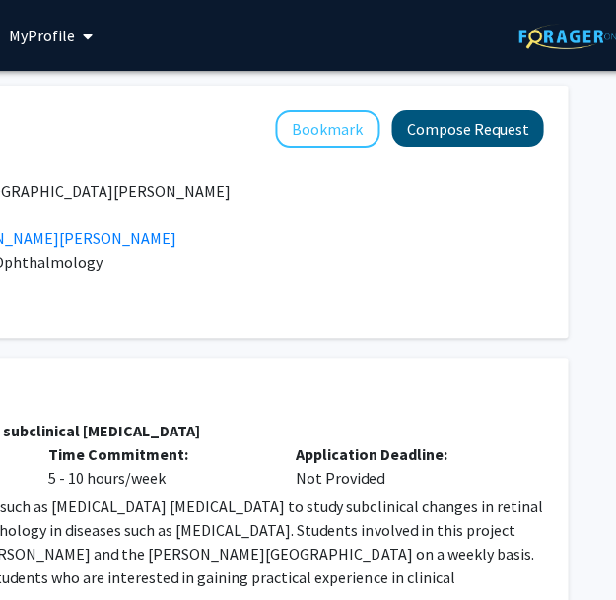
scroll to position [0, 552]
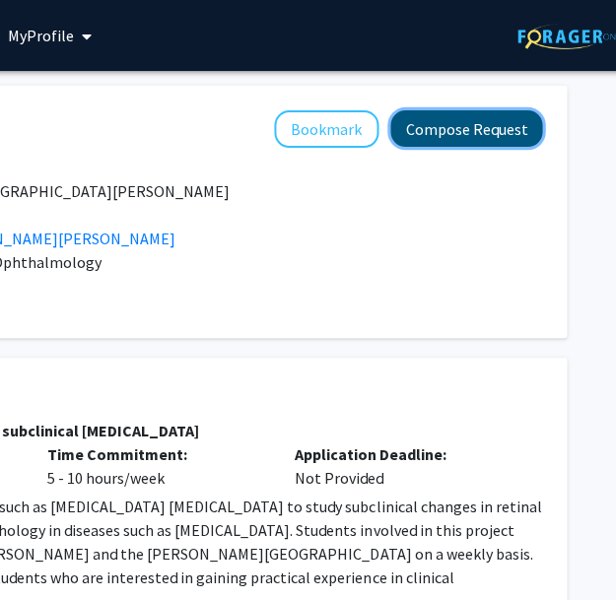
click at [487, 129] on button "Compose Request" at bounding box center [466, 128] width 152 height 36
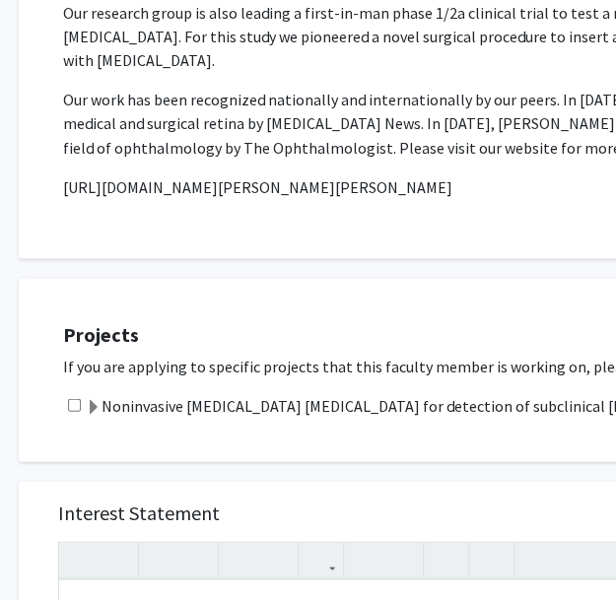
scroll to position [782, 45]
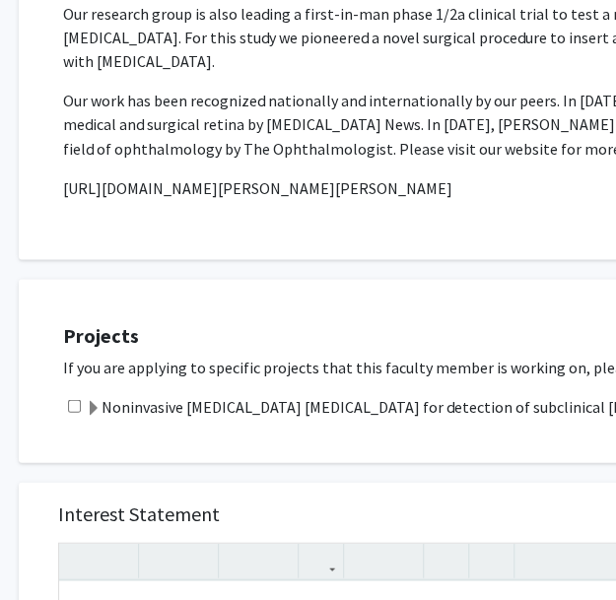
click at [70, 399] on input "checkbox" at bounding box center [74, 405] width 13 height 13
checkbox input "true"
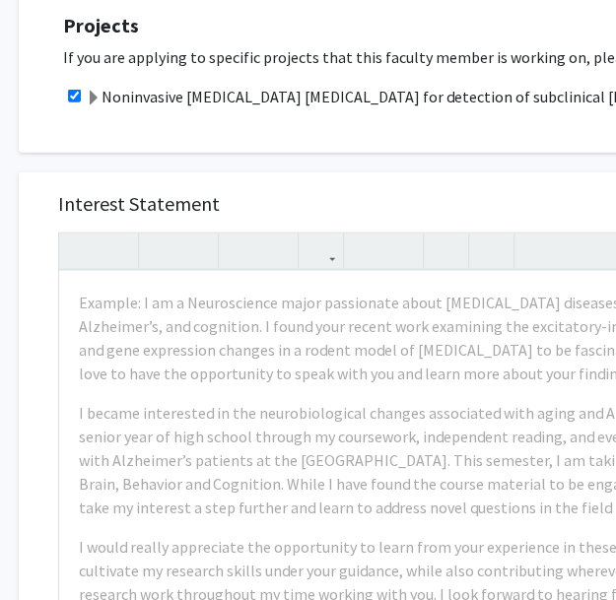
scroll to position [1103, 45]
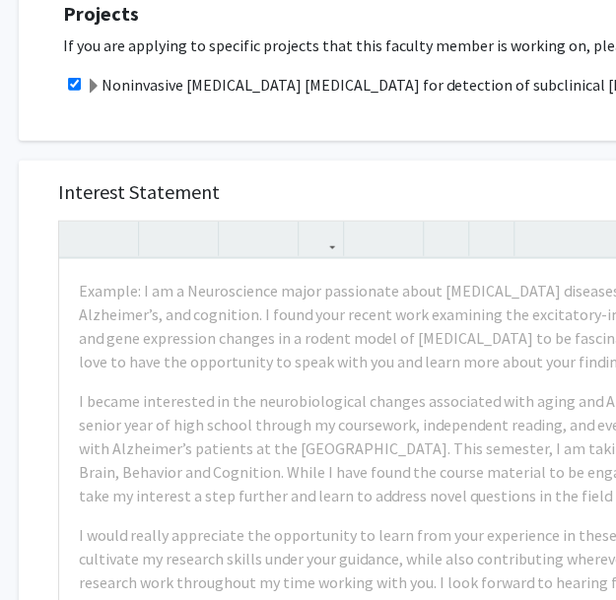
click at [97, 79] on span at bounding box center [94, 87] width 16 height 16
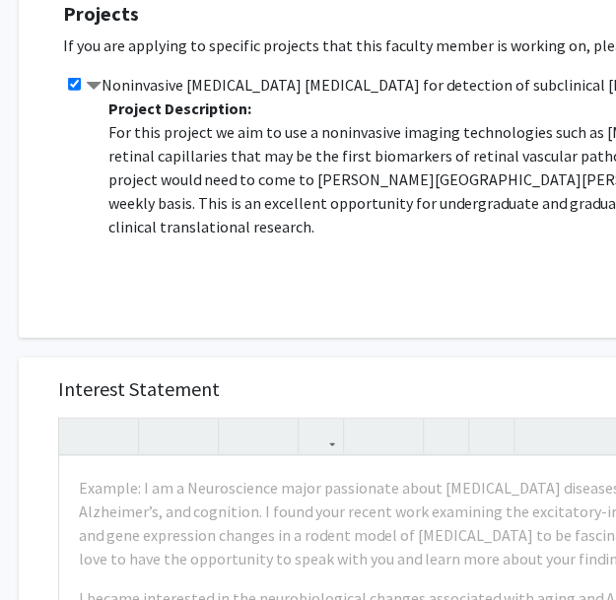
click at [98, 79] on span at bounding box center [94, 87] width 16 height 16
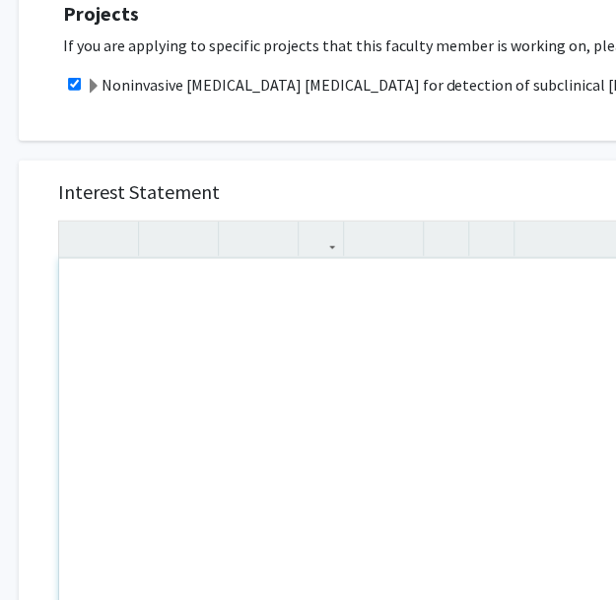
click at [262, 351] on div "Note to users with screen readers: Please press Alt+0 or Option+0 to deactivate…" at bounding box center [410, 485] width 703 height 452
paste div "Note to users with screen readers: Please press Alt+0 or Option+0 to deactivate…"
type textarea "<p>Dear [PERSON_NAME], </p> <p>My name is [PERSON_NAME], and I recently graduat…"
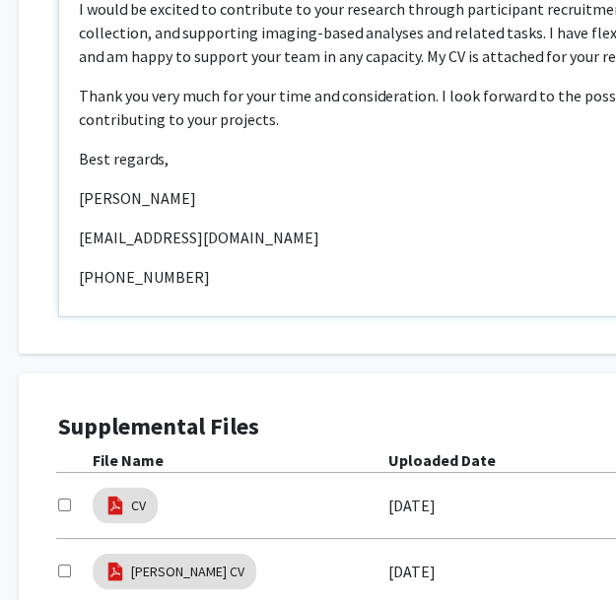
scroll to position [1538, 45]
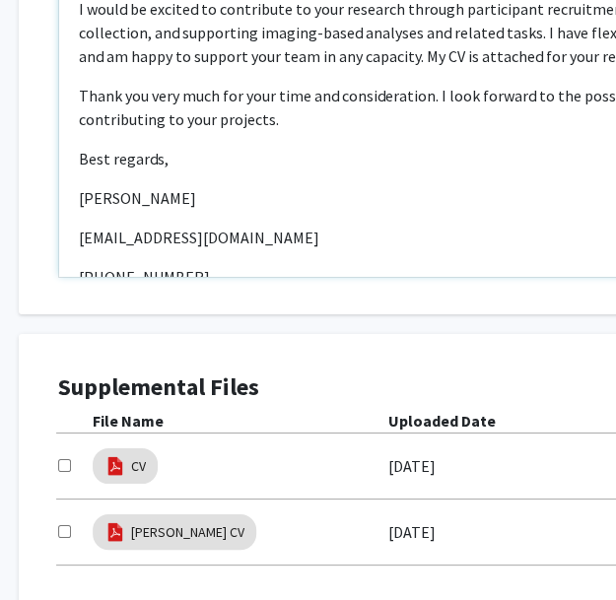
click at [84, 265] on p "[PHONE_NUMBER]" at bounding box center [410, 277] width 663 height 24
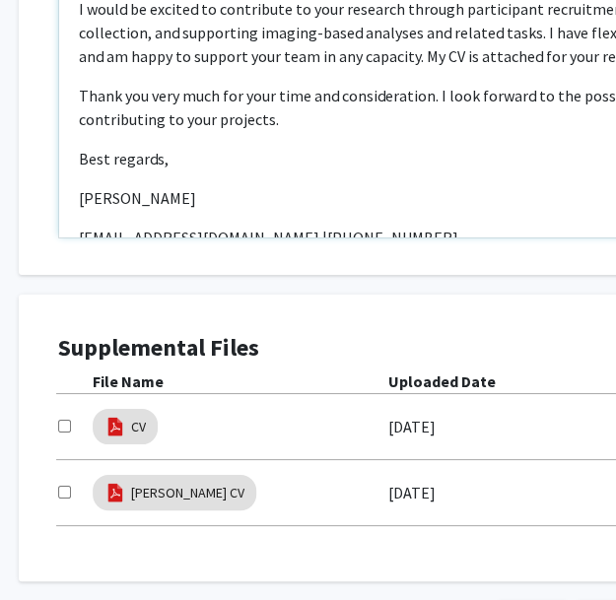
type textarea "<p>Dear [PERSON_NAME], </p> <p>My name is [PERSON_NAME], and I recently graduat…"
click at [67, 420] on input "checkbox" at bounding box center [64, 426] width 13 height 13
checkbox input "true"
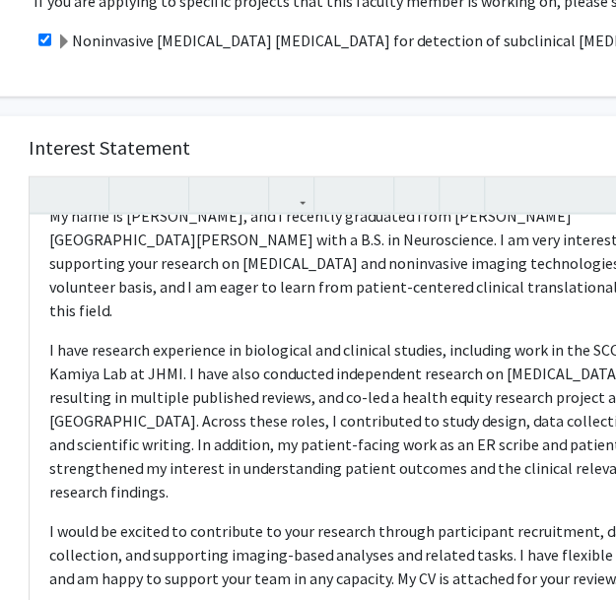
scroll to position [1104, 75]
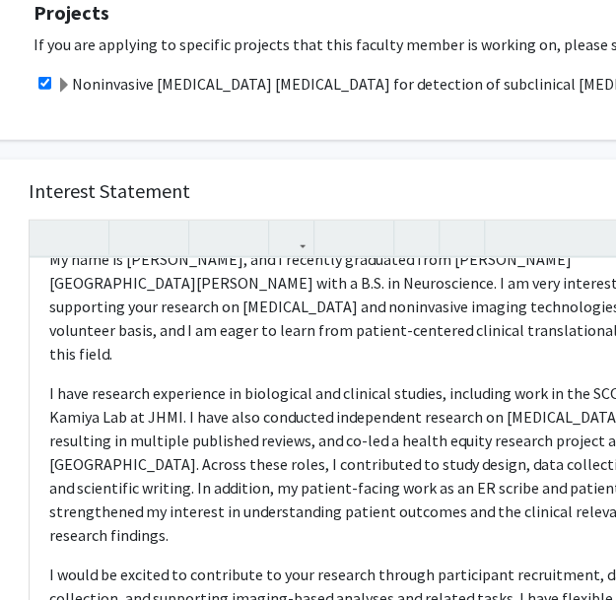
click at [67, 78] on span at bounding box center [64, 86] width 16 height 16
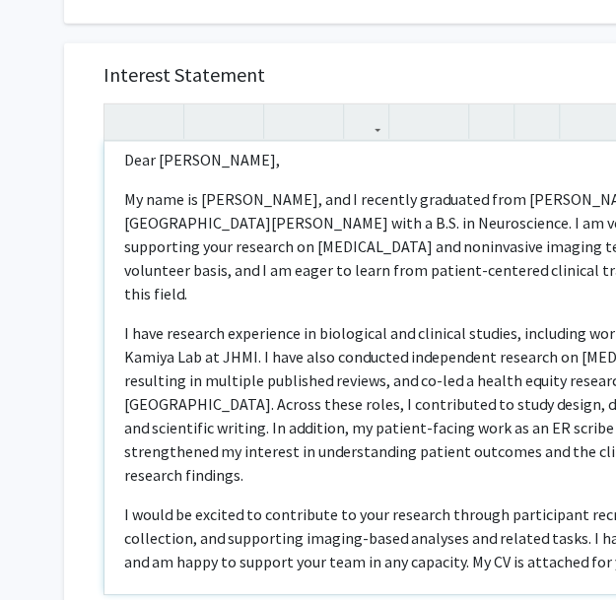
scroll to position [0, 0]
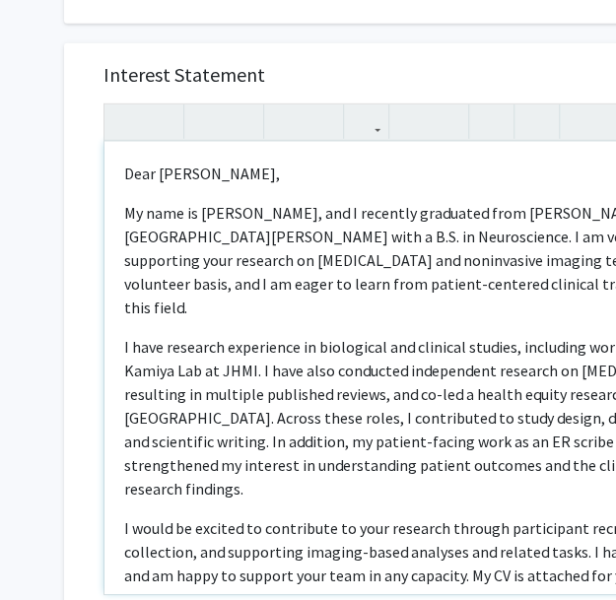
click at [331, 335] on p "I have research experience in biological and clinical studies, including work i…" at bounding box center [455, 418] width 663 height 166
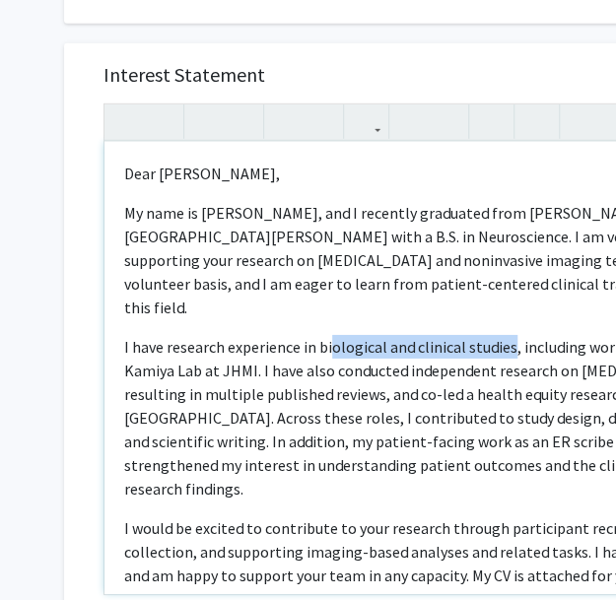
drag, startPoint x: 331, startPoint y: 299, endPoint x: 508, endPoint y: 300, distance: 176.4
click at [508, 335] on p "I have research experience in biological and clinical studies, including work i…" at bounding box center [455, 418] width 663 height 166
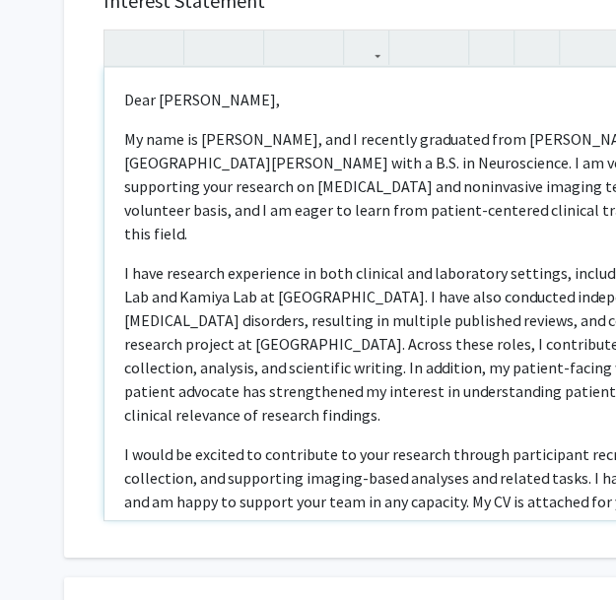
scroll to position [1488, 0]
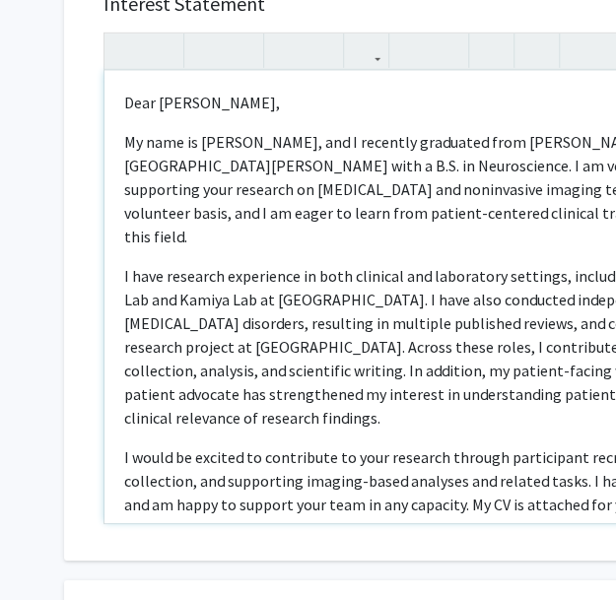
drag, startPoint x: 503, startPoint y: 284, endPoint x: 620, endPoint y: 269, distance: 118.2
click at [503, 284] on p "I have research experience in both clinical and laboratory settings, including …" at bounding box center [455, 347] width 663 height 166
click at [469, 274] on p "I have research experience in both clinical and laboratory settings, including …" at bounding box center [455, 347] width 663 height 166
click at [459, 264] on p "I have research experience in both clinical and laboratory settings, including …" at bounding box center [455, 347] width 663 height 166
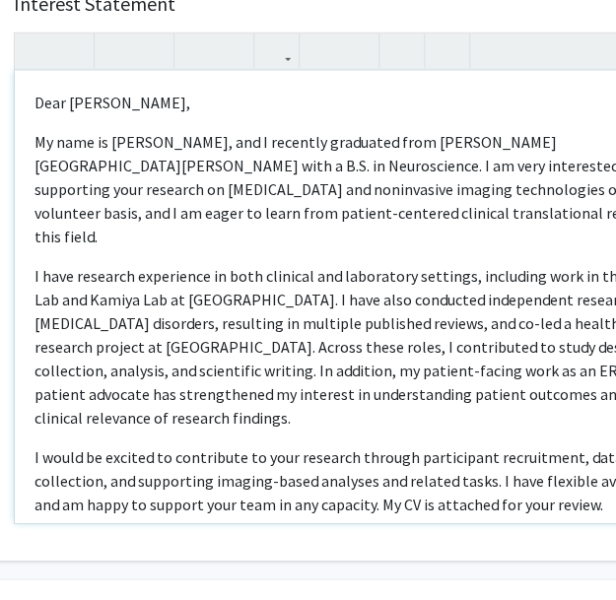
scroll to position [1488, 99]
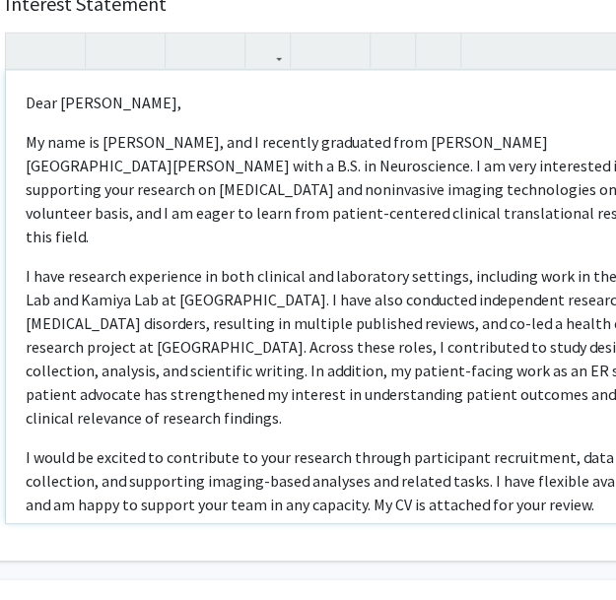
click at [536, 264] on p "I have research experience in both clinical and laboratory settings, including …" at bounding box center [357, 347] width 663 height 166
type textarea "<p>Dear [PERSON_NAME], </p> <p>My name is [PERSON_NAME], and I recently graduat…"
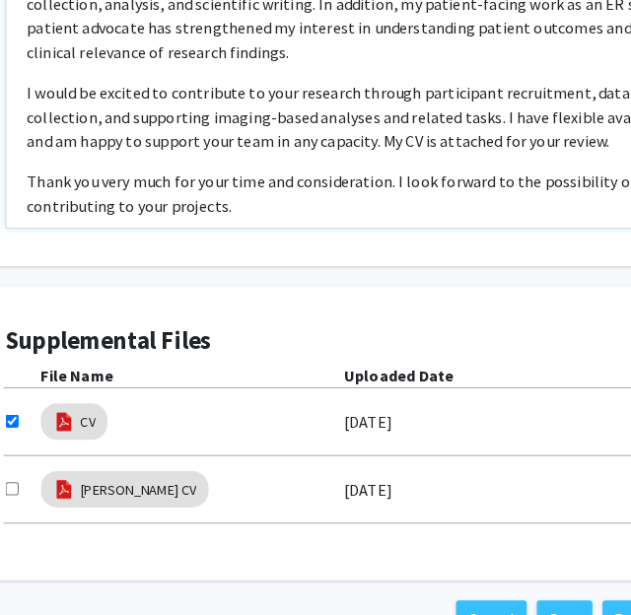
scroll to position [163, 0]
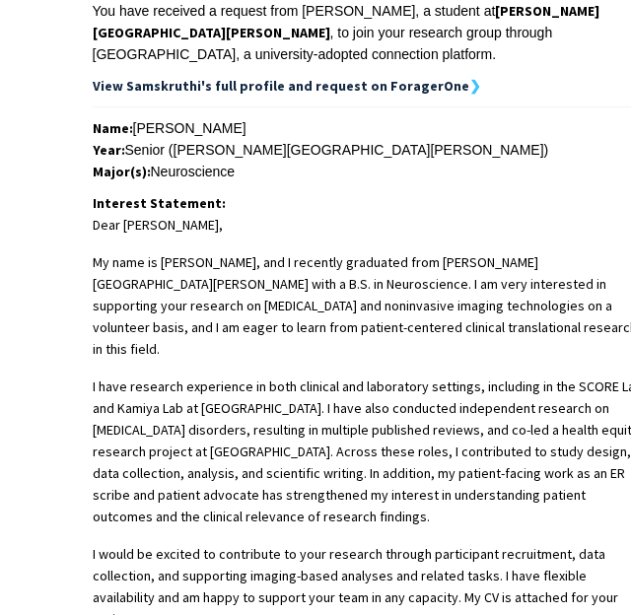
scroll to position [844, 0]
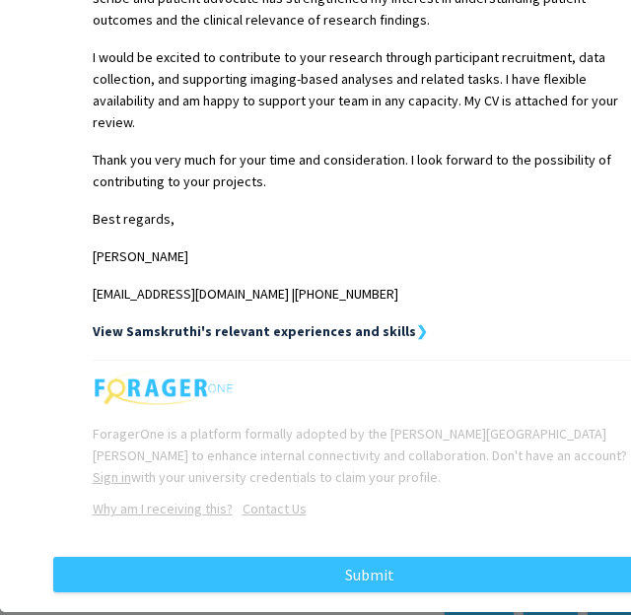
click at [403, 590] on div "Request Preview × Below is a copy of the request that you are submitting to [PE…" at bounding box center [315, 307] width 631 height 615
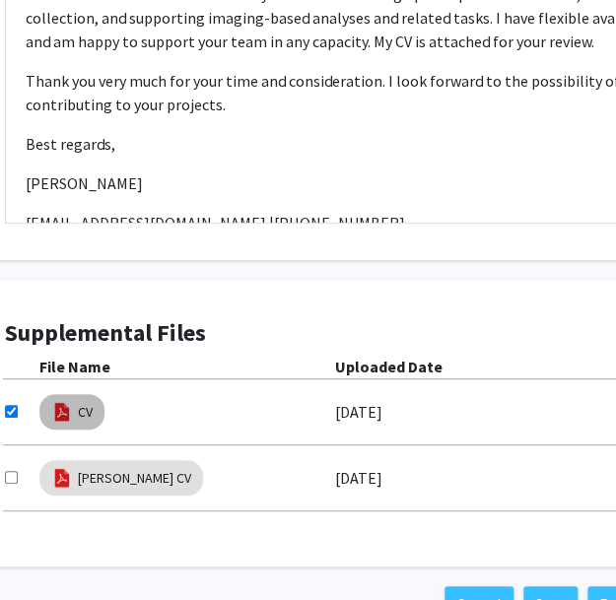
click at [69, 401] on img at bounding box center [62, 412] width 22 height 22
click at [82, 402] on link "CV" at bounding box center [85, 412] width 15 height 21
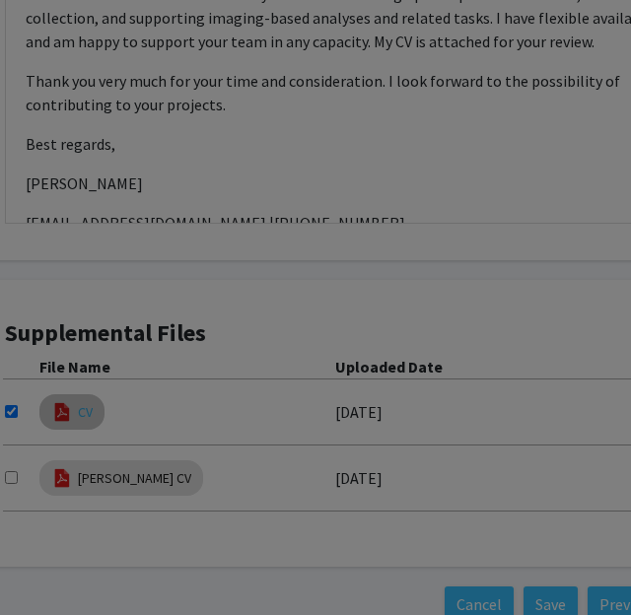
click at [85, 388] on div at bounding box center [340, 258] width 511 height 531
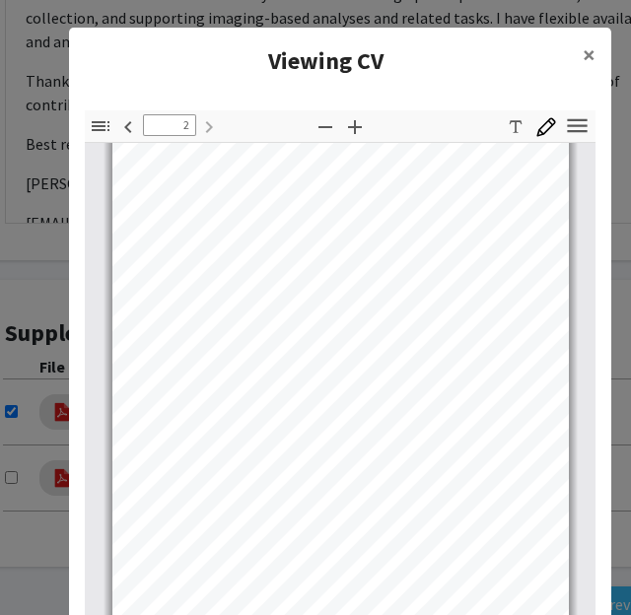
scroll to position [170, 0]
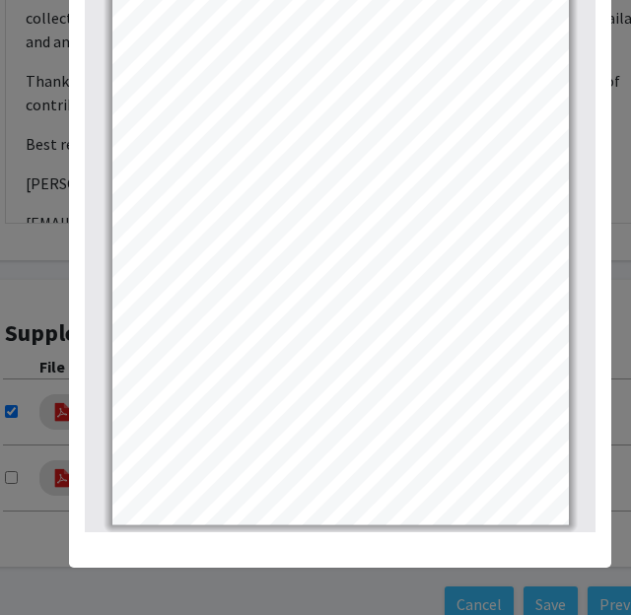
type input "1"
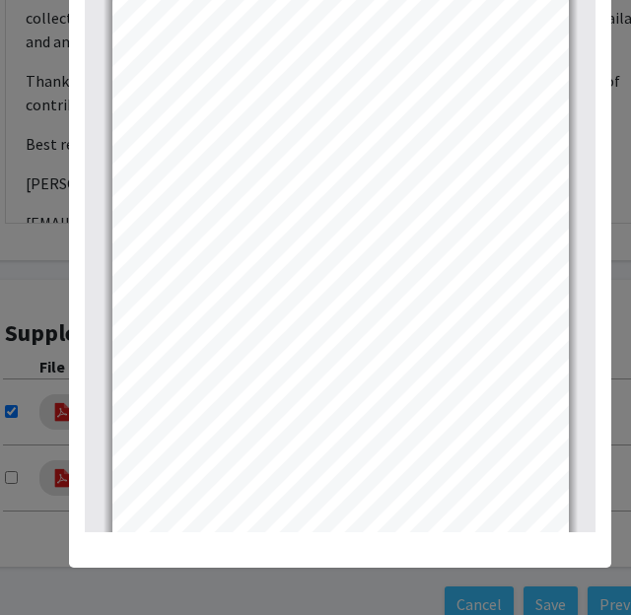
scroll to position [0, 0]
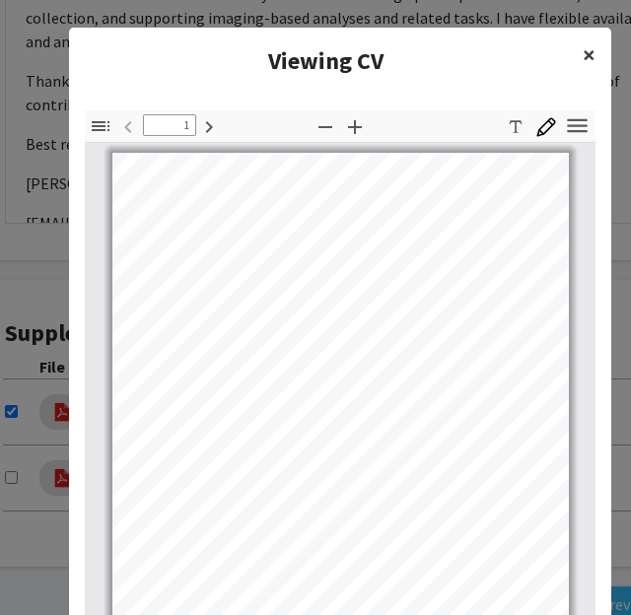
click at [586, 56] on span "×" at bounding box center [589, 54] width 13 height 31
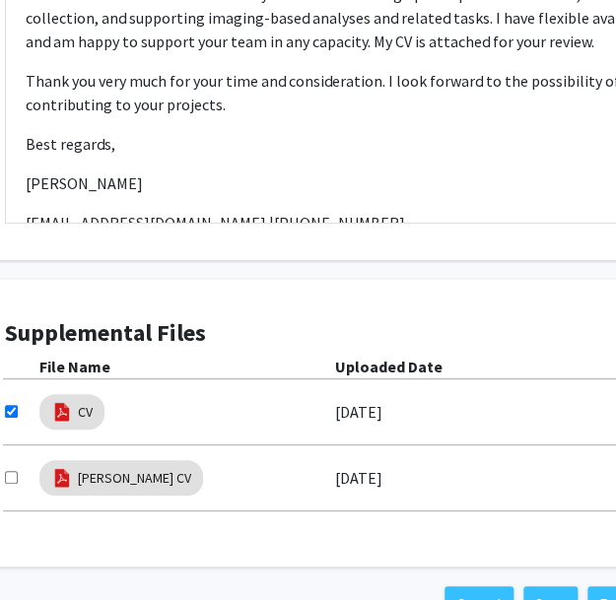
click at [511, 300] on div "Supplemental Files File Name Uploaded Date CV 09/20/2025 Samskruthi Madireddy C…" at bounding box center [357, 424] width 744 height 248
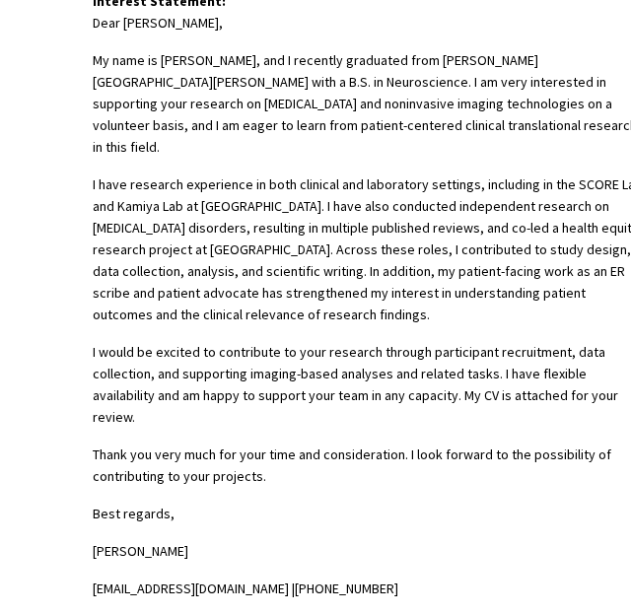
scroll to position [844, 0]
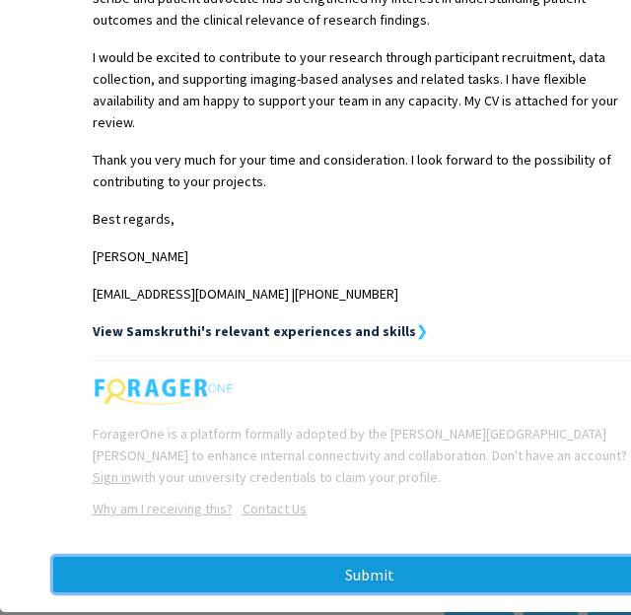
click at [464, 557] on button "Submit" at bounding box center [370, 574] width 634 height 35
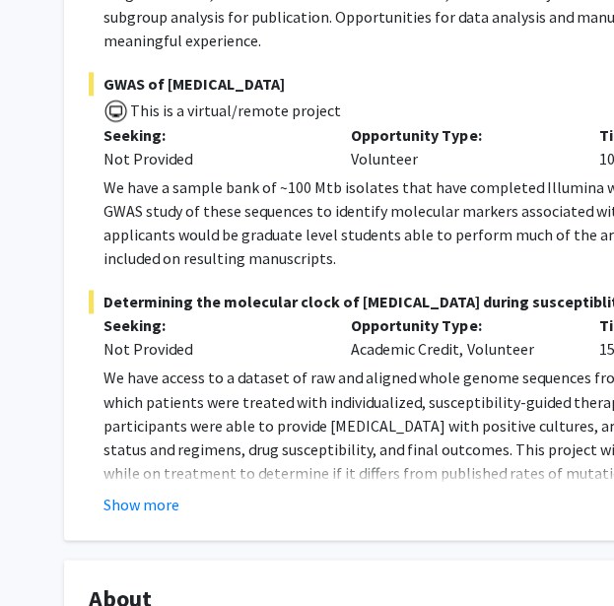
scroll to position [539, 0]
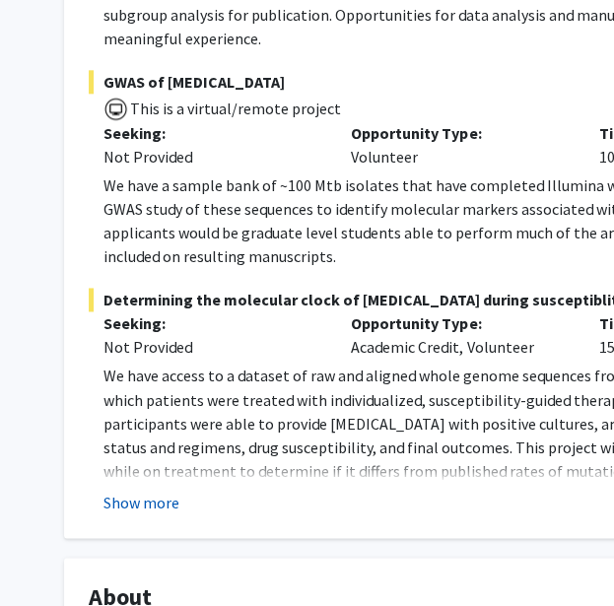
click at [148, 490] on button "Show more" at bounding box center [141, 502] width 76 height 24
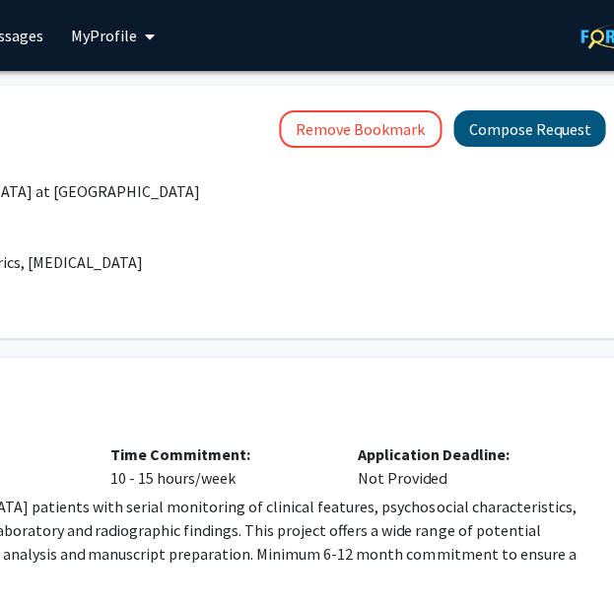
scroll to position [0, 505]
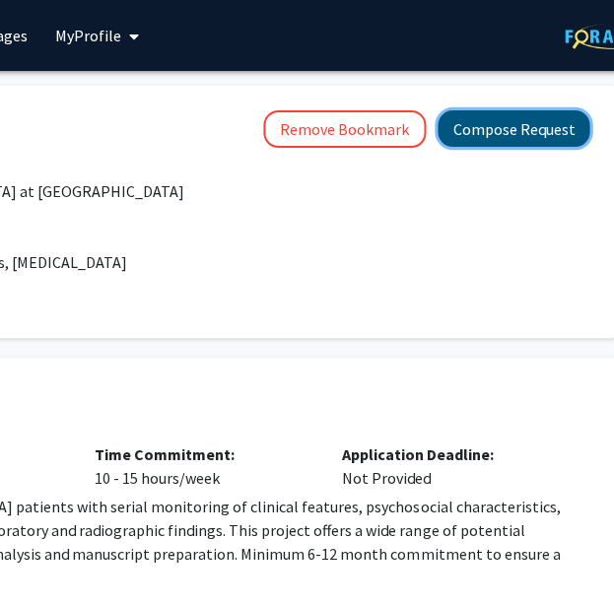
click at [489, 132] on button "Compose Request" at bounding box center [514, 128] width 152 height 36
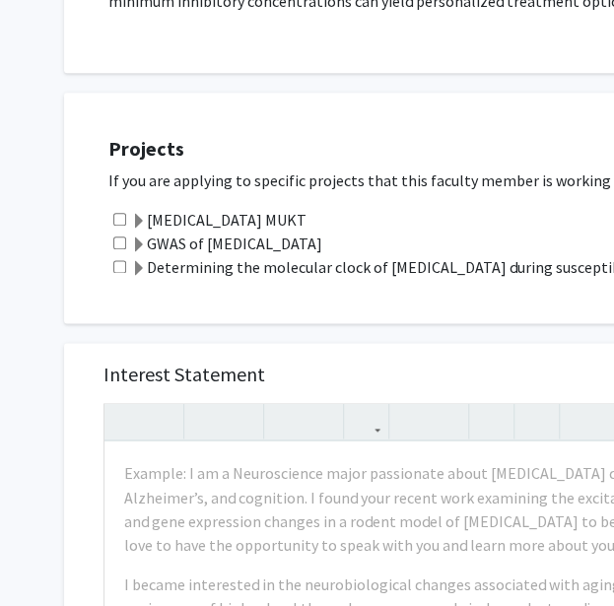
scroll to position [441, 0]
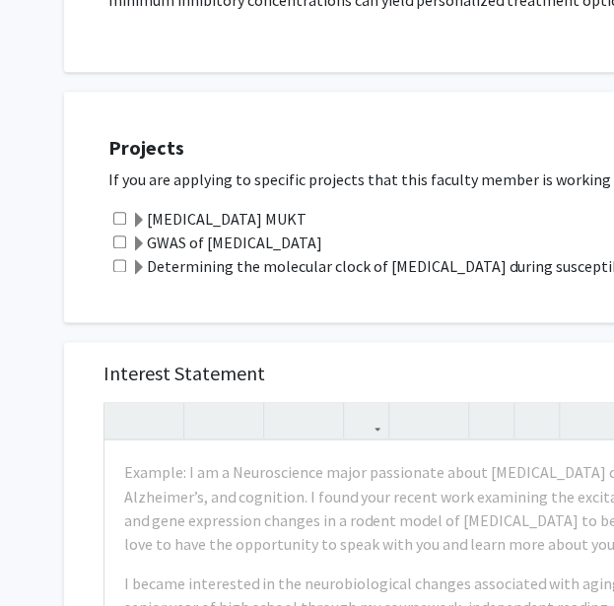
click at [140, 216] on span at bounding box center [139, 221] width 16 height 16
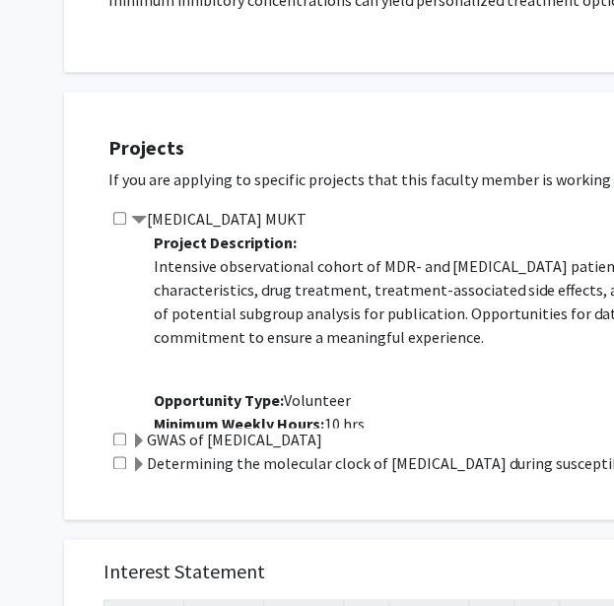
click at [126, 216] on div "[MEDICAL_DATA] MUKT Project Description: Intensive observational cohort of MDR-…" at bounding box center [610, 317] width 1005 height 221
click at [118, 218] on input "checkbox" at bounding box center [119, 218] width 13 height 13
checkbox input "true"
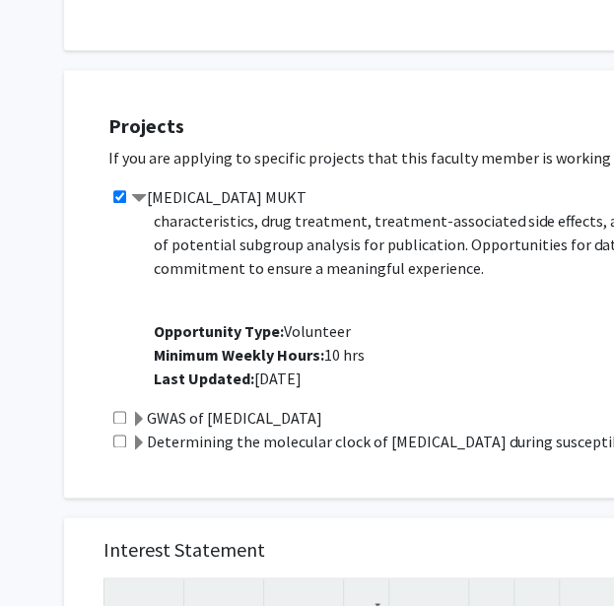
scroll to position [460, 0]
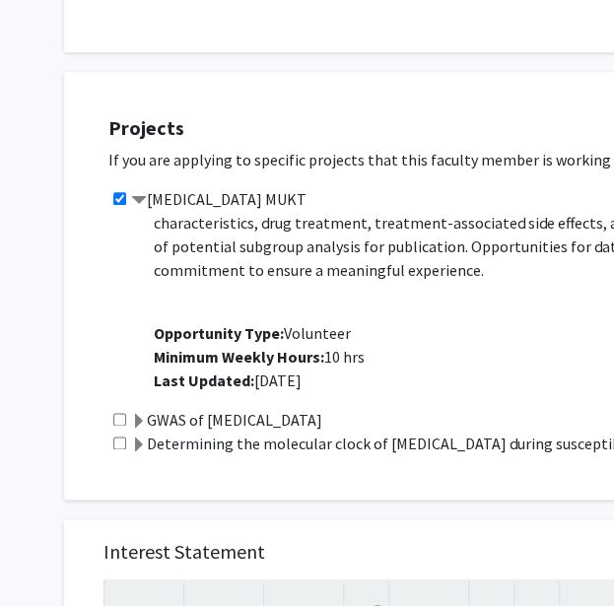
click at [137, 197] on span at bounding box center [139, 201] width 16 height 16
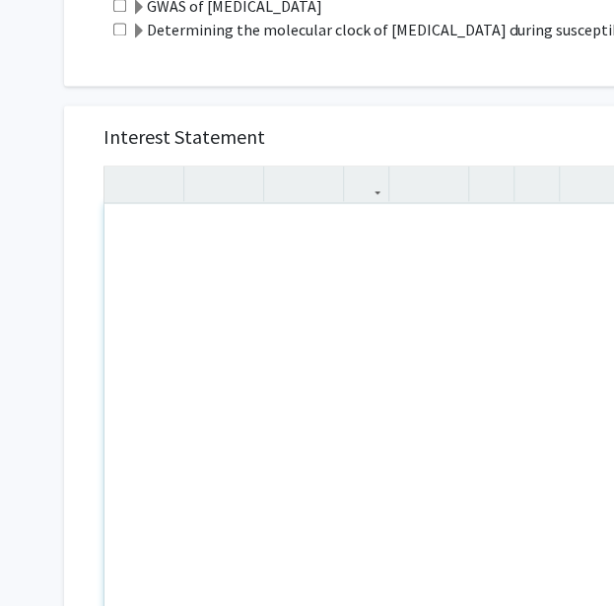
scroll to position [683, 0]
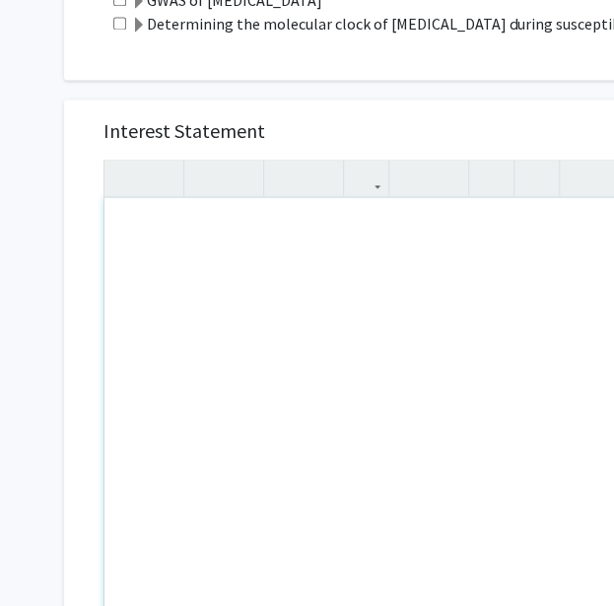
click at [292, 297] on div "Note to users with screen readers: Please press Alt+0 or Option+0 to deactivate…" at bounding box center [455, 424] width 703 height 452
paste div "Note to users with screen readers: Please press Alt+0 or Option+0 to deactivate…"
type textarea "<p>Dear [PERSON_NAME], </p> <p>My name is [PERSON_NAME], and I recently graduat…"
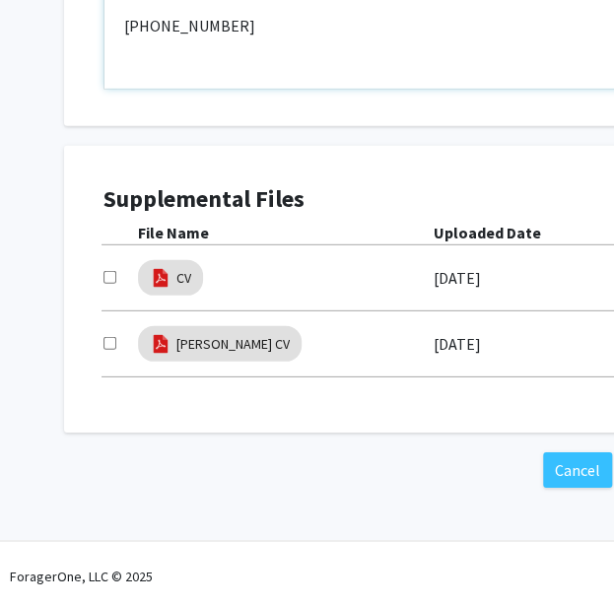
scroll to position [226, 0]
type textarea "<p>Dear [PERSON_NAME], </p> <p>My name is [PERSON_NAME], and I recently graduat…"
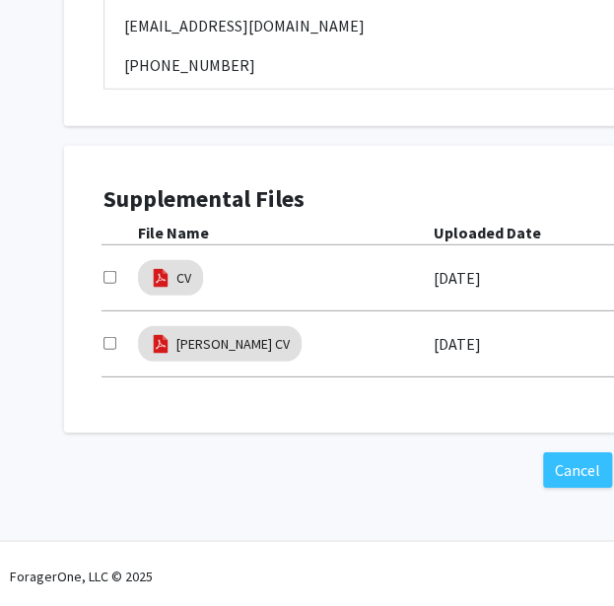
click at [105, 271] on input "checkbox" at bounding box center [109, 277] width 13 height 13
checkbox input "true"
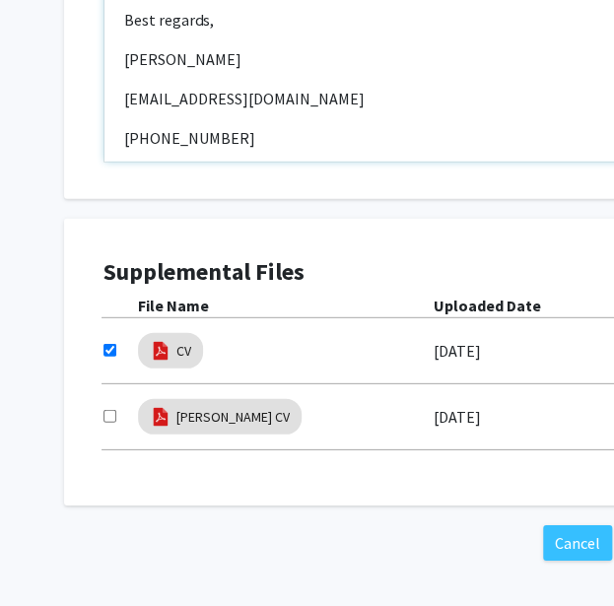
click at [127, 126] on p "(408) 921-4162" at bounding box center [455, 138] width 663 height 24
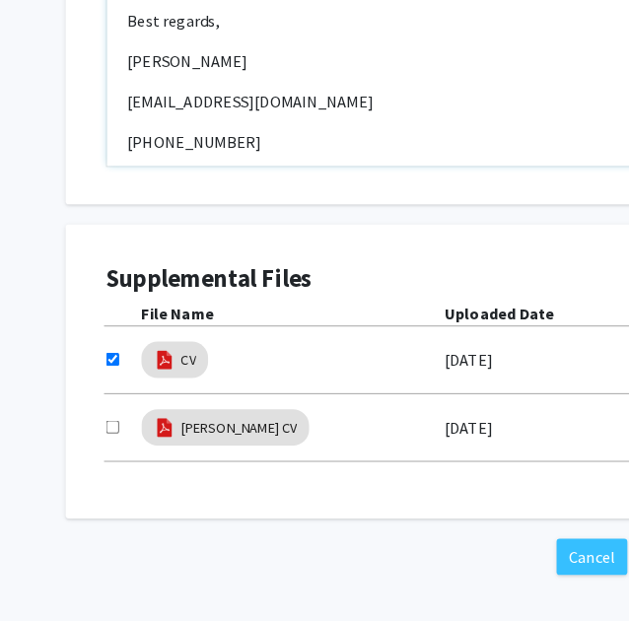
scroll to position [1211, 0]
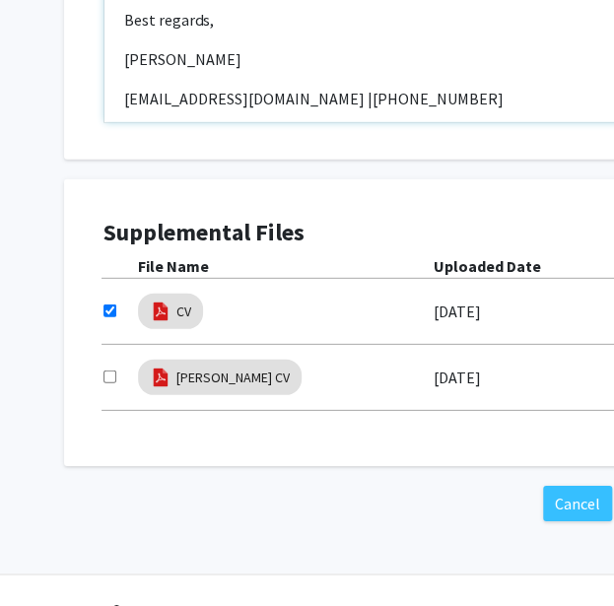
type textarea "<p>Dear Dr. Tornheim, </p> <p>My name is Samskruthi Madireddy, and I recently g…"
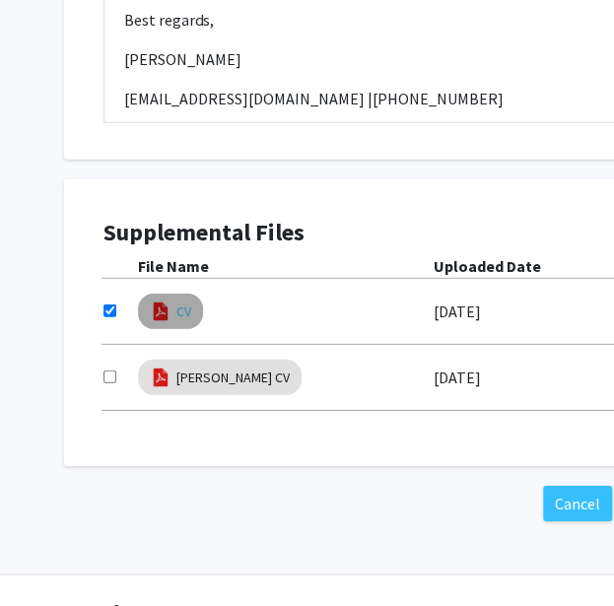
click at [183, 312] on link "CV" at bounding box center [183, 312] width 15 height 21
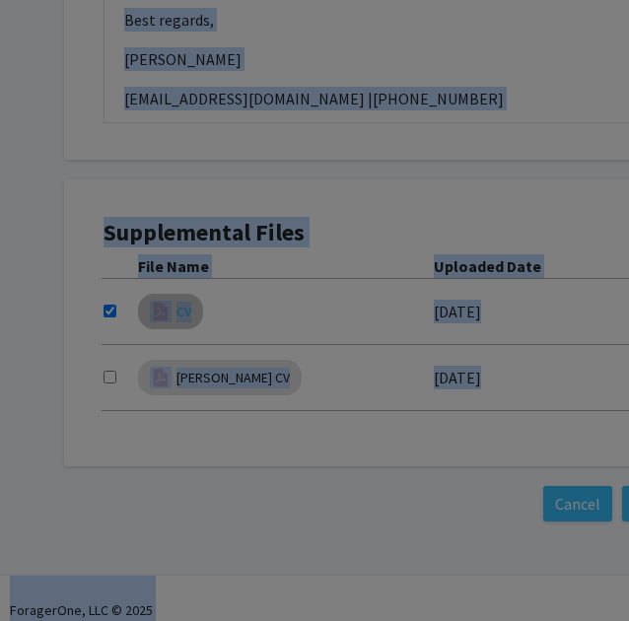
click at [183, 312] on div at bounding box center [339, 258] width 511 height 531
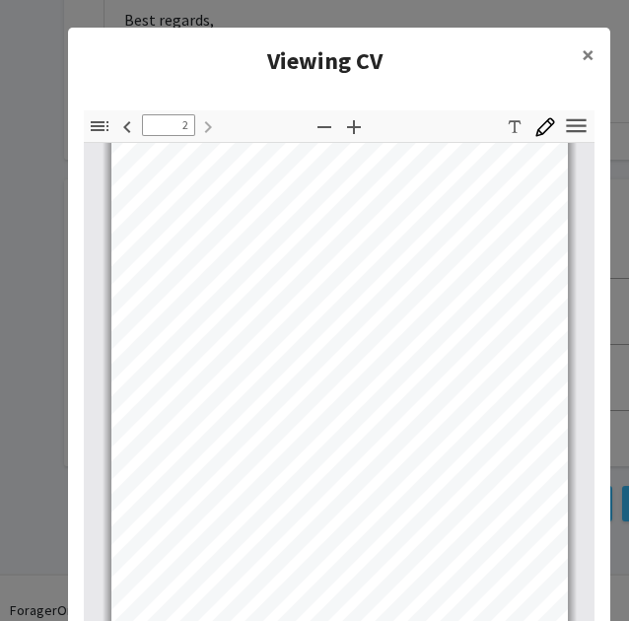
scroll to position [164, 0]
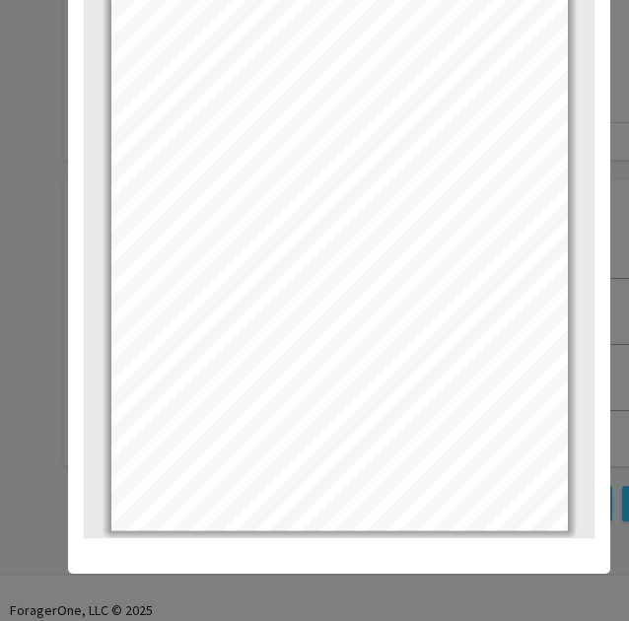
type input "1"
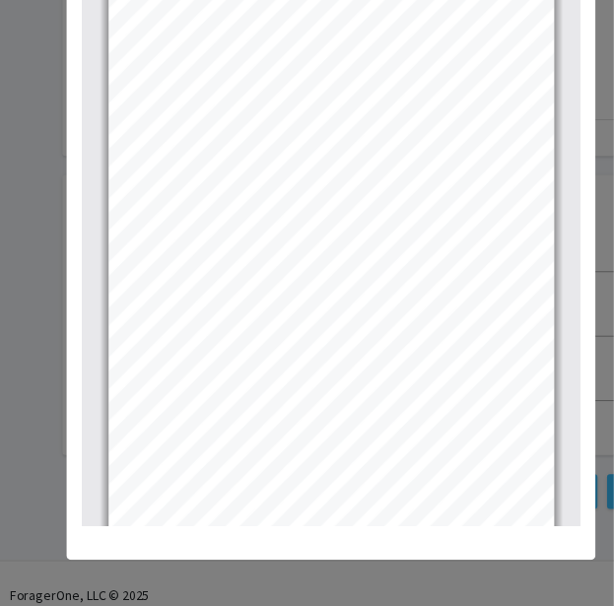
scroll to position [0, 0]
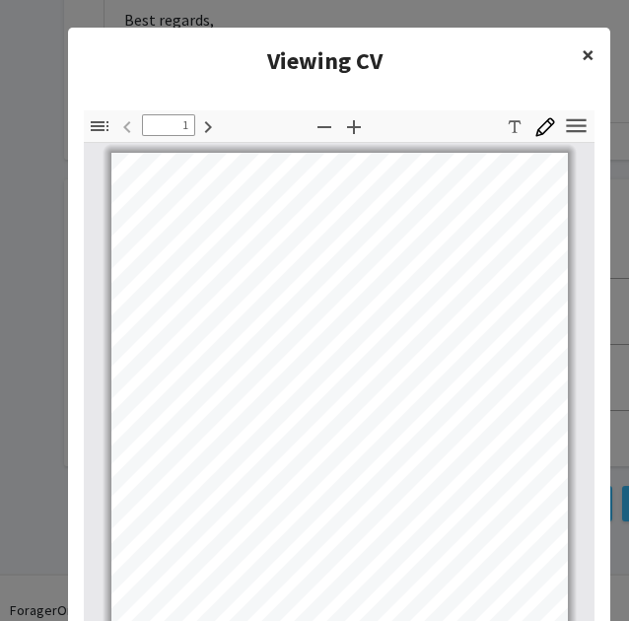
click at [585, 50] on span "×" at bounding box center [588, 54] width 13 height 31
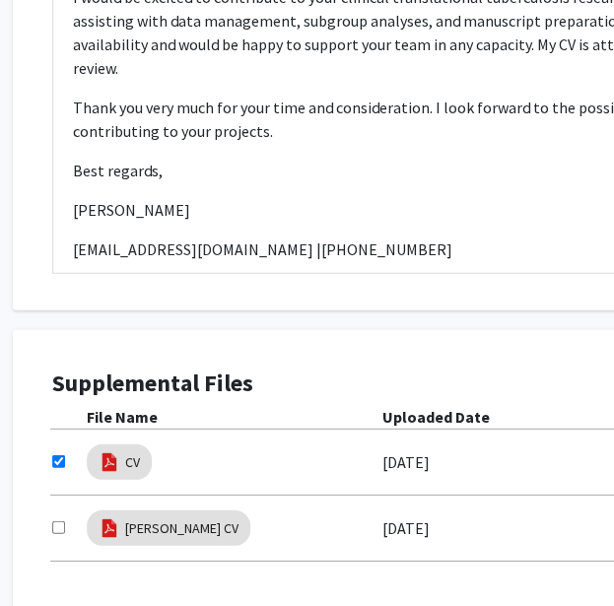
scroll to position [1063, 51]
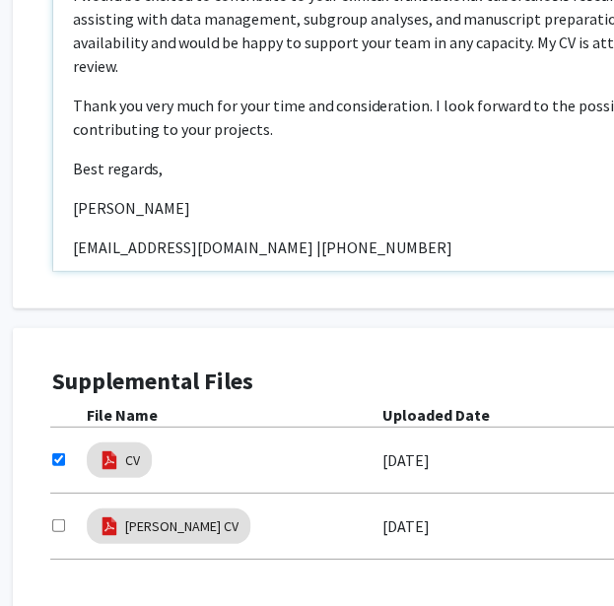
click at [329, 161] on div "Dear Dr. Tornheim,  My name is Samskruthi Madireddy, and I recently graduated…" at bounding box center [404, 45] width 703 height 452
click at [280, 157] on p "Best regards," at bounding box center [404, 169] width 663 height 24
click at [258, 297] on div "Interest Statement Dear Dr. Tornheim,  My name is Samskruthi Madireddy, and I…" at bounding box center [405, 14] width 744 height 588
click at [234, 251] on div "Dear Dr. Tornheim,  My name is Samskruthi Madireddy, and I recently graduated…" at bounding box center [404, 45] width 703 height 452
click at [388, 235] on div "Dear Dr. Tornheim,  My name is Samskruthi Madireddy, and I recently graduated…" at bounding box center [404, 45] width 703 height 452
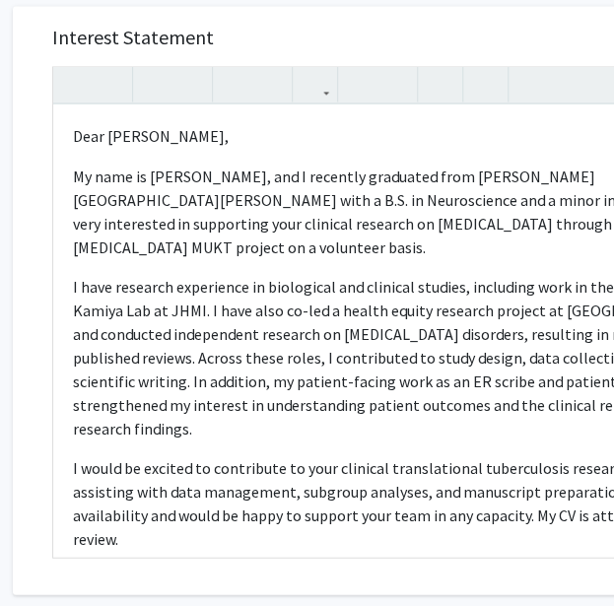
scroll to position [833, 51]
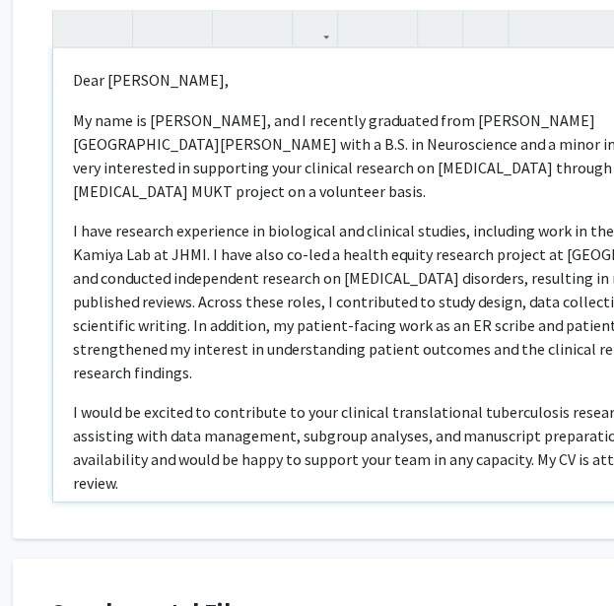
click at [375, 341] on p "I have research experience in biological and clinical studies, including work i…" at bounding box center [404, 301] width 663 height 166
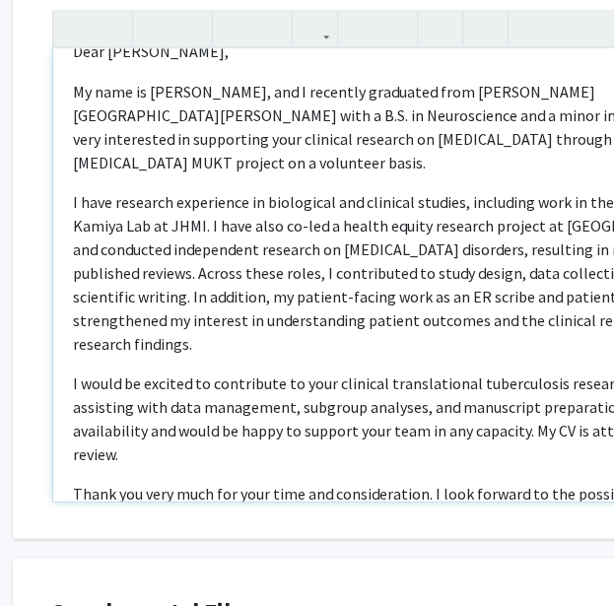
scroll to position [186, 0]
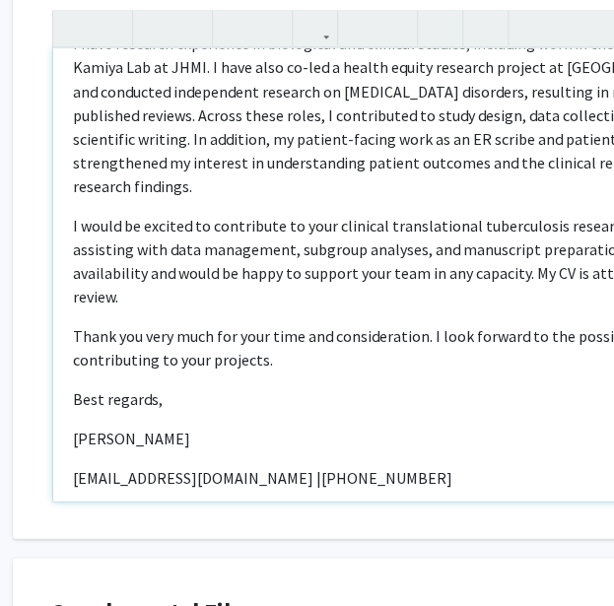
click at [208, 426] on p "[PERSON_NAME]" at bounding box center [404, 438] width 663 height 24
drag, startPoint x: 198, startPoint y: 462, endPoint x: 281, endPoint y: 330, distance: 155.9
click at [281, 330] on div "Dear Dr. Tornheim,  My name is Samskruthi Madireddy, and I recently graduated…" at bounding box center [404, 274] width 703 height 452
click at [281, 330] on p "Thank you very much for your time and consideration. I look forward to the poss…" at bounding box center [404, 346] width 663 height 47
click at [414, 465] on p "smadire2@alumni.jh.edu | (408) 921-4162" at bounding box center [404, 477] width 663 height 24
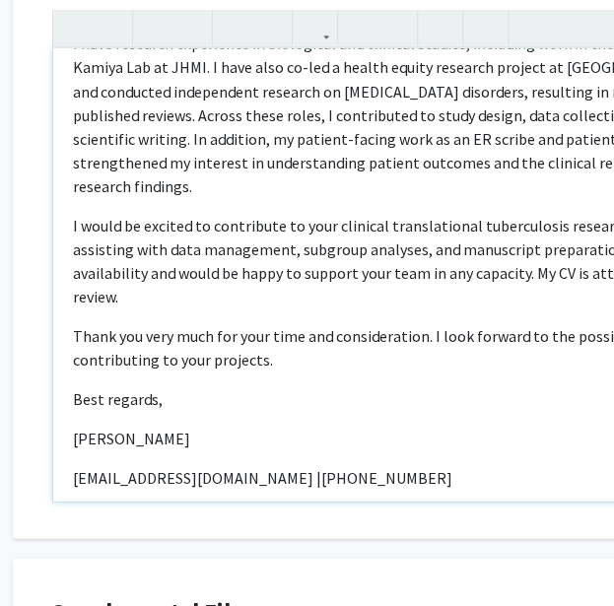
click at [222, 294] on div "Dear Dr. Tornheim,  My name is Samskruthi Madireddy, and I recently graduated…" at bounding box center [404, 274] width 703 height 452
click at [205, 285] on div "Dear Dr. Tornheim,  My name is Samskruthi Madireddy, and I recently graduated…" at bounding box center [404, 274] width 703 height 452
click at [172, 293] on div "Dear Dr. Tornheim,  My name is Samskruthi Madireddy, and I recently graduated…" at bounding box center [404, 274] width 703 height 452
click at [142, 284] on div "Dear Dr. Tornheim,  My name is Samskruthi Madireddy, and I recently graduated…" at bounding box center [404, 274] width 703 height 452
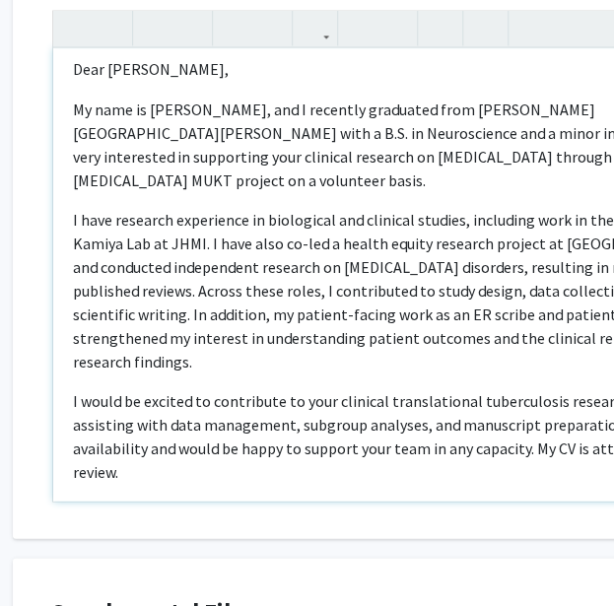
scroll to position [10, 0]
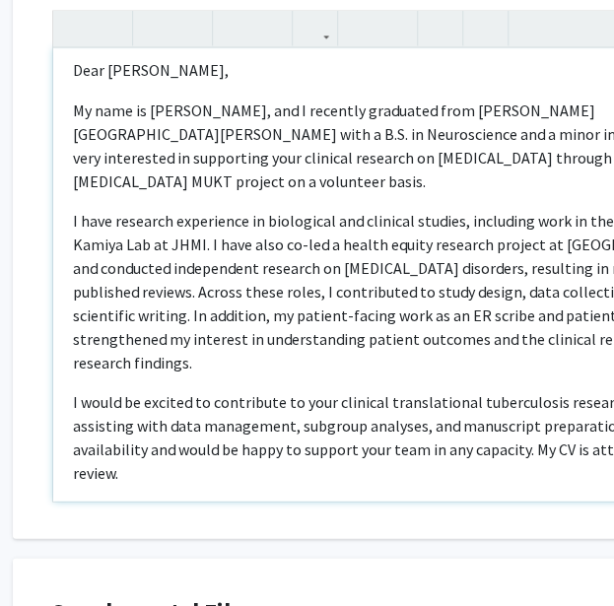
click at [286, 243] on p "I have research experience in biological and clinical studies, including work i…" at bounding box center [404, 291] width 663 height 166
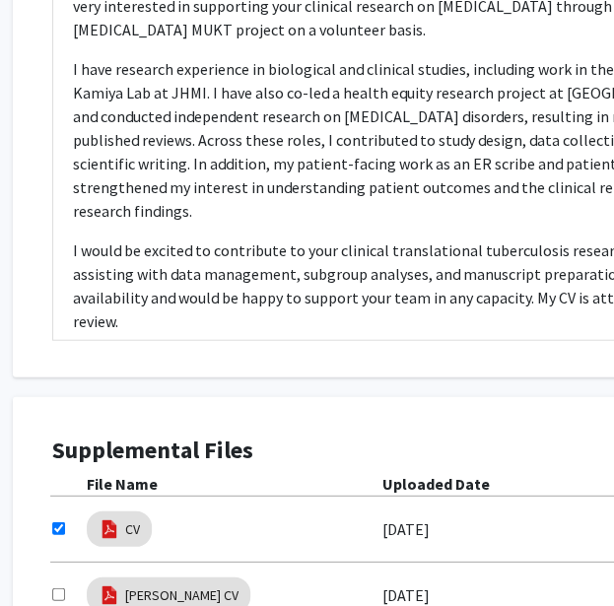
scroll to position [990, 51]
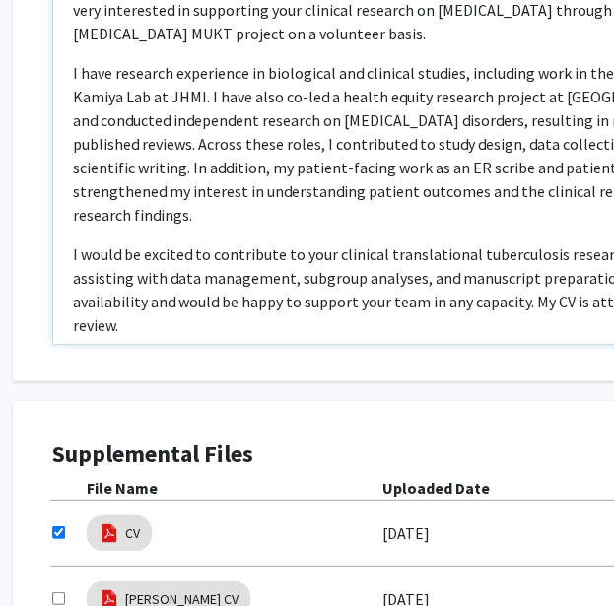
click at [430, 208] on div "Dear Dr. Tornheim,  My name is Samskruthi Madireddy, and I recently graduated…" at bounding box center [404, 118] width 703 height 452
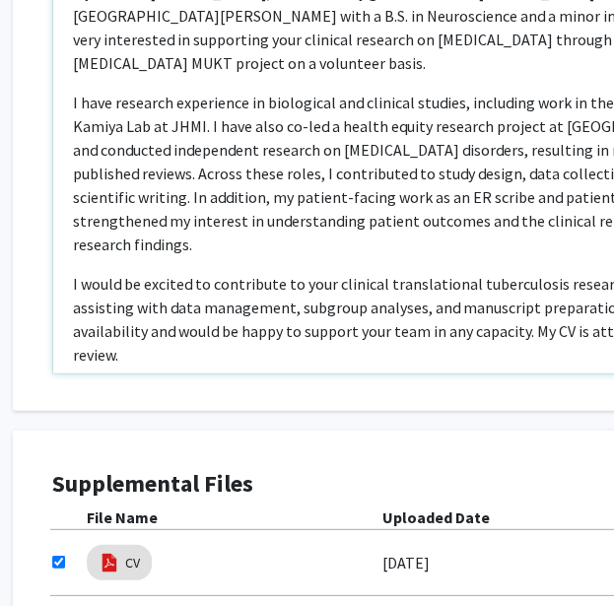
scroll to position [955, 51]
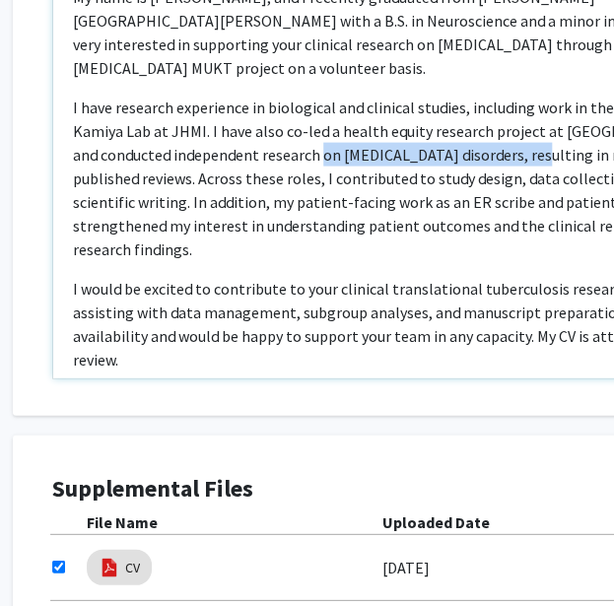
drag, startPoint x: 509, startPoint y: 158, endPoint x: 294, endPoint y: 152, distance: 215.0
click at [294, 152] on p "I have research experience in biological and clinical studies, including work i…" at bounding box center [404, 179] width 663 height 166
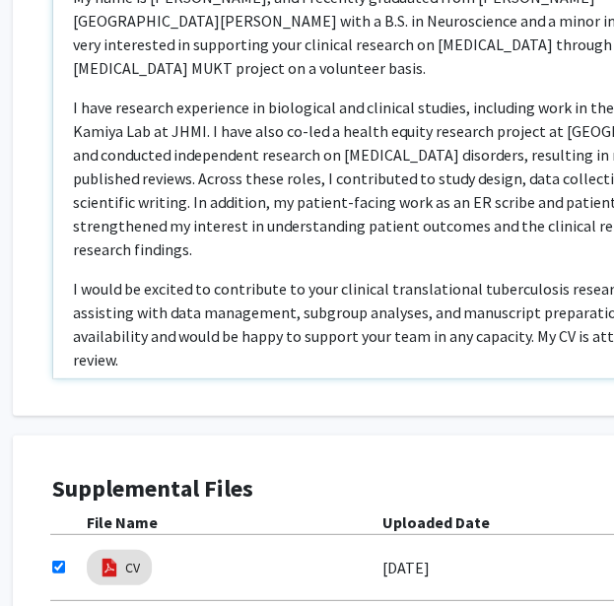
type textarea "<p>Dear Dr. Tornheim, </p> <p>My name is Samskruthi Madireddy, and I recently g…"
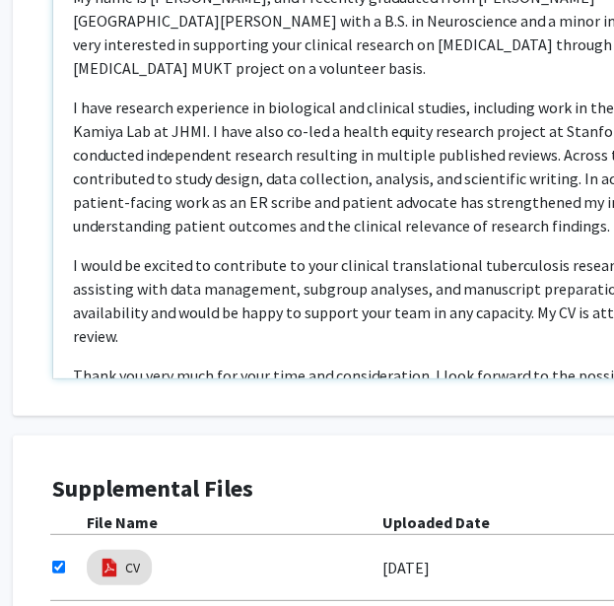
click at [388, 190] on p "I have research experience in biological and clinical studies, including work i…" at bounding box center [404, 167] width 663 height 142
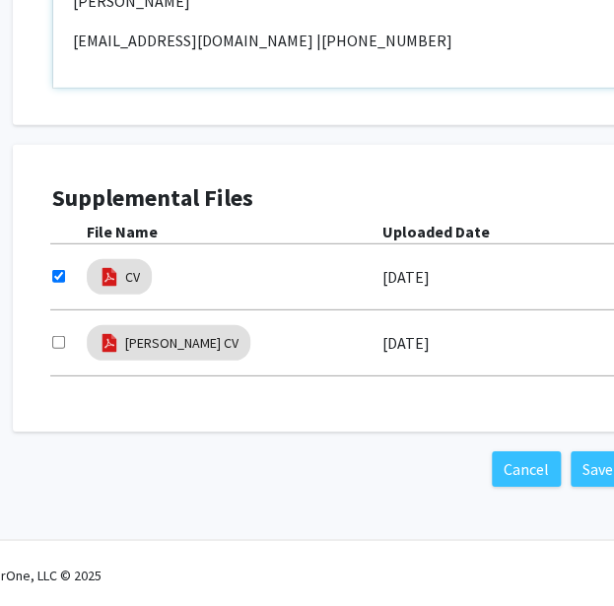
scroll to position [1250, 51]
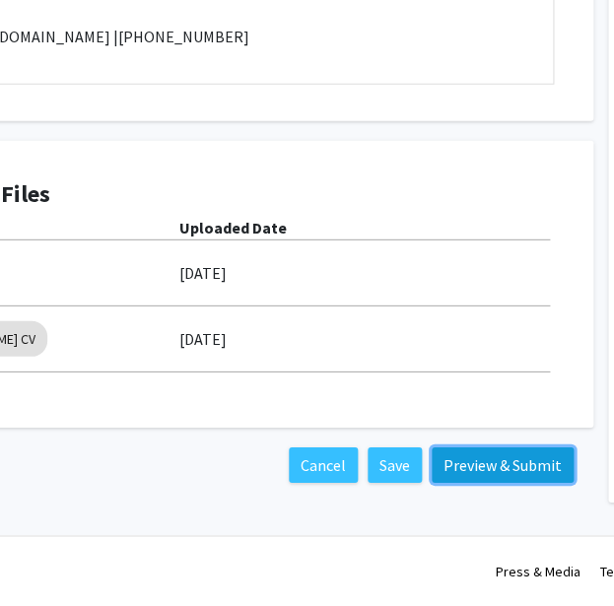
click at [512, 468] on button "Preview & Submit" at bounding box center [503, 465] width 142 height 35
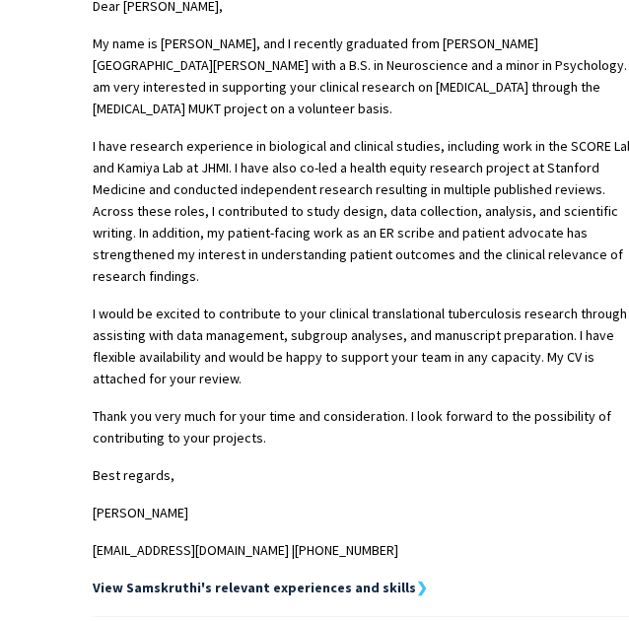
scroll to position [838, 0]
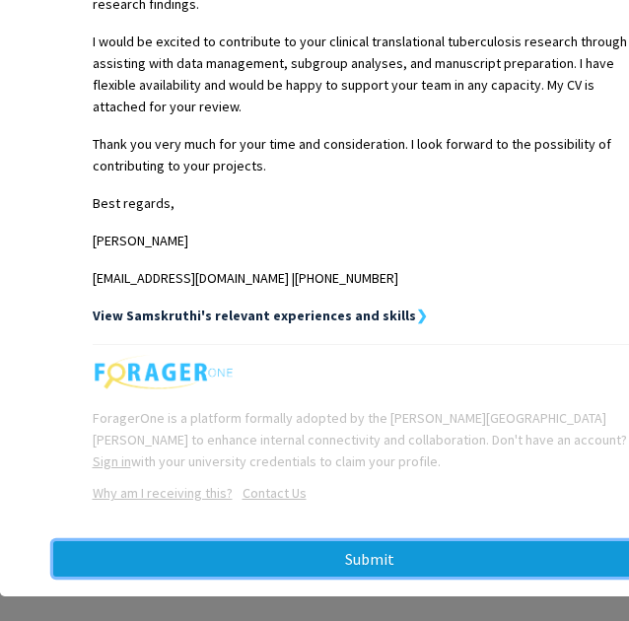
click at [365, 541] on button "Submit" at bounding box center [370, 558] width 634 height 35
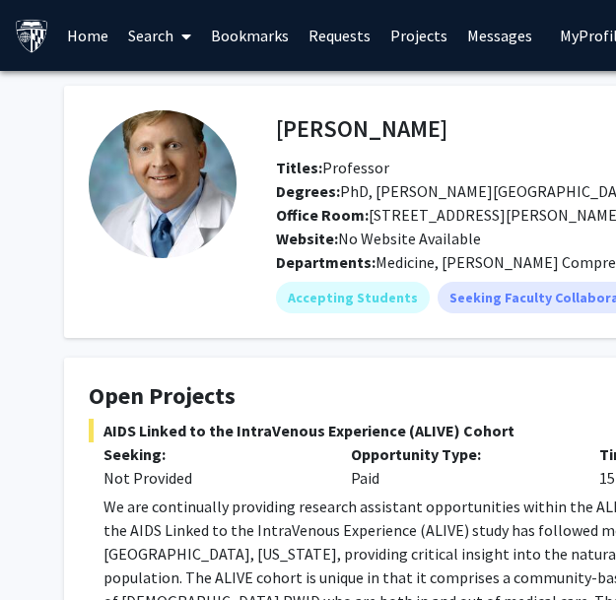
scroll to position [81, 21]
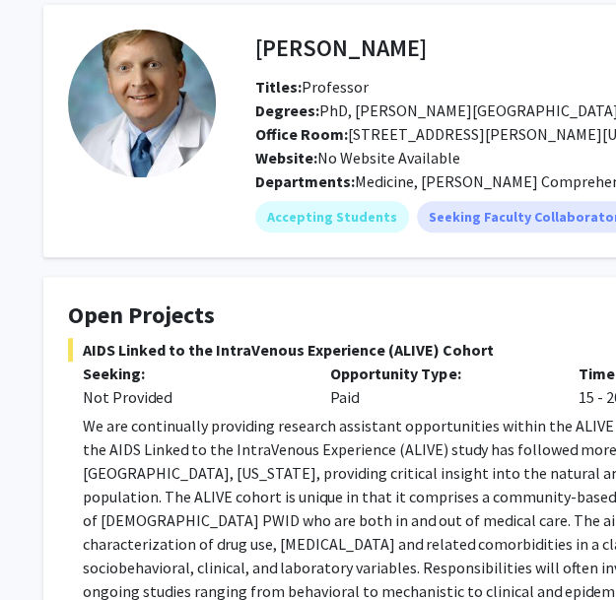
click at [442, 318] on h4 "Open Projects" at bounding box center [570, 316] width 1005 height 29
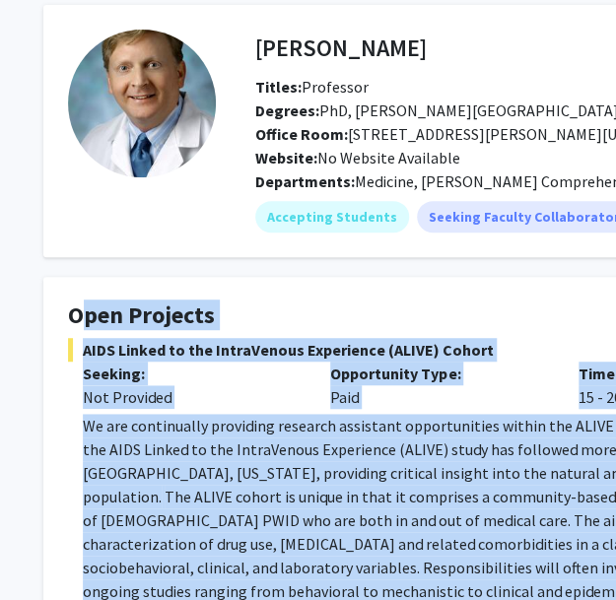
drag, startPoint x: 442, startPoint y: 318, endPoint x: 510, endPoint y: 510, distance: 203.0
click at [510, 510] on fg-card "Open Projects AIDS Linked to the IntraVenous Experience (ALIVE) Cohort Seeking:…" at bounding box center [570, 492] width 1055 height 430
click at [510, 510] on p "We are continually providing research assistant opportunities within the ALIVE …" at bounding box center [578, 532] width 991 height 237
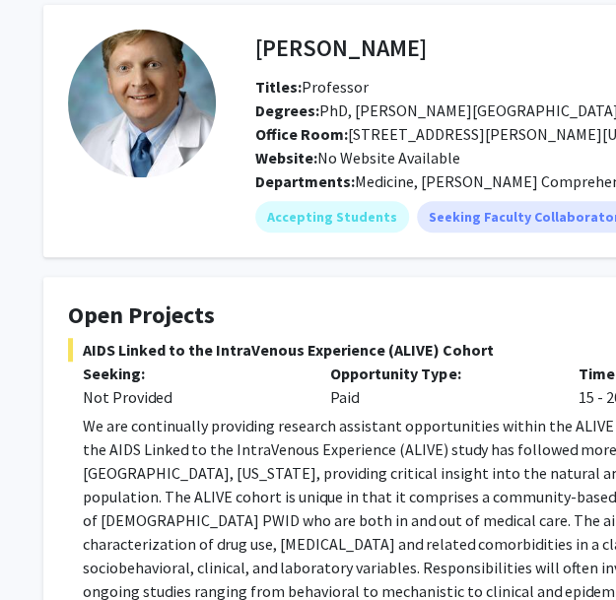
drag, startPoint x: 510, startPoint y: 510, endPoint x: 488, endPoint y: 325, distance: 185.6
click at [488, 325] on fg-card "Open Projects AIDS Linked to the IntraVenous Experience (ALIVE) Cohort Seeking:…" at bounding box center [570, 492] width 1055 height 430
click at [488, 325] on h4 "Open Projects" at bounding box center [570, 316] width 1005 height 29
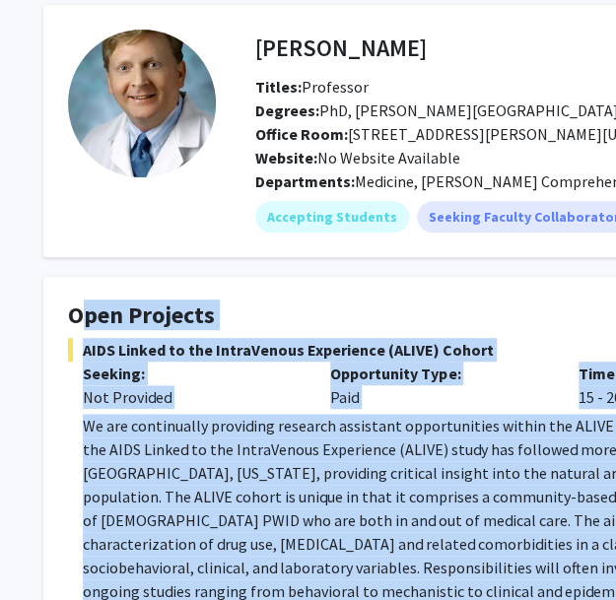
drag, startPoint x: 488, startPoint y: 325, endPoint x: 485, endPoint y: 535, distance: 210.0
click at [485, 535] on fg-card "Open Projects AIDS Linked to the IntraVenous Experience (ALIVE) Cohort Seeking:…" at bounding box center [570, 492] width 1055 height 430
click at [485, 535] on p "We are continually providing research assistant opportunities within the ALIVE …" at bounding box center [578, 532] width 991 height 237
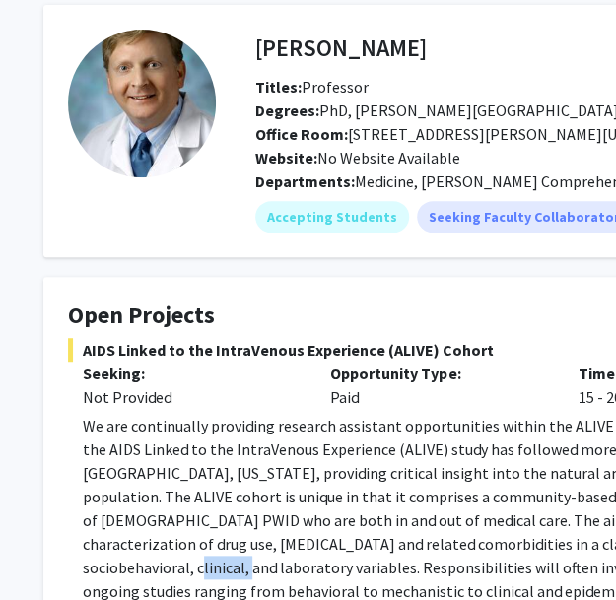
click at [485, 535] on p "We are continually providing research assistant opportunities within the ALIVE …" at bounding box center [578, 532] width 991 height 237
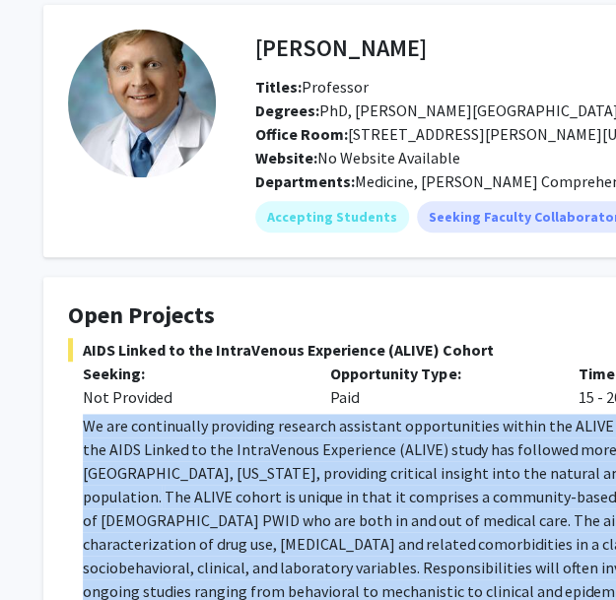
click at [485, 535] on p "We are continually providing research assistant opportunities within the ALIVE …" at bounding box center [578, 532] width 991 height 237
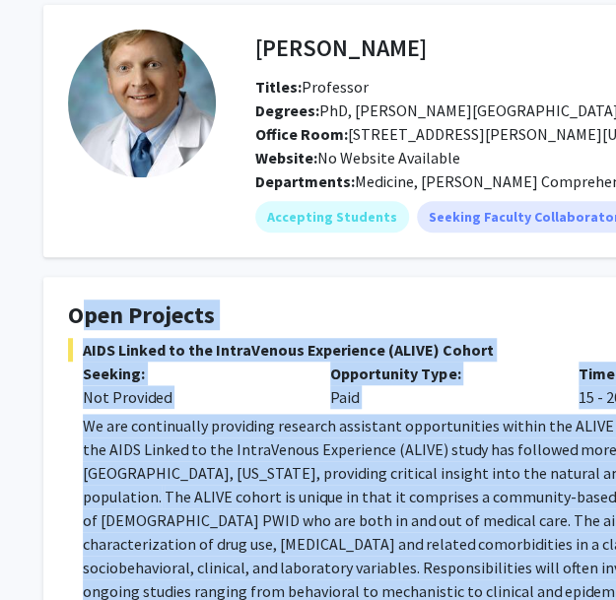
drag, startPoint x: 485, startPoint y: 535, endPoint x: 436, endPoint y: 313, distance: 227.2
click at [436, 313] on fg-card "Open Projects AIDS Linked to the IntraVenous Experience (ALIVE) Cohort Seeking:…" at bounding box center [570, 492] width 1055 height 430
click at [436, 313] on h4 "Open Projects" at bounding box center [570, 316] width 1005 height 29
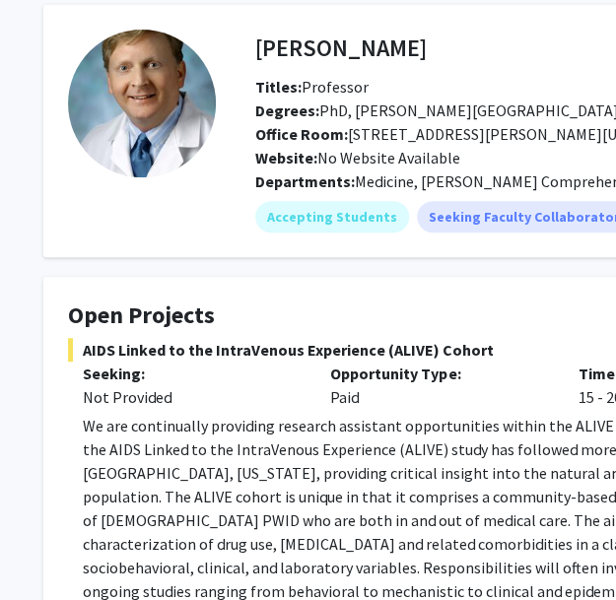
click at [436, 313] on h4 "Open Projects" at bounding box center [570, 316] width 1005 height 29
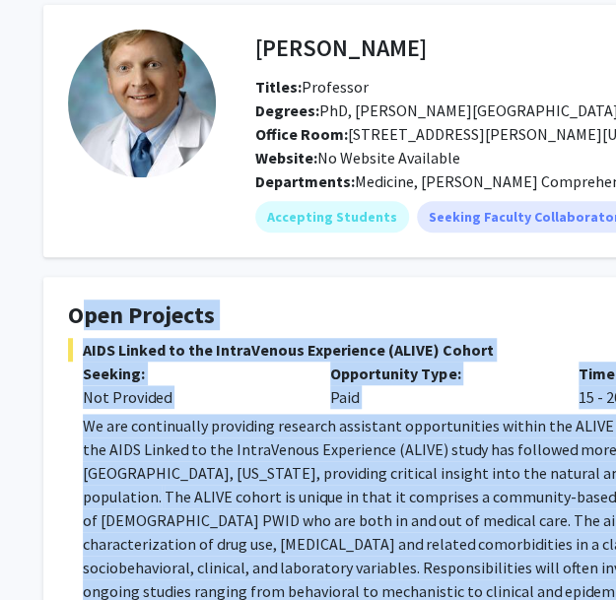
drag, startPoint x: 436, startPoint y: 313, endPoint x: 446, endPoint y: 421, distance: 107.9
click at [446, 421] on fg-card "Open Projects AIDS Linked to the IntraVenous Experience (ALIVE) Cohort Seeking:…" at bounding box center [570, 492] width 1055 height 430
click at [446, 421] on p "We are continually providing research assistant opportunities within the ALIVE …" at bounding box center [578, 532] width 991 height 237
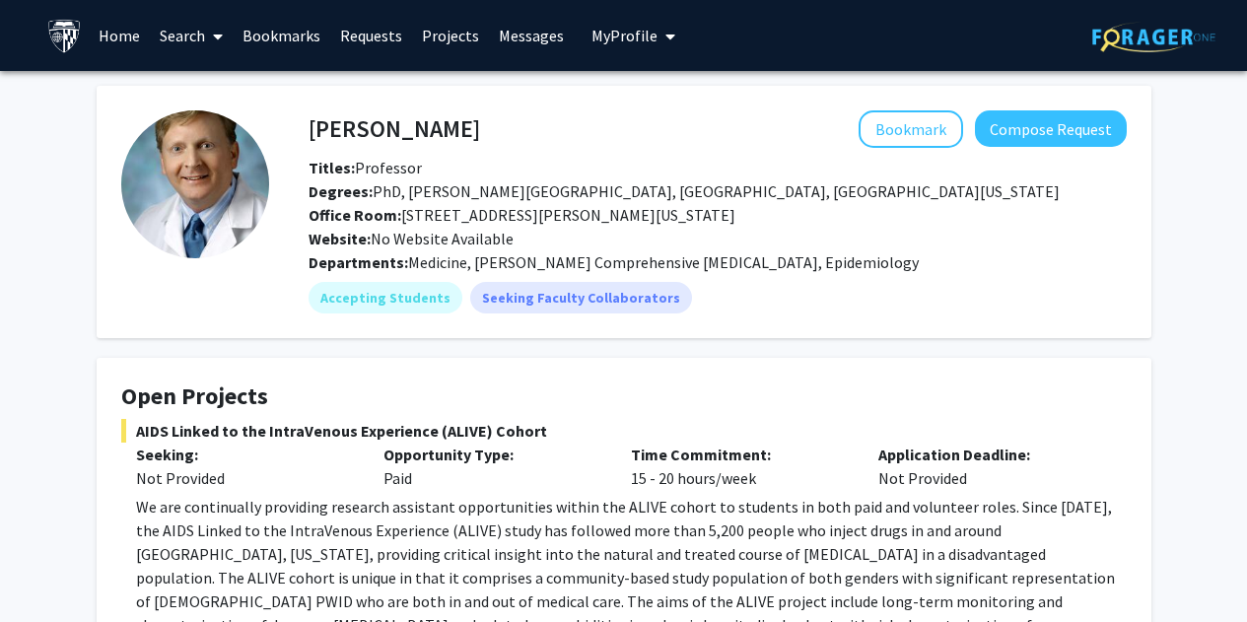
scroll to position [81, 0]
